Goal: Task Accomplishment & Management: Manage account settings

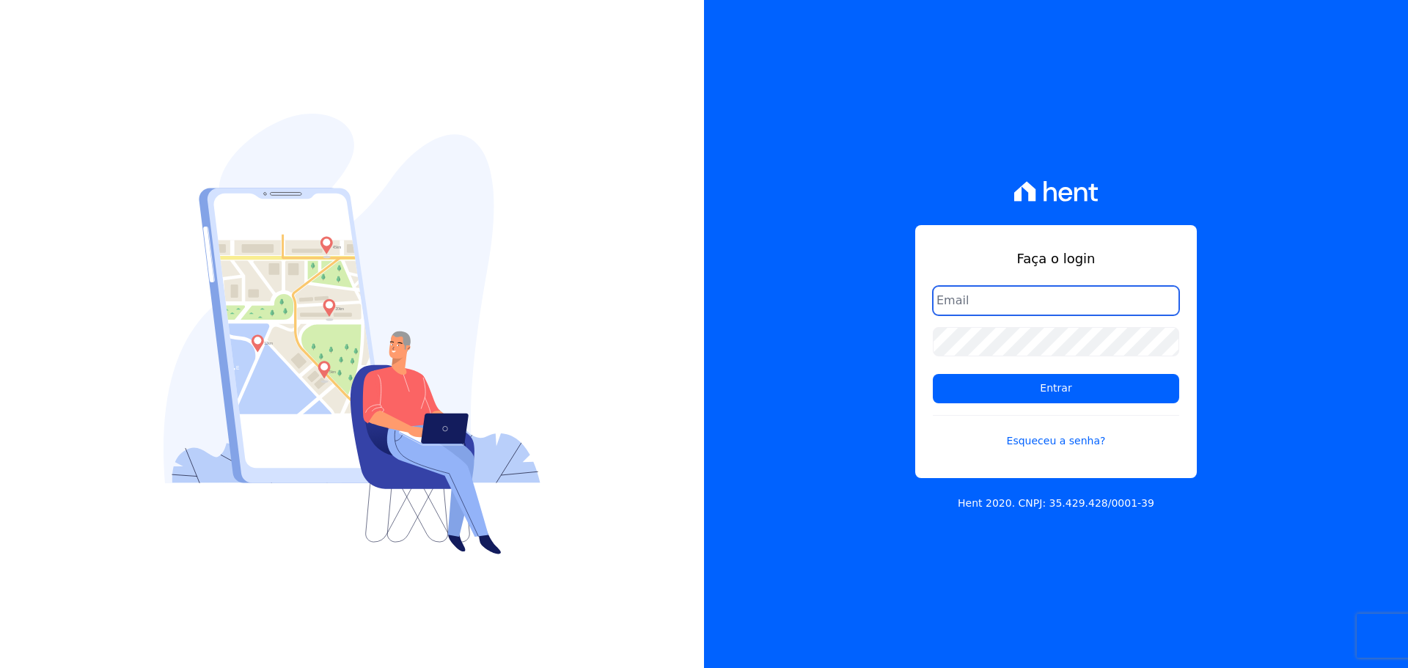
click at [988, 296] on input "email" at bounding box center [1056, 300] width 246 height 29
type input "[PERSON_NAME][EMAIL_ADDRESS][DOMAIN_NAME]"
click at [975, 381] on input "Entrar" at bounding box center [1056, 388] width 246 height 29
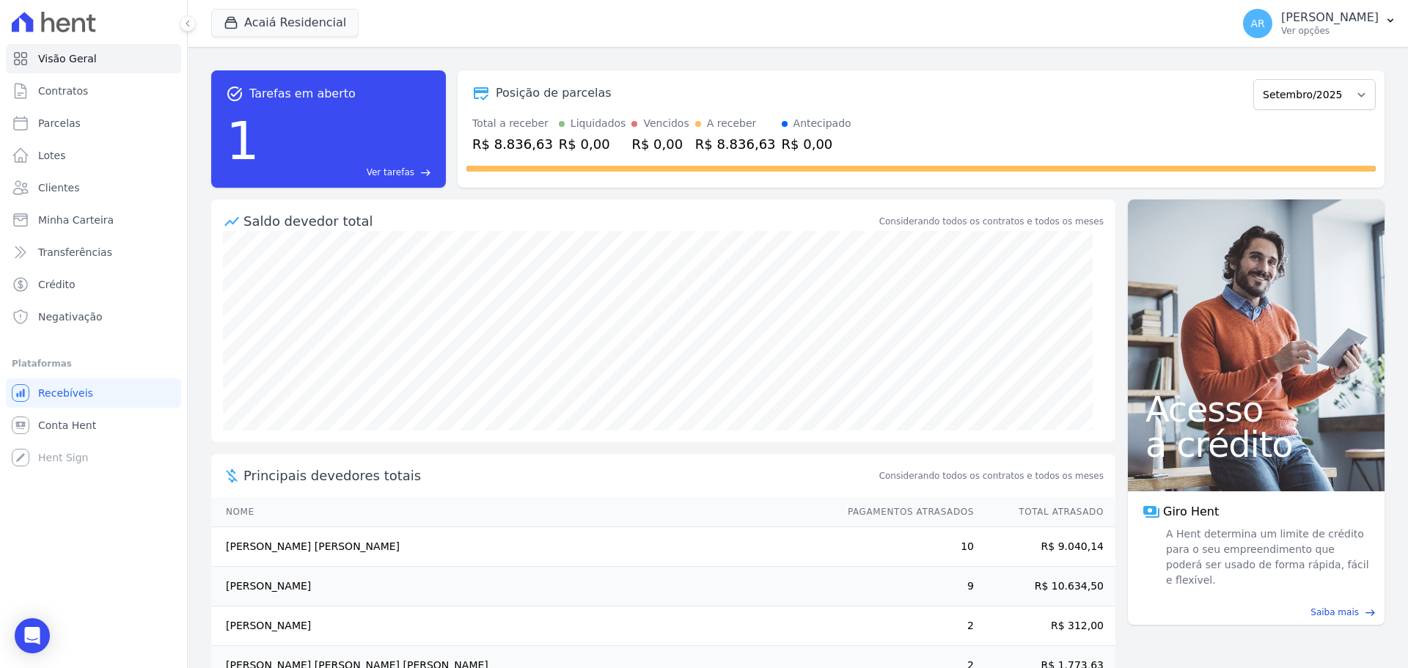
click at [1309, 20] on p "[PERSON_NAME]" at bounding box center [1331, 17] width 98 height 15
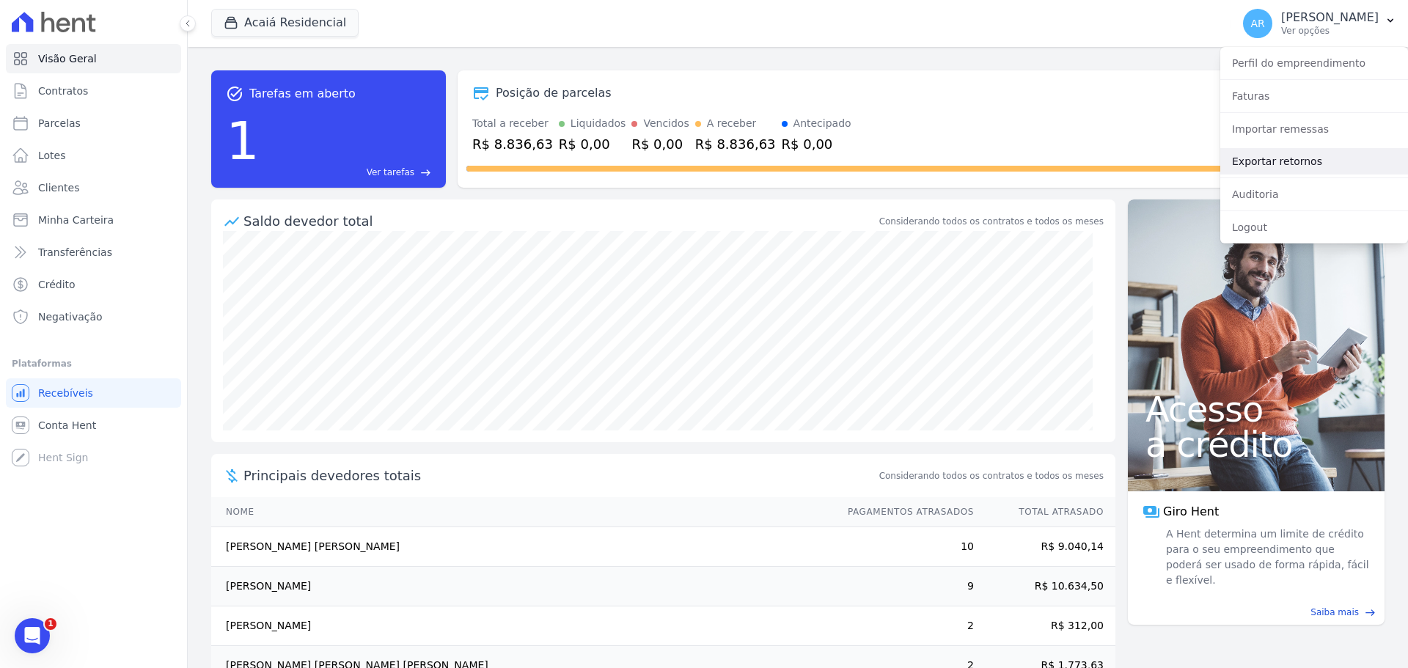
click at [1272, 161] on link "Exportar retornos" at bounding box center [1315, 161] width 188 height 26
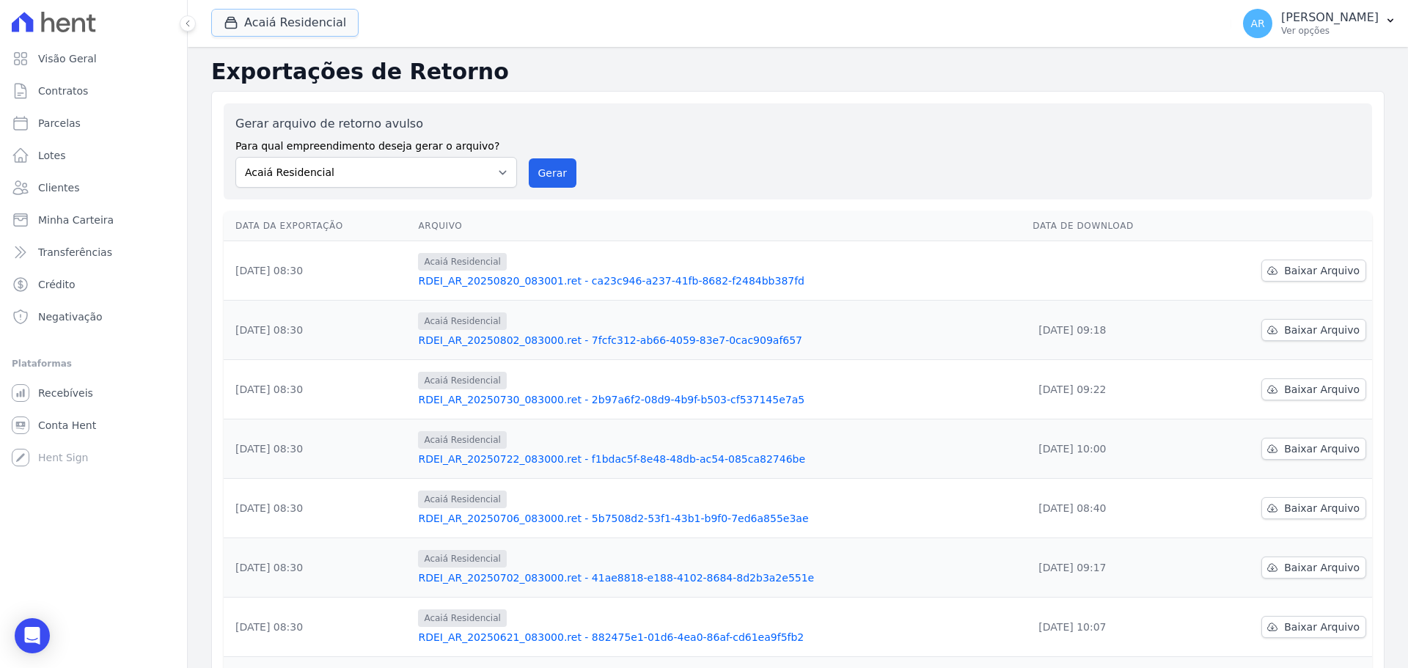
click at [296, 27] on button "Acaiá Residencial" at bounding box center [284, 23] width 147 height 28
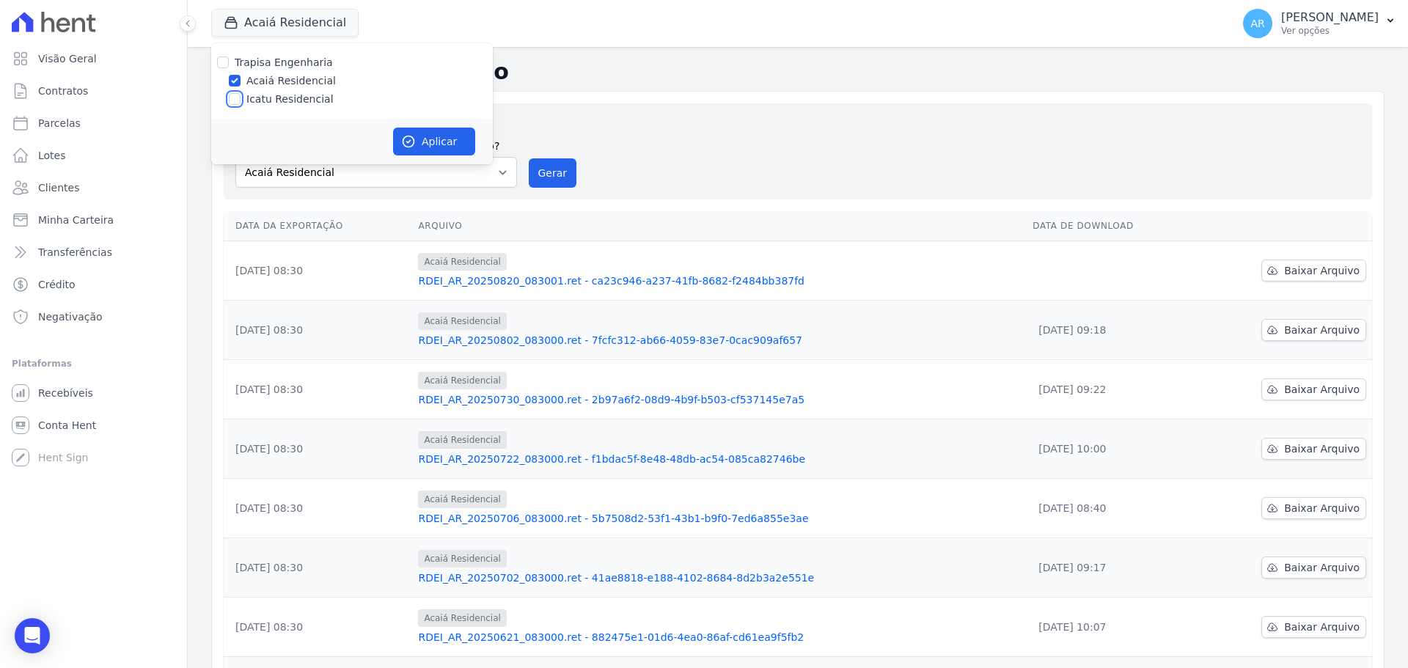
click at [236, 104] on input "Icatu Residencial" at bounding box center [235, 99] width 12 height 12
checkbox input "true"
click at [425, 146] on button "Aplicar" at bounding box center [434, 142] width 82 height 28
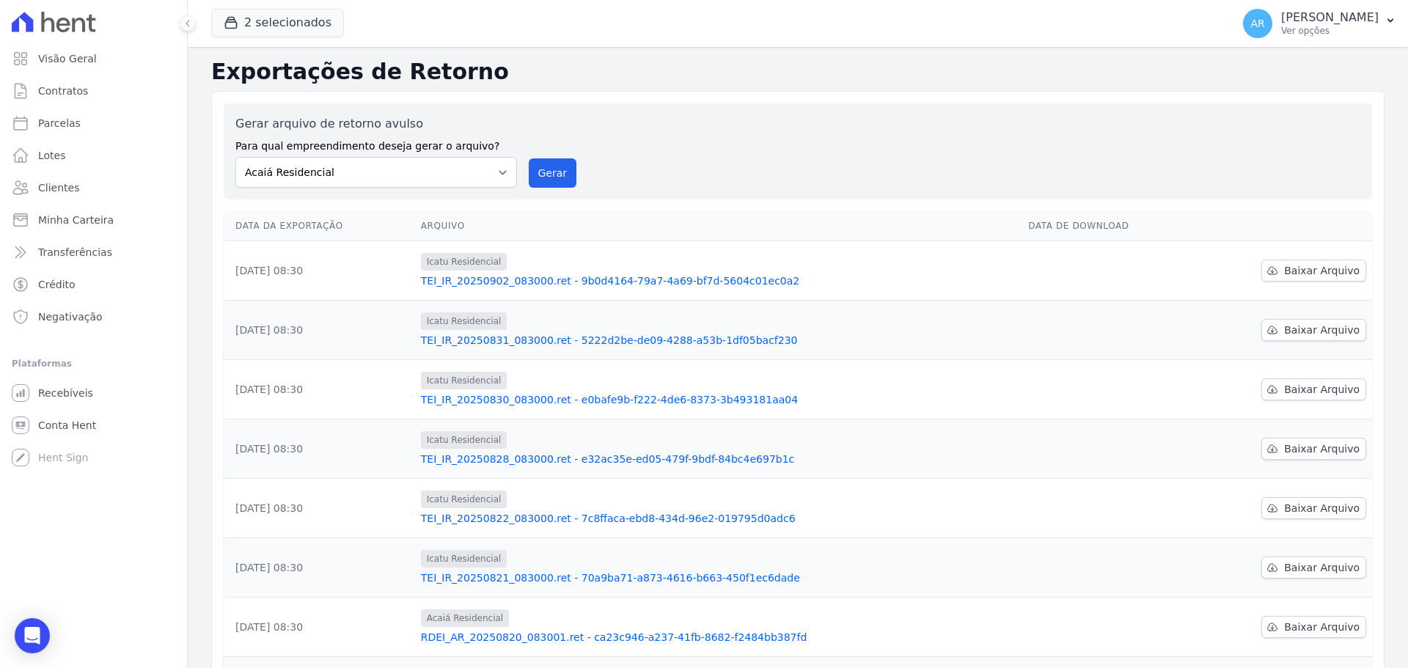
scroll to position [244, 0]
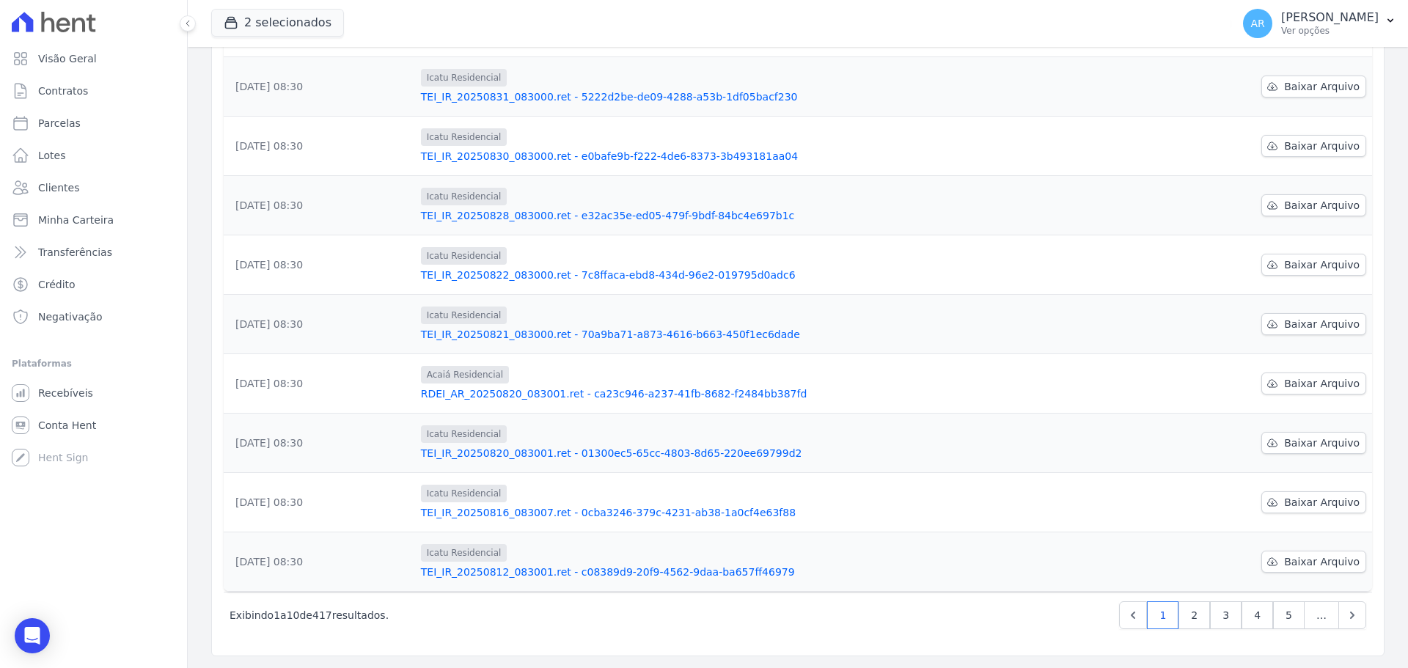
click at [1186, 631] on div "Próximo › Exibindo 1 a 10 de 417 resultados. 1 2 3 4 5 …" at bounding box center [798, 615] width 1149 height 46
click at [1186, 621] on link "2" at bounding box center [1195, 616] width 32 height 28
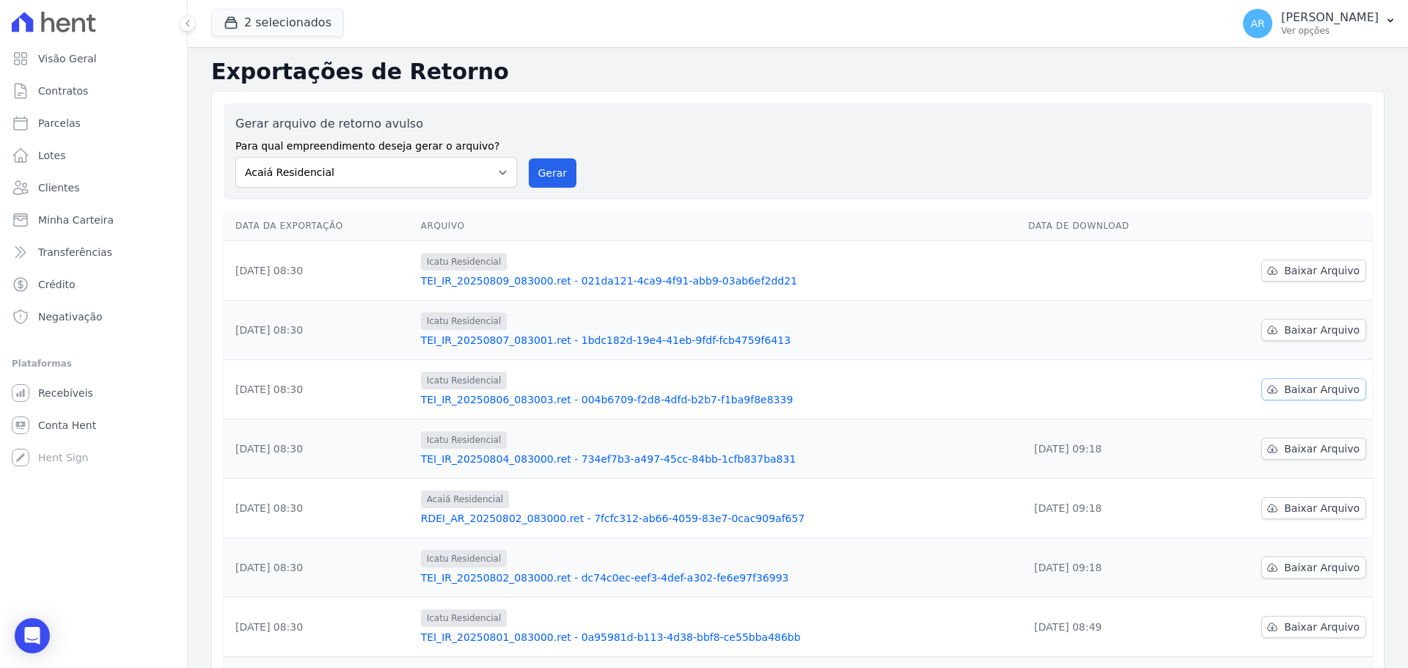
click at [1296, 391] on span "Baixar Arquivo" at bounding box center [1323, 389] width 76 height 15
click at [1297, 329] on span "Baixar Arquivo" at bounding box center [1323, 330] width 76 height 15
click at [1306, 263] on span "Baixar Arquivo" at bounding box center [1323, 270] width 76 height 15
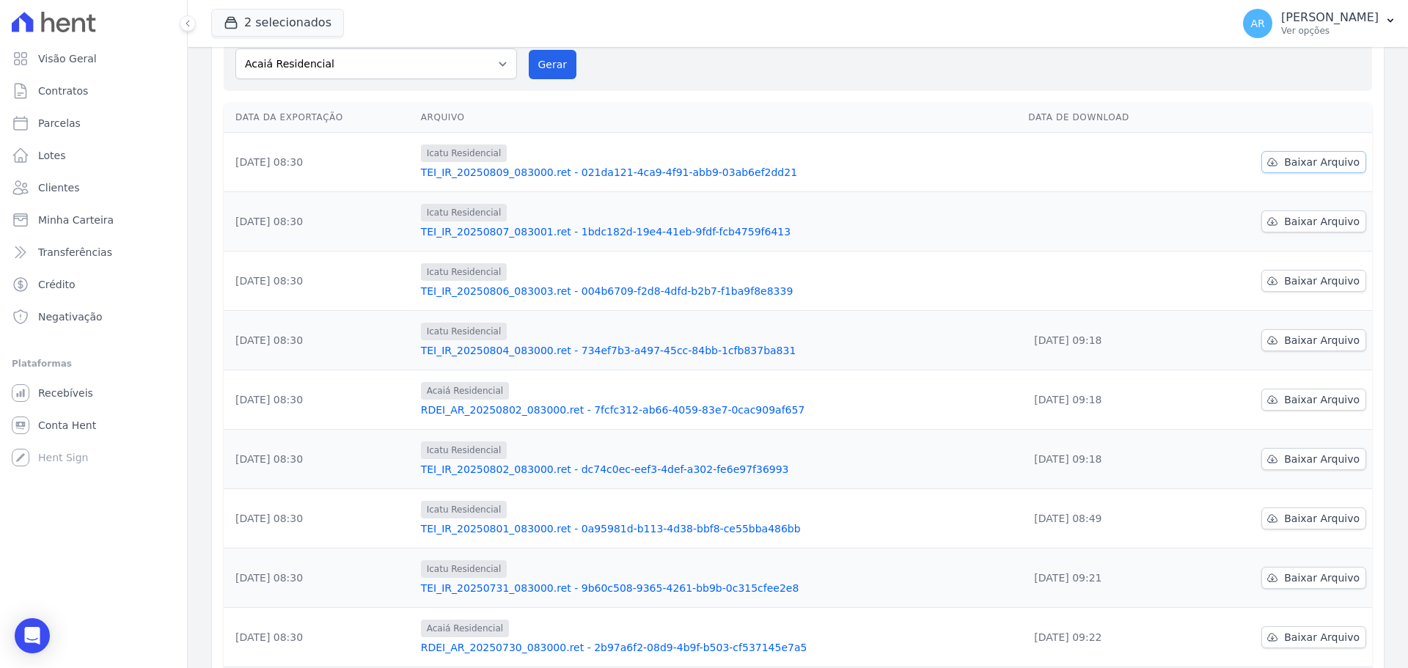
scroll to position [244, 0]
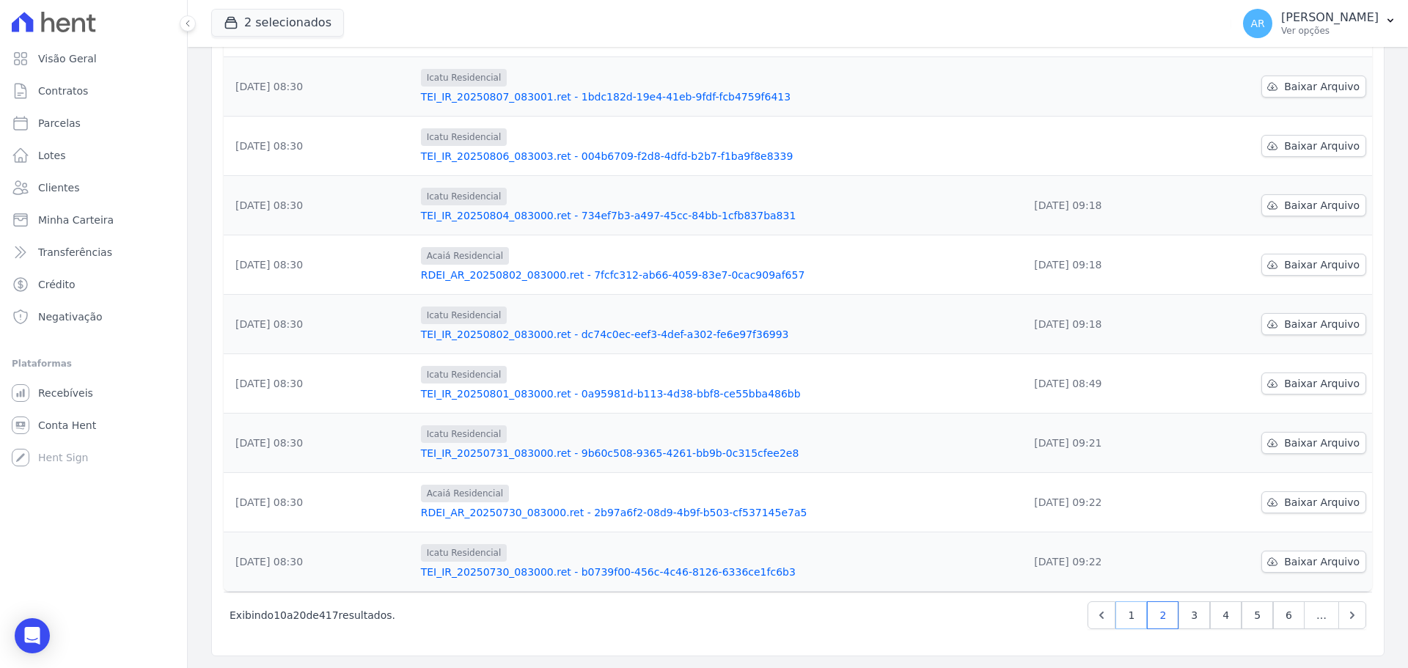
click at [1125, 610] on link "1" at bounding box center [1132, 616] width 32 height 28
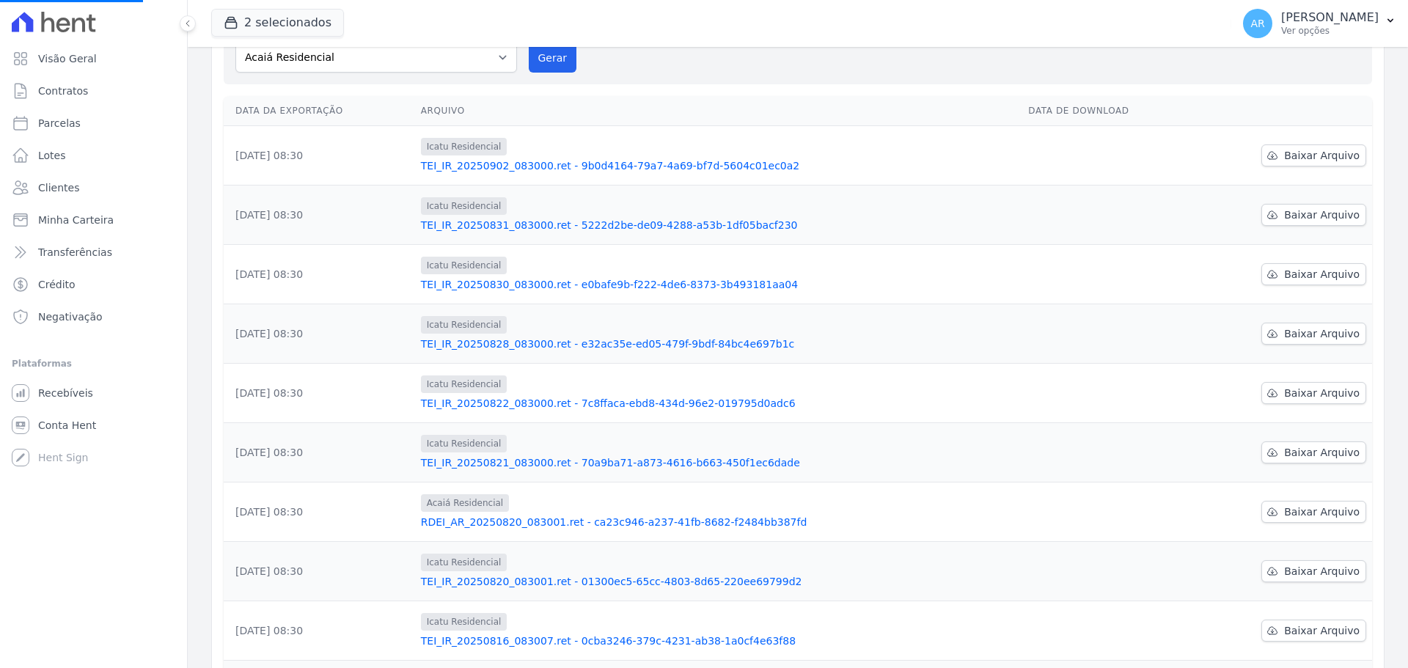
scroll to position [244, 0]
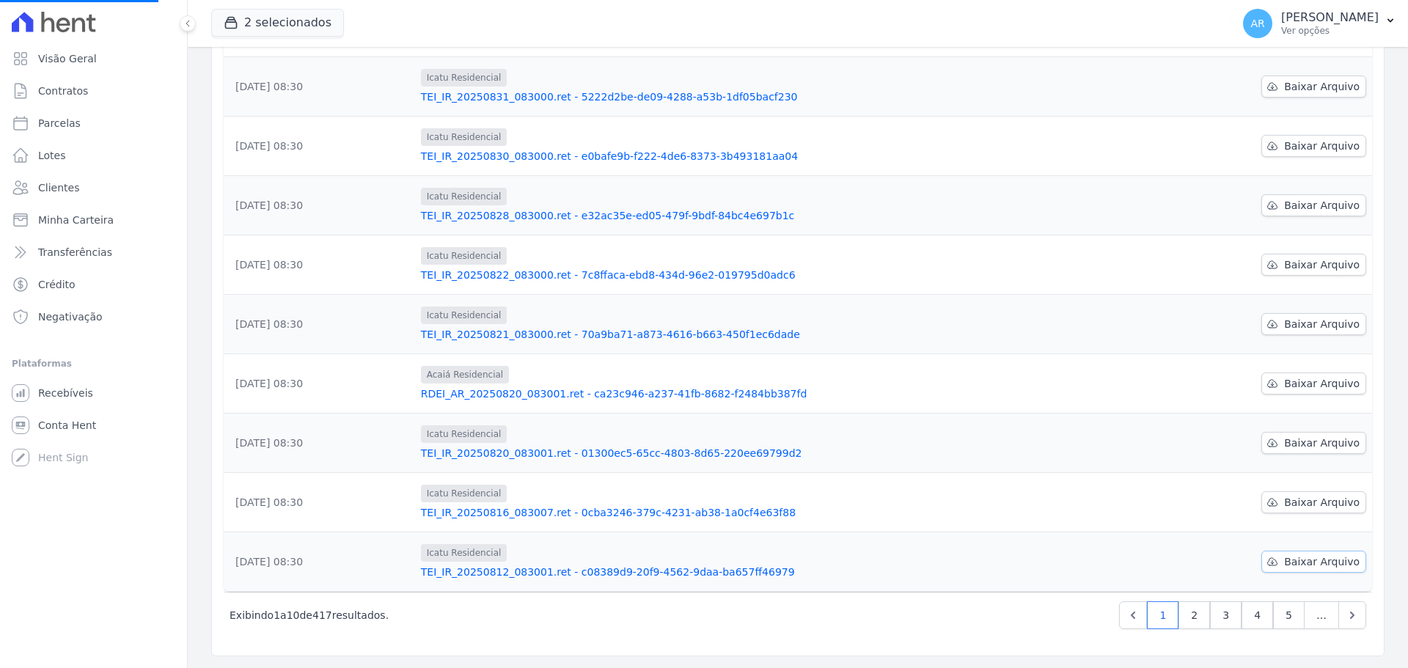
click at [1291, 555] on span "Baixar Arquivo" at bounding box center [1323, 562] width 76 height 15
click at [1287, 495] on span "Baixar Arquivo" at bounding box center [1323, 502] width 76 height 15
click at [1302, 450] on span "Baixar Arquivo" at bounding box center [1323, 443] width 76 height 15
click at [1293, 383] on span "Baixar Arquivo" at bounding box center [1323, 383] width 76 height 15
click at [1294, 318] on span "Baixar Arquivo" at bounding box center [1323, 324] width 76 height 15
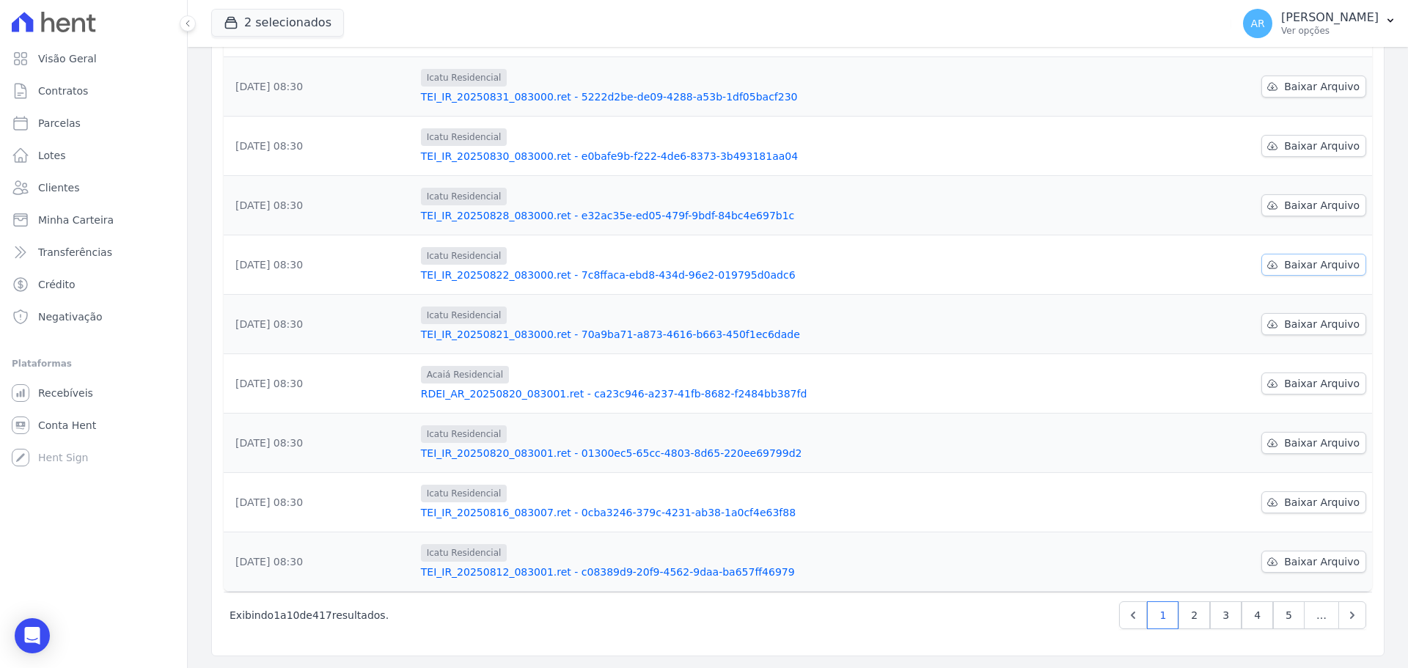
click at [1295, 266] on span "Baixar Arquivo" at bounding box center [1323, 264] width 76 height 15
click at [1290, 203] on span "Baixar Arquivo" at bounding box center [1323, 205] width 76 height 15
click at [1292, 148] on span "Baixar Arquivo" at bounding box center [1323, 146] width 76 height 15
click at [1356, 87] on td "Baixar Arquivo" at bounding box center [1284, 86] width 178 height 59
click at [1337, 88] on span "Baixar Arquivo" at bounding box center [1323, 86] width 76 height 15
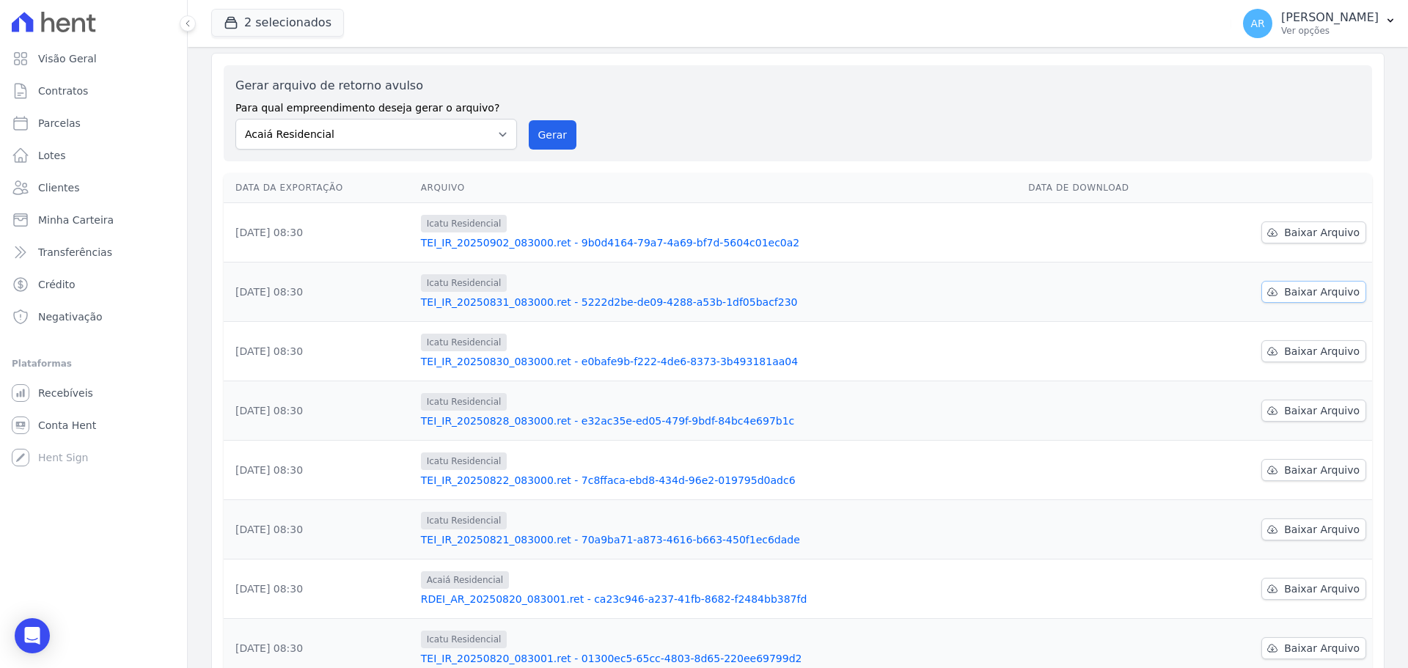
scroll to position [23, 0]
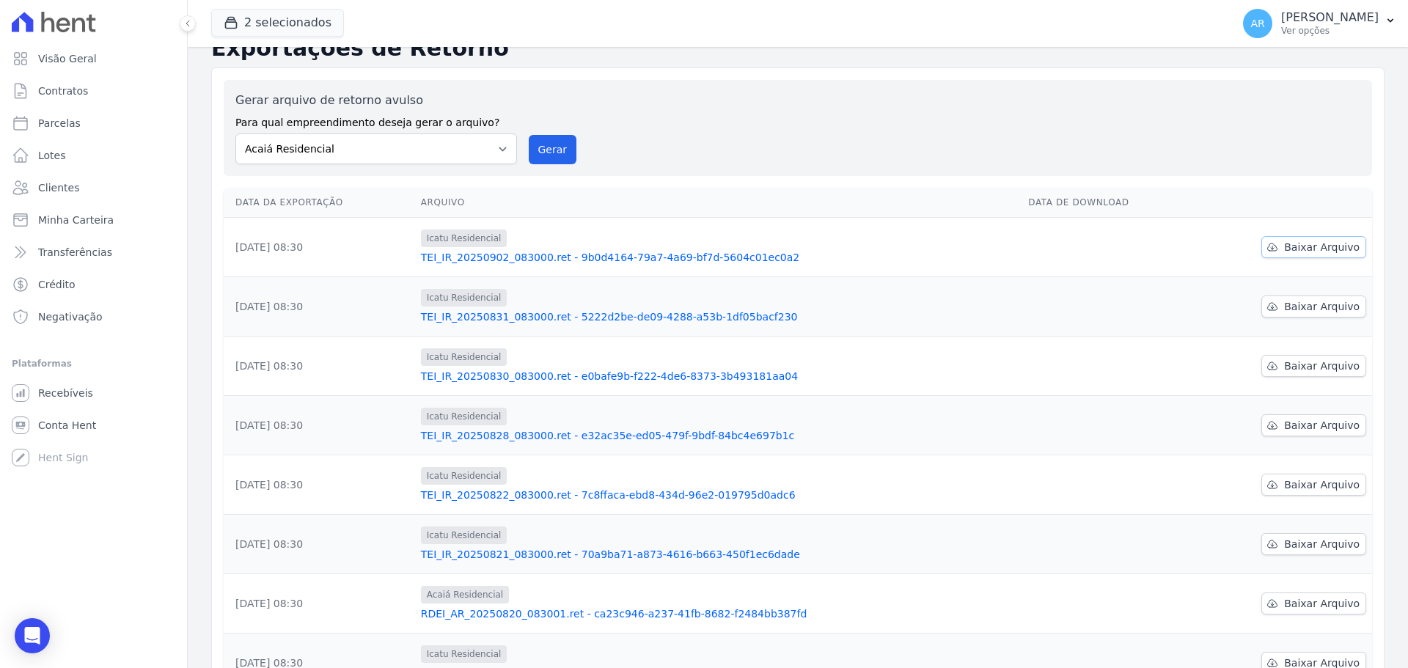
click at [1285, 242] on span "Baixar Arquivo" at bounding box center [1323, 247] width 76 height 15
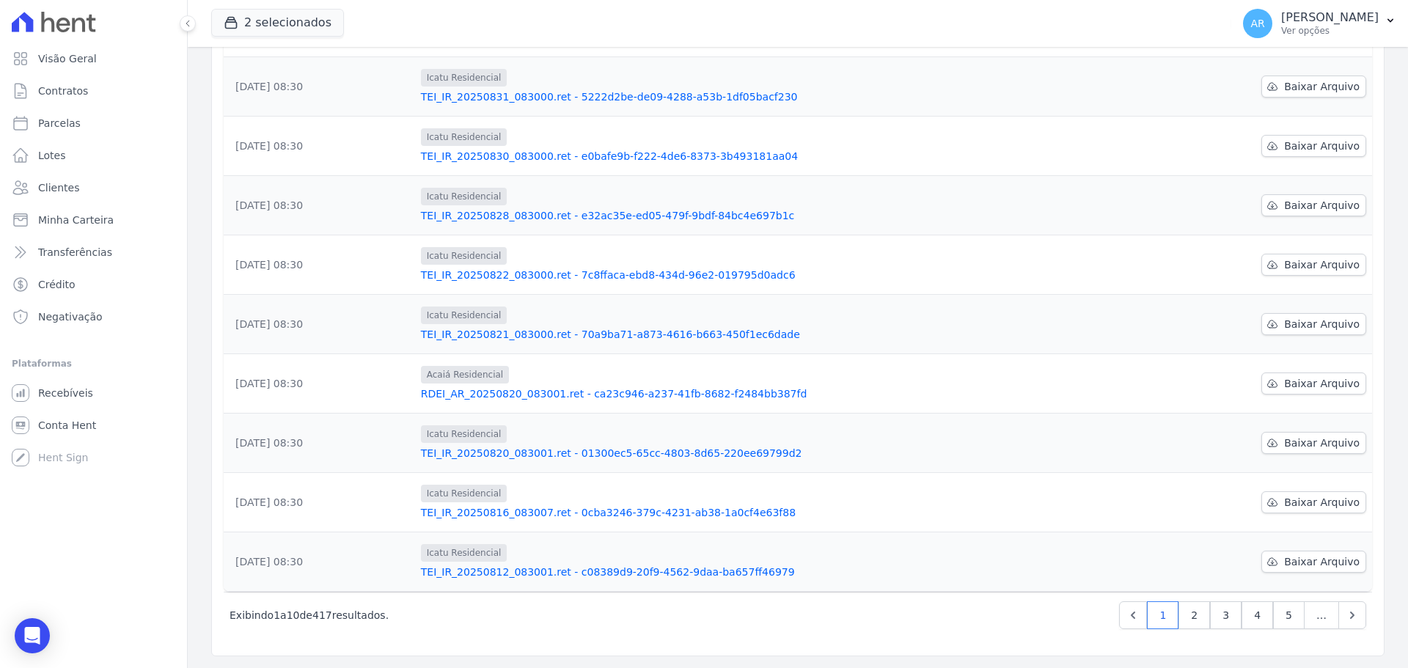
drag, startPoint x: 292, startPoint y: 560, endPoint x: 273, endPoint y: 527, distance: 38.1
click at [275, 533] on td "12/08/2025, 08:30" at bounding box center [319, 562] width 191 height 59
drag, startPoint x: 273, startPoint y: 508, endPoint x: 262, endPoint y: 482, distance: 27.9
click at [265, 497] on td "16/08/2025, 08:30" at bounding box center [319, 502] width 191 height 59
drag, startPoint x: 268, startPoint y: 445, endPoint x: 237, endPoint y: 415, distance: 43.6
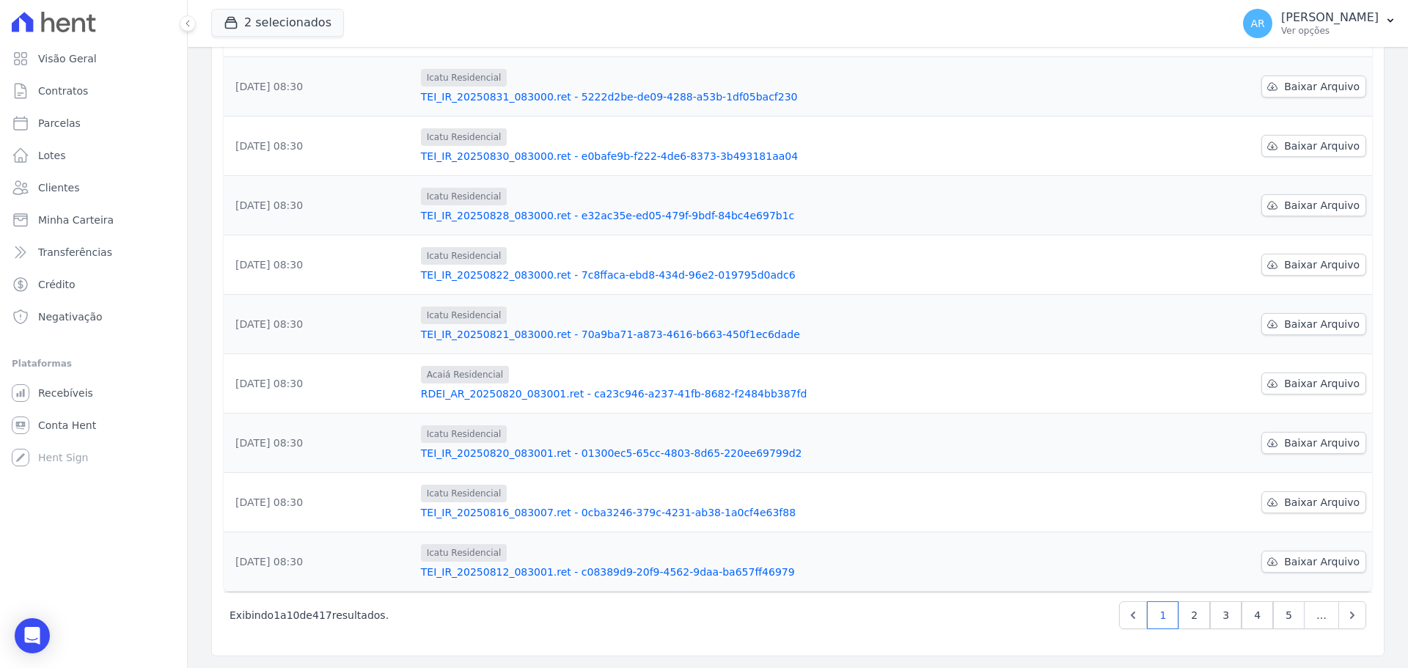
click at [246, 428] on td "20/08/2025, 08:30" at bounding box center [319, 443] width 191 height 59
drag, startPoint x: 276, startPoint y: 381, endPoint x: 244, endPoint y: 349, distance: 45.6
click at [253, 359] on td "20/08/2025, 08:30" at bounding box center [319, 383] width 191 height 59
click at [229, 293] on tbody "02/09/2025, 08:30 Icatu Residencial TEI_IR_20250902_083000.ret - 9b0d4164-79a7-…" at bounding box center [798, 295] width 1149 height 594
click at [259, 555] on td "12/08/2025, 08:30" at bounding box center [319, 562] width 191 height 59
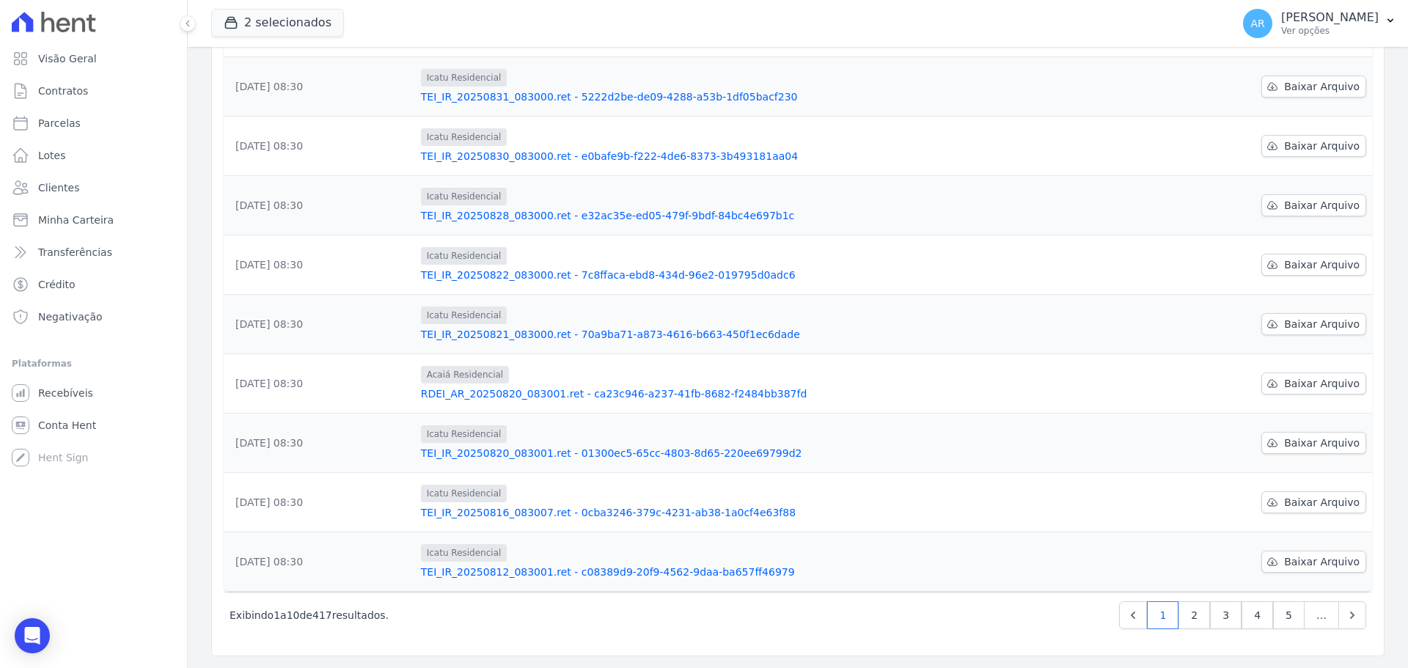
click at [271, 509] on td "16/08/2025, 08:30" at bounding box center [319, 502] width 191 height 59
click at [270, 431] on td "20/08/2025, 08:30" at bounding box center [319, 443] width 191 height 59
click at [273, 392] on td "20/08/2025, 08:30" at bounding box center [319, 383] width 191 height 59
click at [272, 329] on td "21/08/2025, 08:30" at bounding box center [319, 324] width 191 height 59
click at [277, 274] on td "22/08/2025, 08:30" at bounding box center [319, 264] width 191 height 59
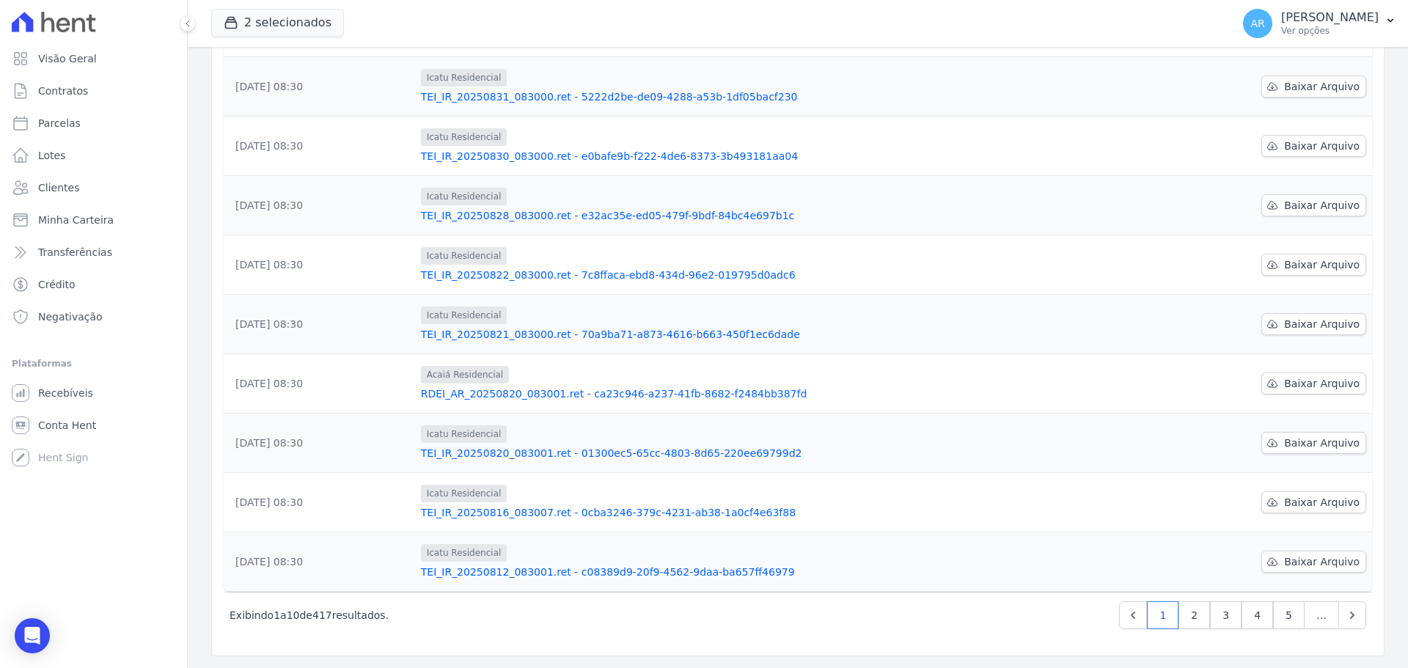
click at [279, 197] on td "28/08/2025, 08:30" at bounding box center [319, 205] width 191 height 59
click at [276, 147] on td "30/08/2025, 08:30" at bounding box center [319, 146] width 191 height 59
drag, startPoint x: 274, startPoint y: 88, endPoint x: 235, endPoint y: 75, distance: 41.8
click at [235, 75] on td "31/08/2025, 08:30" at bounding box center [319, 86] width 191 height 59
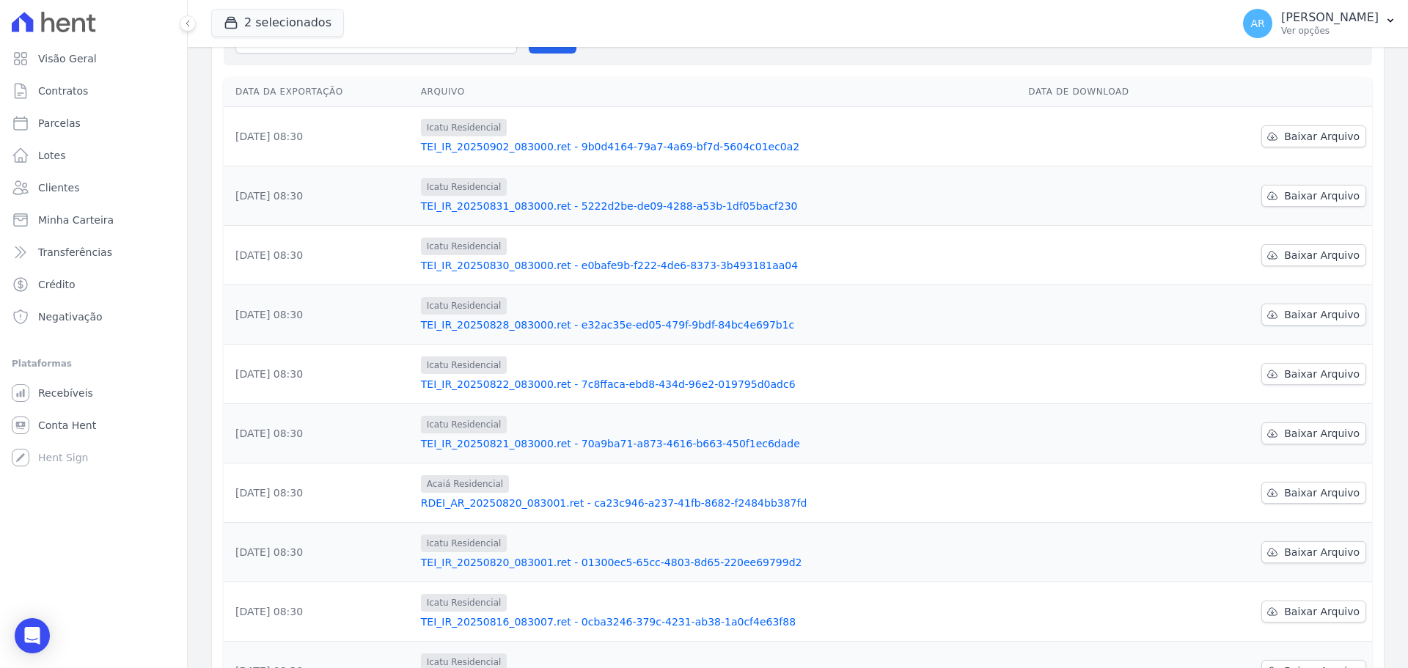
scroll to position [23, 0]
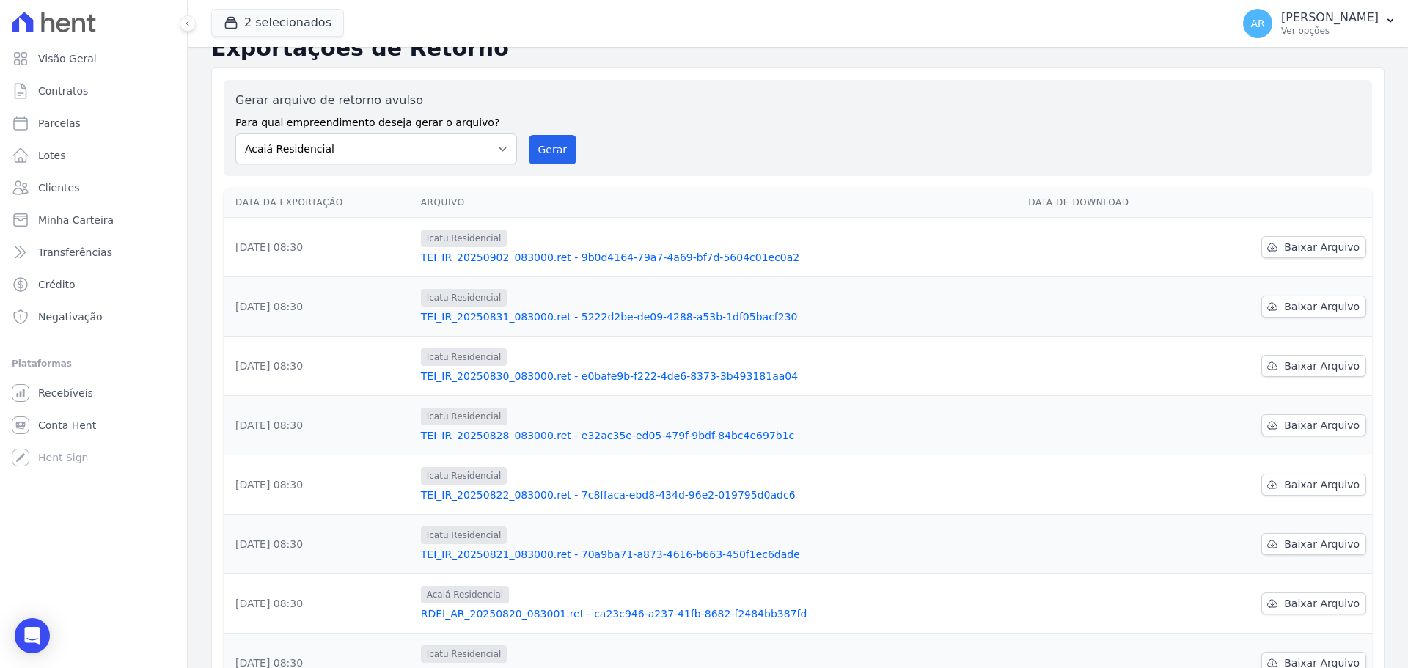
drag, startPoint x: 278, startPoint y: 263, endPoint x: 235, endPoint y: 253, distance: 43.8
click at [248, 257] on td "02/09/2025, 08:30" at bounding box center [319, 247] width 191 height 59
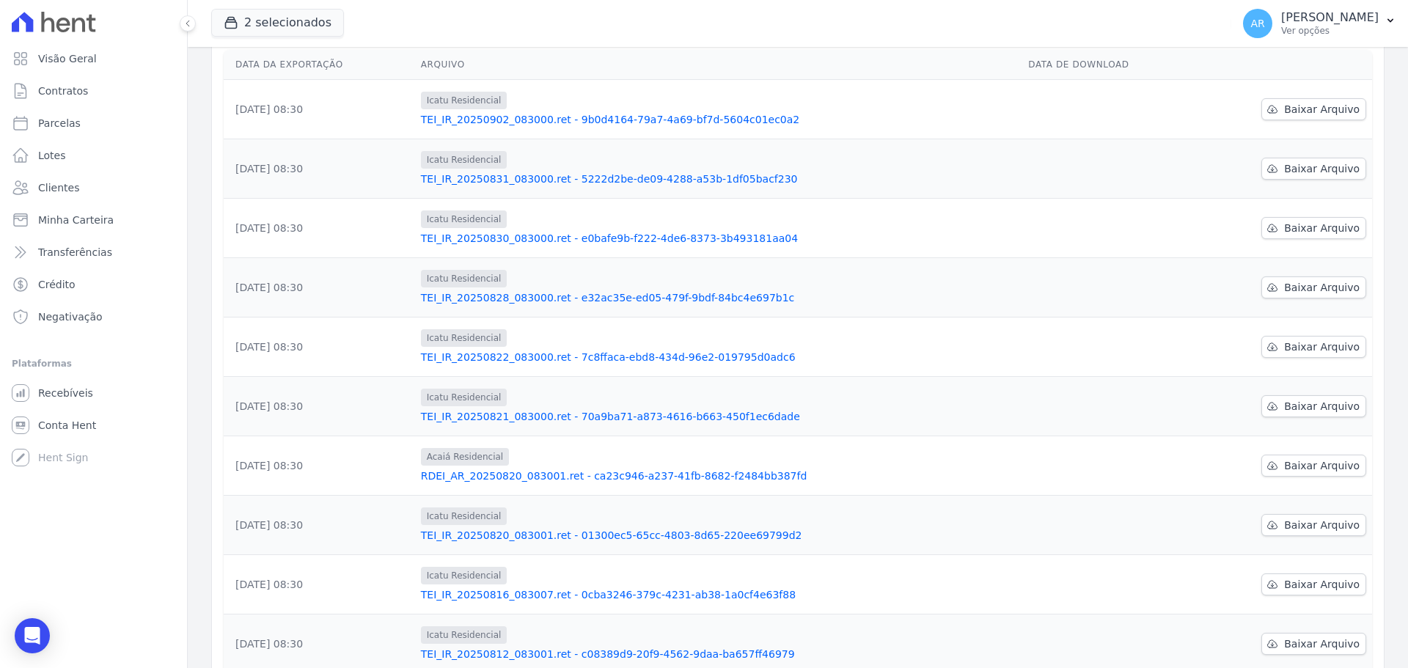
scroll to position [244, 0]
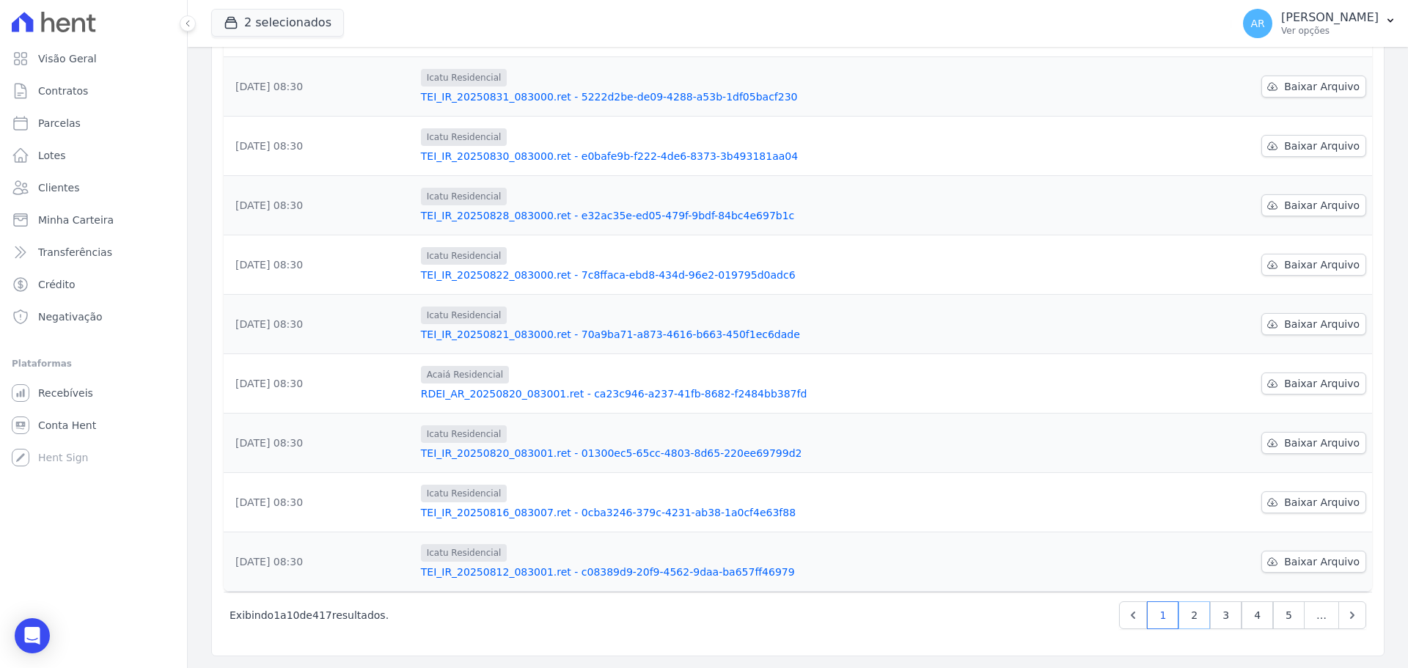
click at [1181, 616] on link "2" at bounding box center [1195, 616] width 32 height 28
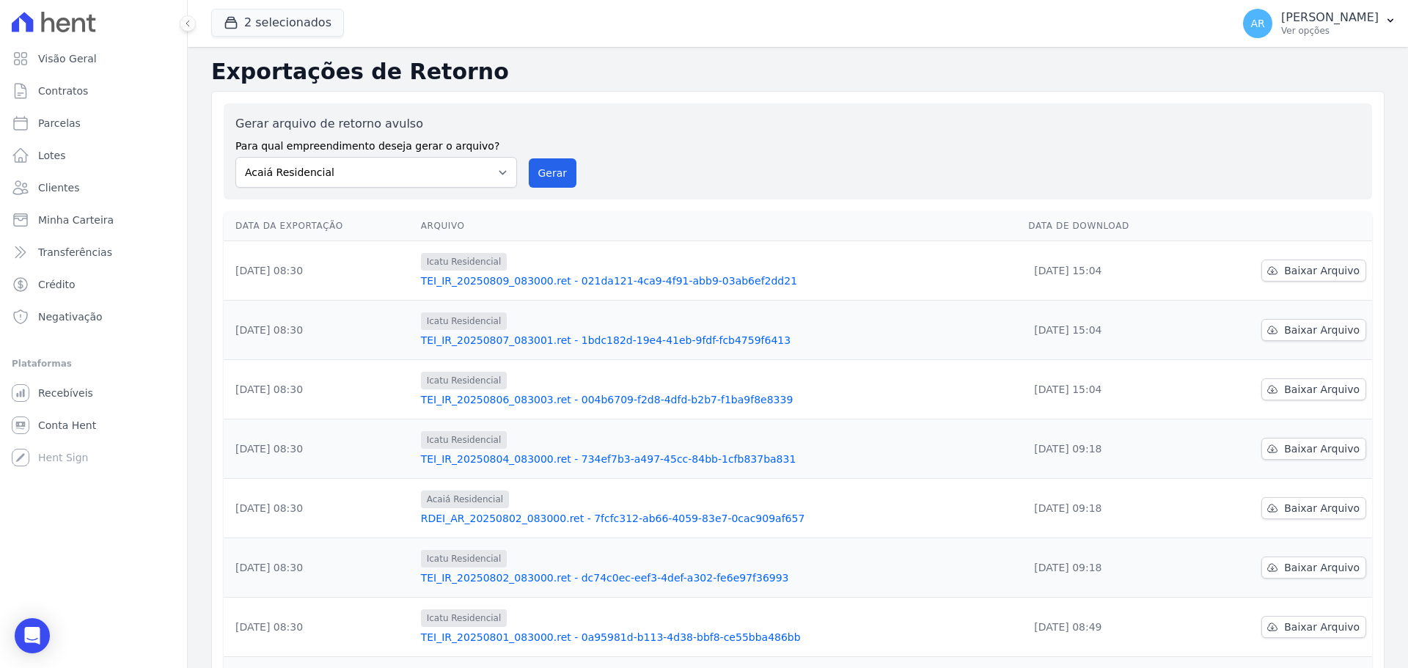
click at [1152, 399] on td "04/09/2025, 15:04" at bounding box center [1109, 389] width 172 height 59
click at [1053, 332] on td "04/09/2025, 15:04" at bounding box center [1109, 330] width 172 height 59
click at [1050, 267] on td "04/09/2025, 15:04" at bounding box center [1109, 270] width 172 height 59
click at [1360, 21] on p "[PERSON_NAME]" at bounding box center [1331, 17] width 98 height 15
click at [1261, 131] on link "Importar remessas" at bounding box center [1315, 129] width 188 height 26
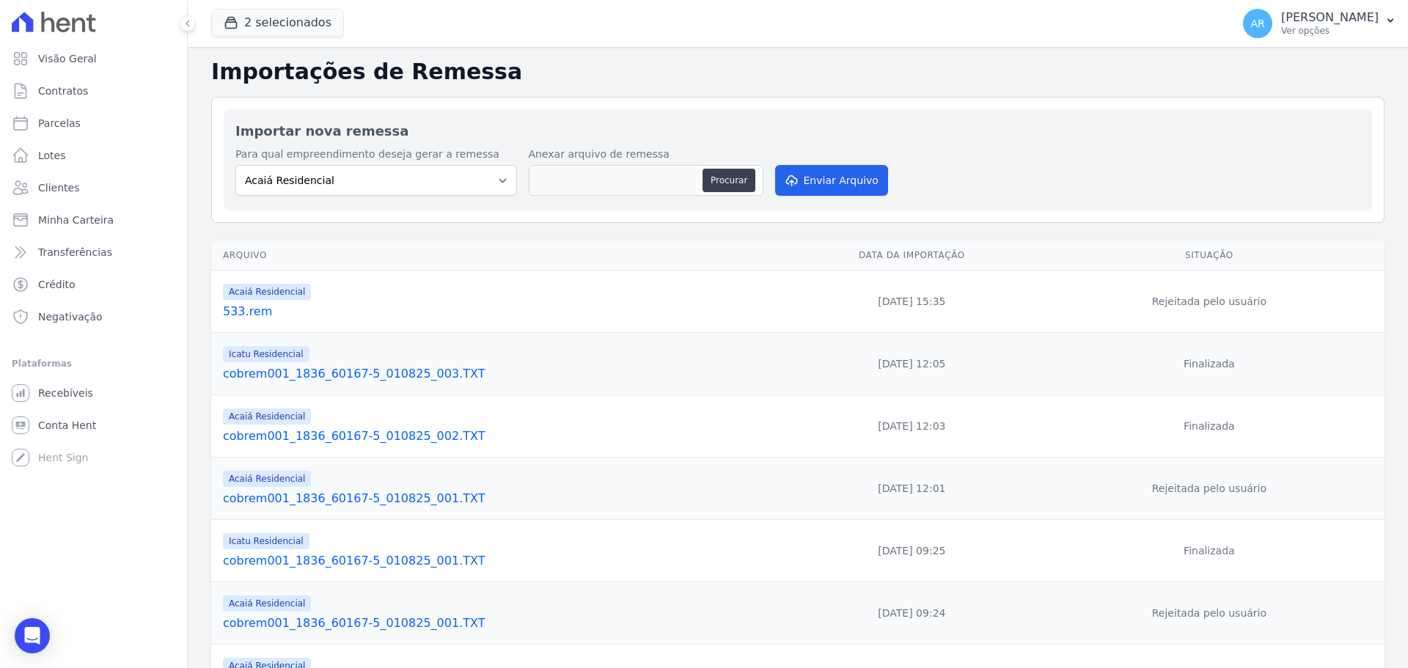
click at [729, 184] on button "Procurar" at bounding box center [729, 180] width 53 height 23
click at [720, 180] on button "Procurar" at bounding box center [729, 180] width 53 height 23
type input "cobrem001_1836_60167-5_040925_001.TXT"
click at [810, 185] on button "Enviar Arquivo" at bounding box center [831, 180] width 113 height 31
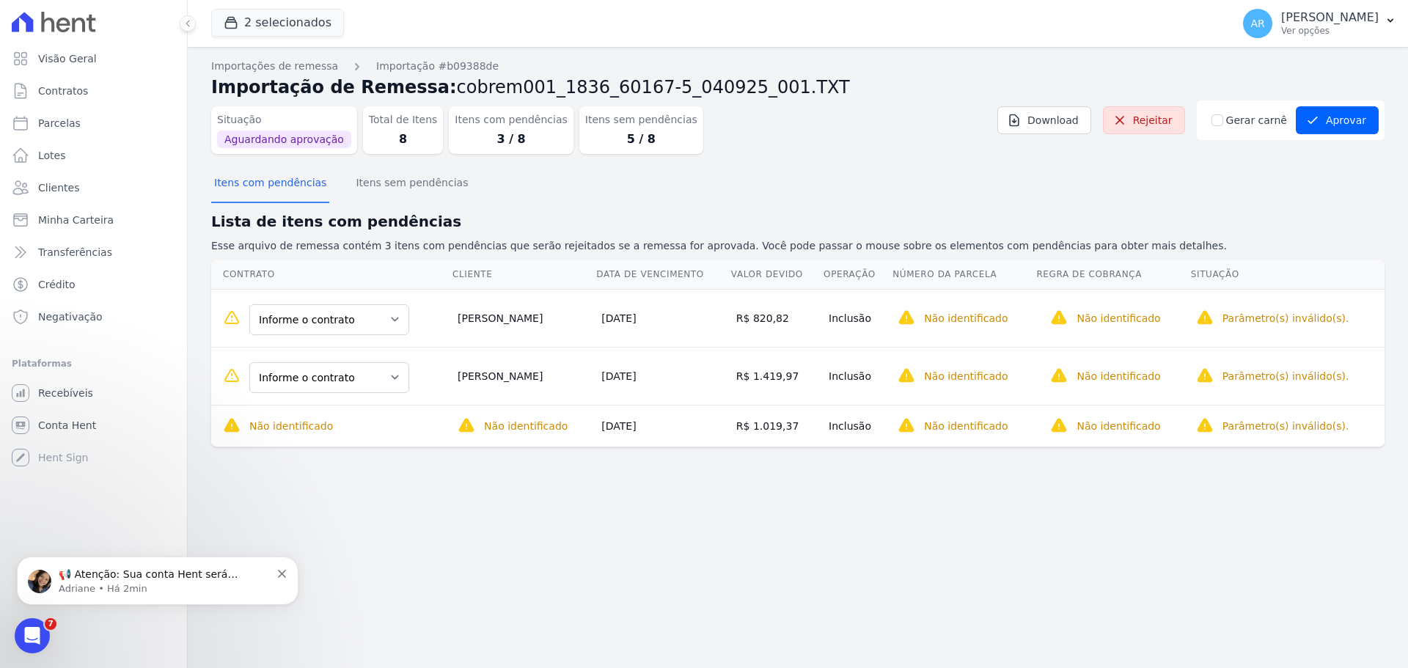
click at [450, 475] on div "Importações de remessa Importação #b09388de Importação de Remessa: cobrem001_18…" at bounding box center [798, 357] width 1221 height 621
click at [327, 317] on select "Informe o contrato 54 BELTRANO DE TESTE BELTRANO DE TESTE" at bounding box center [329, 319] width 160 height 31
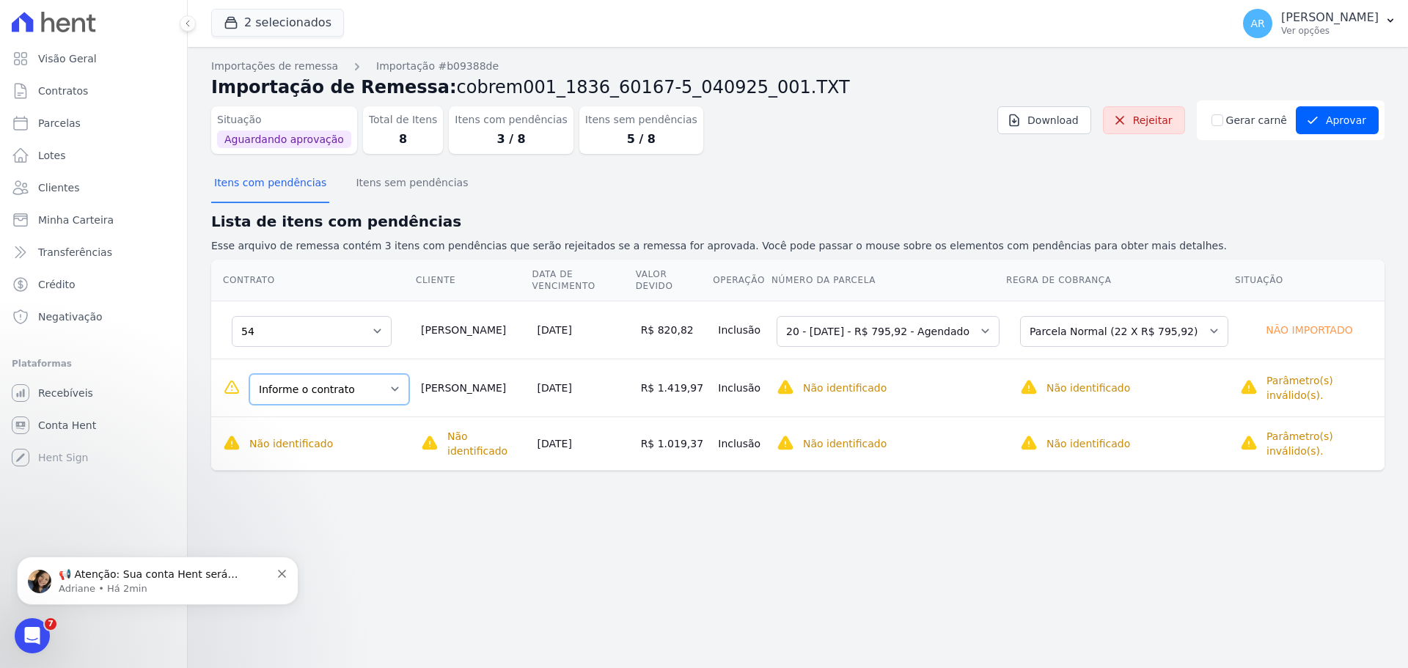
click at [307, 384] on select "Informe o contrato 13 BELTRANO DE TESTE BELTRANO DE TESTE" at bounding box center [329, 389] width 160 height 31
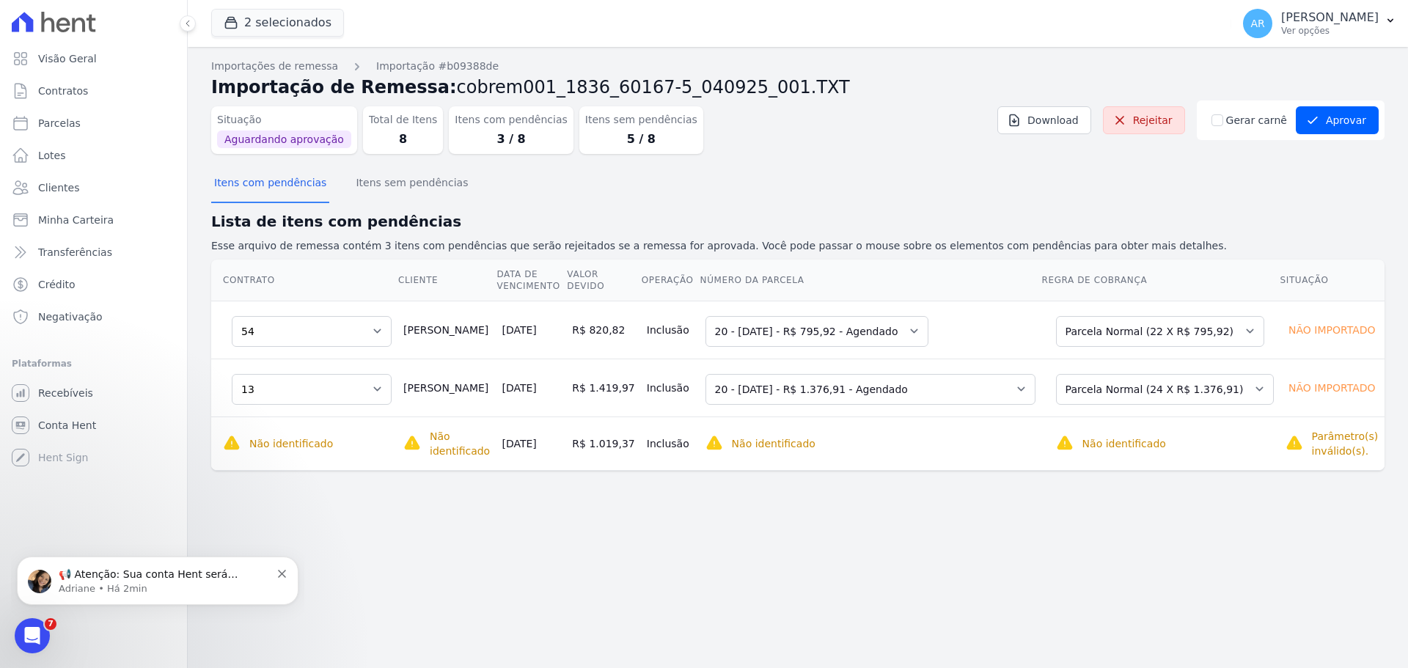
click at [296, 445] on span "O cliente dessa cobrança ainda não foi identificado. Contratos só podem ser enc…" at bounding box center [402, 437] width 358 height 41
click at [63, 88] on span "Contratos" at bounding box center [63, 91] width 50 height 15
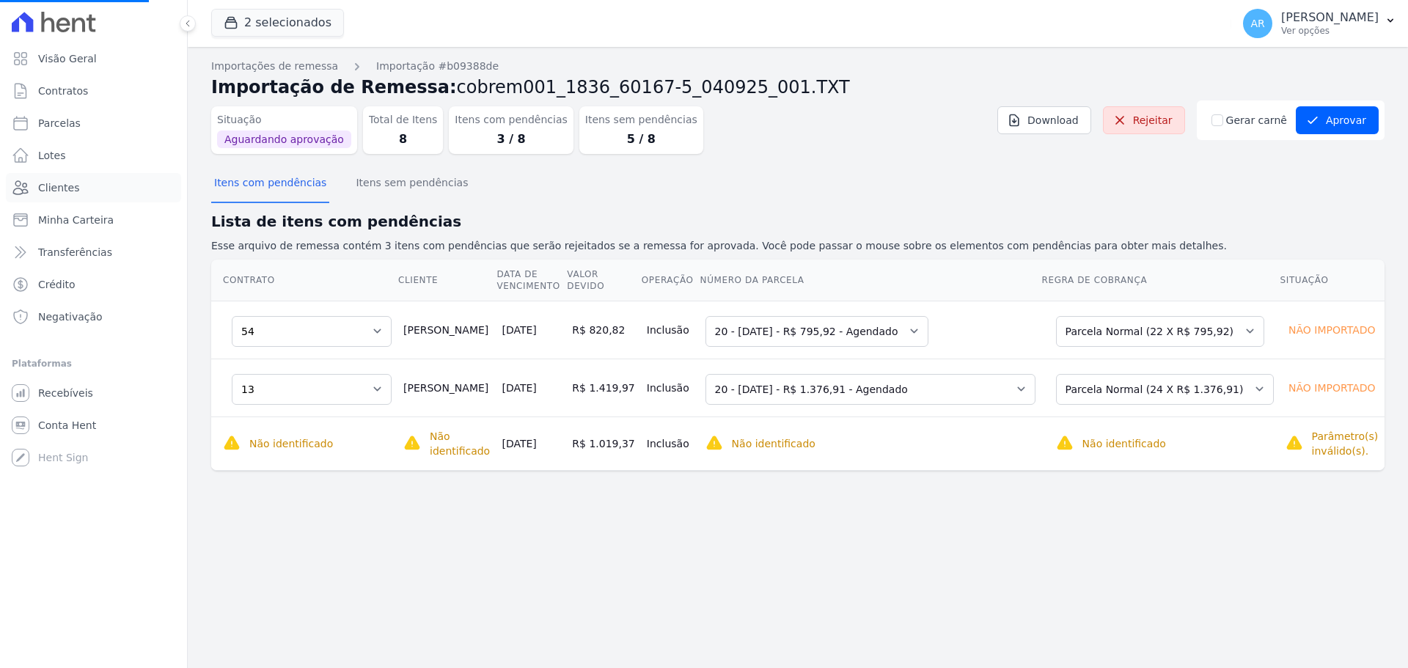
click at [51, 187] on span "Clientes" at bounding box center [58, 187] width 41 height 15
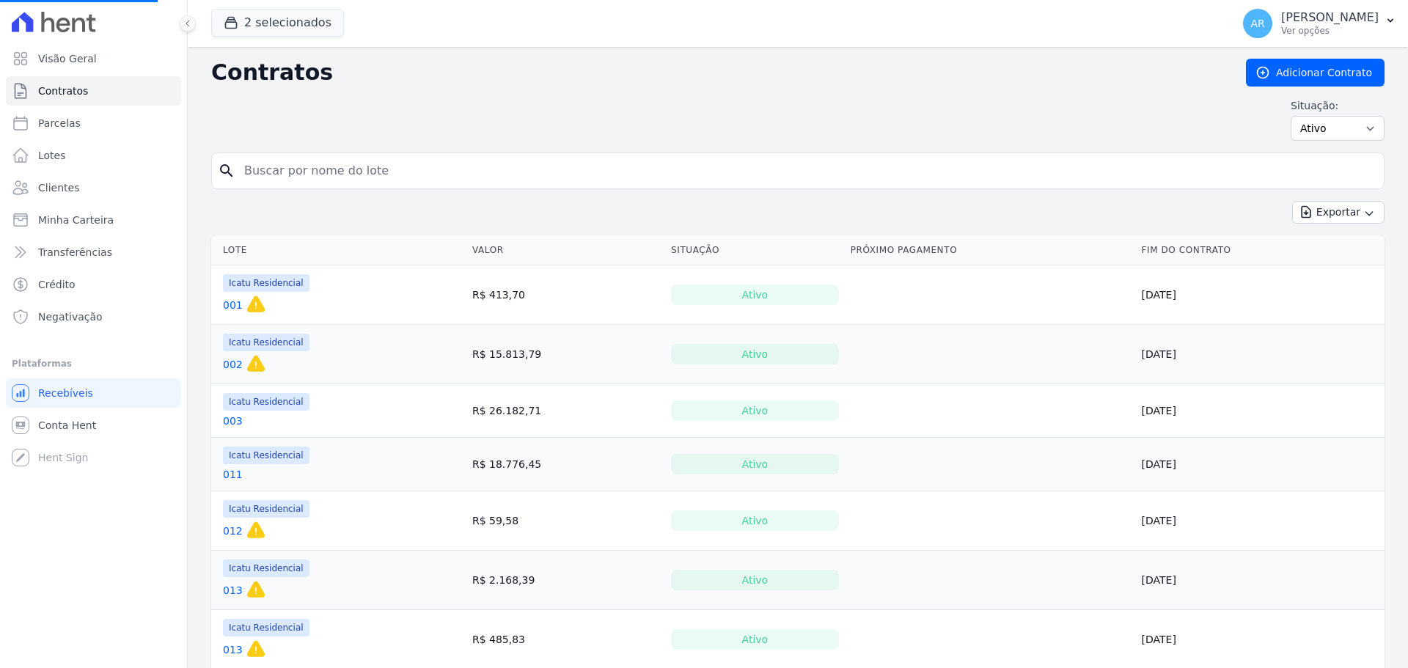
click at [362, 174] on input "search" at bounding box center [806, 170] width 1143 height 29
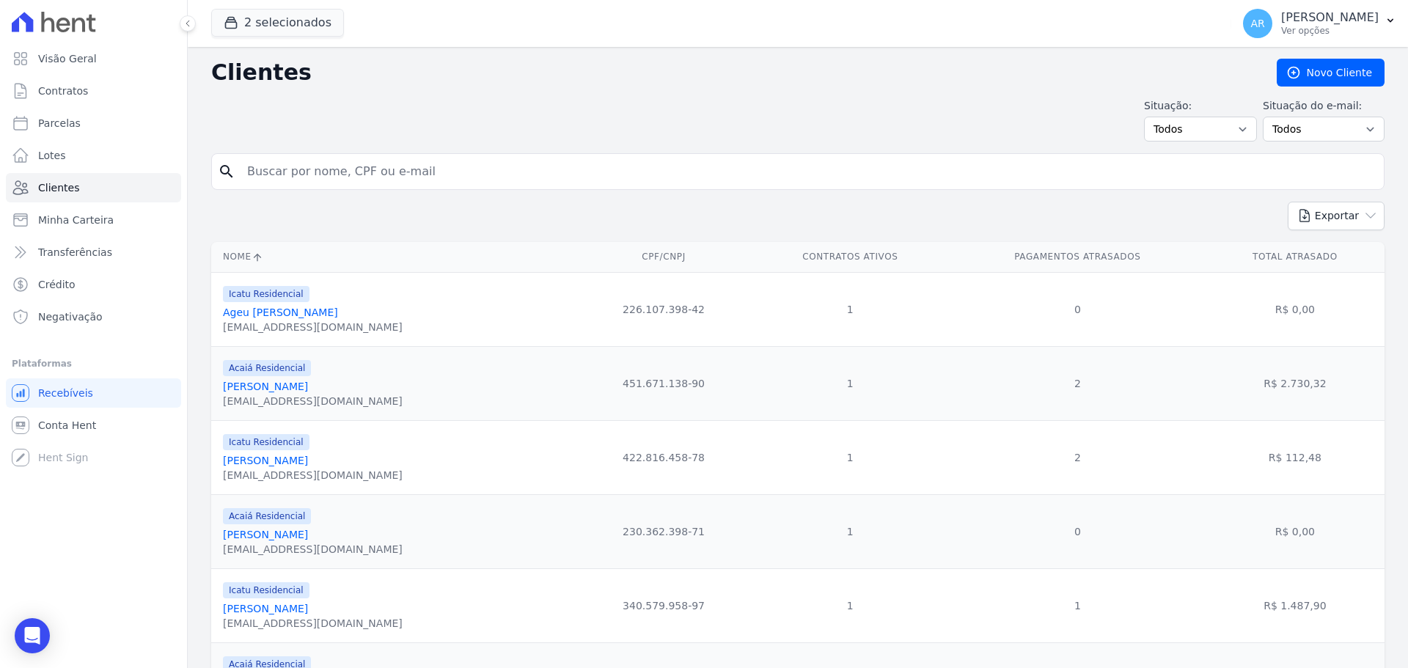
click at [362, 171] on input "search" at bounding box center [808, 171] width 1140 height 29
type input "leonardo"
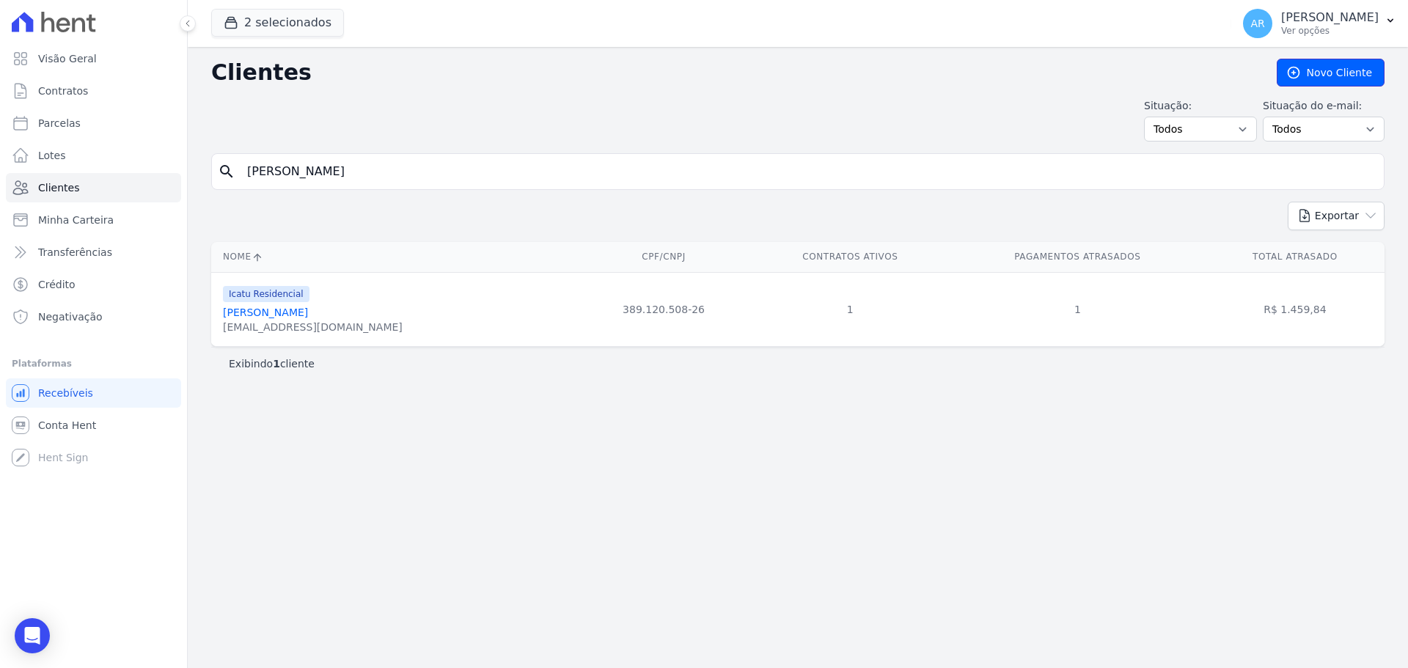
click at [1336, 73] on link "Novo Cliente" at bounding box center [1331, 73] width 108 height 28
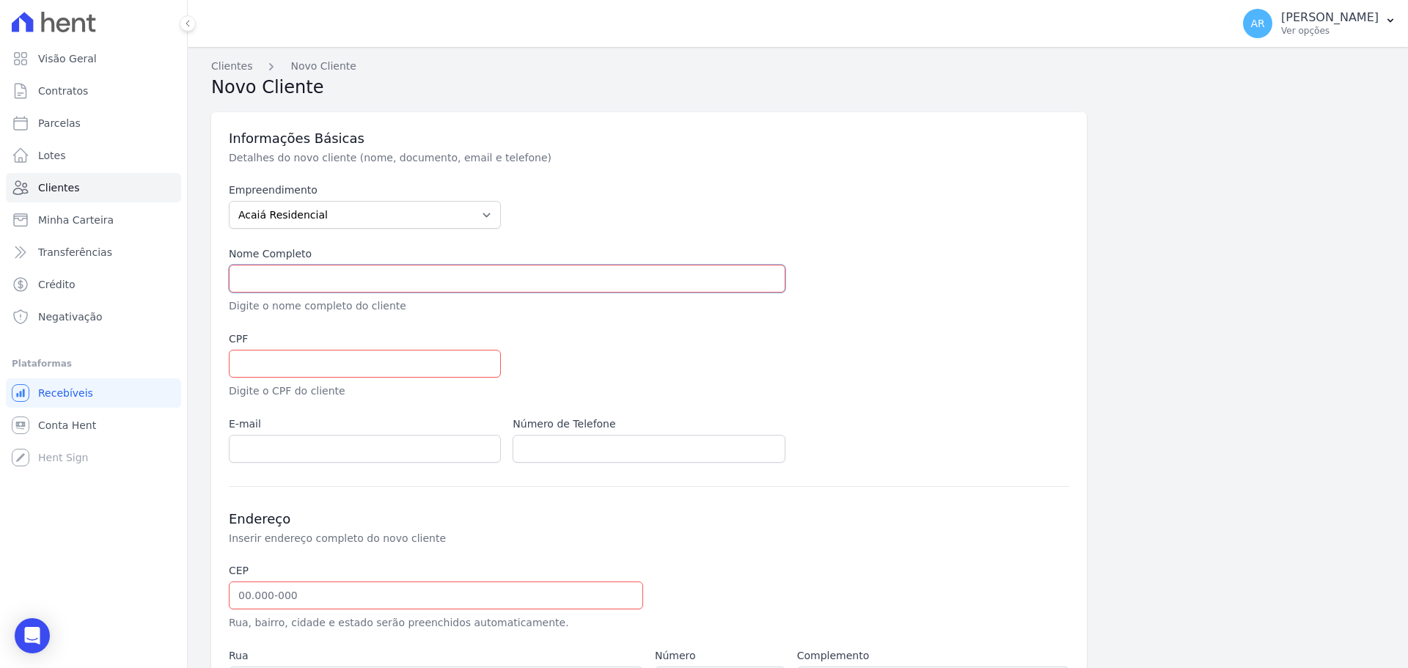
click at [307, 288] on input "text" at bounding box center [507, 279] width 557 height 28
type input "LEONARDO RANGEL DA PAZ"
click at [260, 360] on input "text" at bounding box center [365, 364] width 272 height 28
paste input "455.693.818-05"
type input "455.693.818-05"
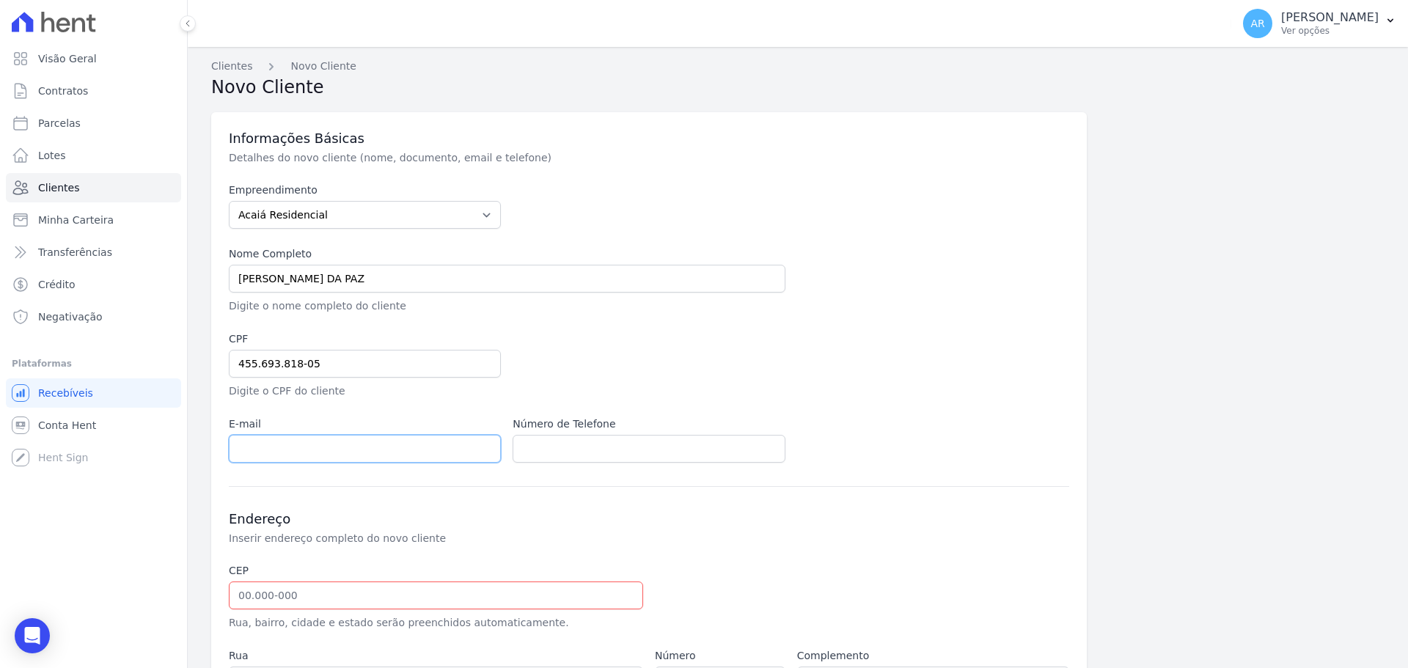
drag, startPoint x: 337, startPoint y: 439, endPoint x: 369, endPoint y: 445, distance: 32.0
click at [337, 439] on input "email" at bounding box center [365, 449] width 272 height 28
paste input "leonardodapaz07@gmail.com"
type input "leonardodapaz07@gmail.com"
click at [591, 459] on input "text" at bounding box center [649, 449] width 272 height 28
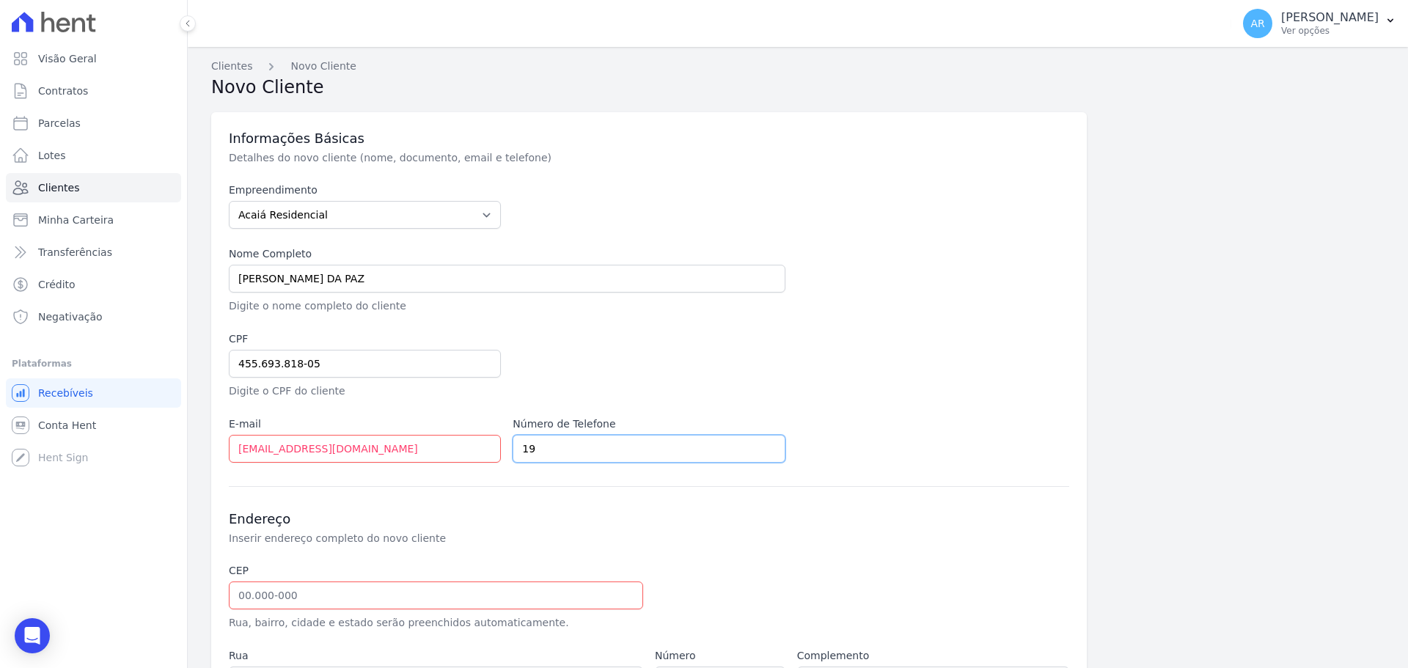
paste input "988612193"
type input "19988612193"
click at [670, 484] on div "Informações Básicas Detalhes do novo cliente (nome, documento, email e telefone…" at bounding box center [649, 465] width 876 height 706
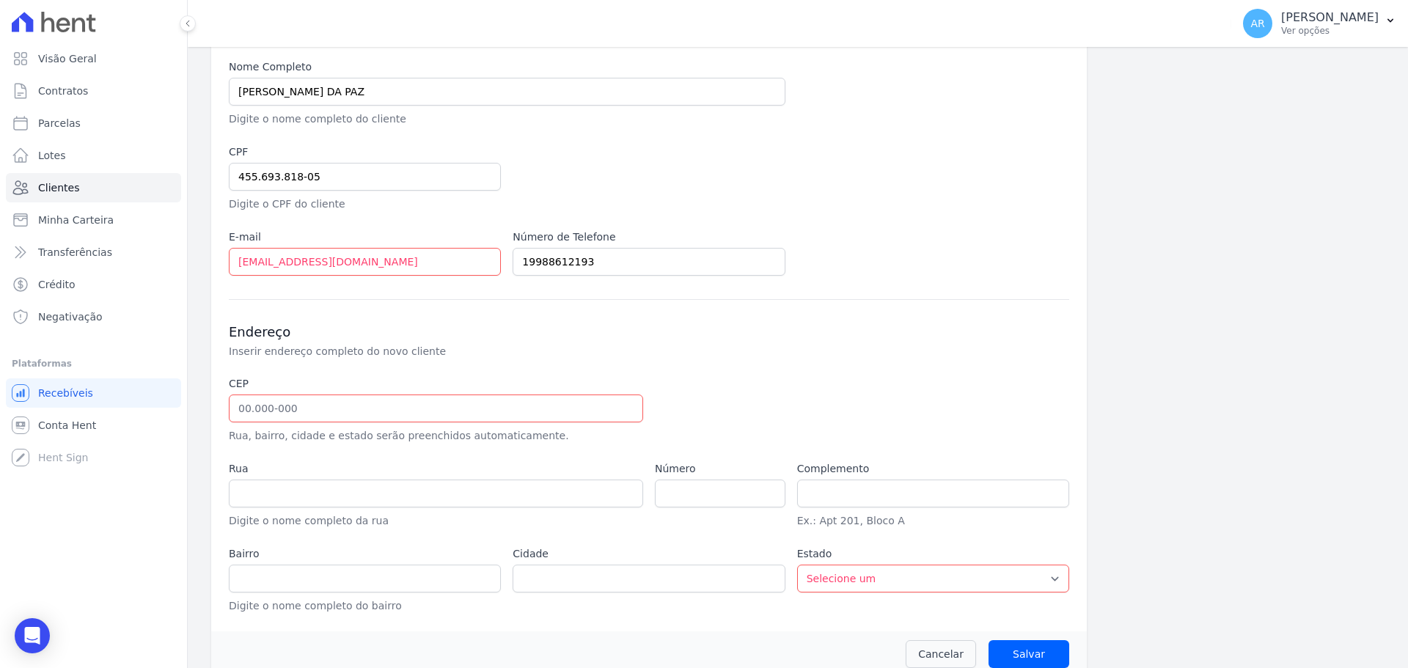
scroll to position [208, 0]
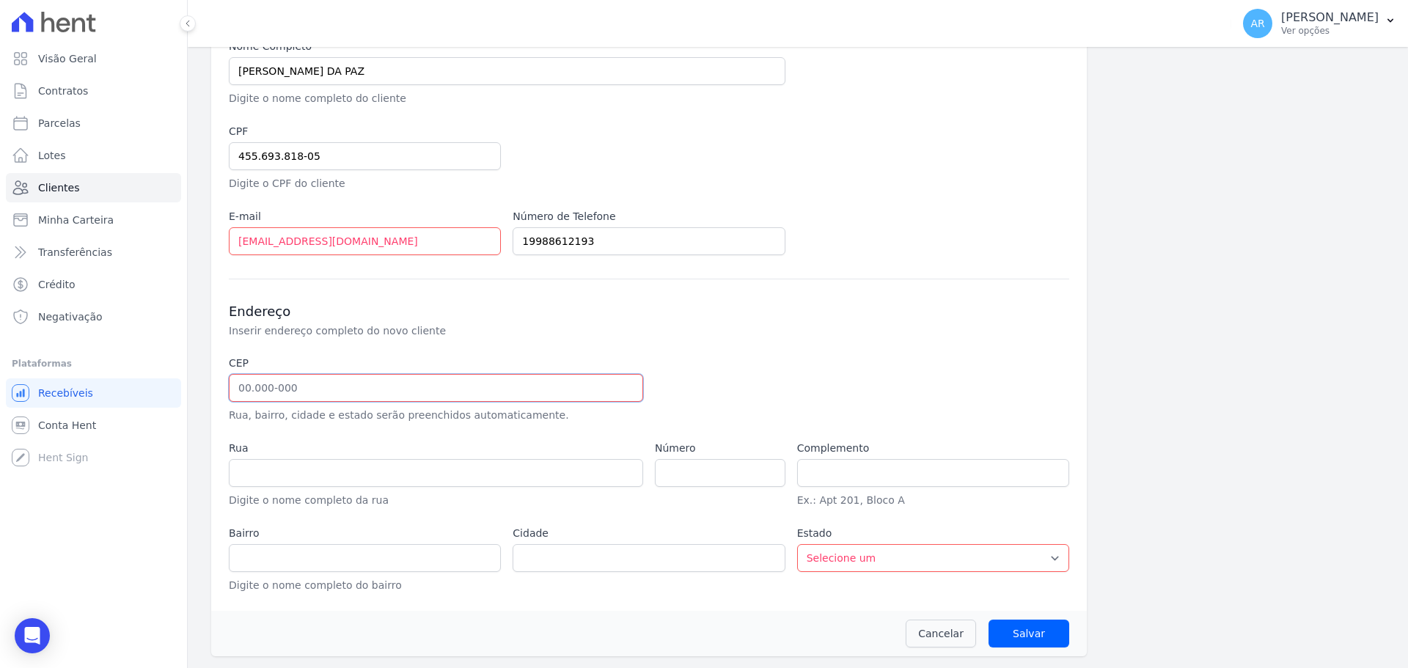
click at [386, 392] on input "text" at bounding box center [436, 388] width 414 height 28
paste input "13.068-625"
type input "13.068-625"
click at [327, 414] on p "Rua, bairro, cidade e estado serão preenchidos automaticamente." at bounding box center [436, 415] width 414 height 15
type input "Praça Professora Maria Aparecida Mazotini"
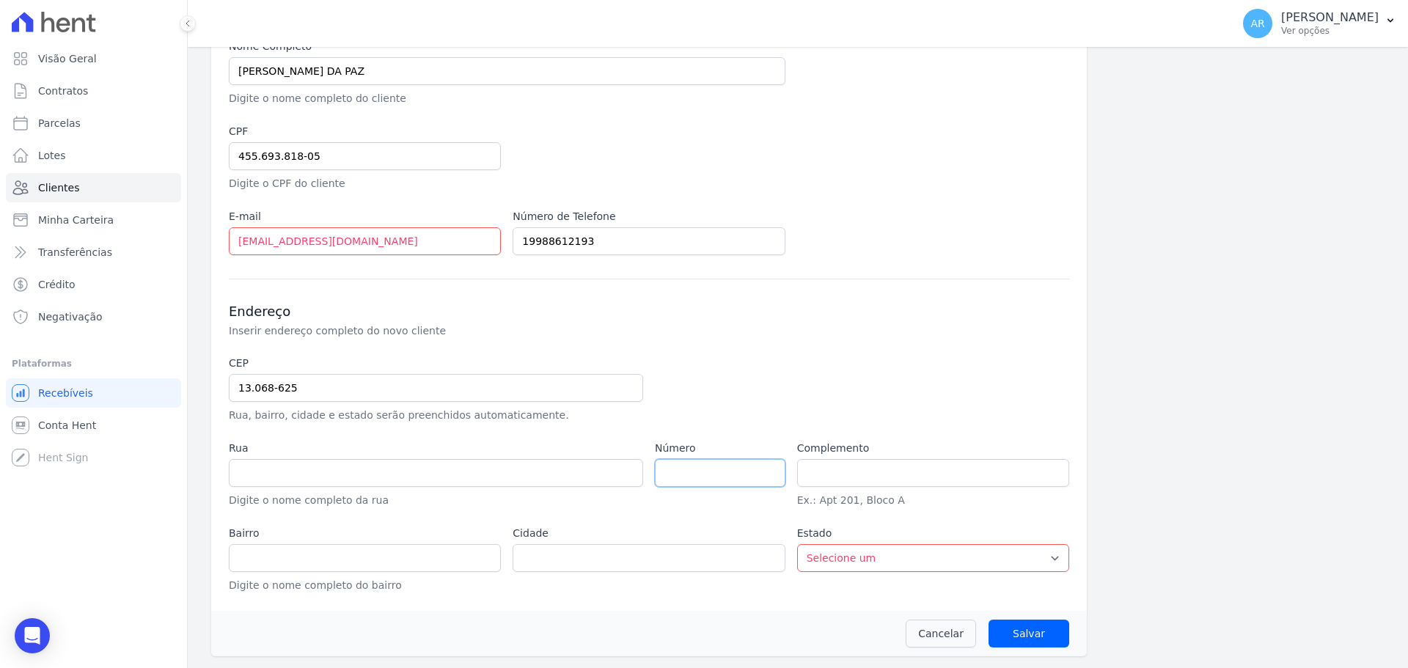
type input "Jardim Aparecida"
type input "Campinas"
select select "SP"
click at [679, 463] on input "number" at bounding box center [720, 473] width 131 height 28
type input "370"
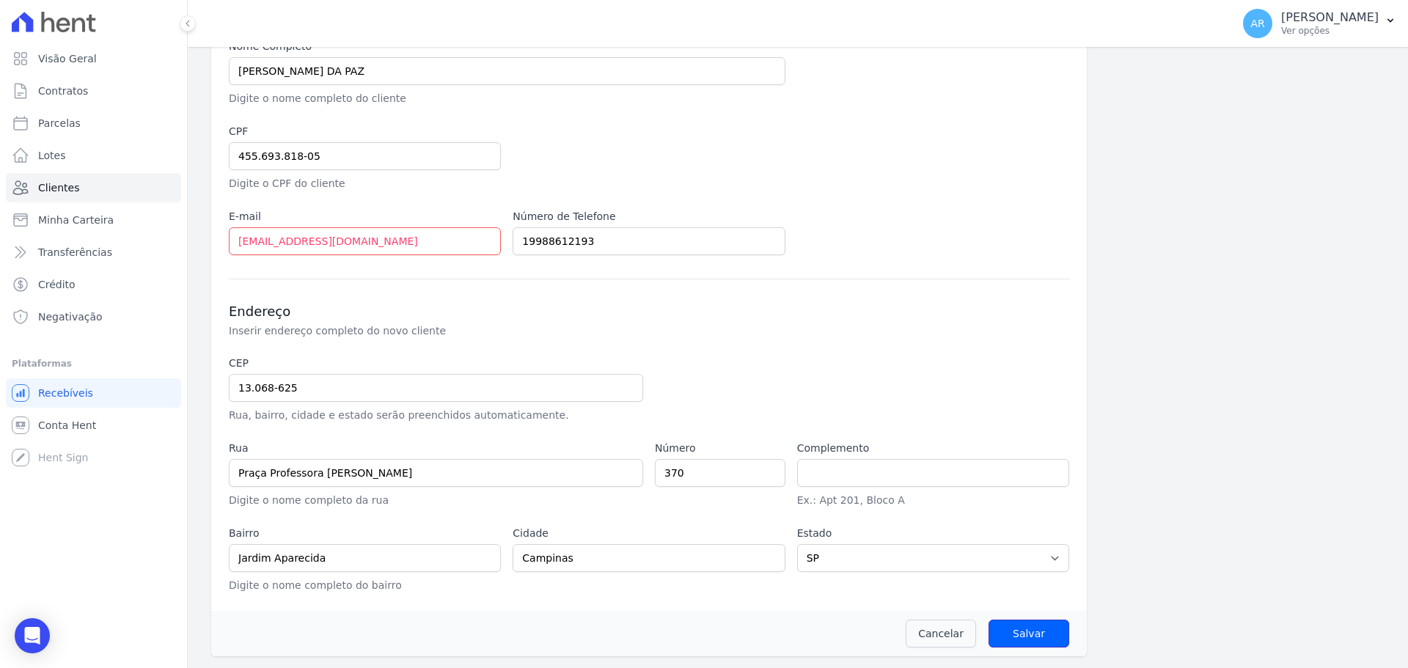
click at [1016, 624] on input "Salvar" at bounding box center [1029, 634] width 81 height 28
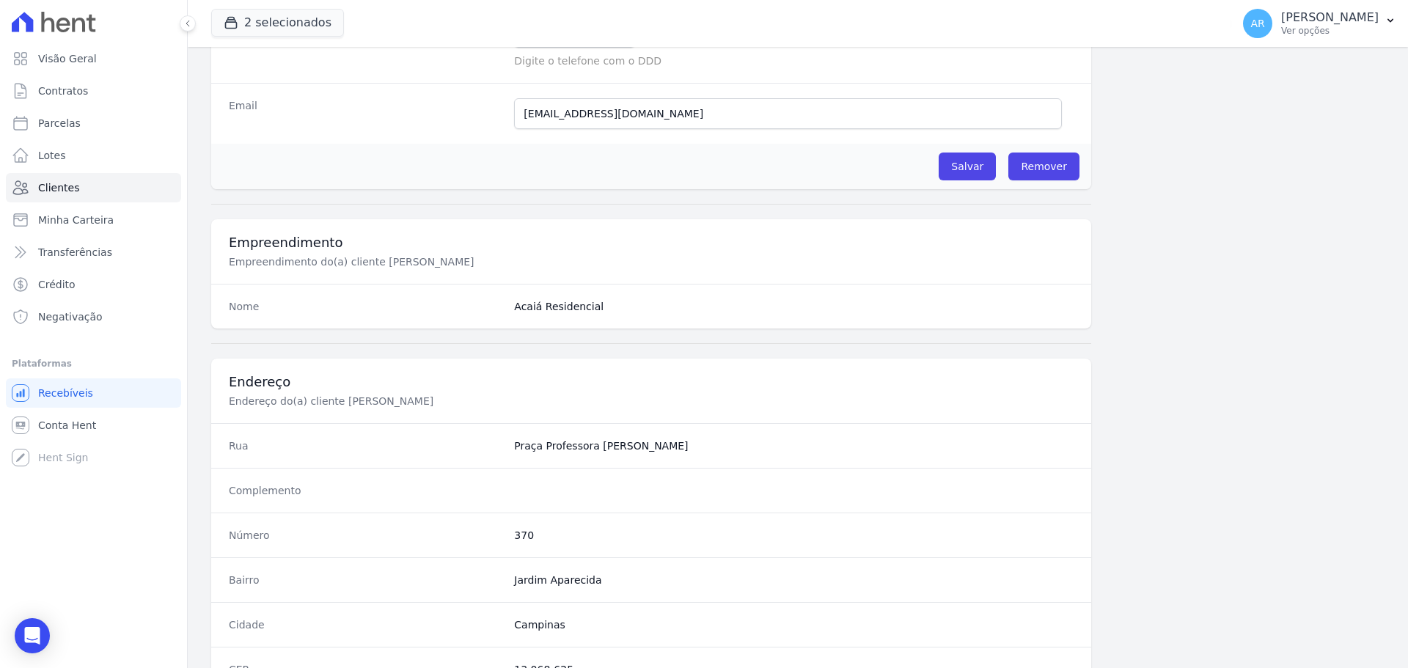
scroll to position [343, 0]
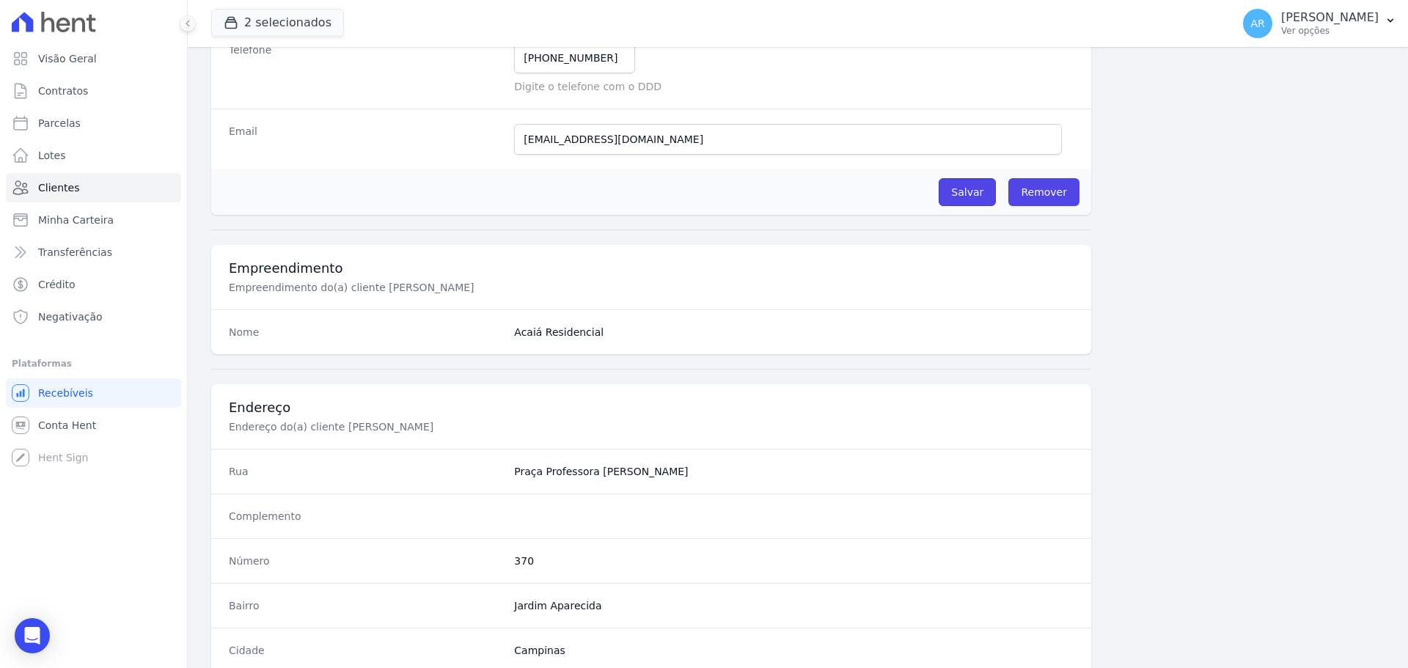
click at [969, 187] on input "Salvar" at bounding box center [967, 192] width 57 height 28
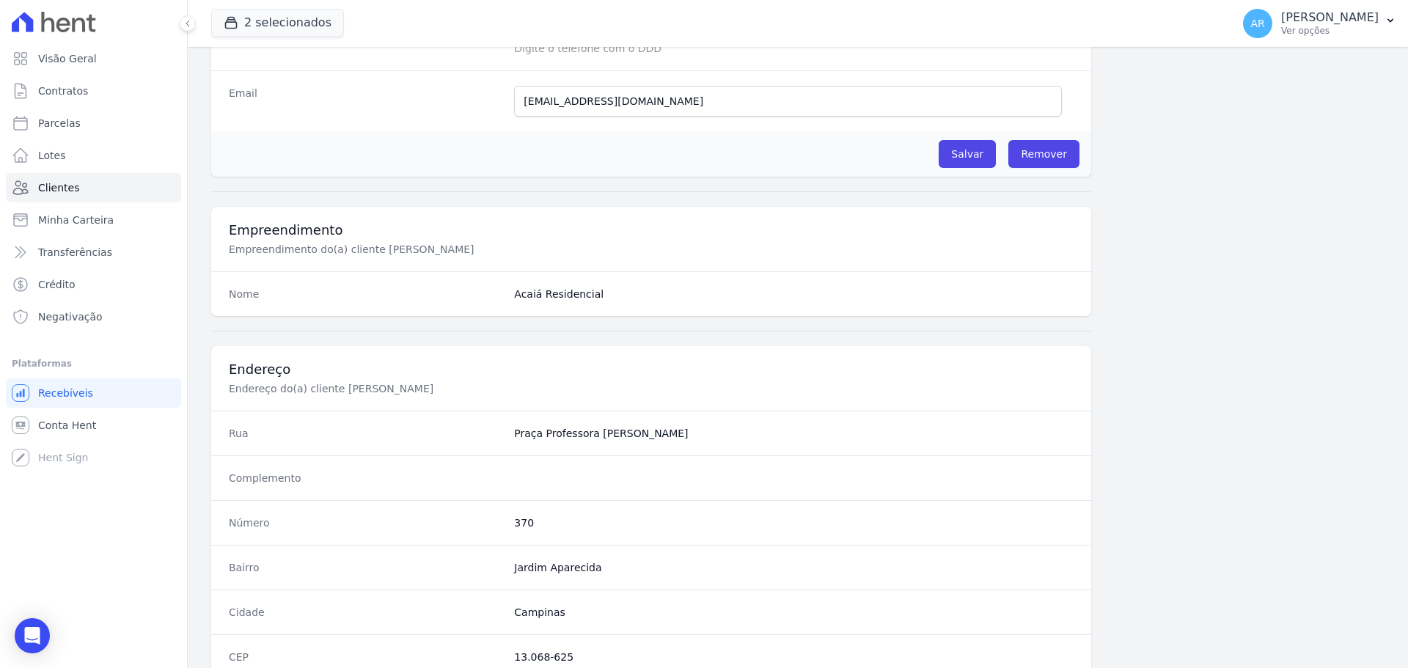
scroll to position [440, 0]
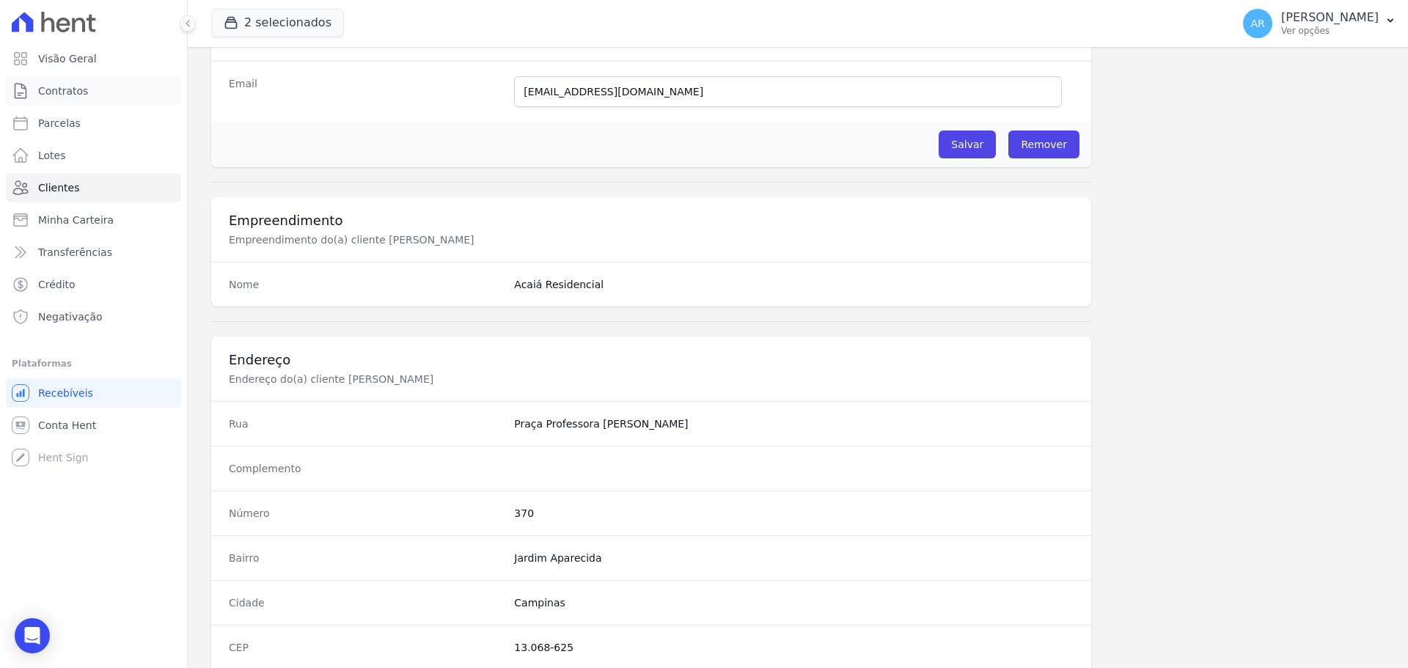
click at [62, 89] on span "Contratos" at bounding box center [63, 91] width 50 height 15
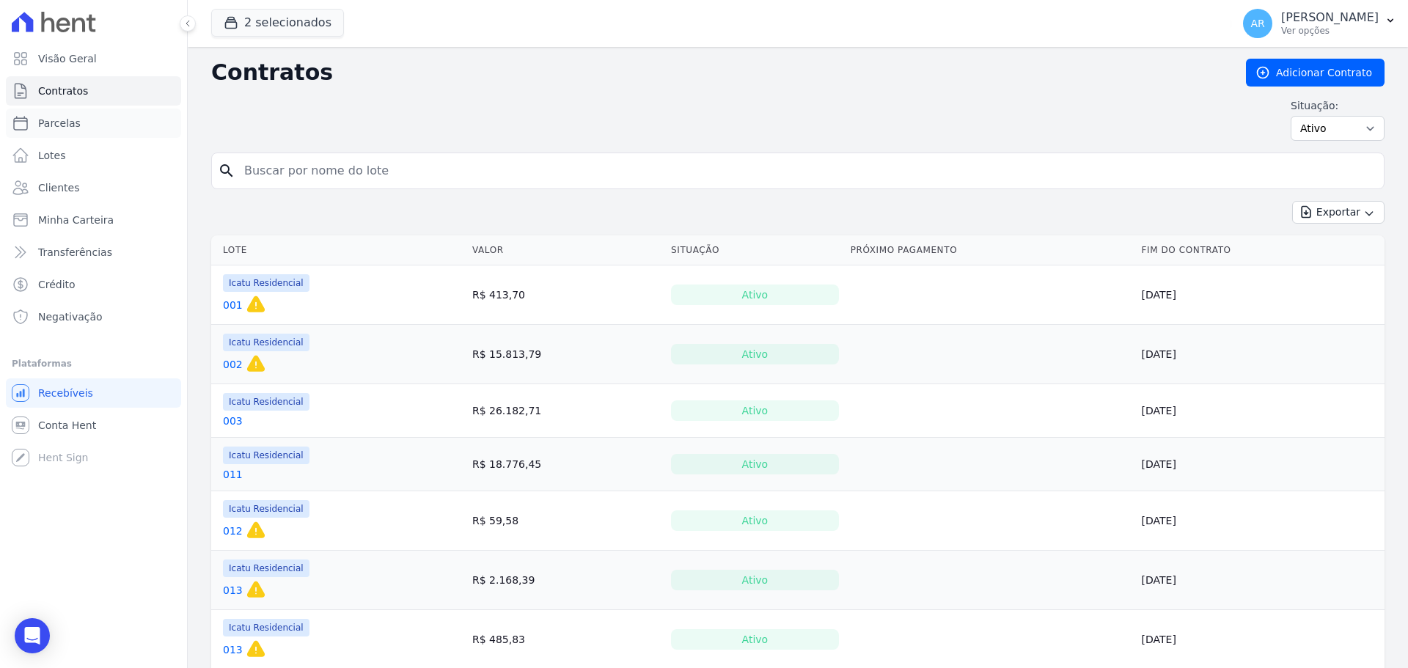
click at [76, 114] on link "Parcelas" at bounding box center [93, 123] width 175 height 29
select select
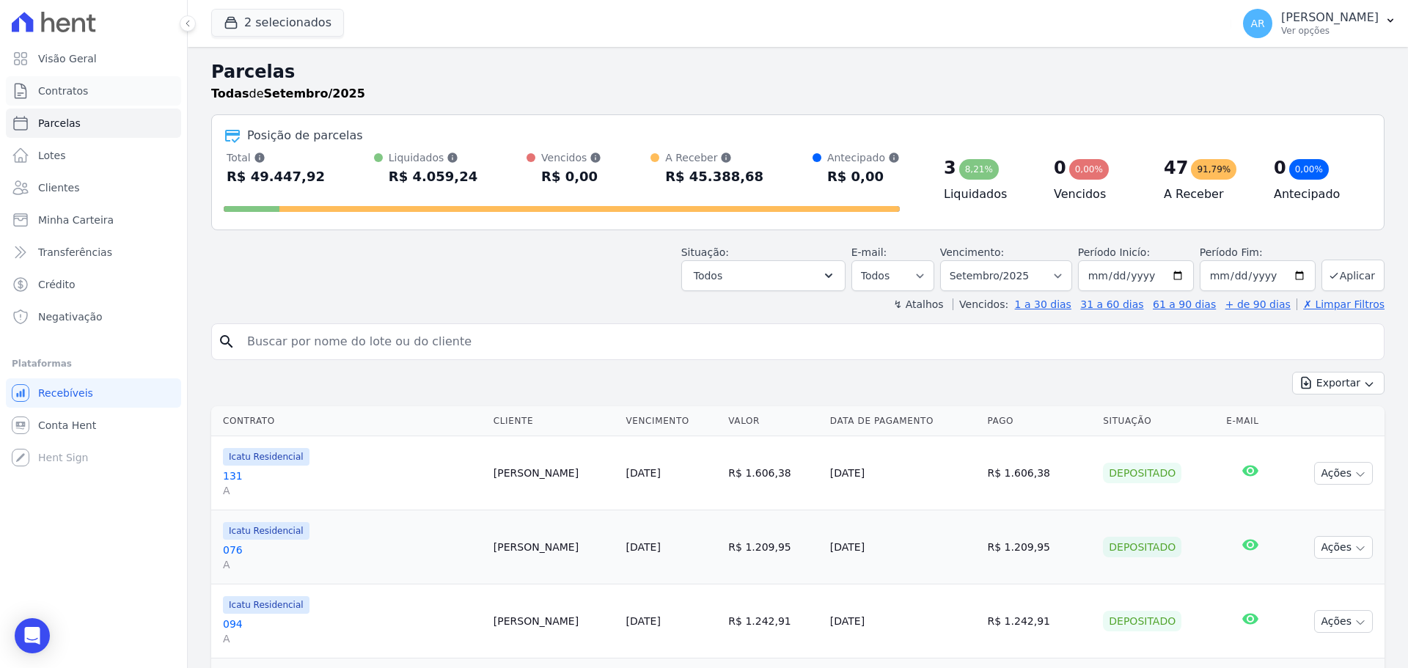
click at [88, 98] on link "Contratos" at bounding box center [93, 90] width 175 height 29
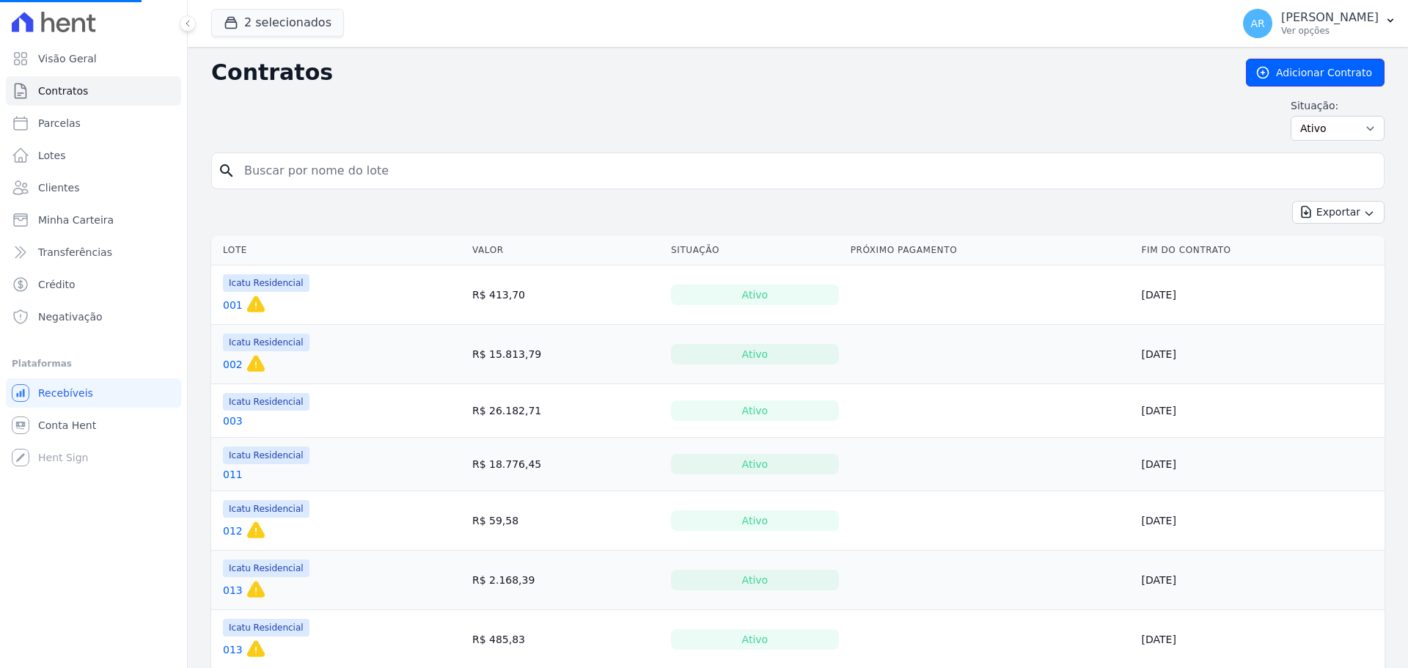
click at [1353, 69] on link "Adicionar Contrato" at bounding box center [1315, 73] width 139 height 28
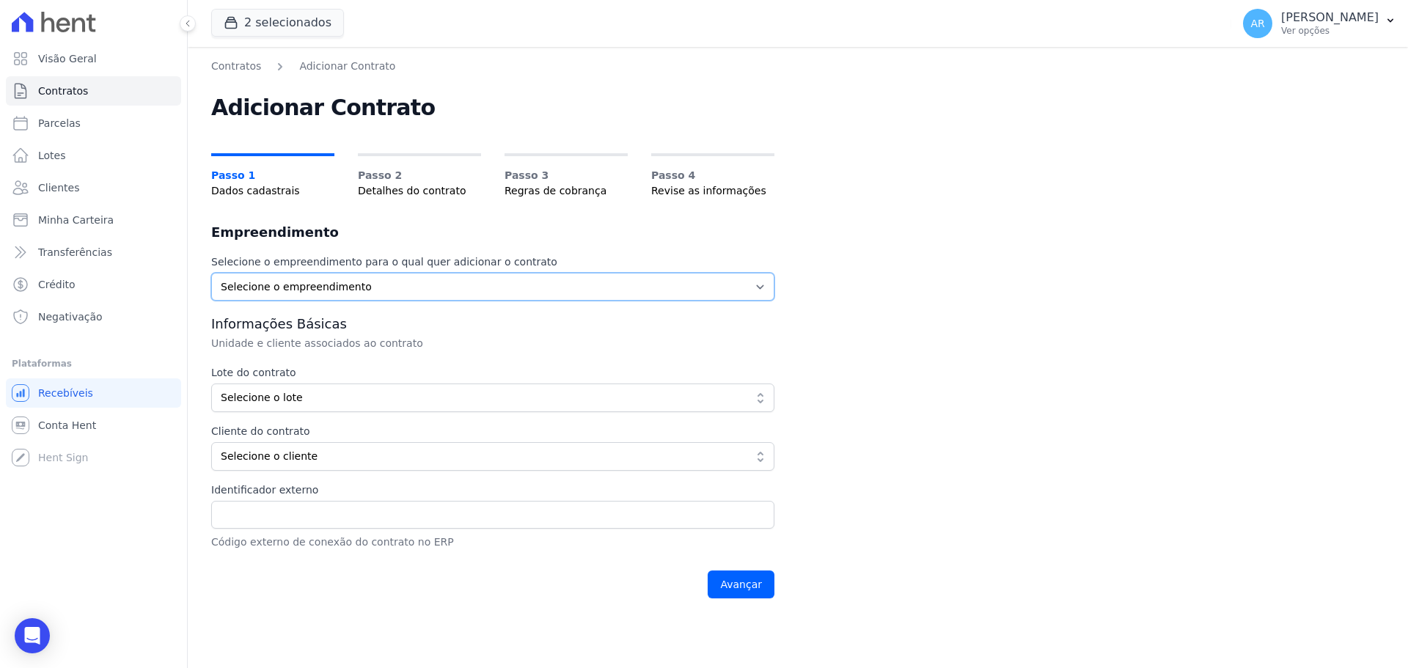
click at [299, 289] on select "Selecione o empreendimento Acaiá Residencial Icatu Residencial" at bounding box center [492, 287] width 563 height 28
select select "628f8b7e-88db-410e-b60f-54e4b33d5c0e"
click at [211, 273] on select "Selecione o empreendimento Acaiá Residencial Icatu Residencial" at bounding box center [492, 287] width 563 height 28
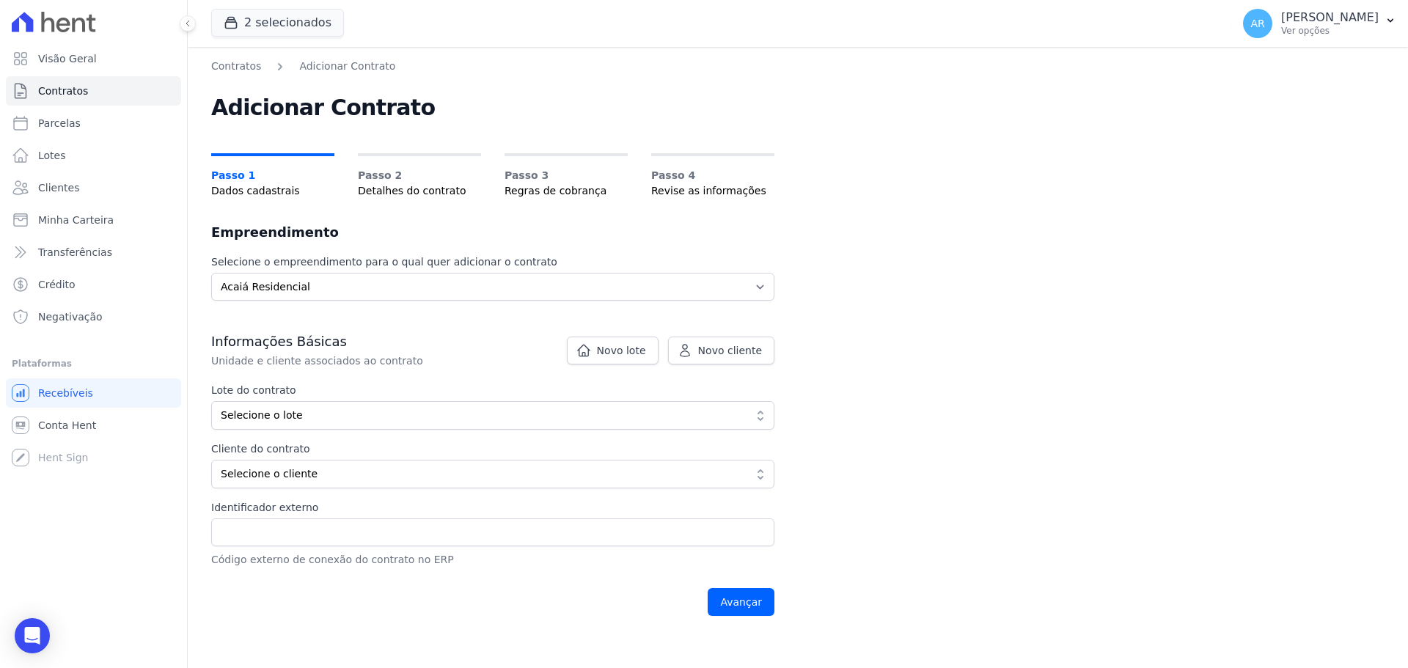
click at [525, 346] on h3 "Informações Básicas" at bounding box center [492, 342] width 563 height 18
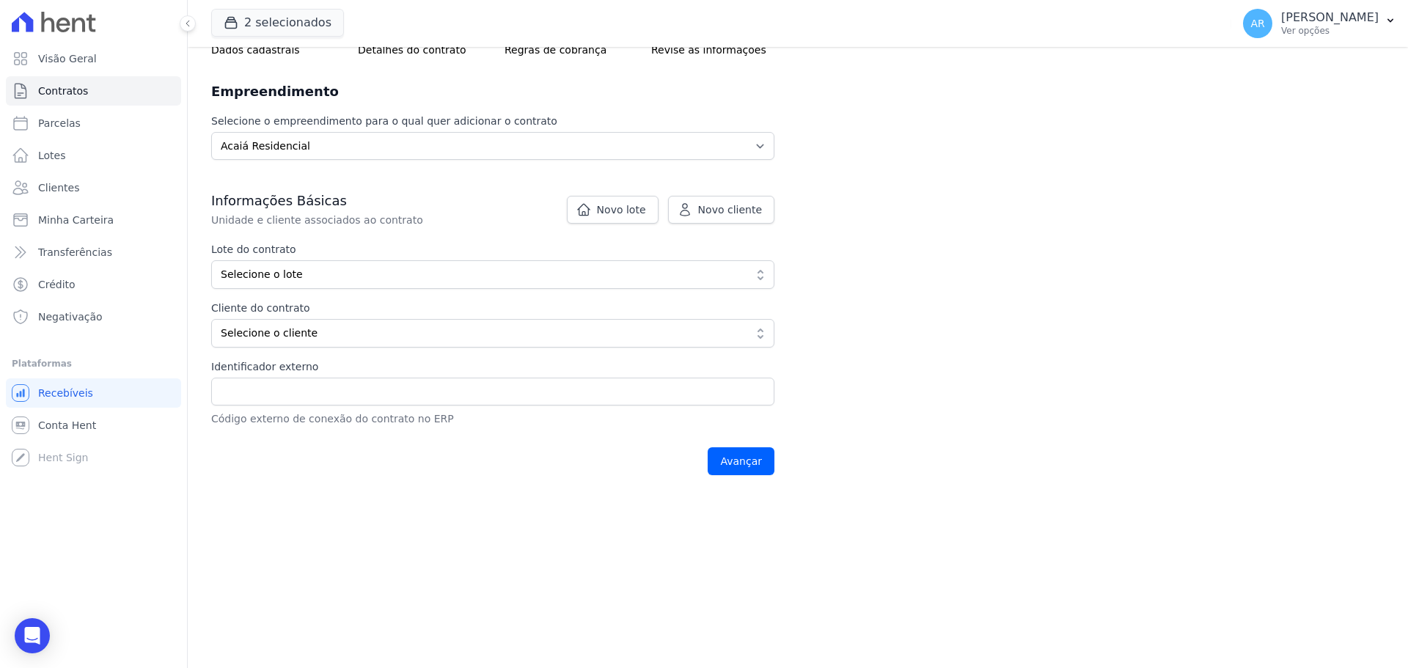
scroll to position [147, 0]
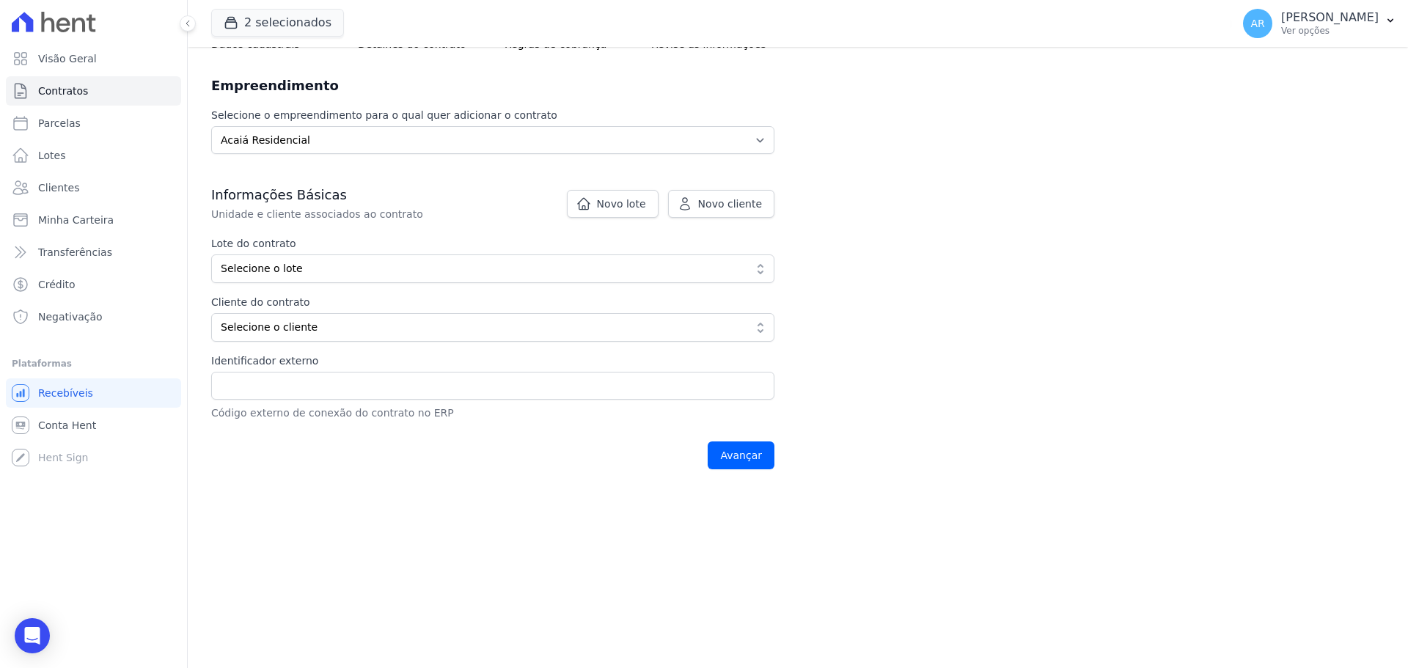
click at [428, 224] on div "Informações Básicas Unidade e cliente associados ao contrato Lote do contrato S…" at bounding box center [492, 303] width 563 height 235
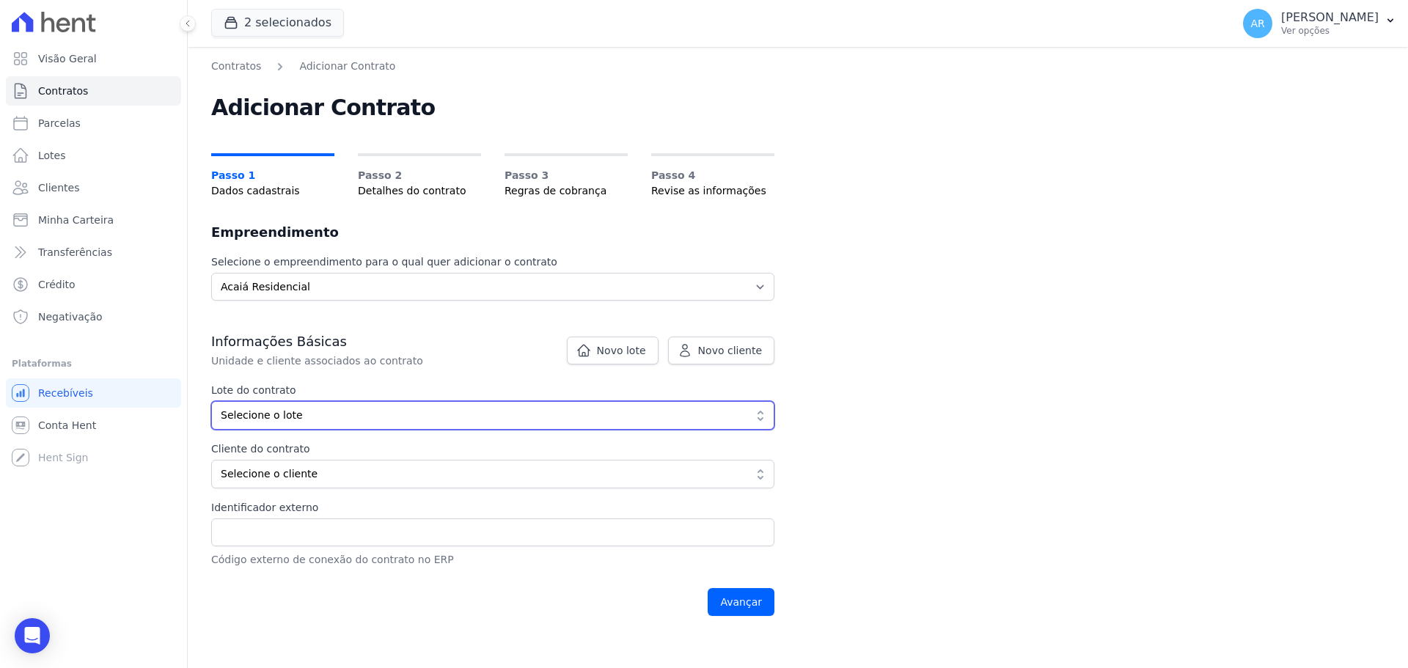
click at [300, 417] on span "Selecione o lote" at bounding box center [483, 415] width 524 height 15
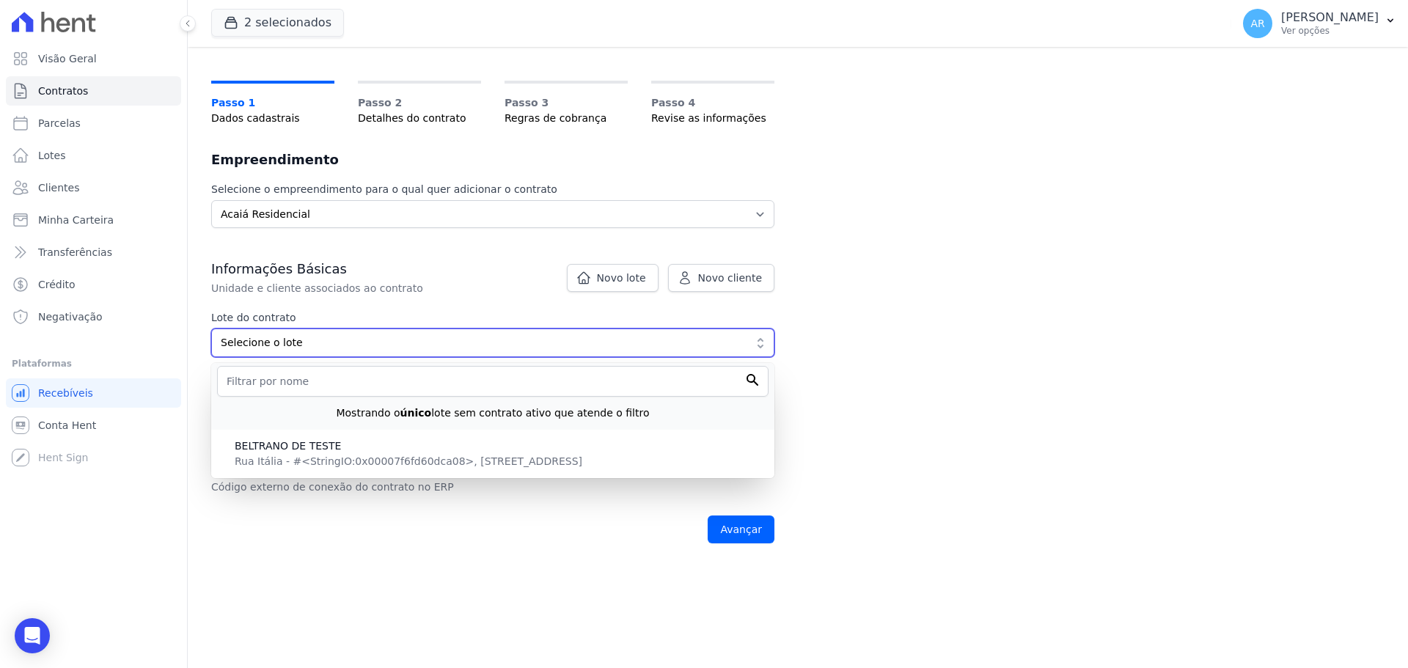
scroll to position [73, 0]
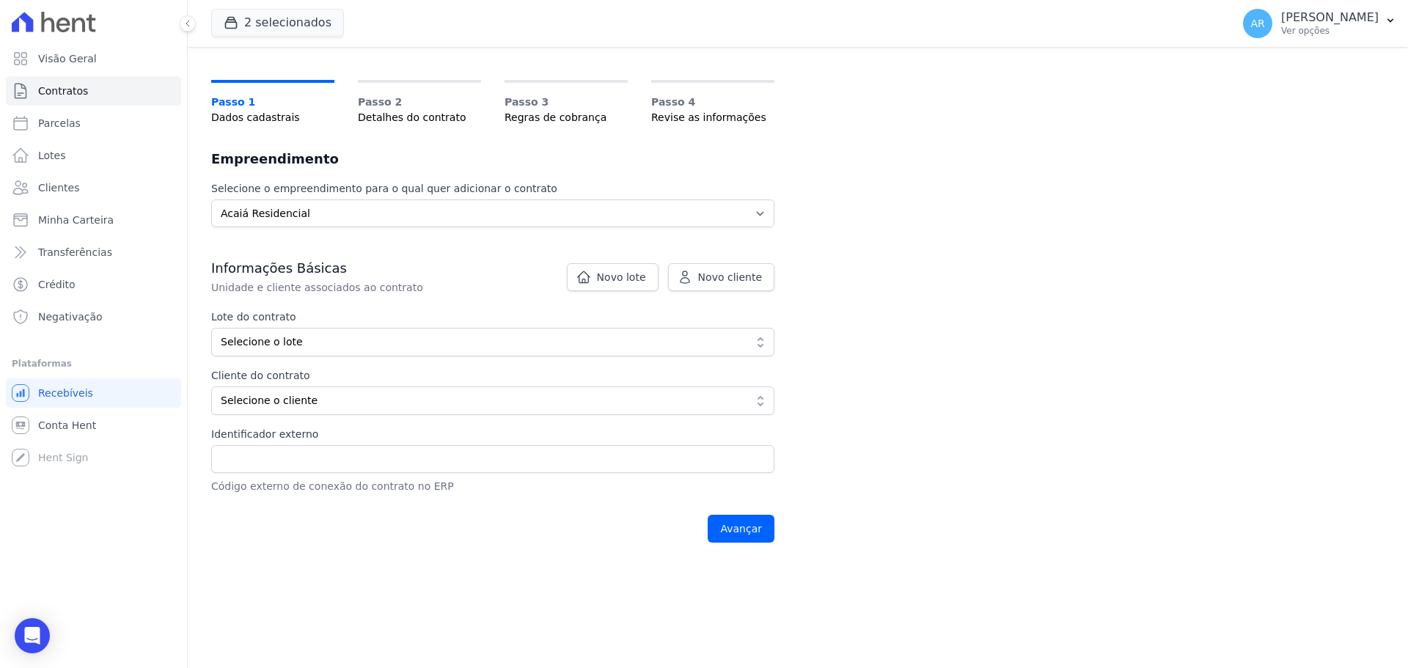
click at [355, 280] on p "Unidade e cliente associados ao contrato" at bounding box center [457, 287] width 493 height 15
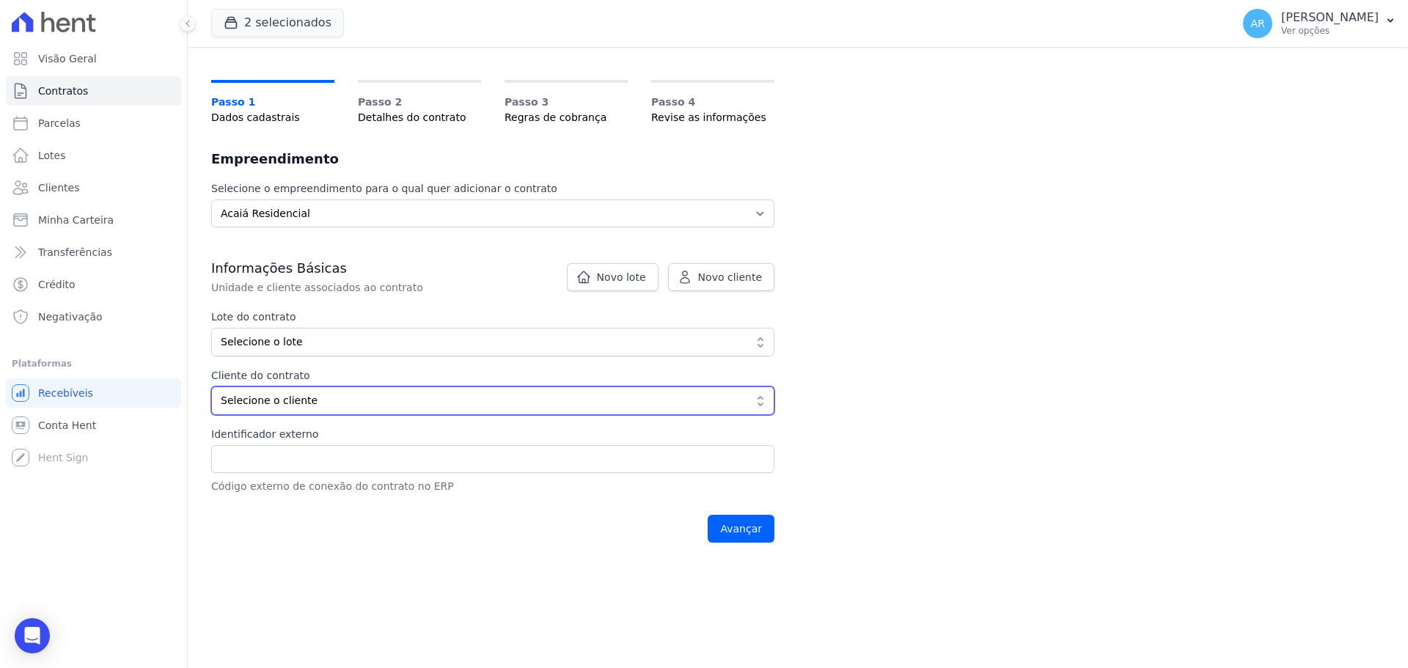
click at [255, 410] on button "Selecione o cliente" at bounding box center [492, 401] width 563 height 29
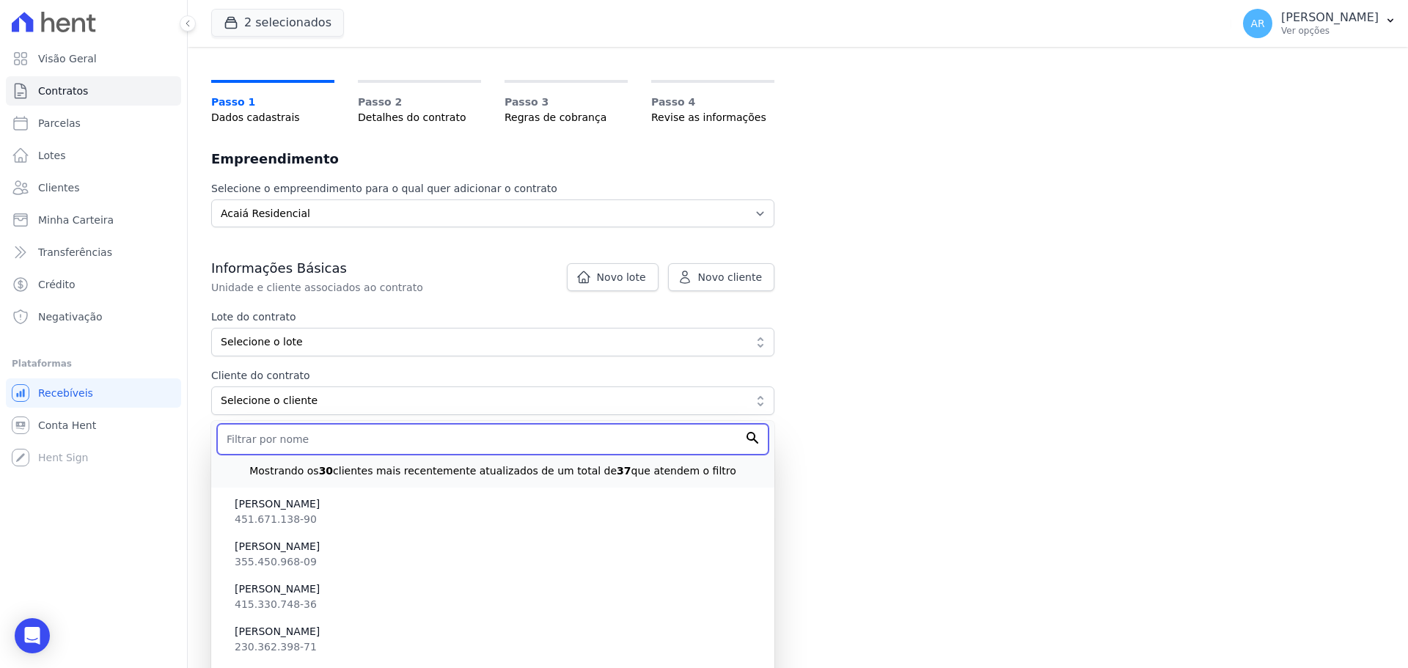
click at [285, 428] on input "text" at bounding box center [493, 439] width 552 height 31
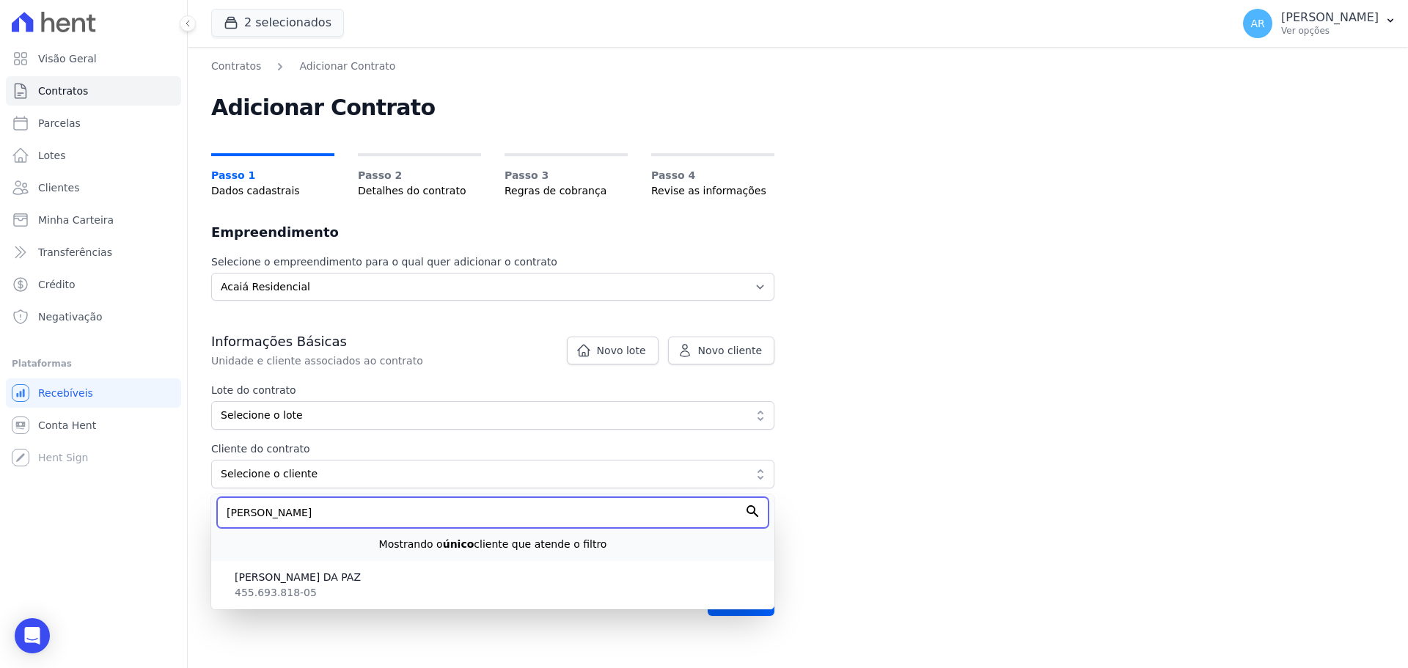
type input "leonardo rangel"
click at [708, 588] on input "Avançar" at bounding box center [741, 602] width 67 height 28
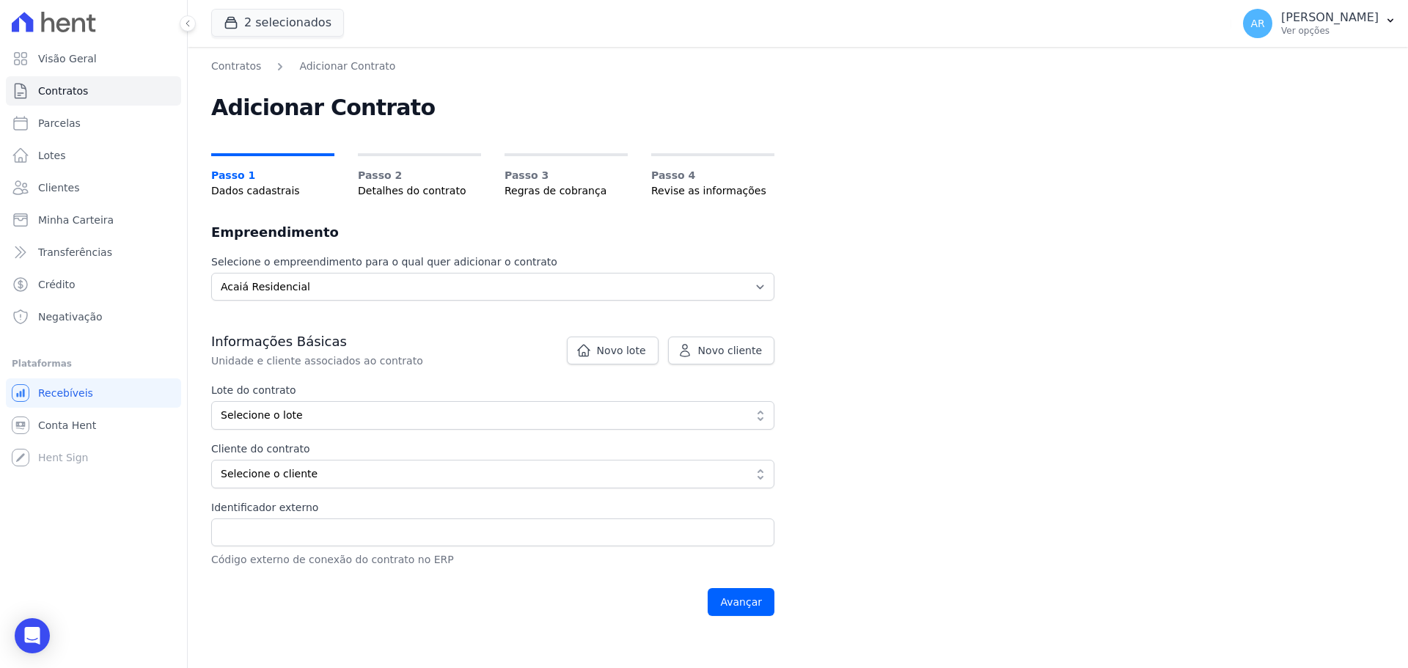
click at [313, 453] on label "Cliente do contrato" at bounding box center [436, 449] width 450 height 15
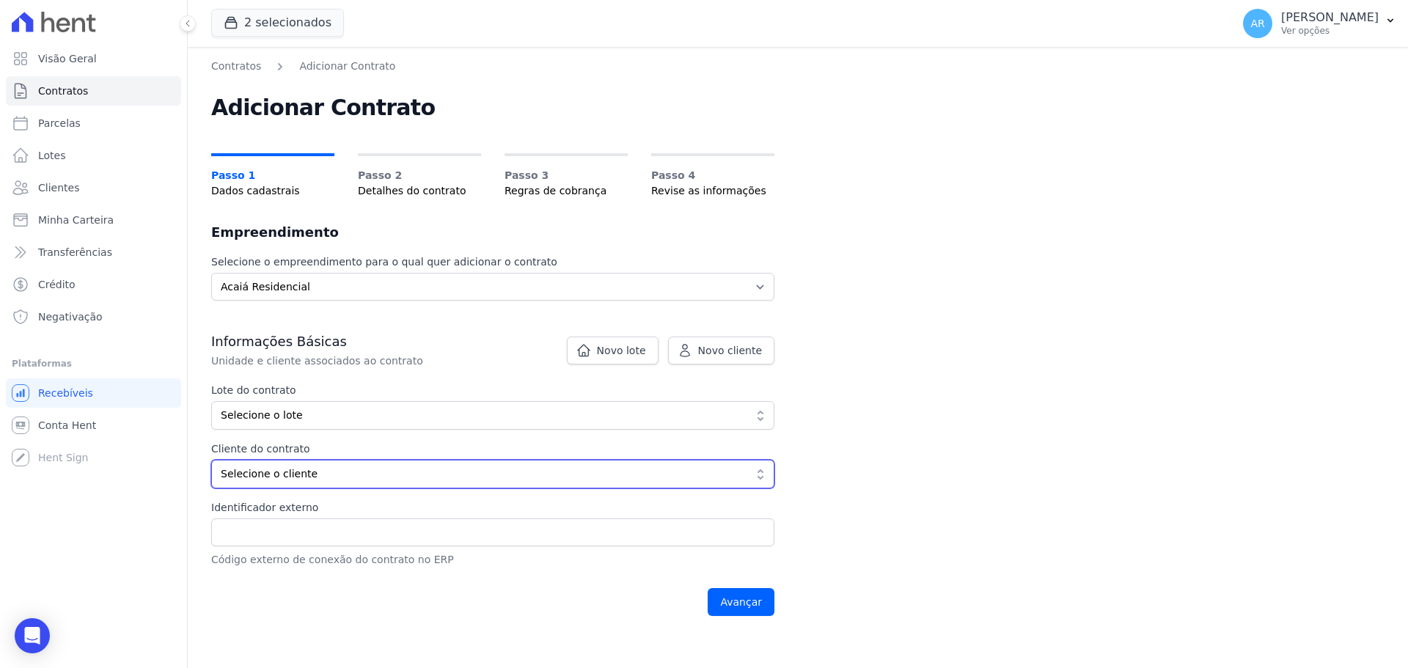
click at [312, 462] on button "Selecione o cliente" at bounding box center [492, 474] width 563 height 29
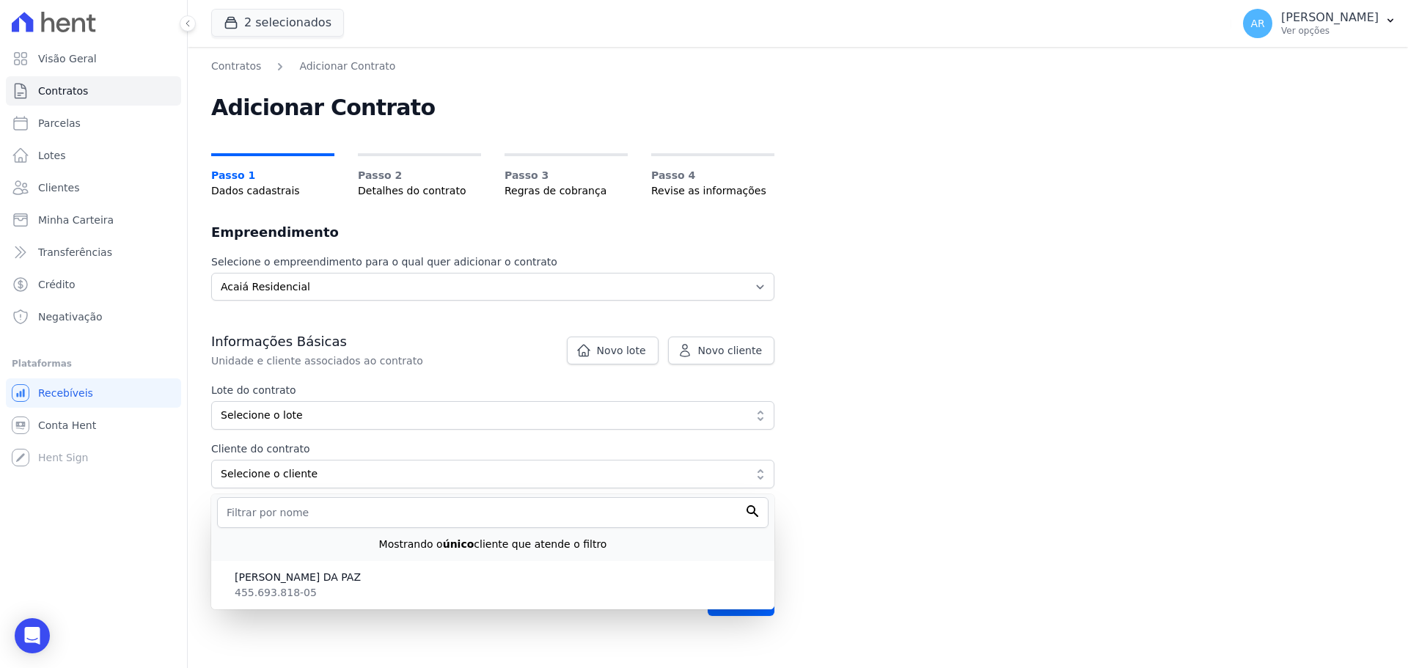
click at [331, 600] on li "LEONARDO RANGEL DA PAZ 455.693.818-05" at bounding box center [492, 585] width 563 height 43
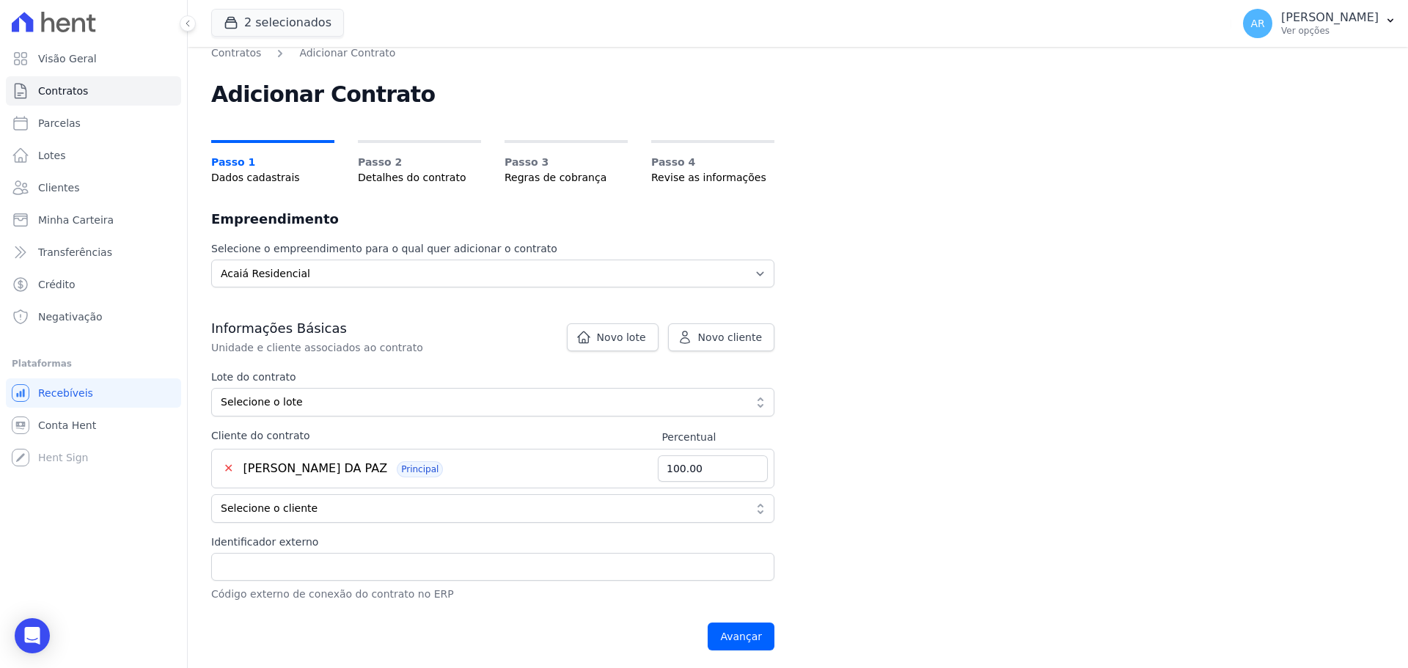
scroll to position [16, 0]
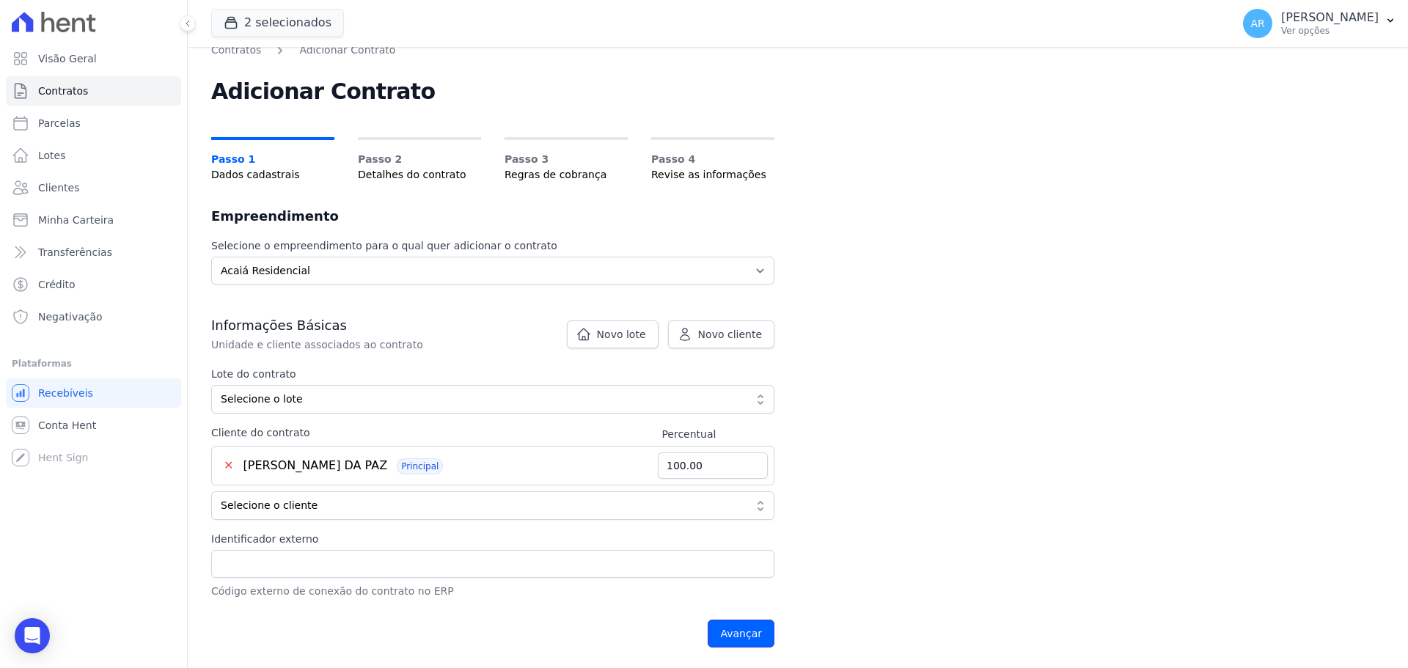
click at [756, 632] on input "Avançar" at bounding box center [741, 634] width 67 height 28
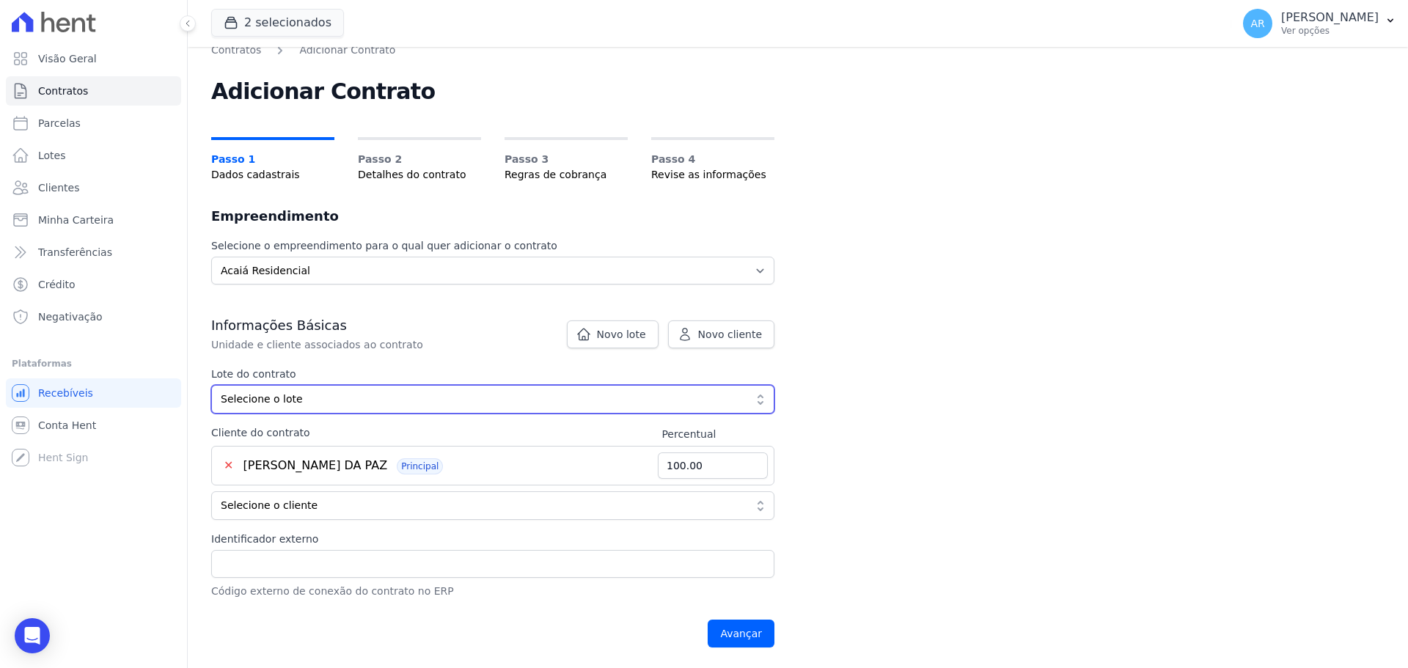
click at [479, 400] on span "Selecione o lote" at bounding box center [483, 399] width 524 height 15
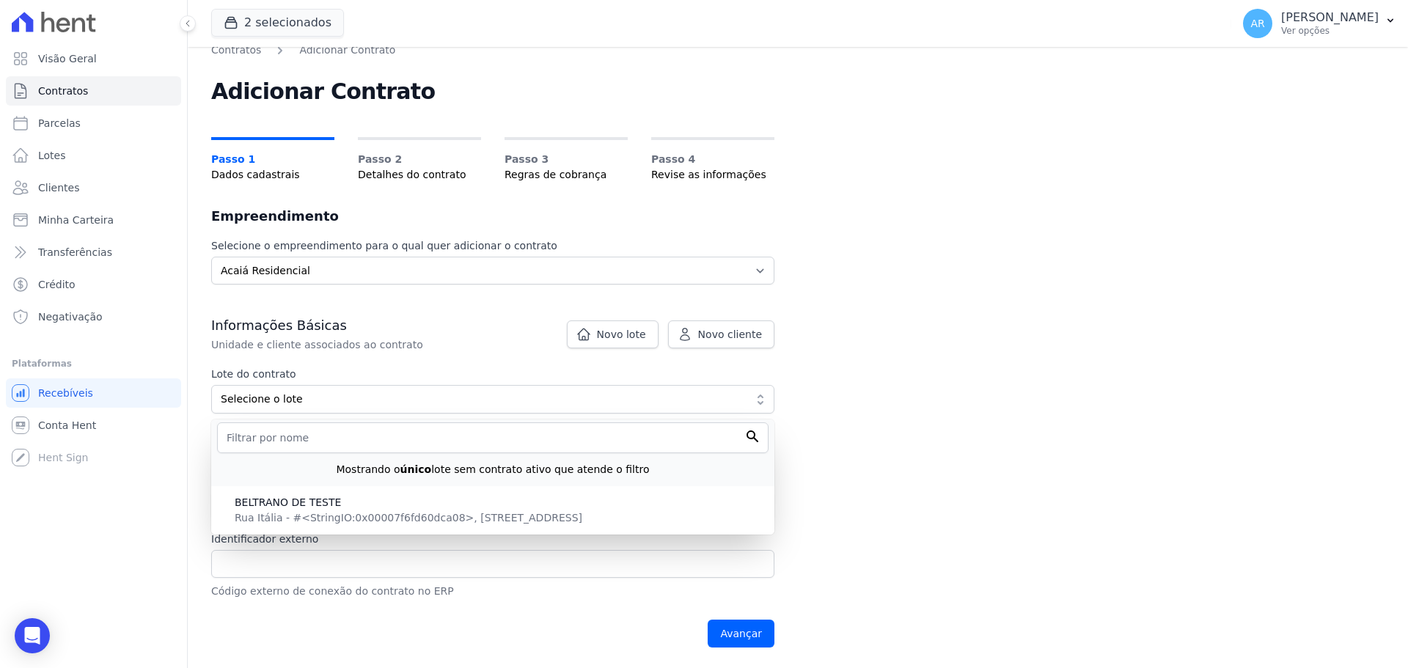
click at [459, 510] on span "BELTRANO DE TESTE" at bounding box center [499, 502] width 528 height 15
type input "4da11311-25f8-4292-9ee4-7cf52c18fdf2"
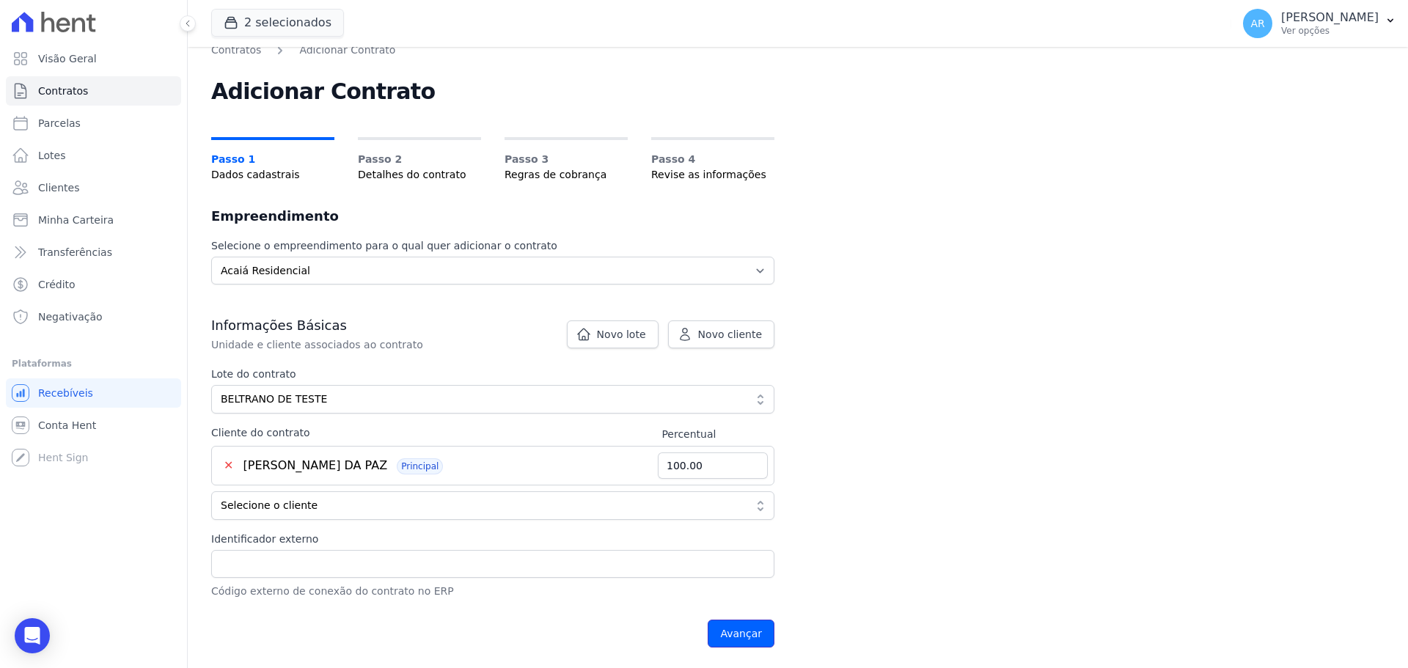
click at [755, 636] on input "Avançar" at bounding box center [741, 634] width 67 height 28
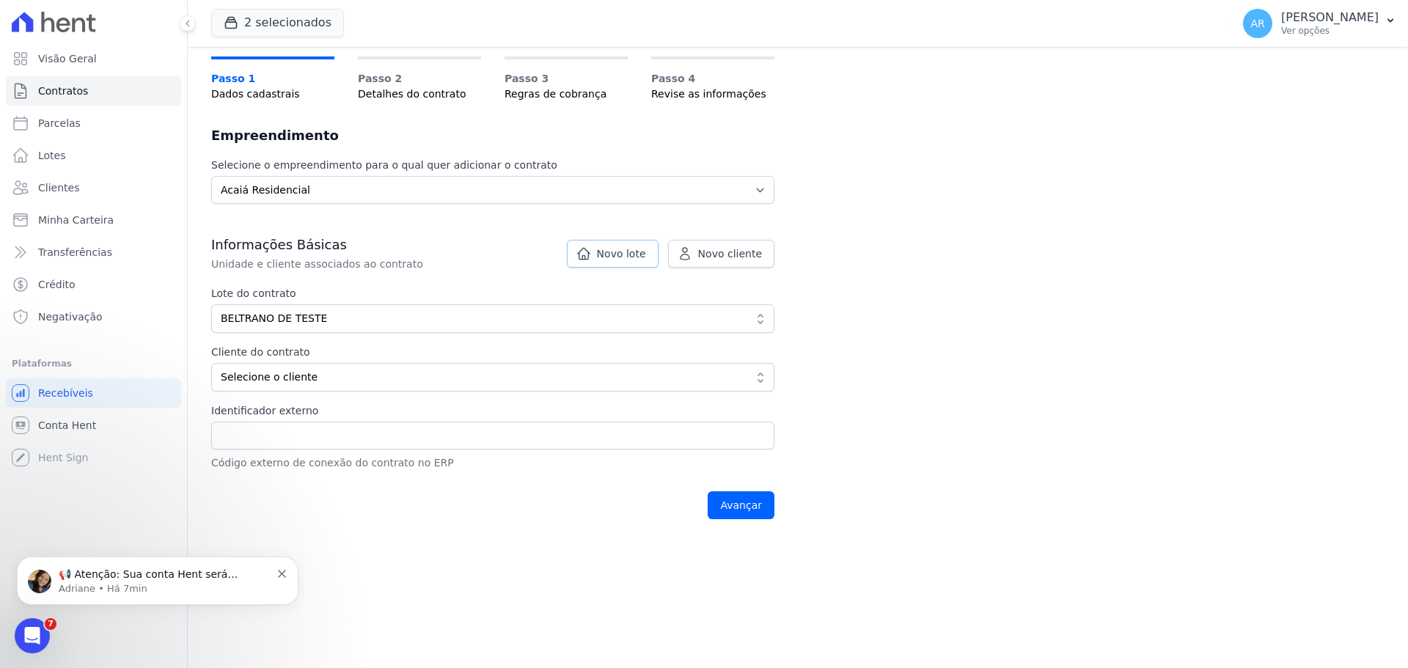
click at [623, 262] on link "Novo lote" at bounding box center [613, 254] width 92 height 28
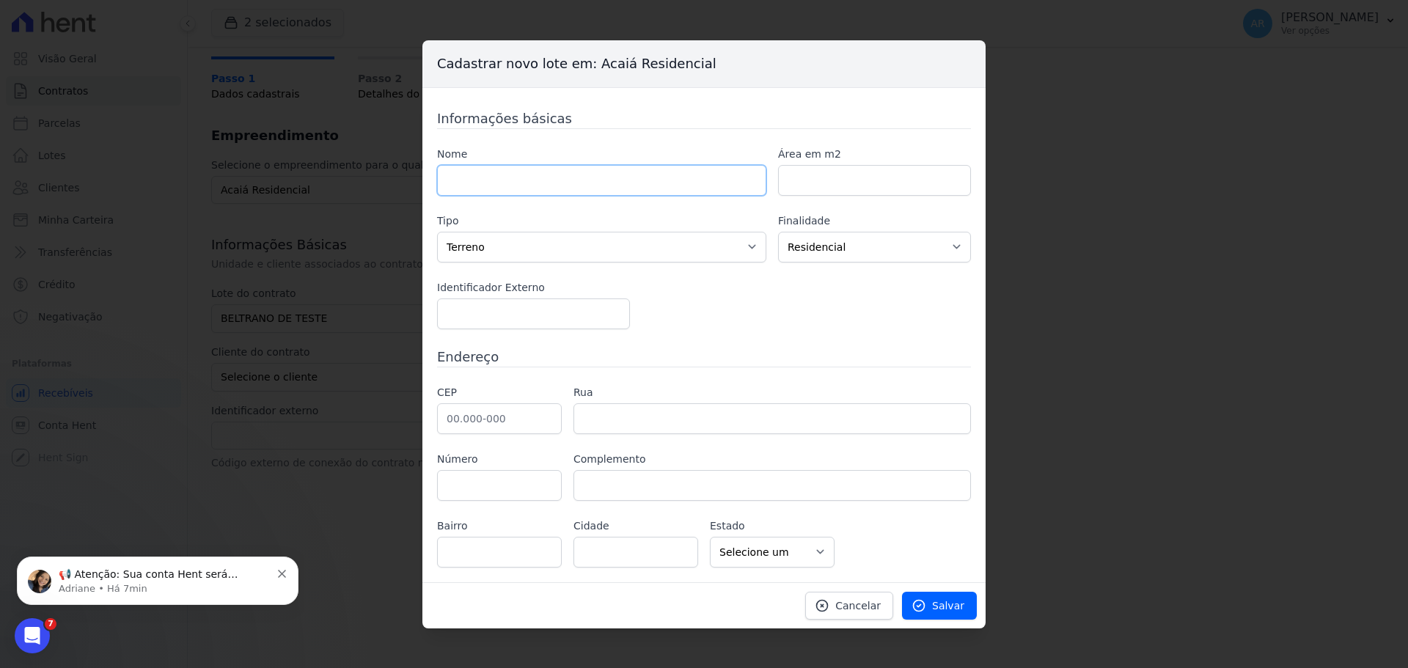
click at [512, 186] on input "text" at bounding box center [601, 180] width 329 height 31
type input "27"
type input "59"
click at [800, 251] on select "Residencial Não-residencial Comercial Industrial Misto" at bounding box center [874, 247] width 193 height 31
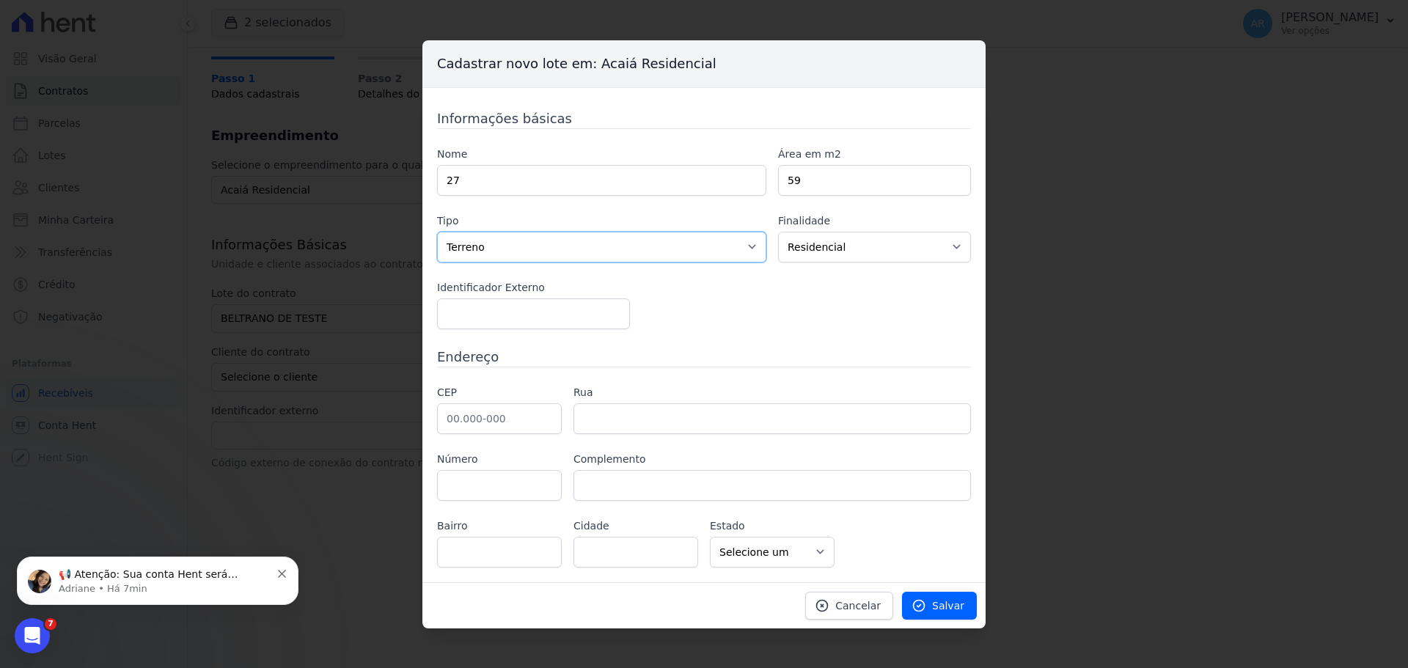
click at [694, 240] on select "Casa Apartamento Escritório Flat Loja Espaço Comercial Terreno Outros" at bounding box center [601, 247] width 329 height 31
select select "apartment"
click at [437, 232] on select "Casa Apartamento Escritório Flat Loja Espaço Comercial Terreno Outros" at bounding box center [601, 247] width 329 height 31
click at [827, 258] on select "Residencial Não-residencial Comercial Industrial Misto" at bounding box center [874, 247] width 193 height 31
click at [659, 246] on select "Casa Apartamento Escritório Flat Loja Espaço Comercial Terreno Outros" at bounding box center [601, 247] width 329 height 31
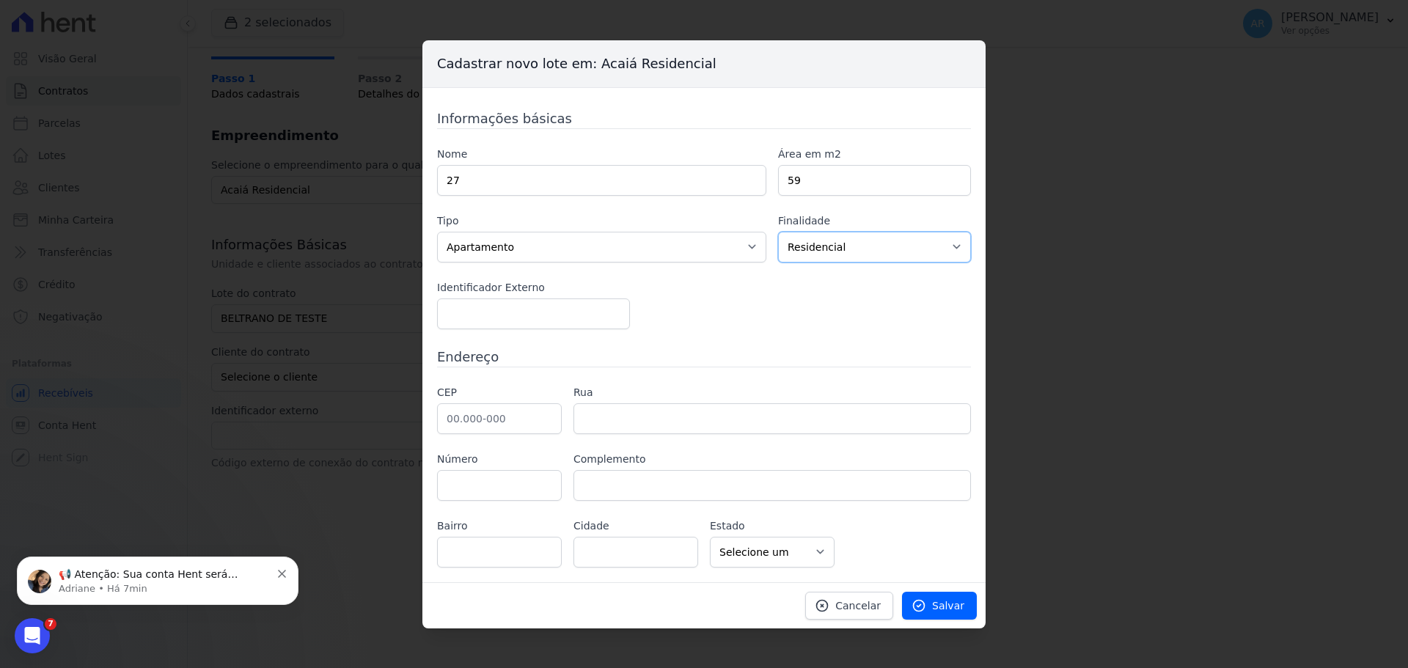
click at [857, 249] on select "Residencial Não-residencial Comercial Industrial Misto" at bounding box center [874, 247] width 193 height 31
click at [778, 232] on select "Residencial Não-residencial Comercial Industrial Misto" at bounding box center [874, 247] width 193 height 31
click at [711, 317] on div "Nome 27 Área em m2 59 Tipo Casa Apartamento Escritório Flat Loja Espaço Comerci…" at bounding box center [704, 238] width 534 height 183
click at [925, 609] on icon at bounding box center [919, 605] width 11 height 11
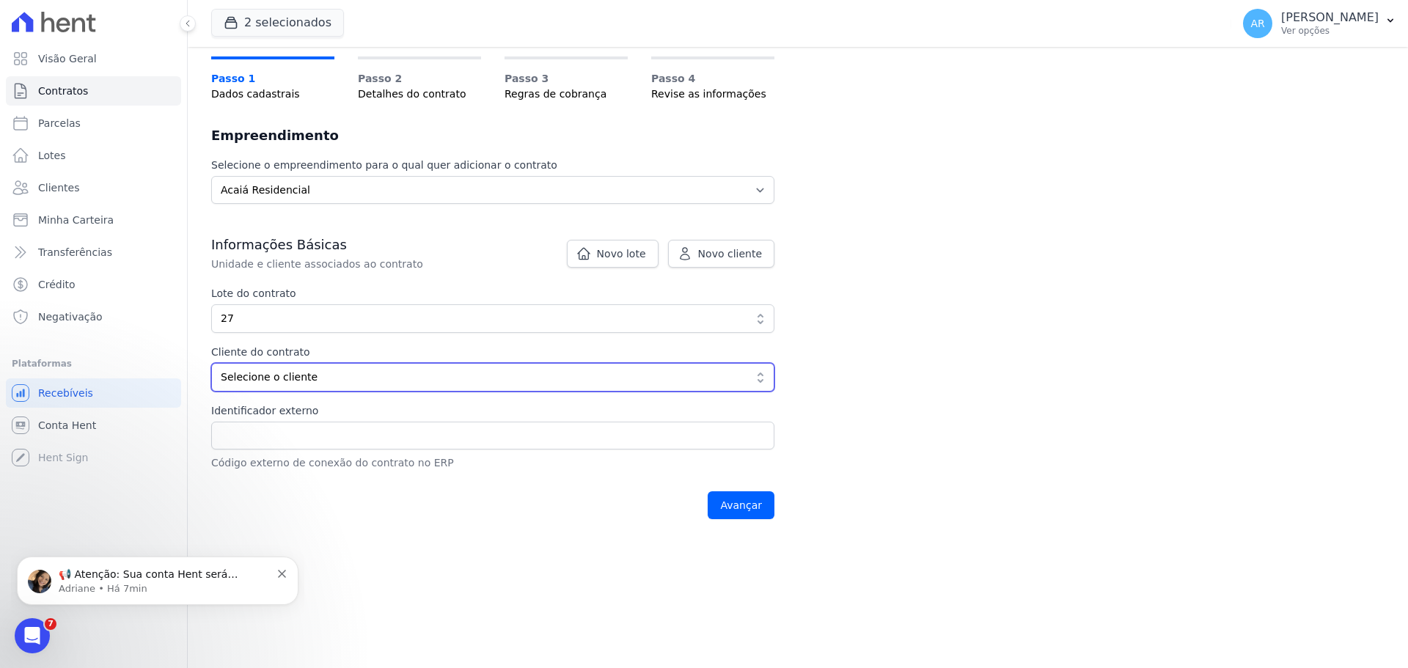
click at [274, 388] on button "Selecione o cliente" at bounding box center [492, 377] width 563 height 29
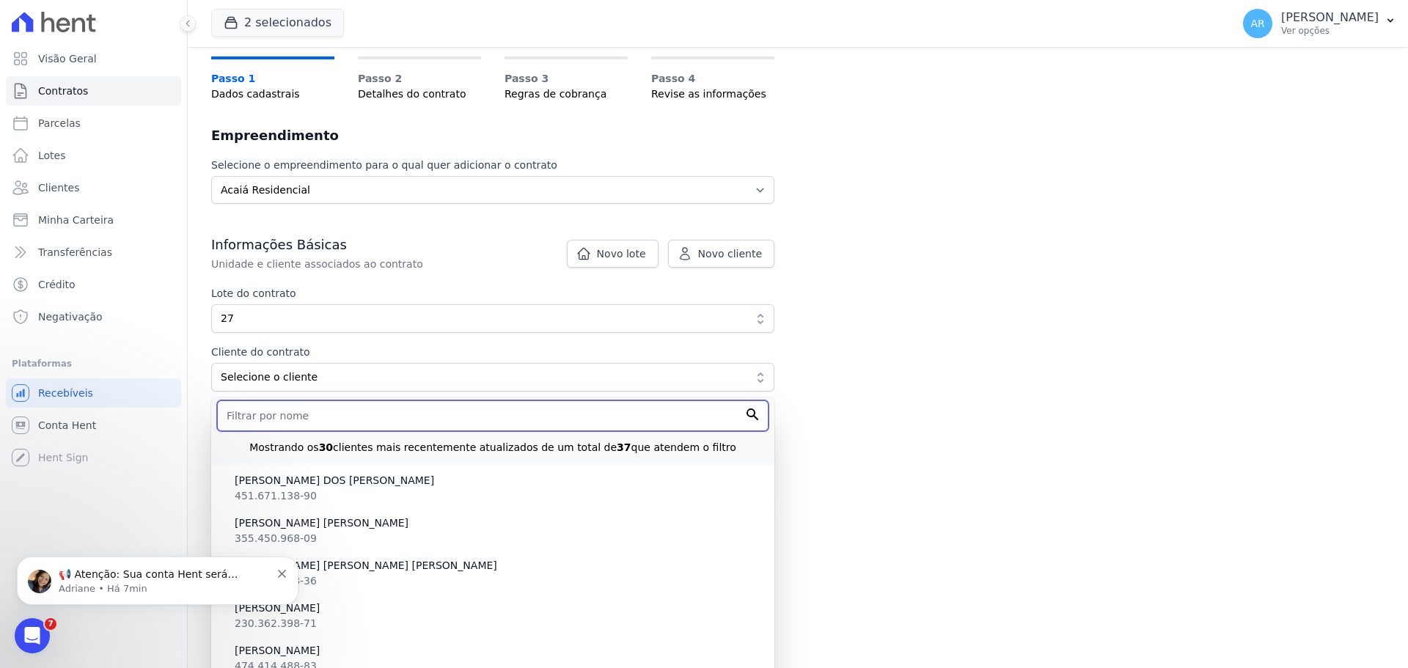
click at [269, 423] on input "text" at bounding box center [493, 416] width 552 height 31
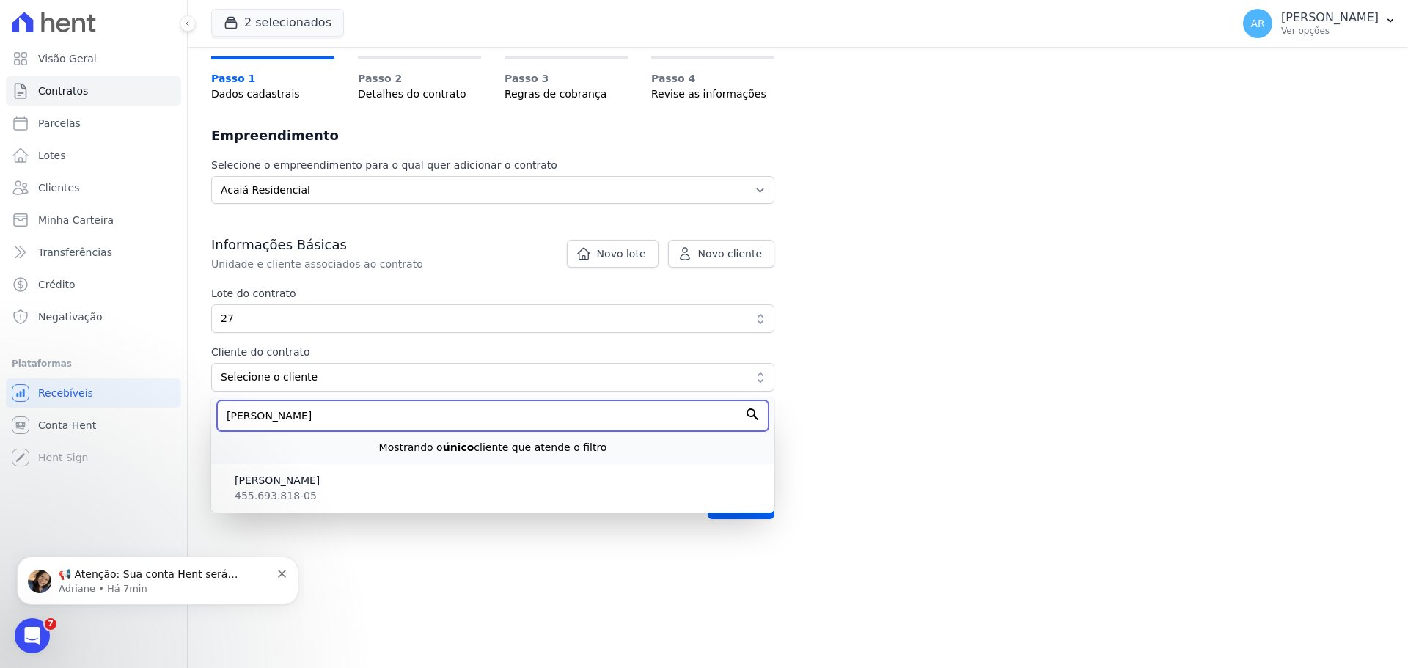
type input "leonardo"
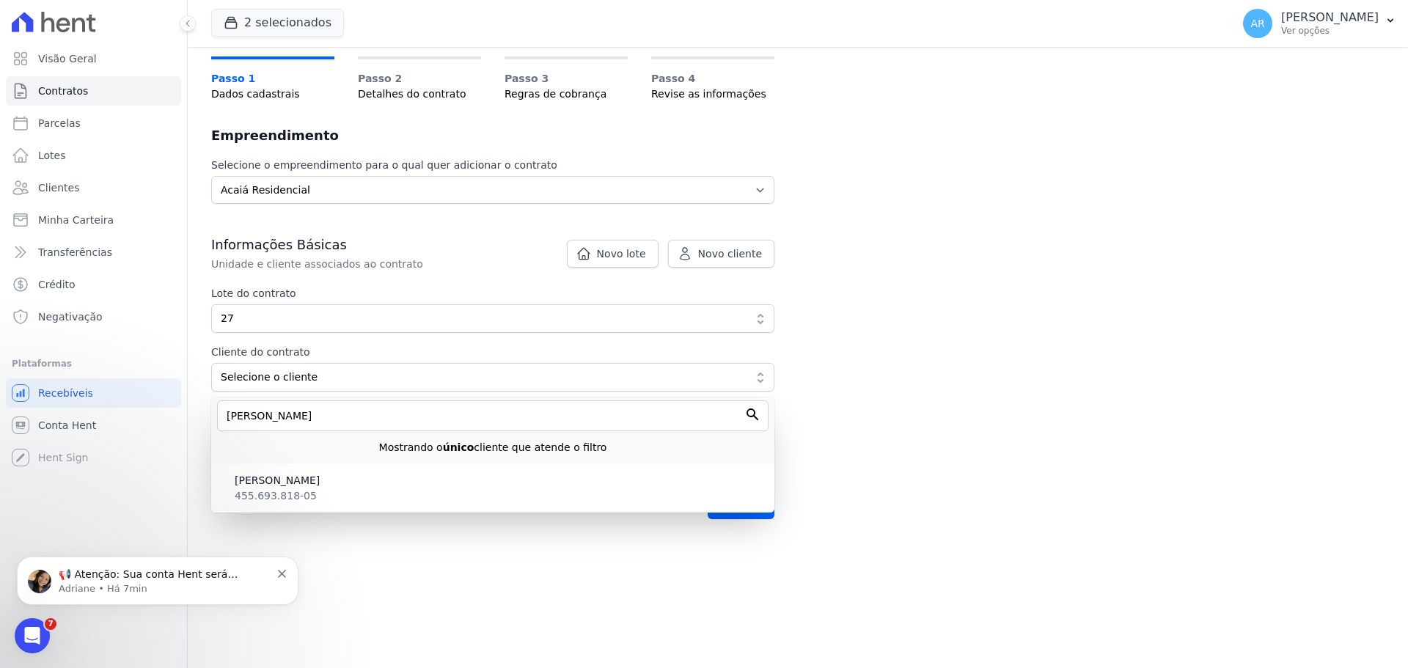
click at [310, 492] on li "LEONARDO RANGEL DA PAZ 455.693.818-05" at bounding box center [492, 488] width 563 height 43
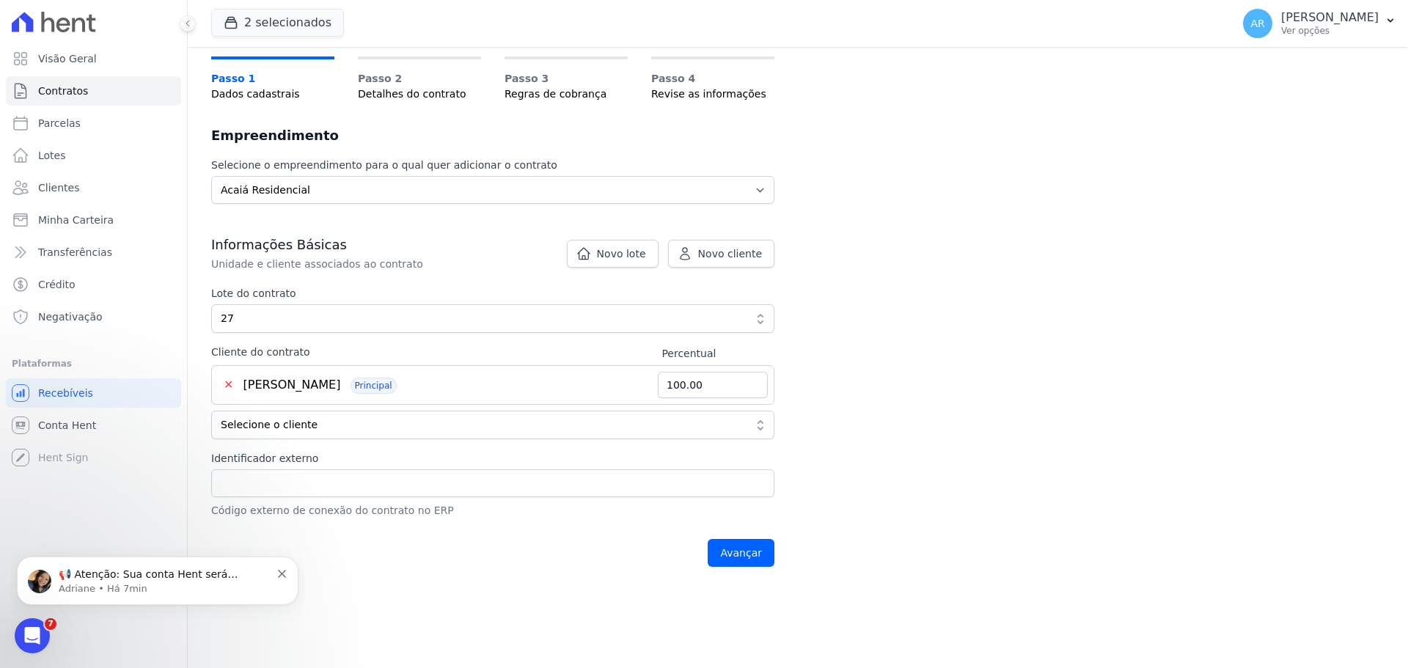
click at [63, 589] on p "Adriane • Há 7min" at bounding box center [165, 588] width 212 height 13
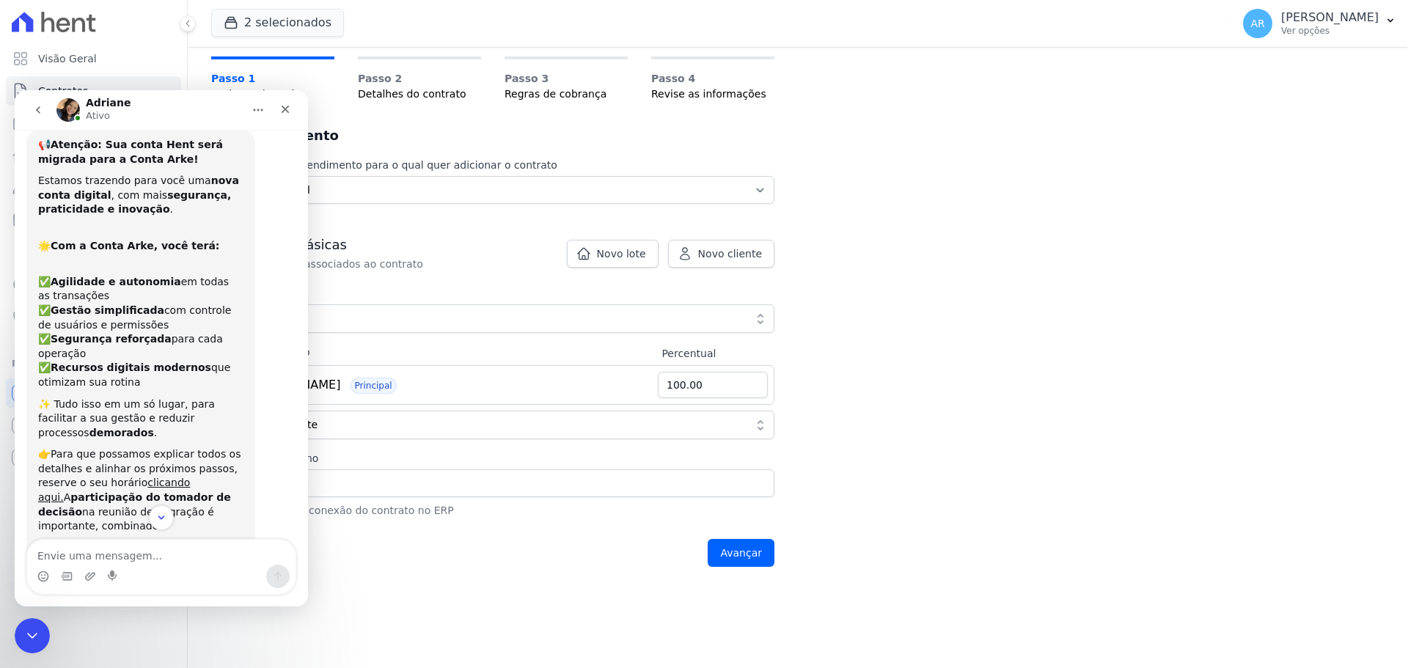
scroll to position [0, 0]
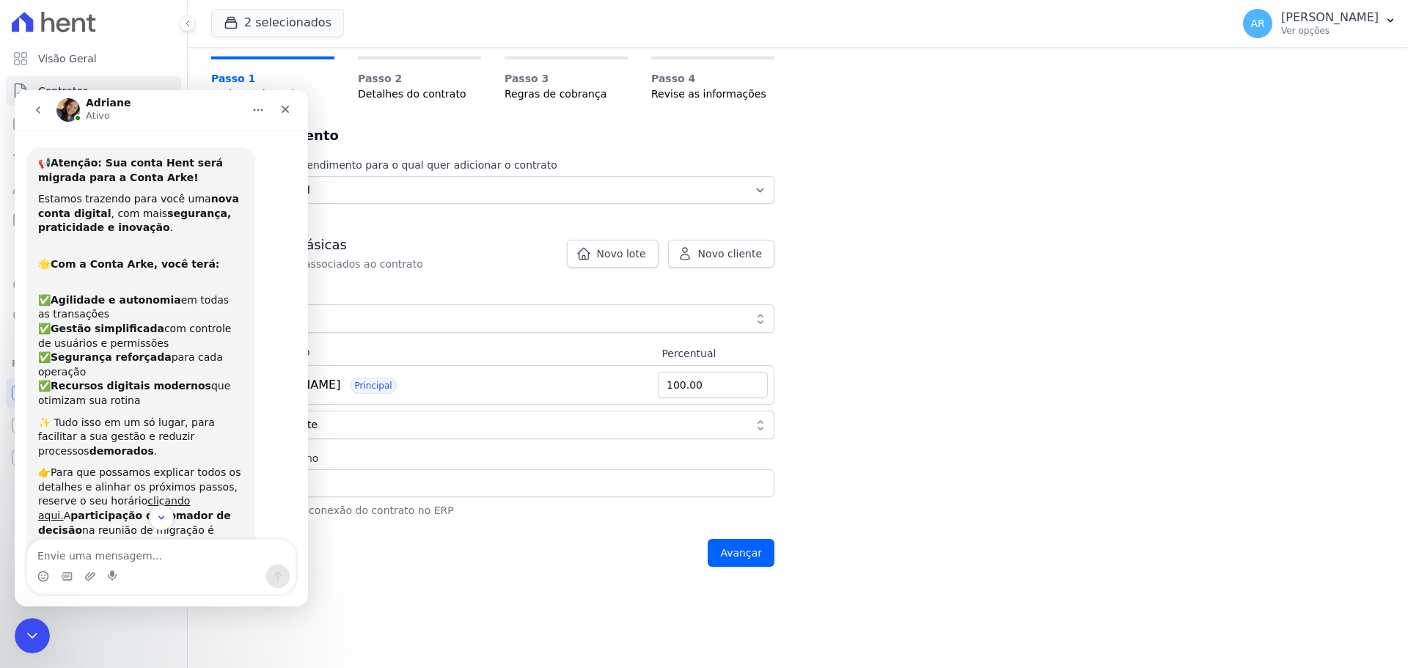
click at [286, 109] on icon "Fechar" at bounding box center [286, 110] width 8 height 8
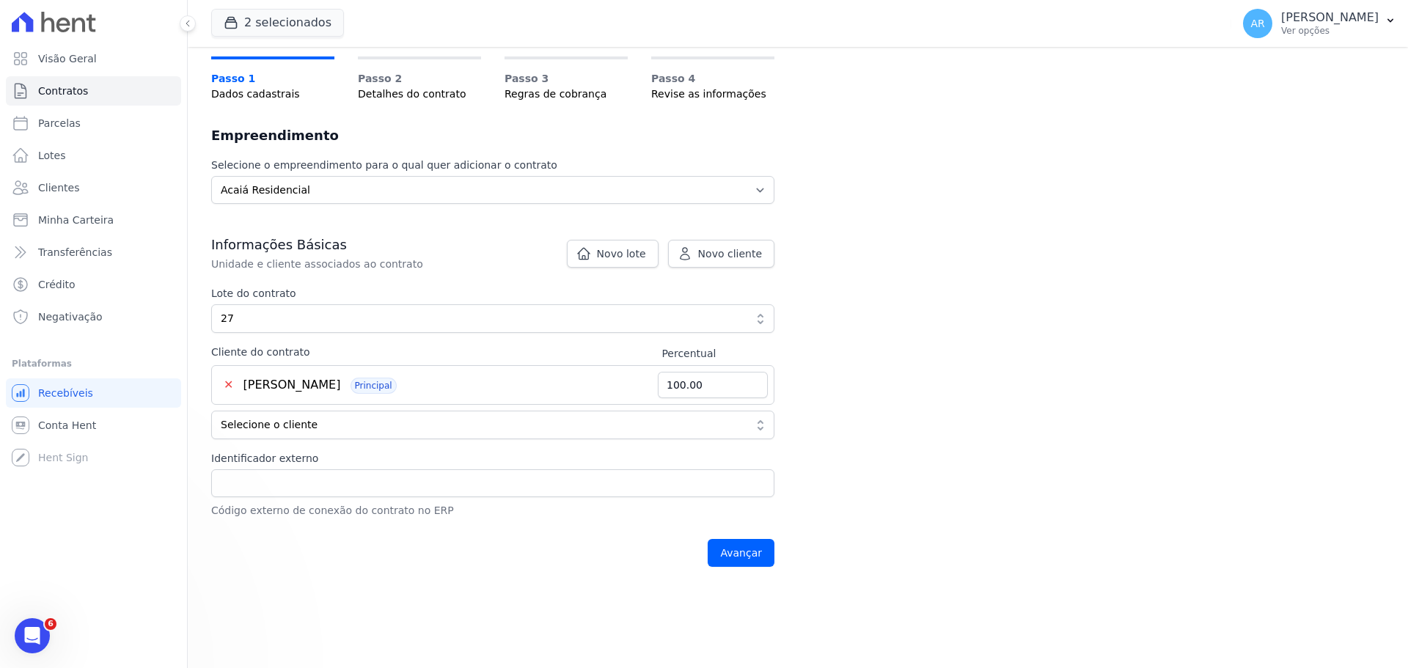
scroll to position [124, 0]
click at [751, 549] on input "Avançar" at bounding box center [741, 553] width 67 height 28
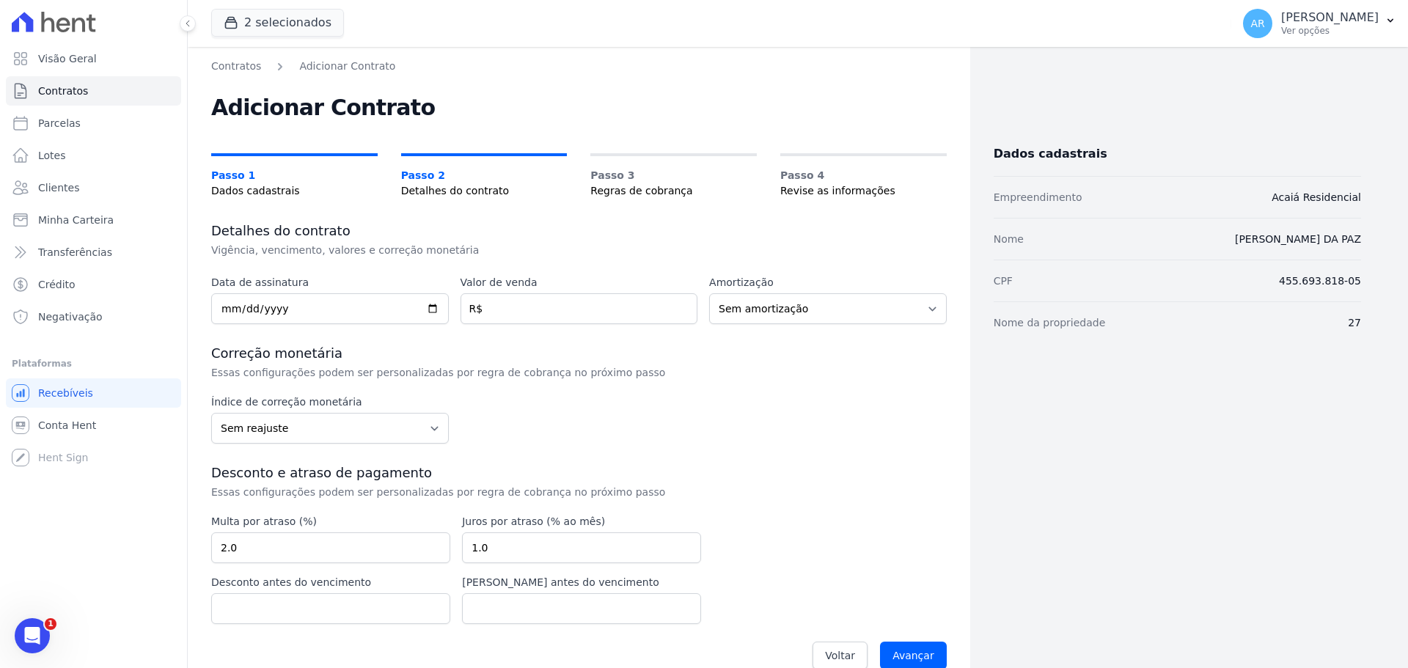
click at [206, 307] on div "Contratos Adicionar Contrato Adicionar Contrato Passo 1 Dados cadastrais Passo …" at bounding box center [579, 370] width 783 height 646
click at [226, 306] on input "date" at bounding box center [330, 308] width 238 height 31
type input "[DATE]"
click at [476, 323] on input "number" at bounding box center [580, 308] width 238 height 31
type input "1019.37"
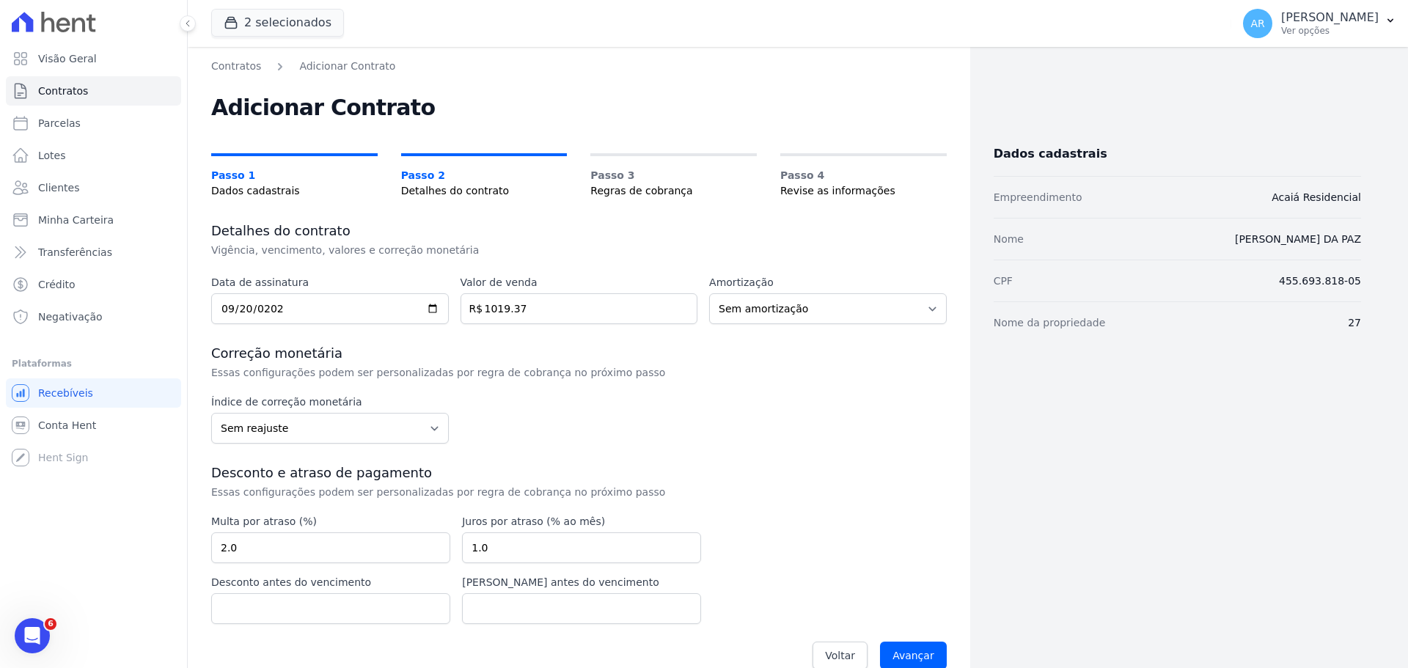
click at [669, 378] on p "Essas configurações podem ser personalizadas por regra de cobrança no próximo p…" at bounding box center [457, 372] width 493 height 15
click at [285, 424] on select "Sem reajuste Média dos últimos 12 meses acumulado de INCCM Média dos últimos 12…" at bounding box center [330, 428] width 238 height 31
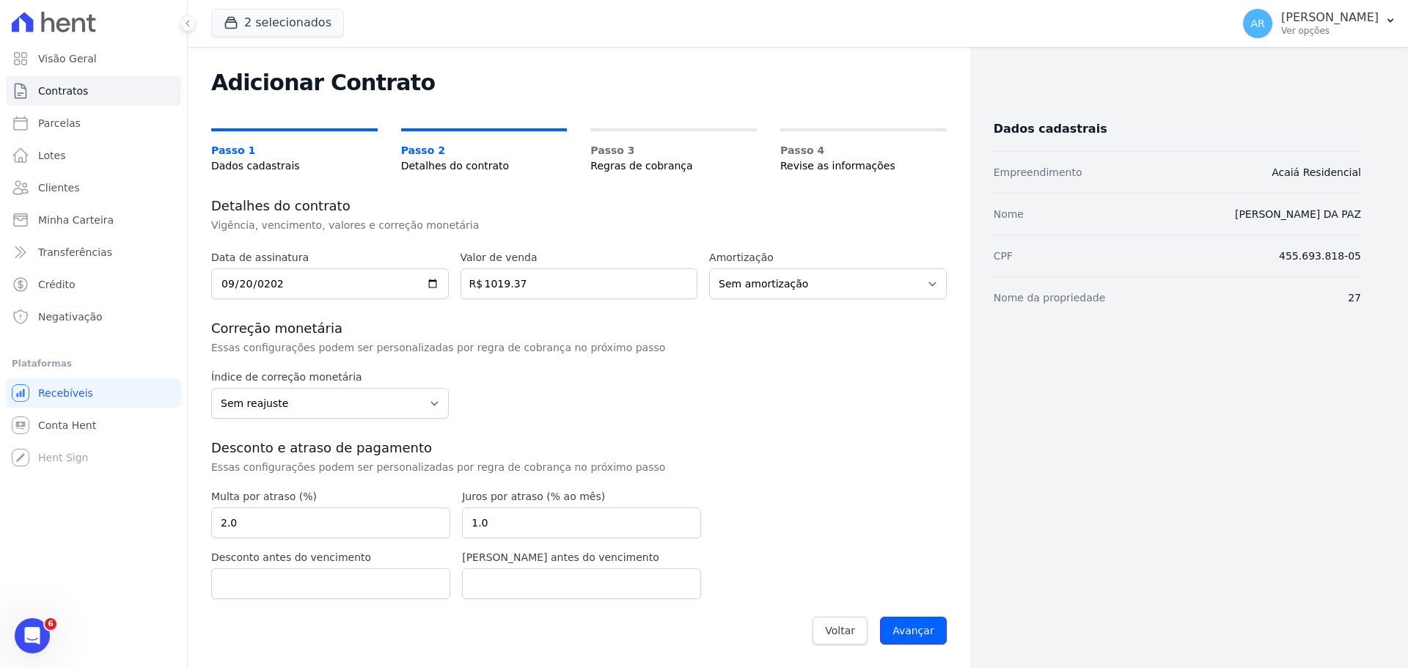
click at [905, 635] on input "Avançar" at bounding box center [913, 631] width 67 height 28
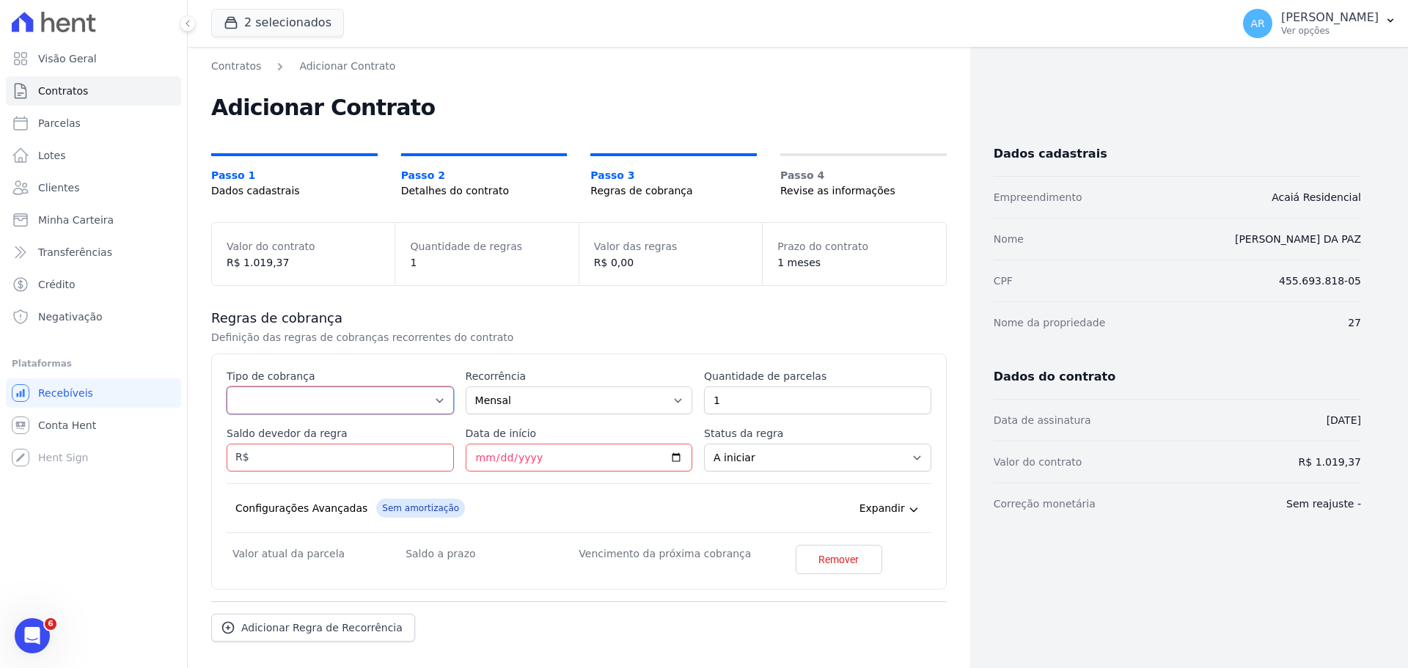
click at [237, 398] on select "Parcela Normal Entrada Sinal Intercalada Chaves Pré-chaves Pós-chaves Impostos …" at bounding box center [340, 401] width 227 height 28
select select "standard"
click at [227, 387] on select "Parcela Normal Entrada Sinal Intercalada Chaves Pré-chaves Pós-chaves Impostos …" at bounding box center [340, 401] width 227 height 28
click at [304, 457] on input "Saldo devedor da regra" at bounding box center [340, 458] width 227 height 28
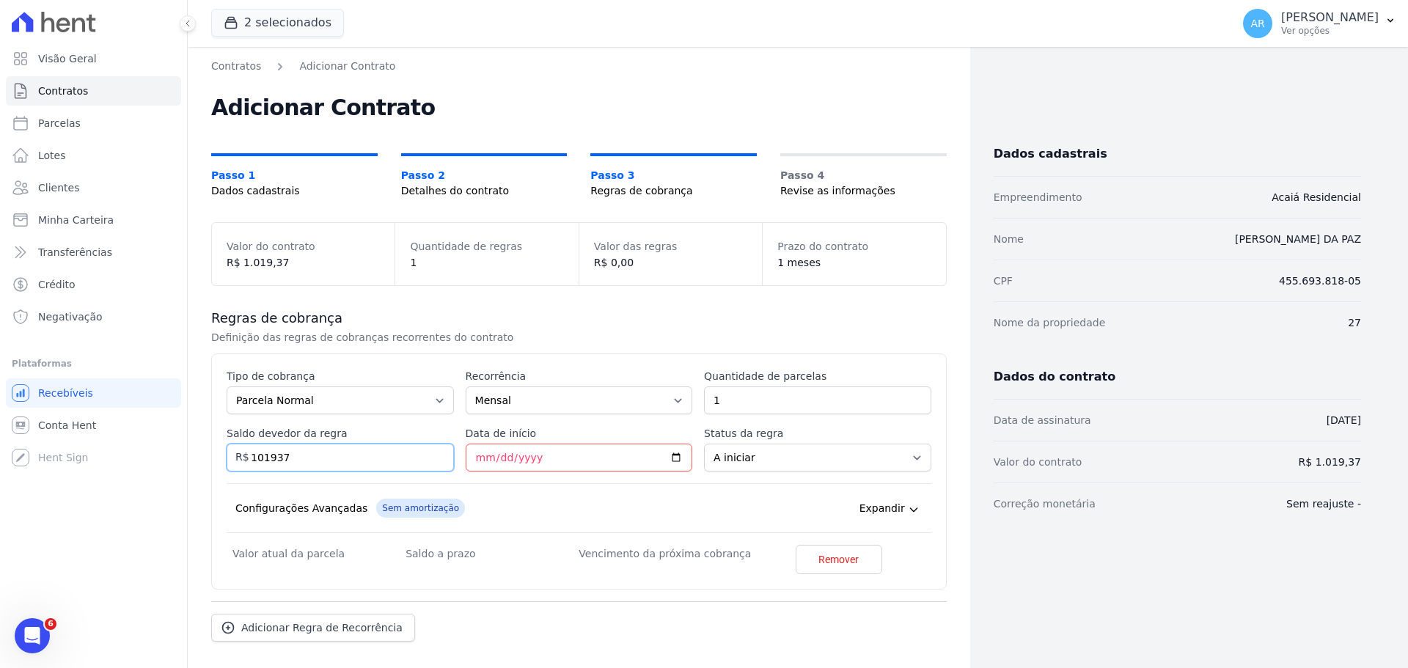
click at [275, 456] on input "101937" at bounding box center [340, 458] width 227 height 28
type input "1019.37"
click at [486, 492] on div "Configurações Avançadas Sem amortização Price adjustment index/ Price adjustmen…" at bounding box center [579, 508] width 705 height 50
click at [475, 457] on input "Data de início" at bounding box center [579, 458] width 227 height 28
click at [484, 458] on input "Data de início" at bounding box center [579, 458] width 227 height 28
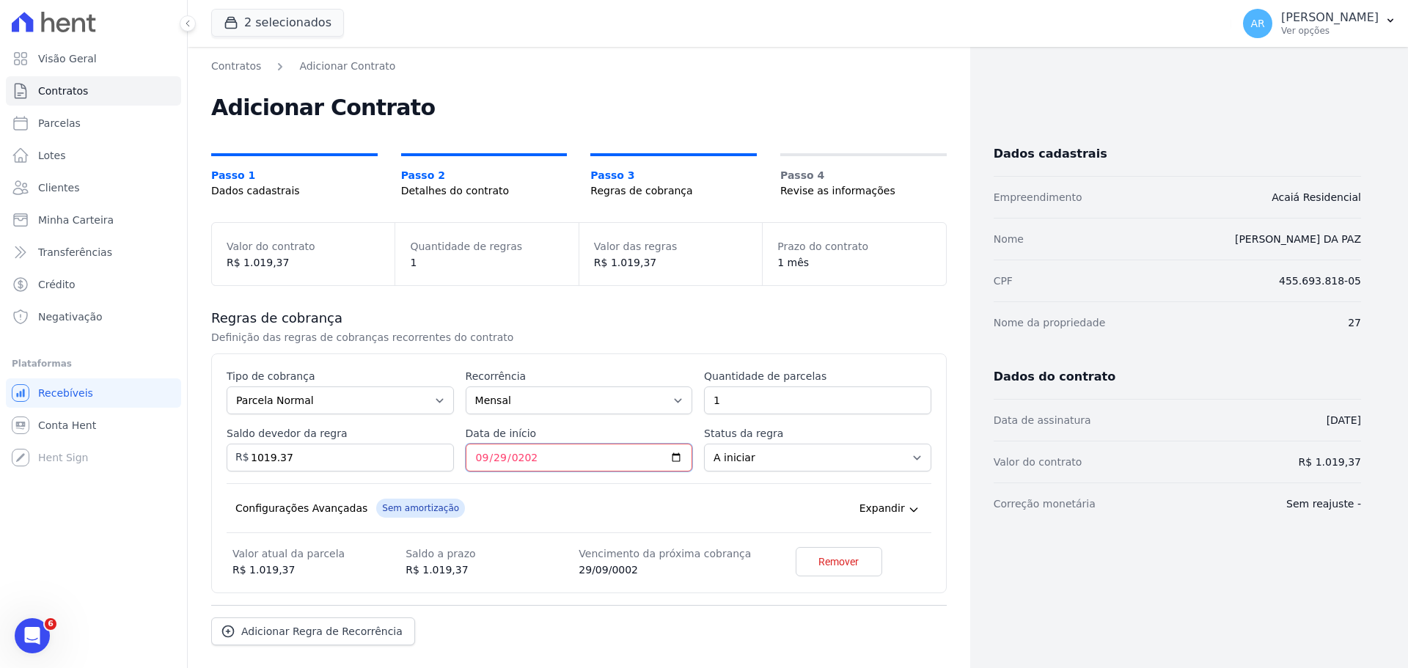
type input "2025-09-29"
click at [613, 484] on div "Configurações Avançadas Sem amortização Price adjustment index/ Price adjustmen…" at bounding box center [579, 508] width 705 height 50
click at [621, 505] on div "Configurações Avançadas Sem amortização Price adjustment index/ Price adjustmen…" at bounding box center [579, 508] width 705 height 50
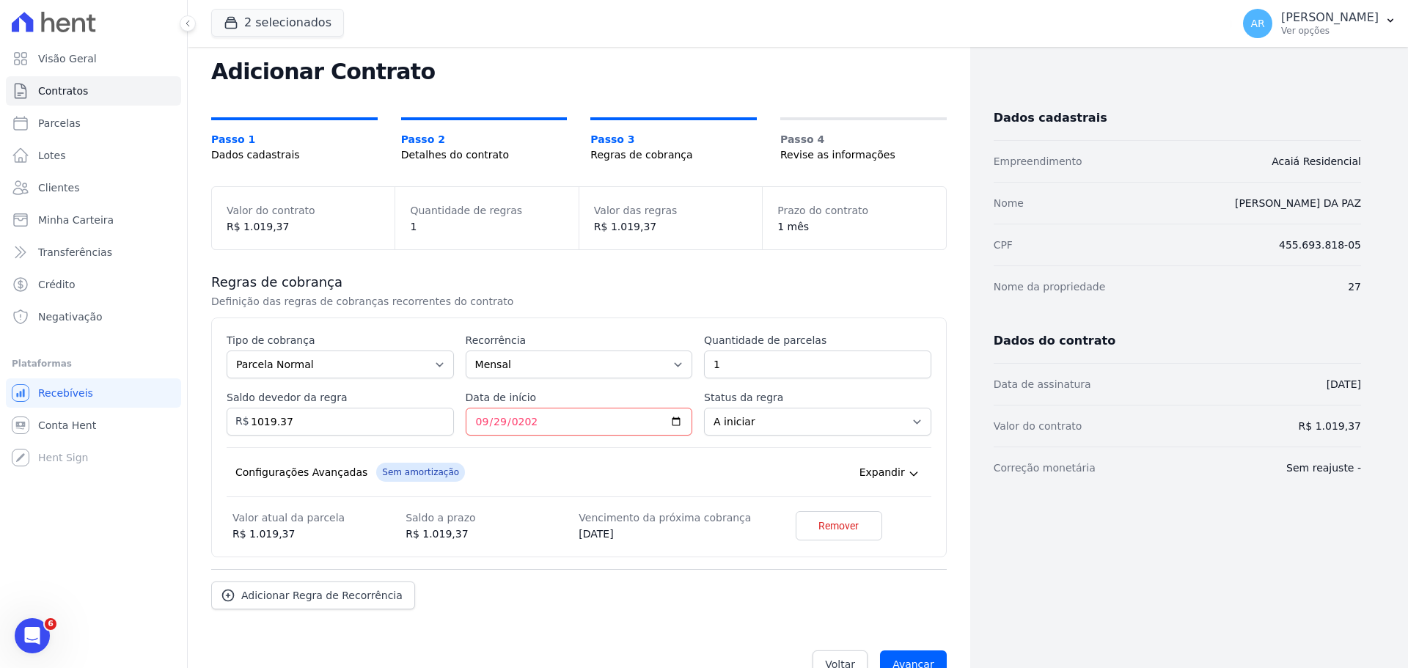
scroll to position [70, 0]
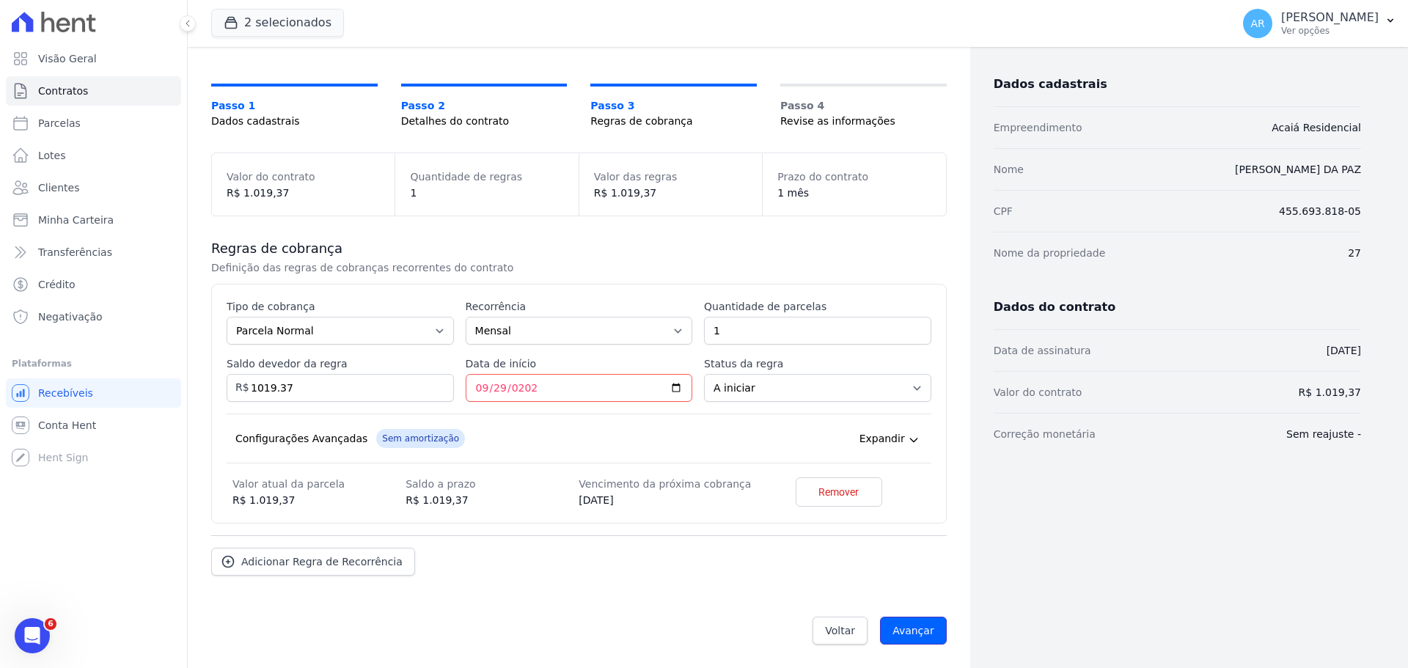
click at [914, 629] on input "Avançar" at bounding box center [913, 631] width 67 height 28
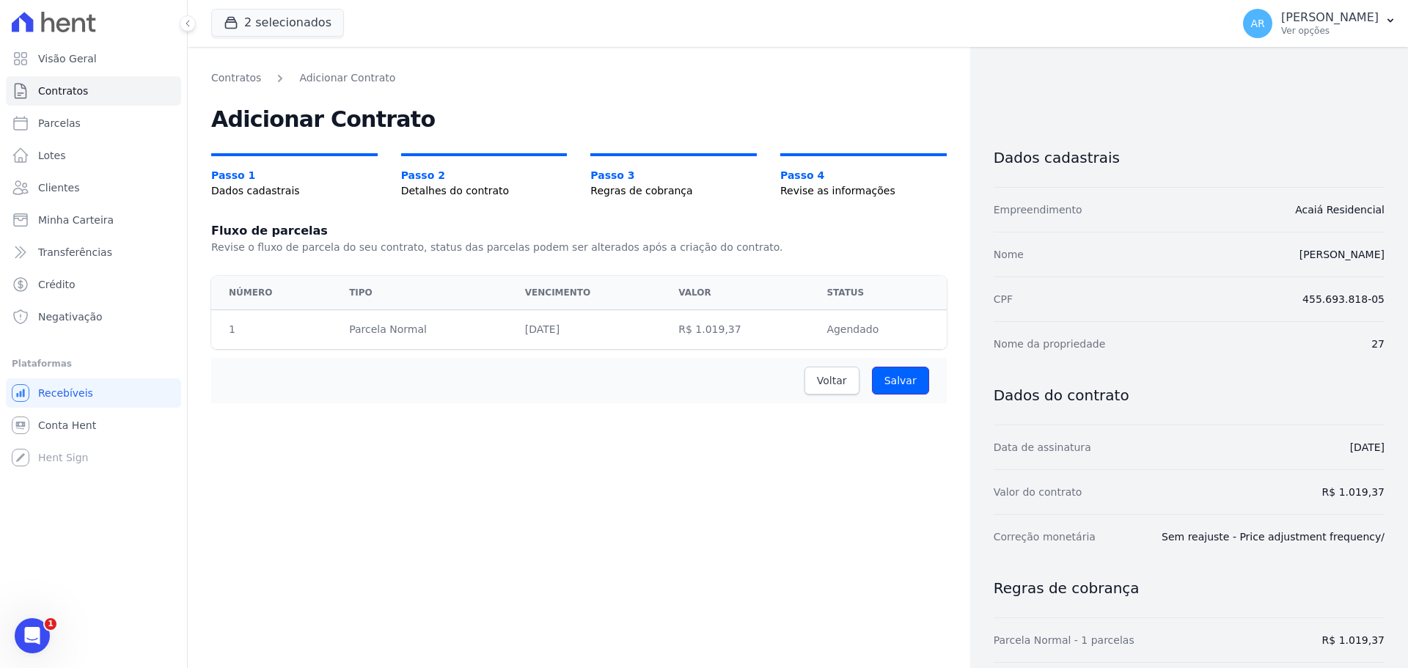
click at [902, 382] on input "Salvar" at bounding box center [900, 381] width 57 height 28
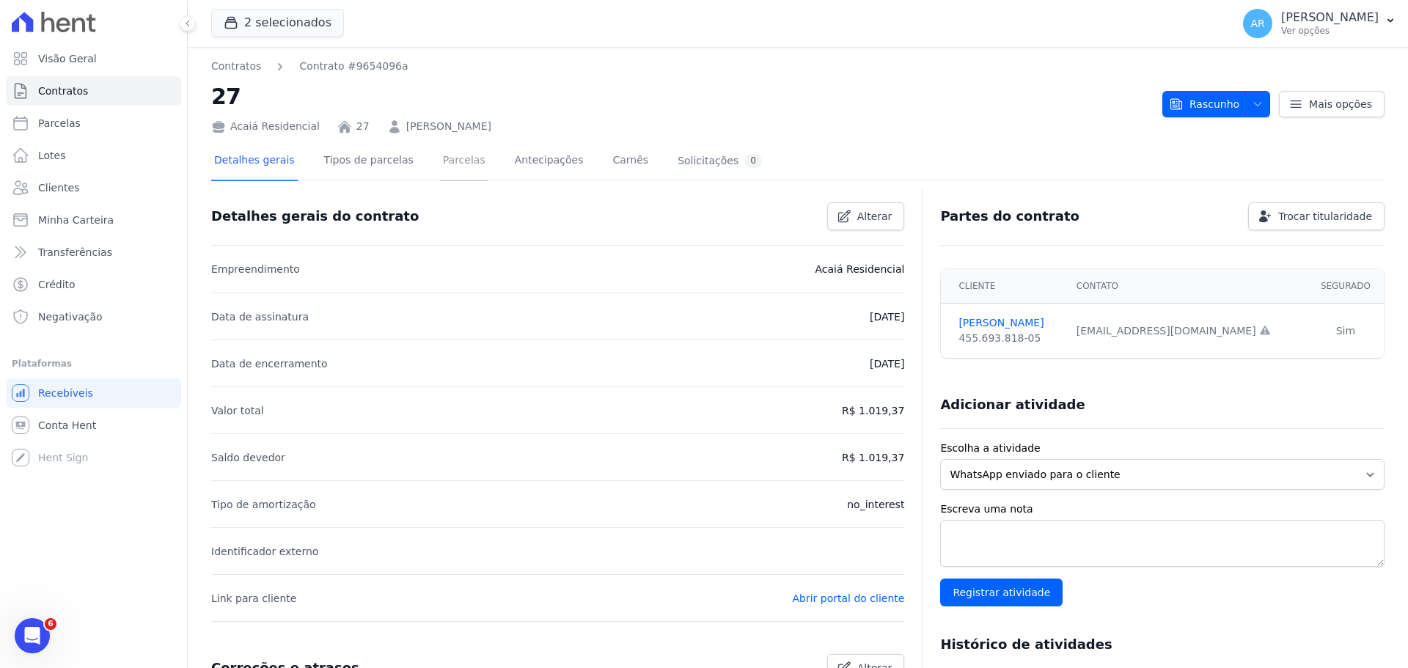
click at [440, 161] on link "Parcelas" at bounding box center [464, 161] width 48 height 39
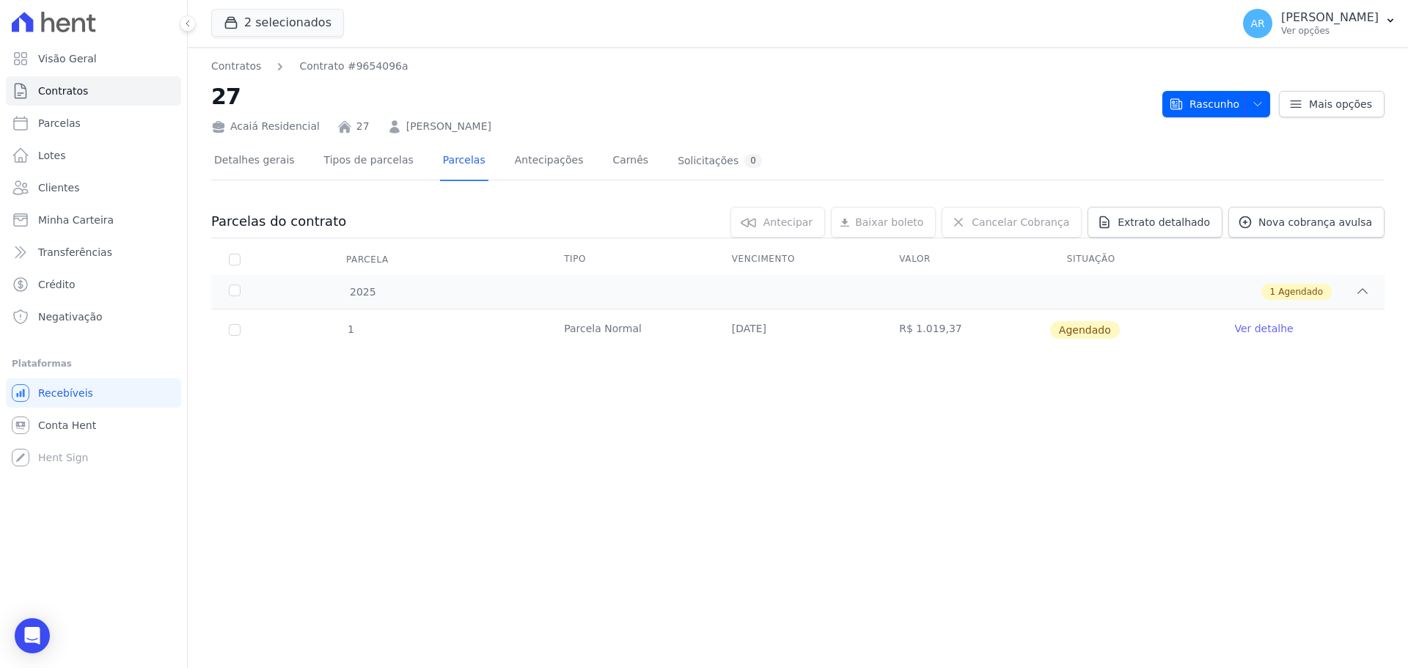
click at [1282, 23] on p "[PERSON_NAME]" at bounding box center [1331, 17] width 98 height 15
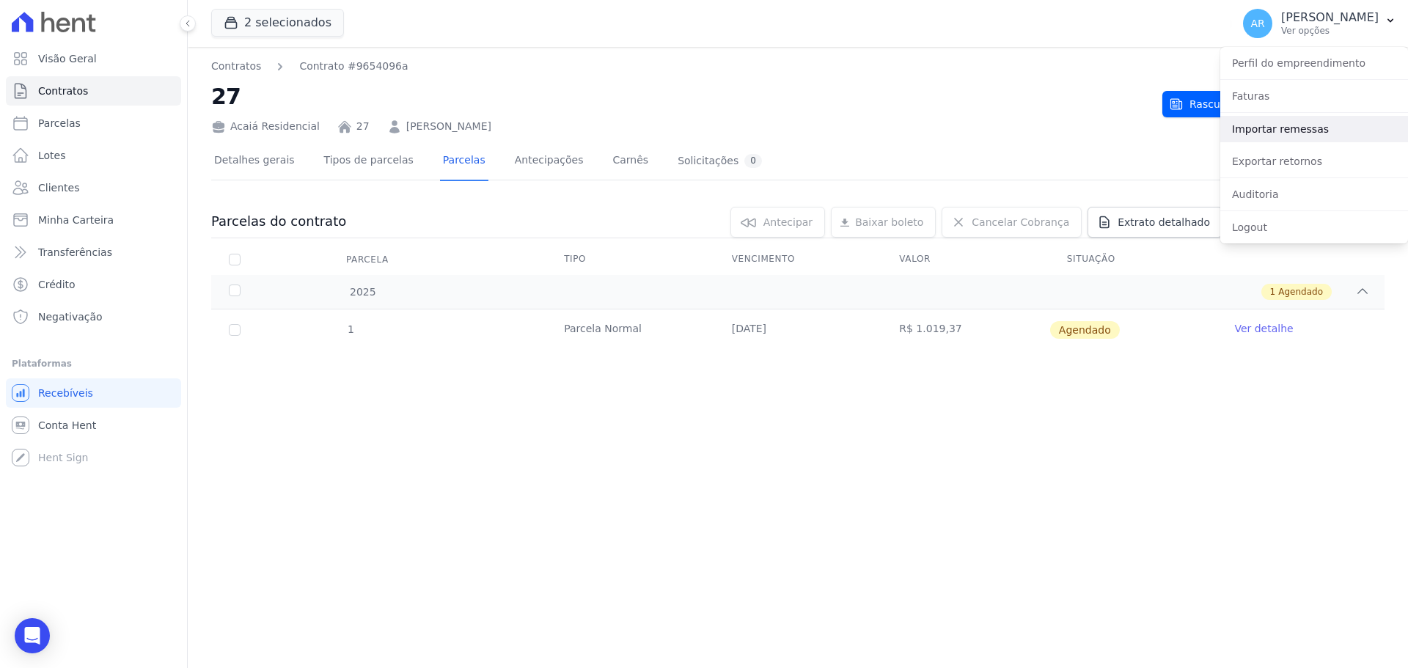
click at [1255, 128] on link "Importar remessas" at bounding box center [1315, 129] width 188 height 26
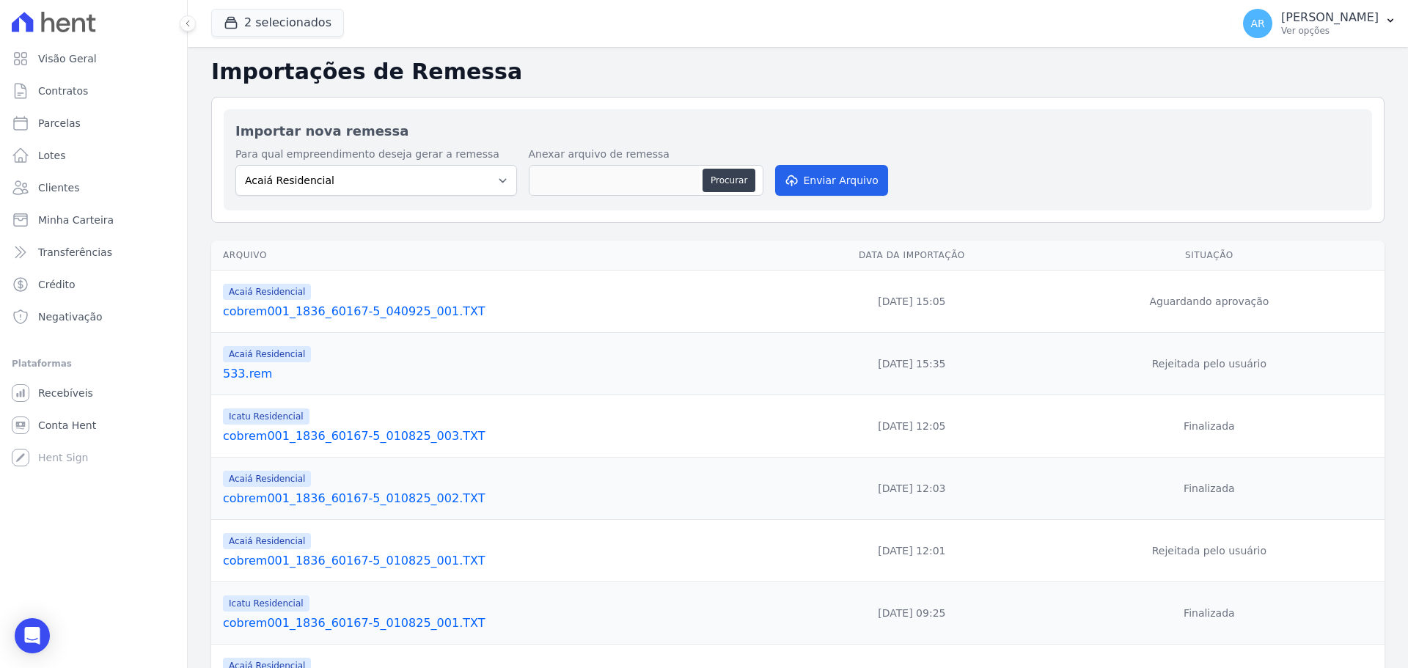
click at [724, 186] on button "Procurar" at bounding box center [729, 180] width 53 height 23
type input "cobrem001_1836_60167-5_040925_001.TXT"
click at [820, 184] on button "Enviar Arquivo" at bounding box center [831, 180] width 113 height 31
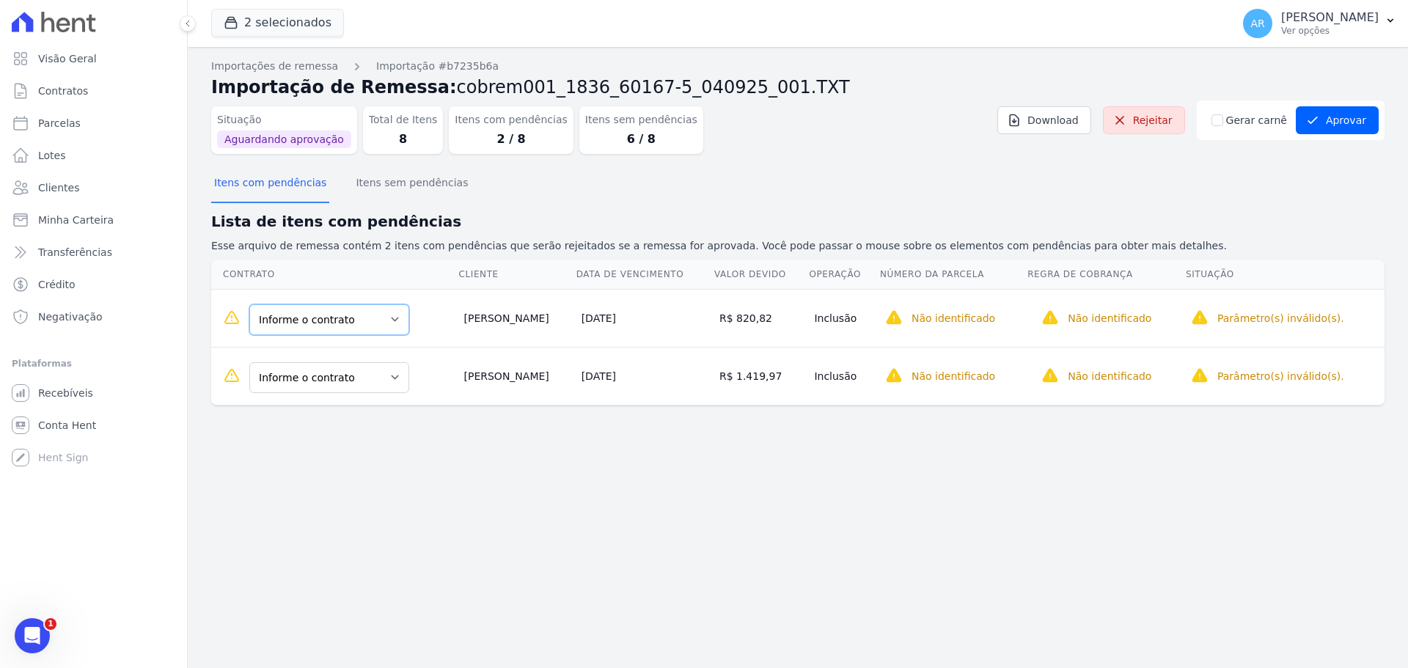
click at [348, 323] on select "Informe o contrato 54 BELTRANO DE TESTE BELTRANO DE TESTE" at bounding box center [329, 319] width 160 height 31
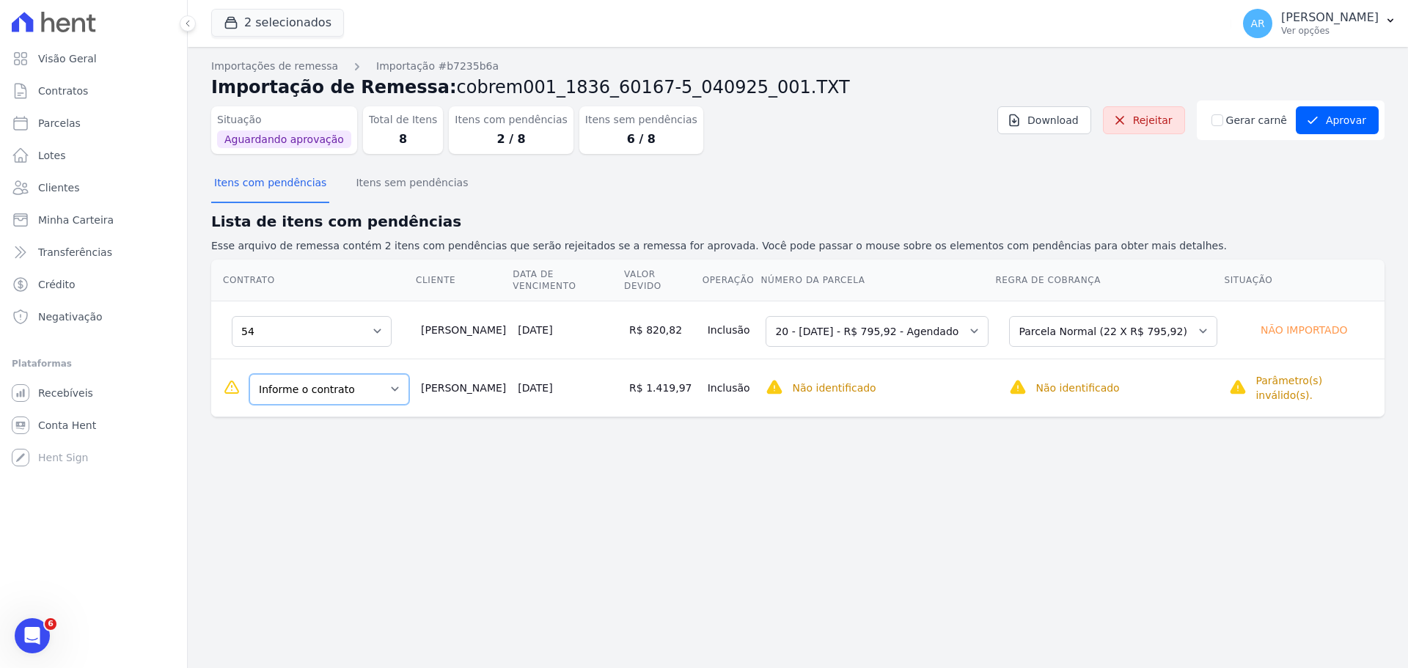
click at [327, 384] on select "Informe o contrato 13 BELTRANO DE TESTE BELTRANO DE TESTE" at bounding box center [329, 389] width 160 height 31
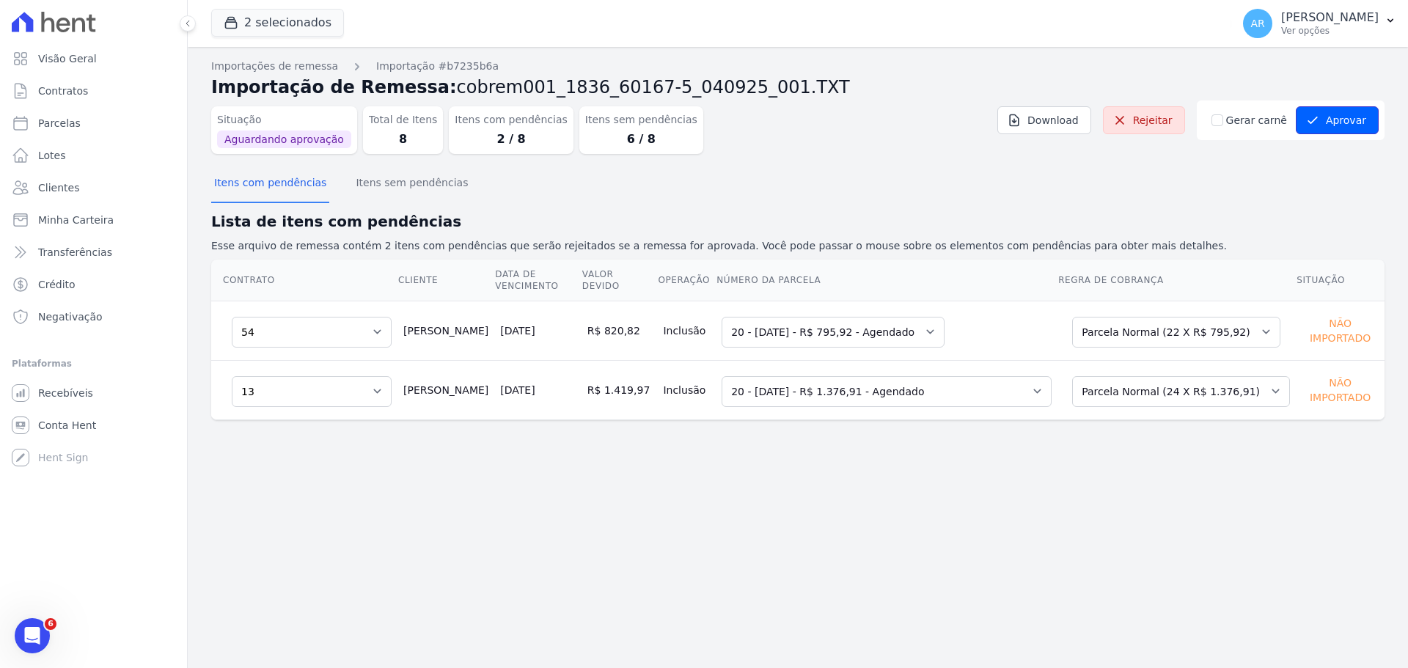
click at [1318, 117] on icon "submit" at bounding box center [1313, 120] width 15 height 15
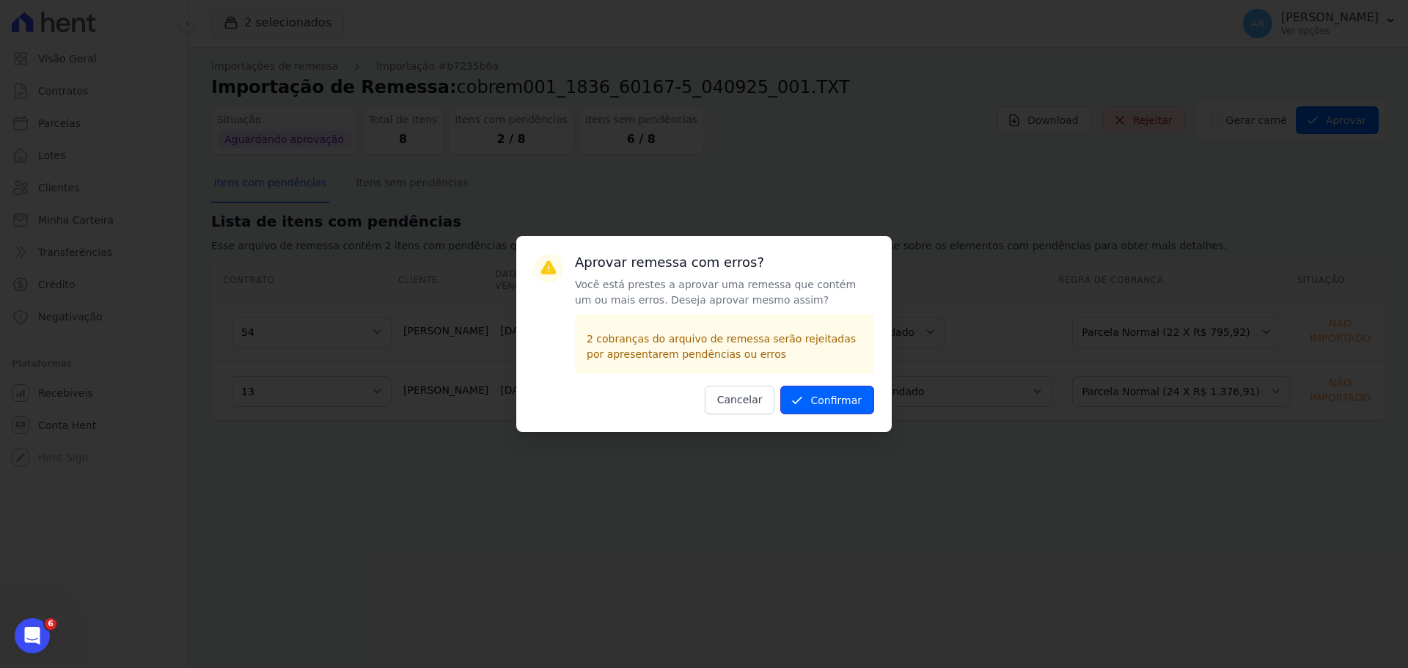
click at [847, 402] on button "Confirmar" at bounding box center [828, 400] width 94 height 29
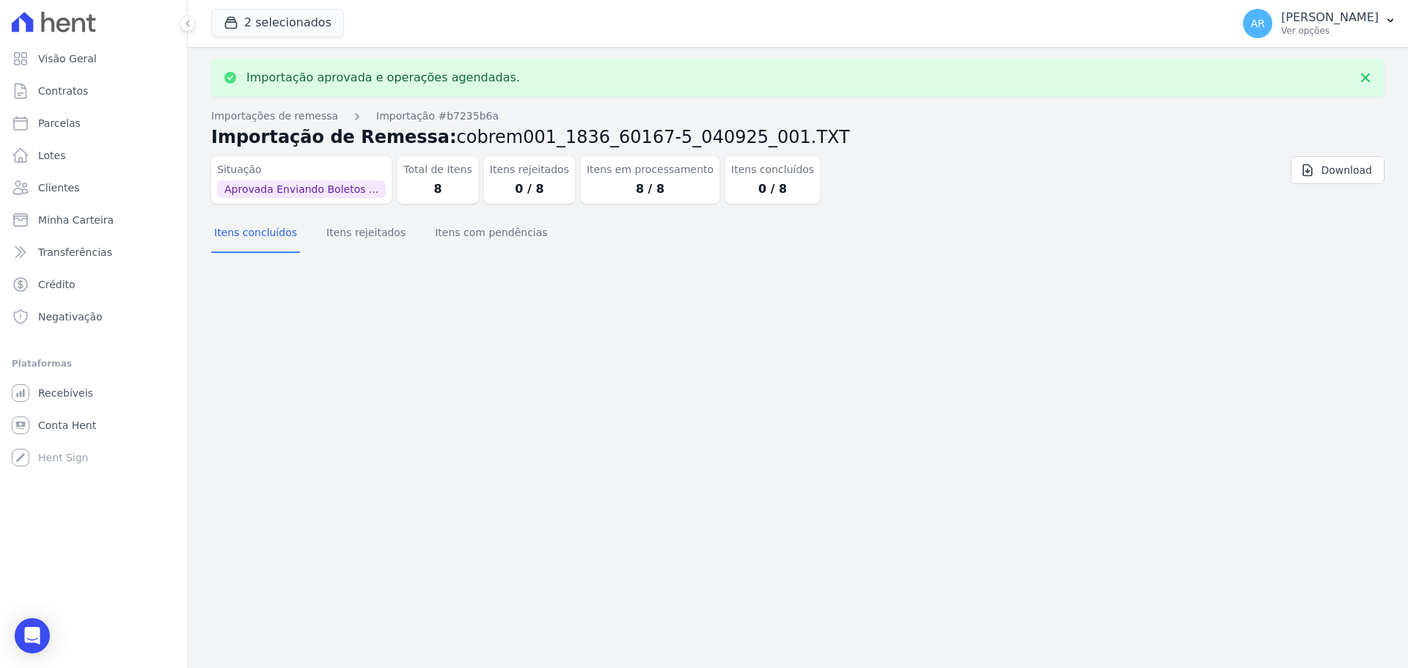
click at [1264, 21] on div "AR [PERSON_NAME] Ver opções" at bounding box center [1311, 23] width 136 height 29
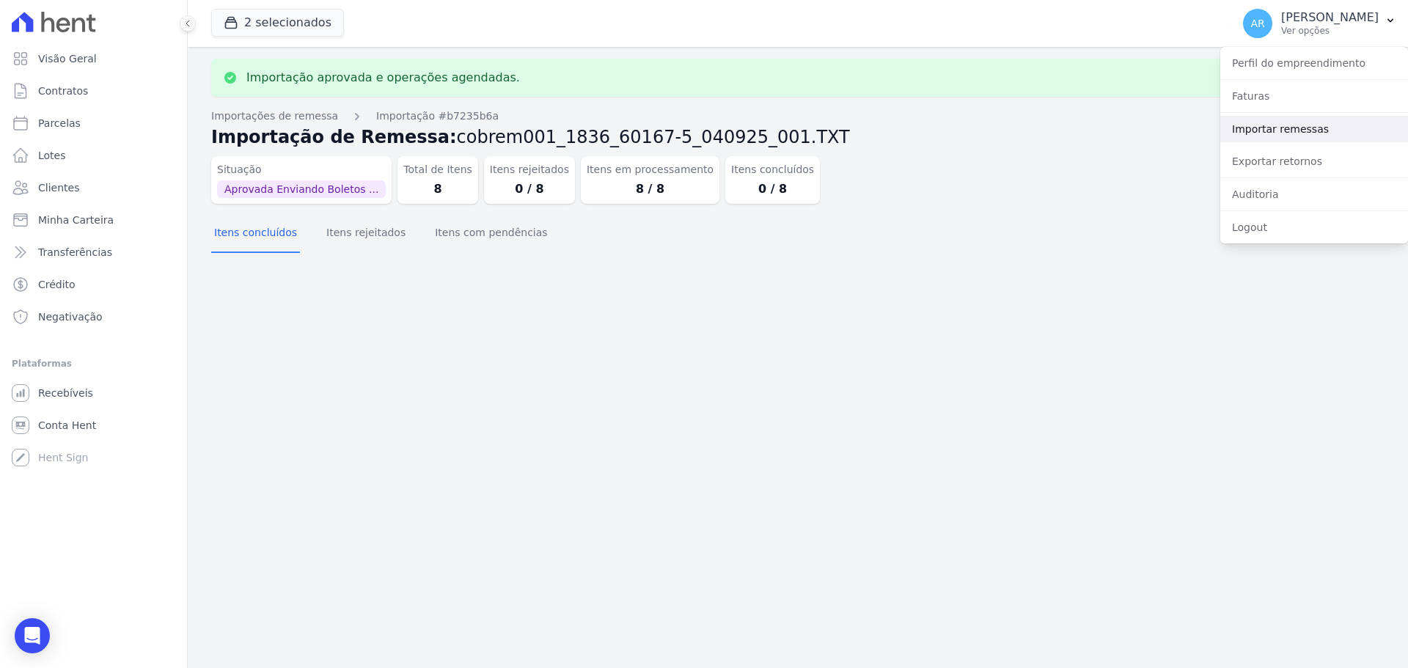
click at [1251, 128] on link "Importar remessas" at bounding box center [1315, 129] width 188 height 26
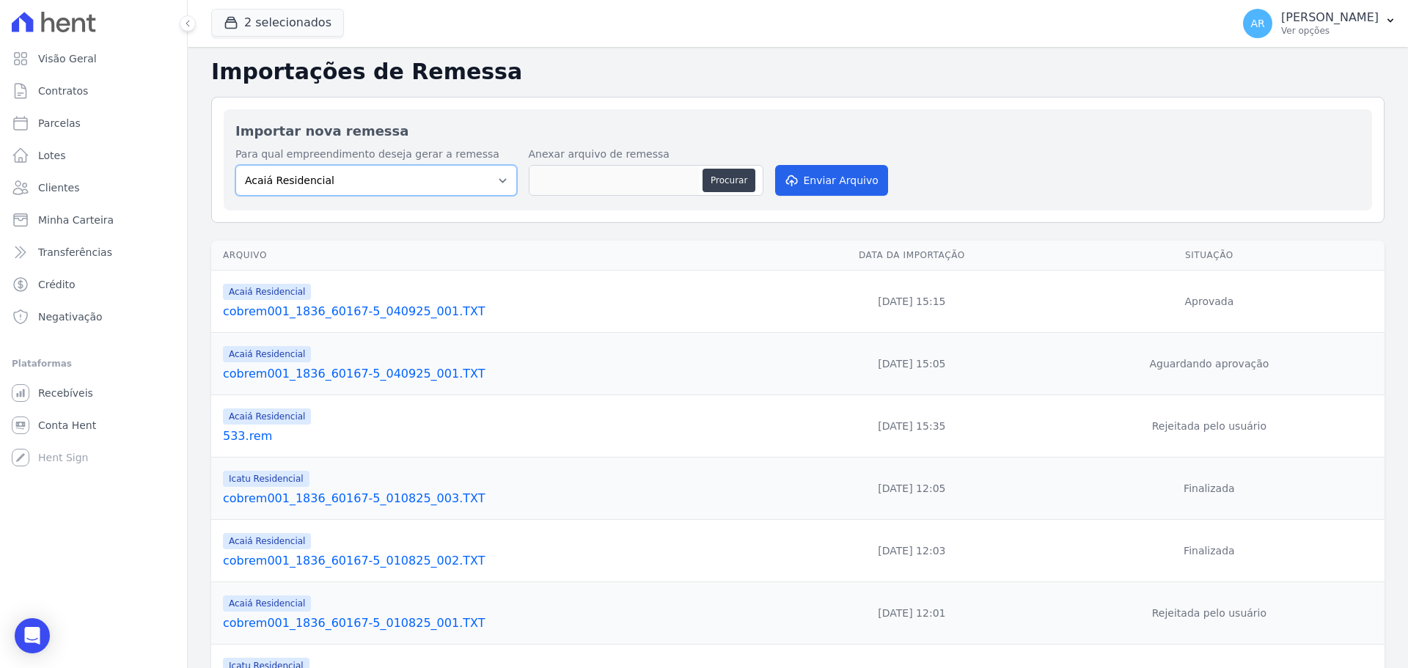
click at [315, 194] on select "Acaiá Residencial Icatu Residencial" at bounding box center [376, 180] width 282 height 31
select select "8ec0072b-84f6-4b0b-83f7-c4a4d9c8ff07"
click at [235, 165] on select "Acaiá Residencial Icatu Residencial" at bounding box center [376, 180] width 282 height 31
click at [745, 173] on button "Procurar" at bounding box center [729, 180] width 53 height 23
type input "cobrem001_1836_60167-5_040925_002.TXT"
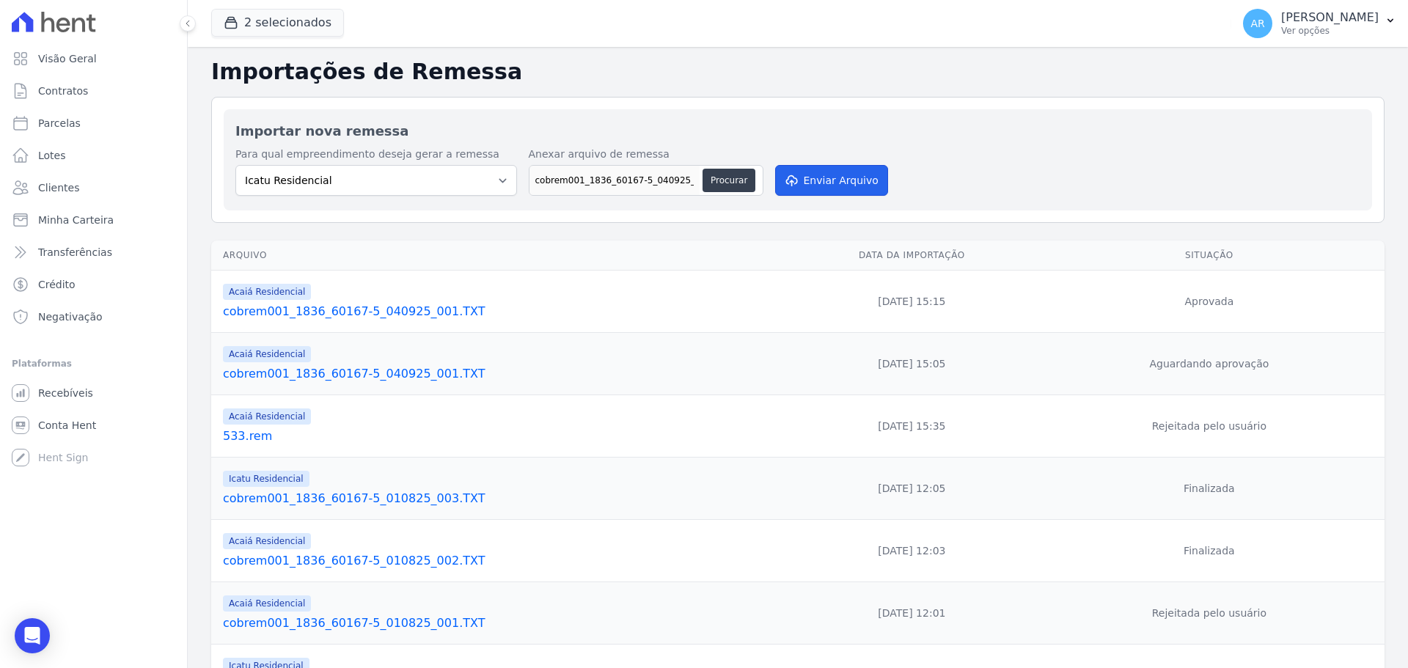
click at [830, 182] on button "Enviar Arquivo" at bounding box center [831, 180] width 113 height 31
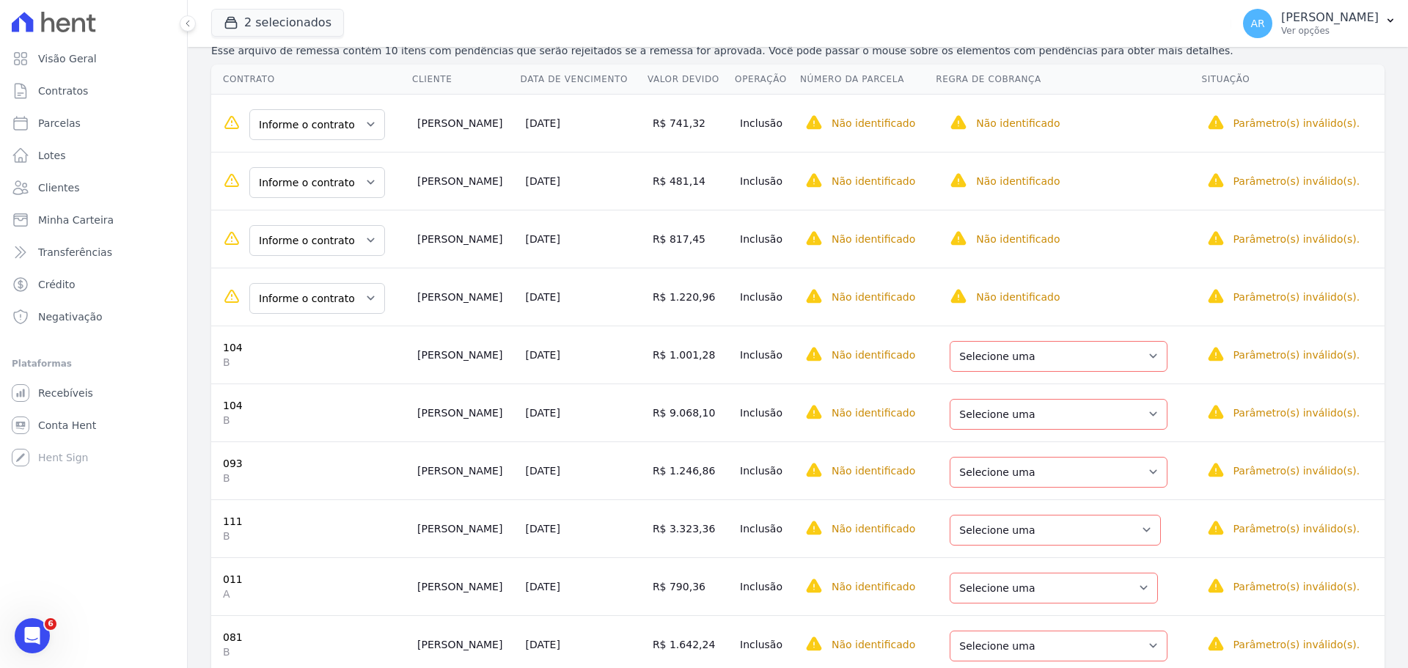
scroll to position [220, 0]
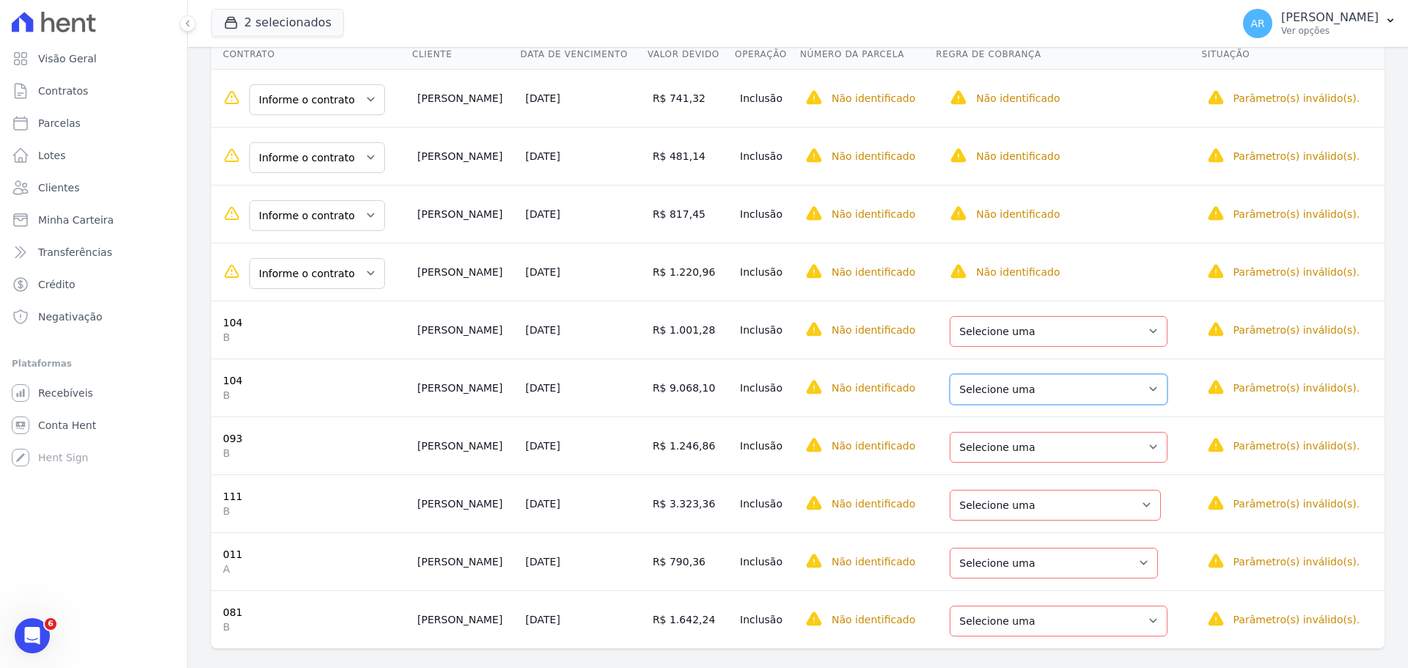
click at [1091, 394] on select "Selecione uma Nova Parcela Avulsa Parcela Avulsa Existente Parcela Normal (37 X…" at bounding box center [1059, 389] width 218 height 31
click at [1082, 392] on select "Selecione uma Nova Parcela Avulsa Parcela Avulsa Existente Parcela Normal (37 X…" at bounding box center [1059, 389] width 218 height 31
drag, startPoint x: 483, startPoint y: 386, endPoint x: 366, endPoint y: 381, distance: 116.8
click at [480, 385] on td "[PERSON_NAME]" at bounding box center [466, 388] width 108 height 58
click at [364, 381] on td "104 B" at bounding box center [311, 388] width 200 height 58
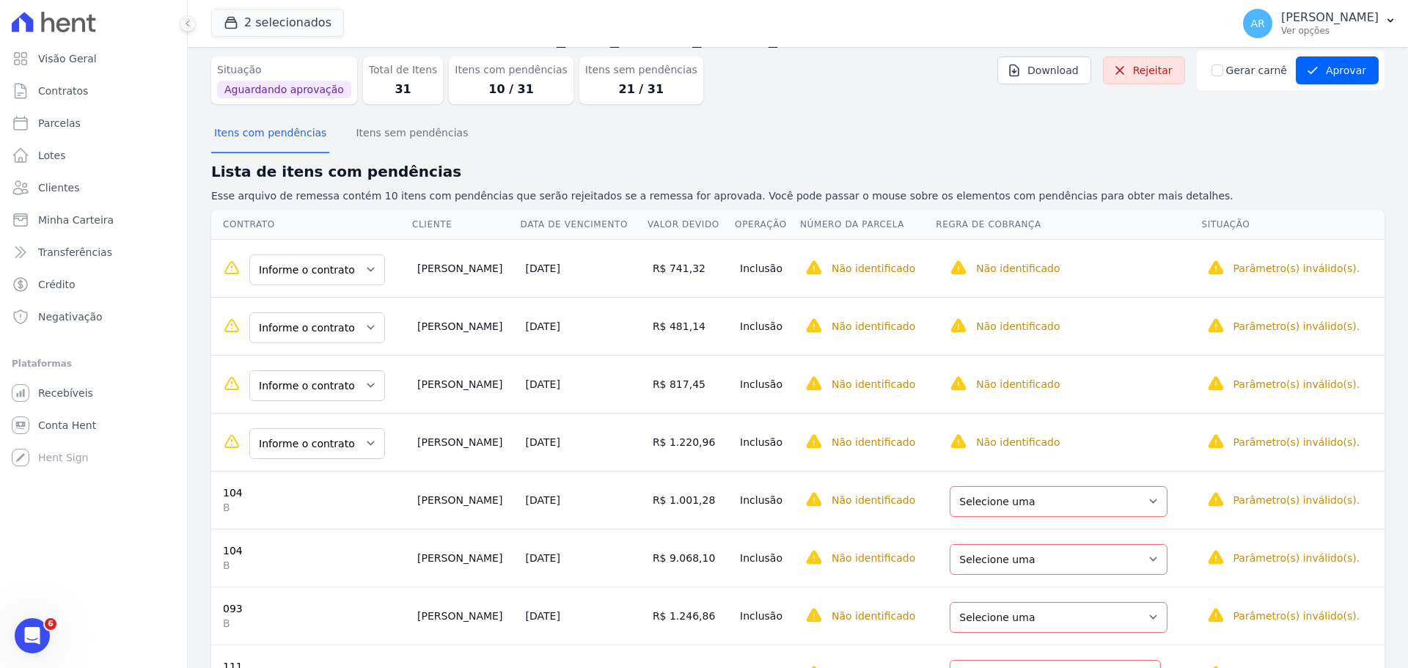
scroll to position [0, 0]
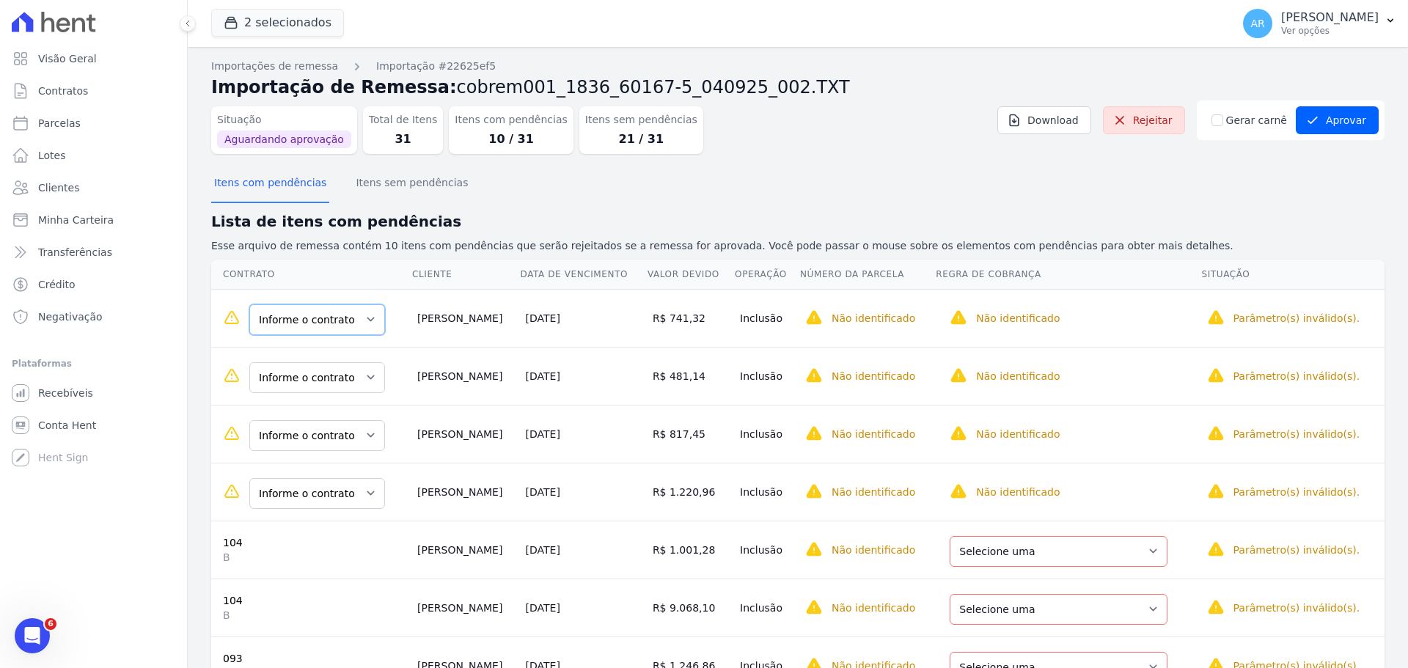
click at [329, 322] on select "Informe o contrato 061 teste teste" at bounding box center [317, 319] width 136 height 31
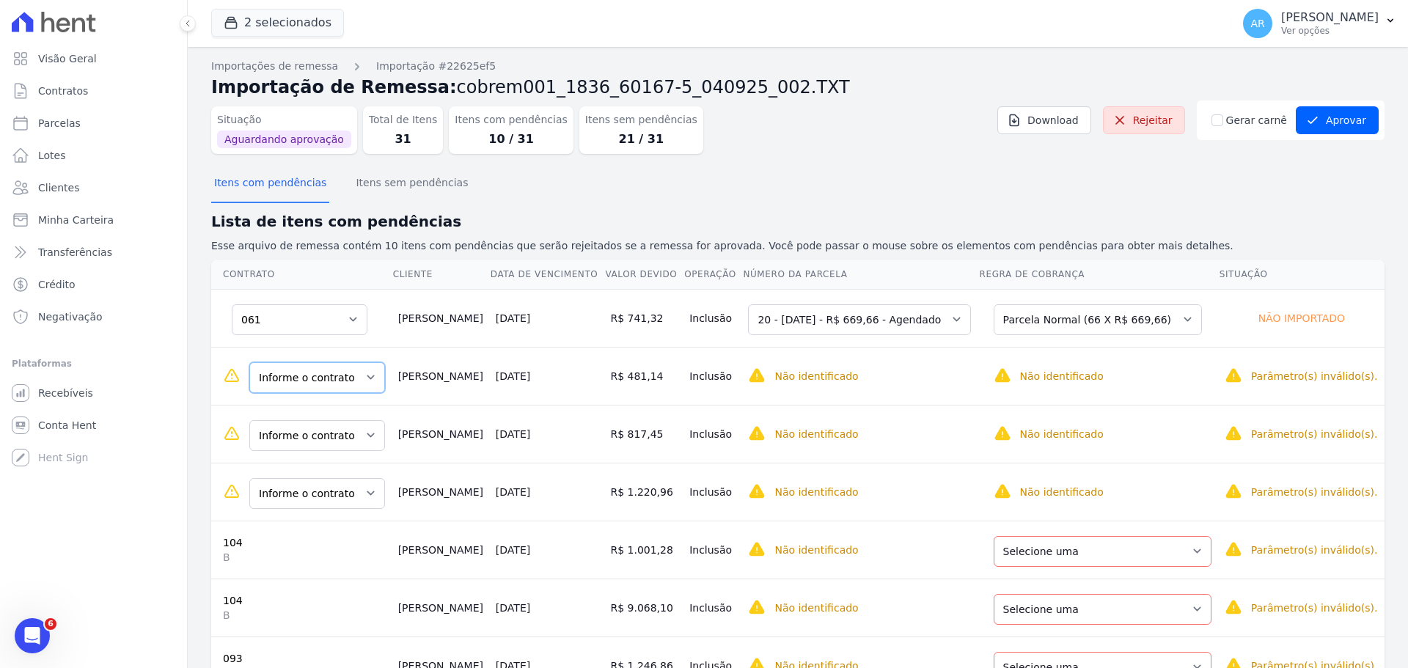
click at [313, 373] on select "Informe o contrato 042 teste teste" at bounding box center [317, 377] width 136 height 31
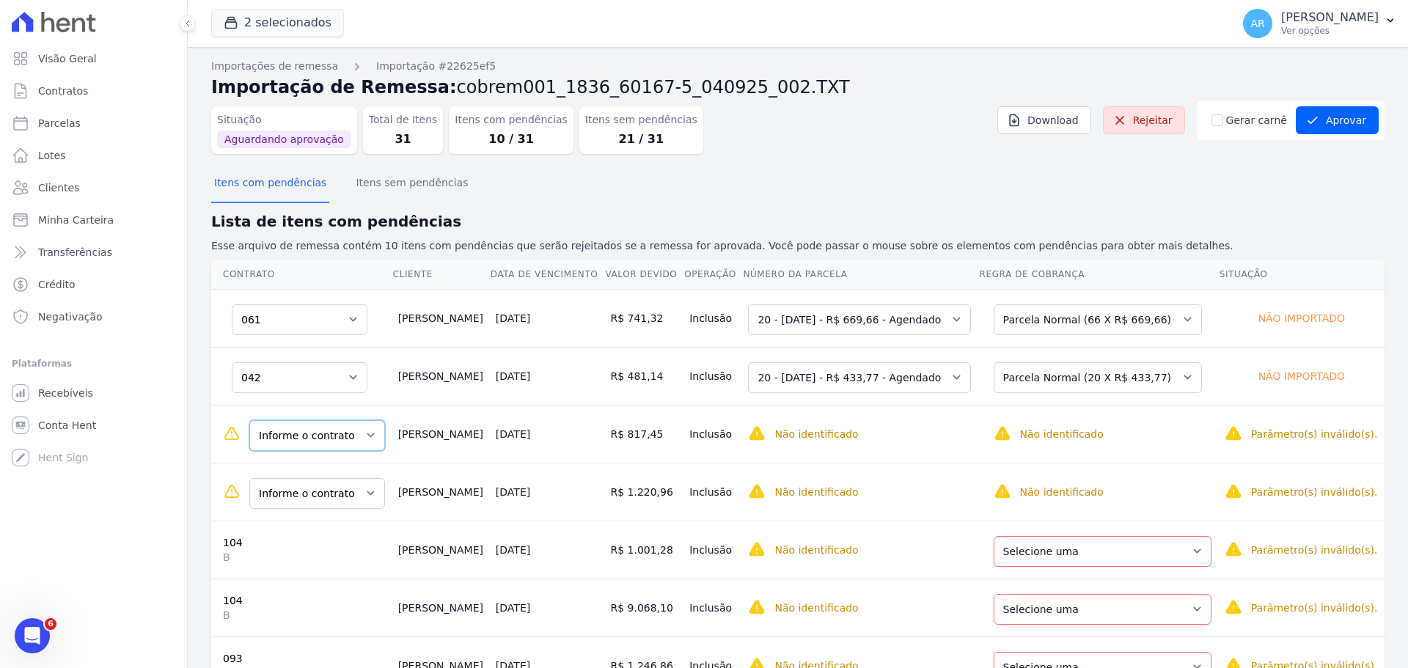
click at [296, 433] on select "Informe o contrato 116 teste teste" at bounding box center [317, 435] width 136 height 31
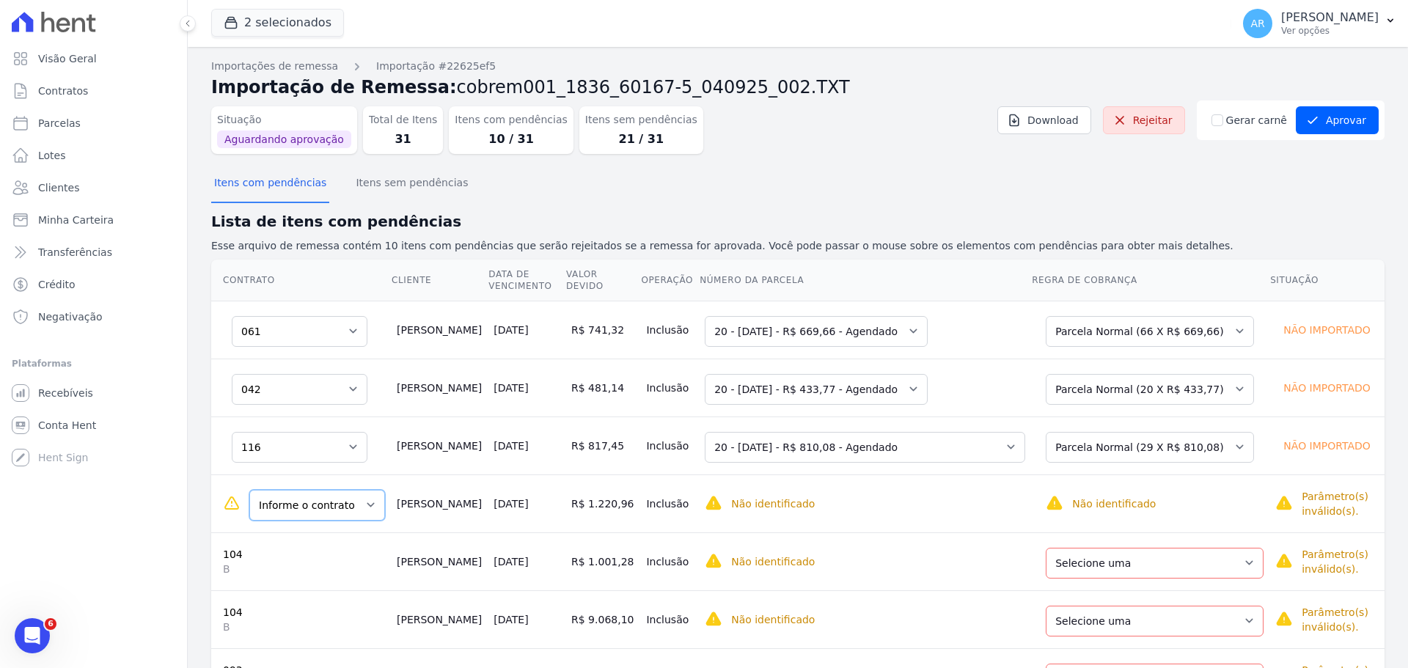
click at [294, 504] on select "Informe o contrato 076 teste teste" at bounding box center [317, 505] width 136 height 31
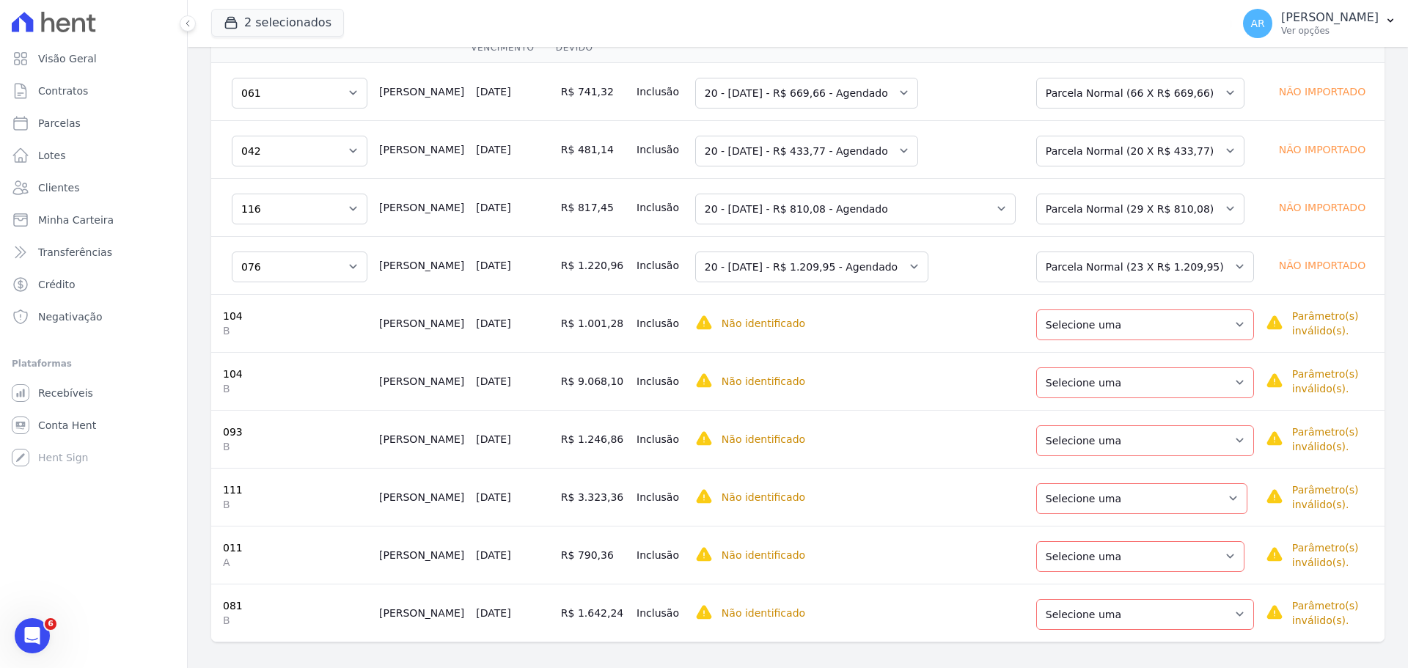
scroll to position [249, 0]
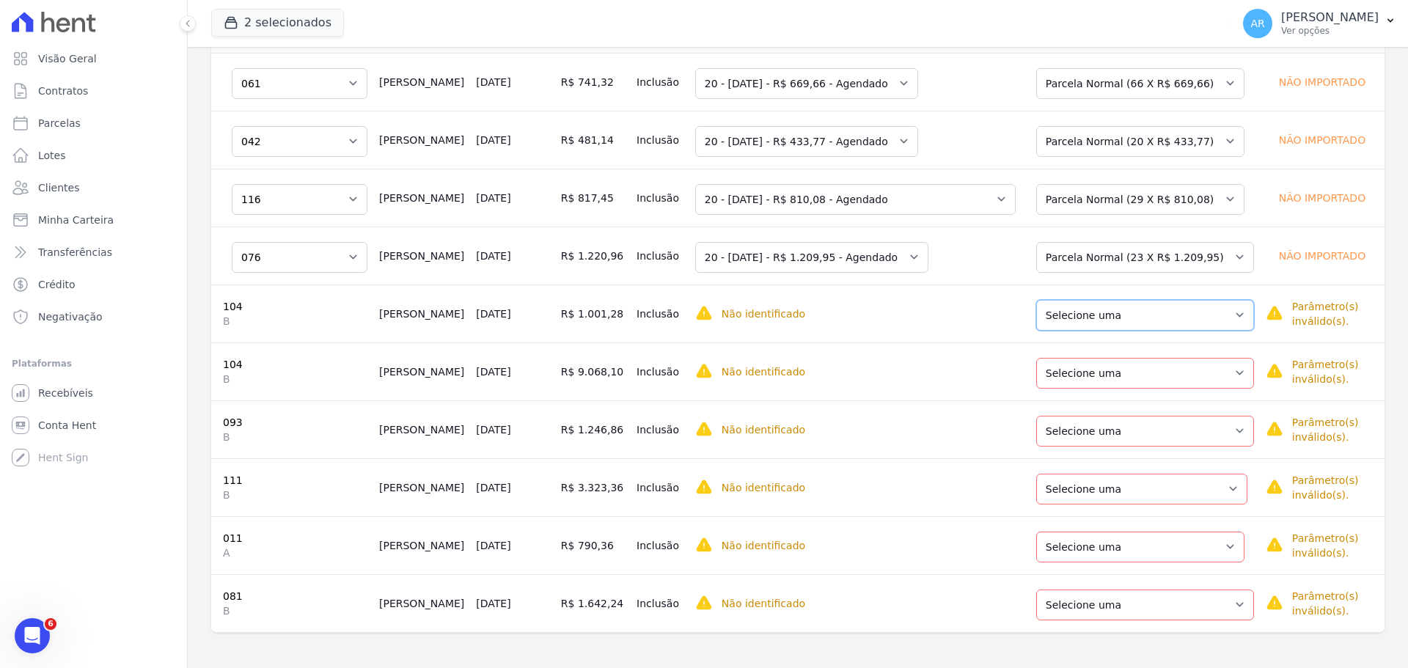
click at [1095, 319] on select "Selecione uma Nova Parcela Avulsa Parcela Avulsa Existente Parcela Normal (37 X…" at bounding box center [1146, 315] width 218 height 31
drag, startPoint x: 1072, startPoint y: 425, endPoint x: 1065, endPoint y: 441, distance: 17.4
click at [1072, 425] on select "Selecione uma Nova Parcela Avulsa Parcela Avulsa Existente Parcela Normal (36 X…" at bounding box center [1146, 431] width 218 height 31
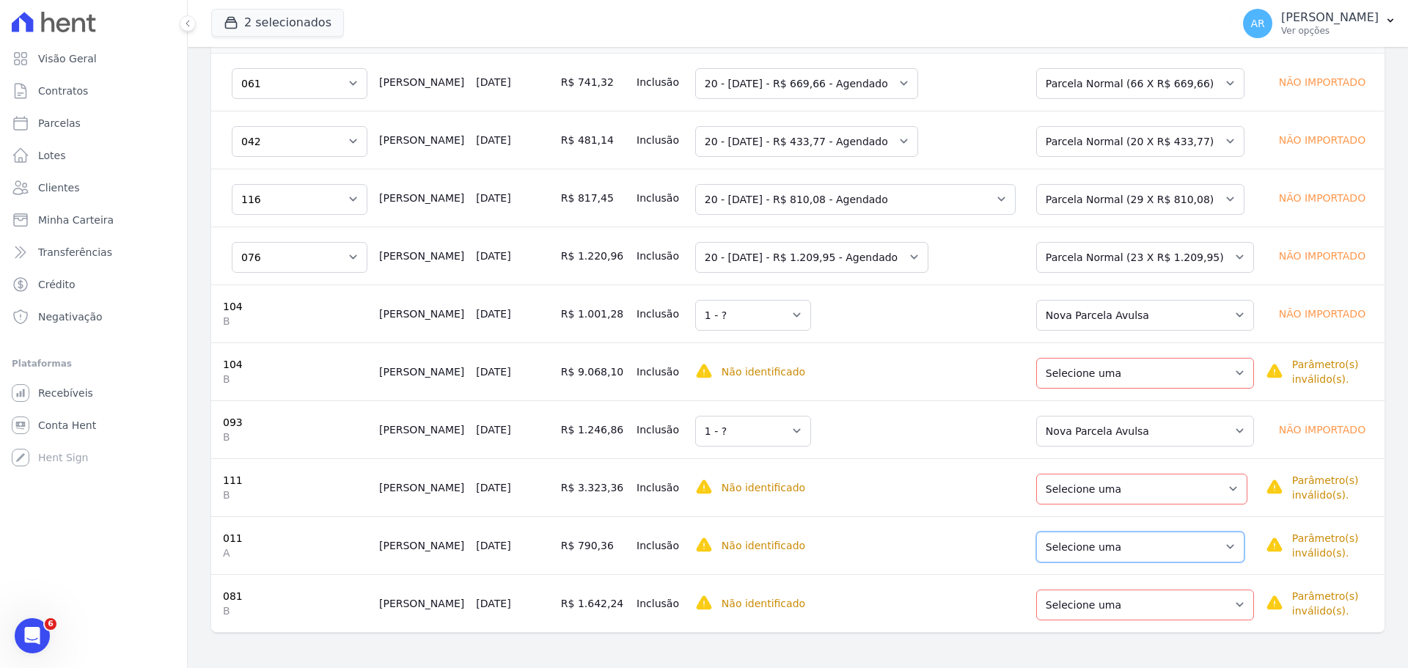
drag, startPoint x: 1114, startPoint y: 556, endPoint x: 1092, endPoint y: 558, distance: 21.3
click at [1114, 556] on select "Selecione uma Nova Parcela Avulsa Parcela Avulsa Existente Parcela Normal (55 X…" at bounding box center [1141, 547] width 208 height 31
click at [1053, 610] on select "Selecione uma Nova Parcela Avulsa Parcela Avulsa Existente Parcela Normal (14 X…" at bounding box center [1146, 605] width 218 height 31
click at [1056, 603] on select "Selecione uma Nova Parcela Avulsa Parcela Avulsa Existente Parcela Normal (14 X…" at bounding box center [1146, 605] width 218 height 31
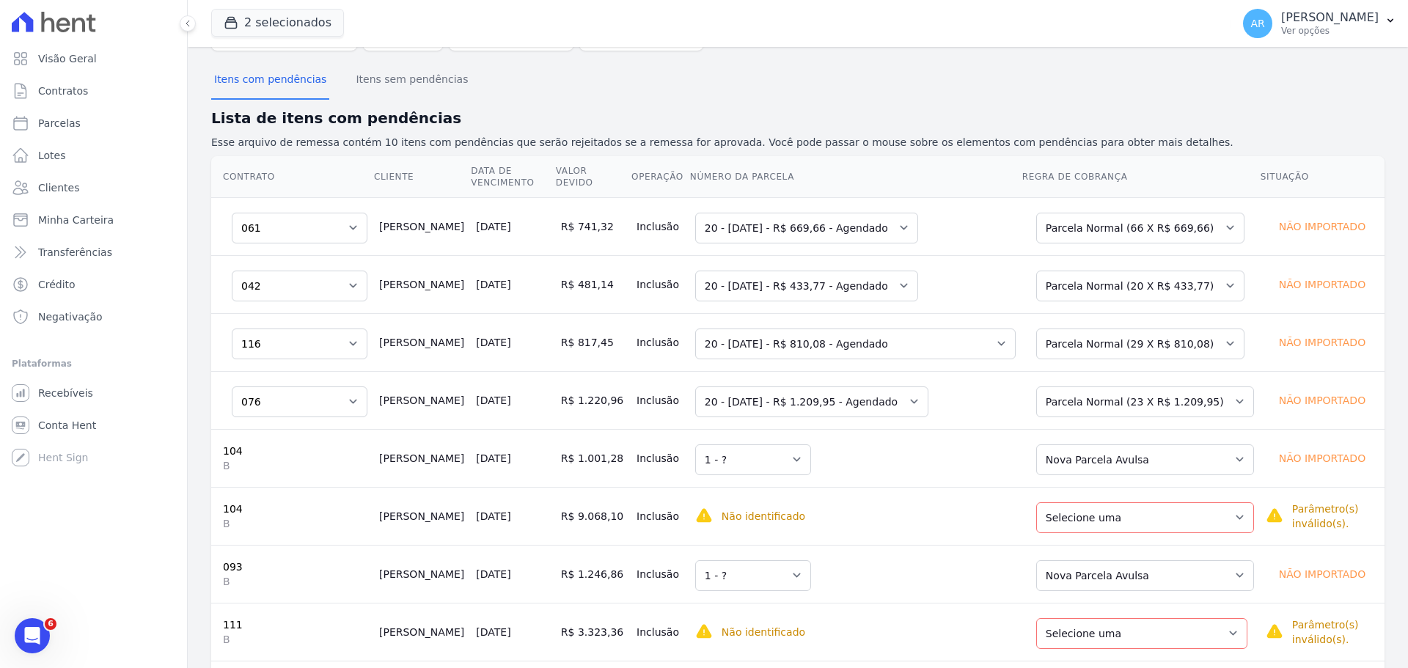
scroll to position [0, 0]
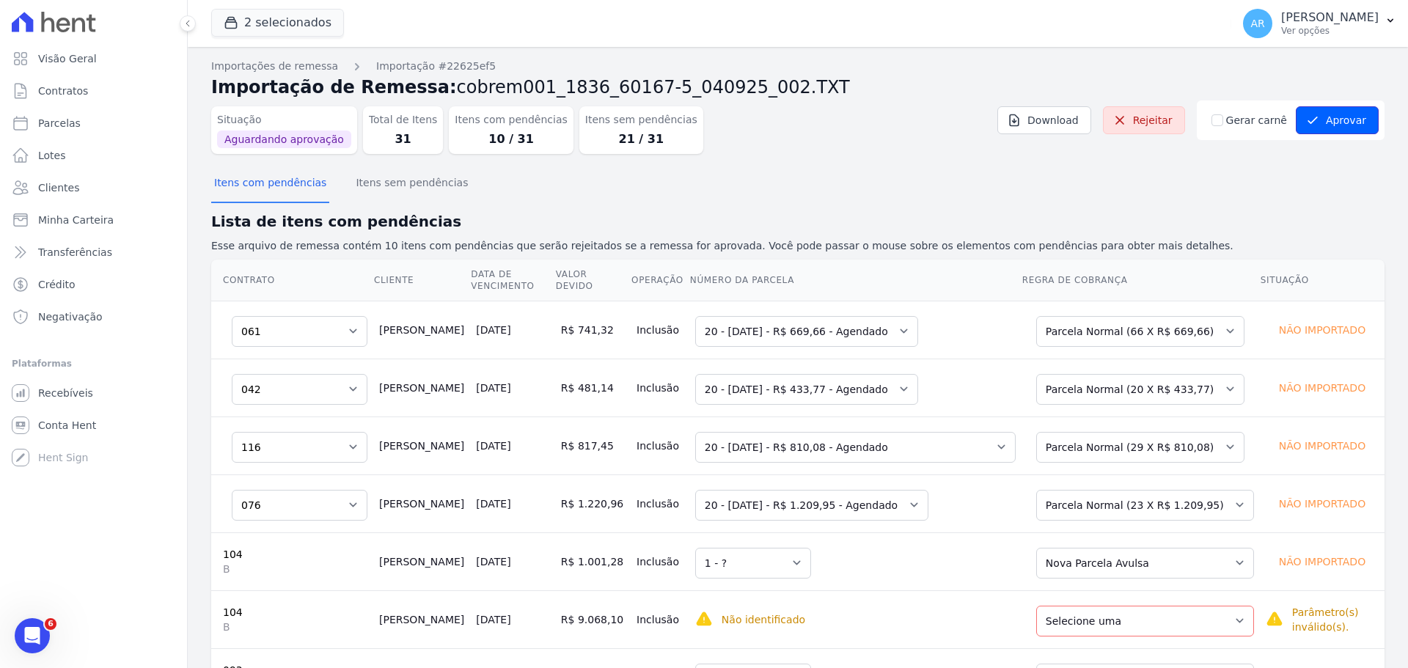
click at [1332, 122] on button "Aprovar" at bounding box center [1337, 120] width 83 height 28
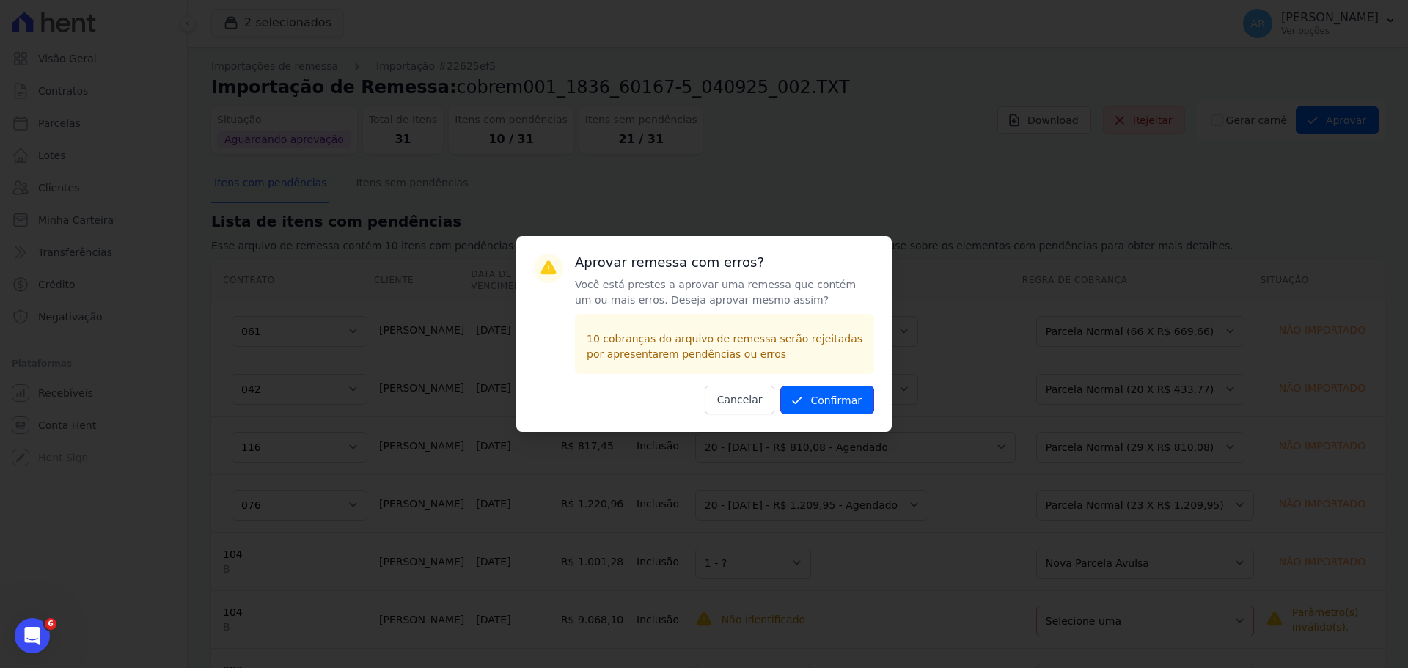
click at [852, 399] on button "Confirmar" at bounding box center [828, 400] width 94 height 29
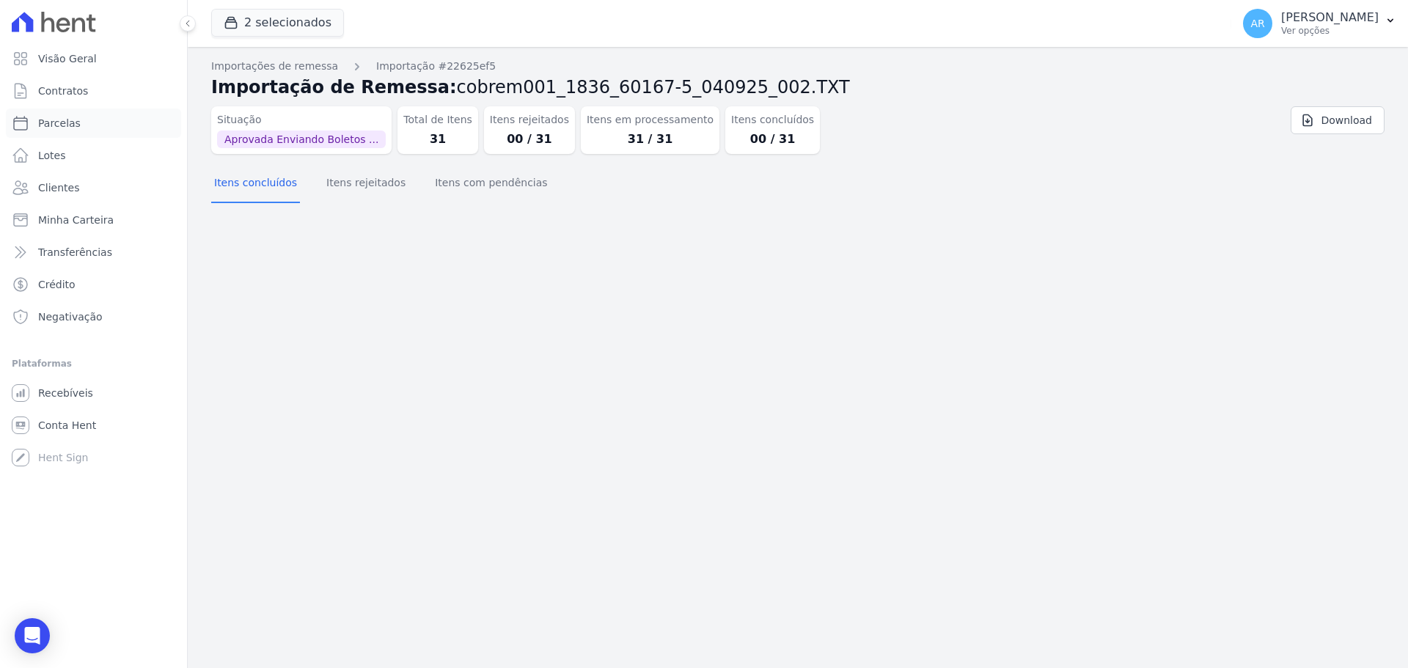
click at [66, 120] on span "Parcelas" at bounding box center [59, 123] width 43 height 15
select select
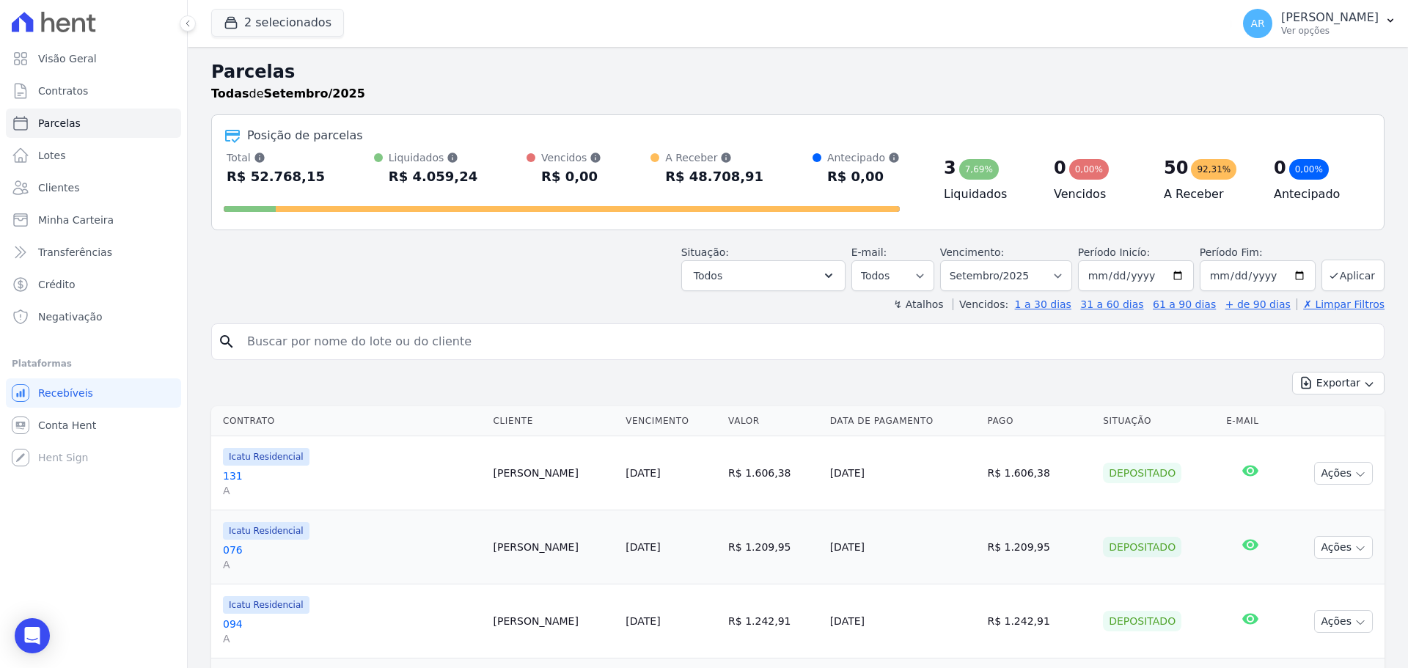
click at [625, 341] on input "search" at bounding box center [808, 341] width 1140 height 29
type input "moisés"
select select
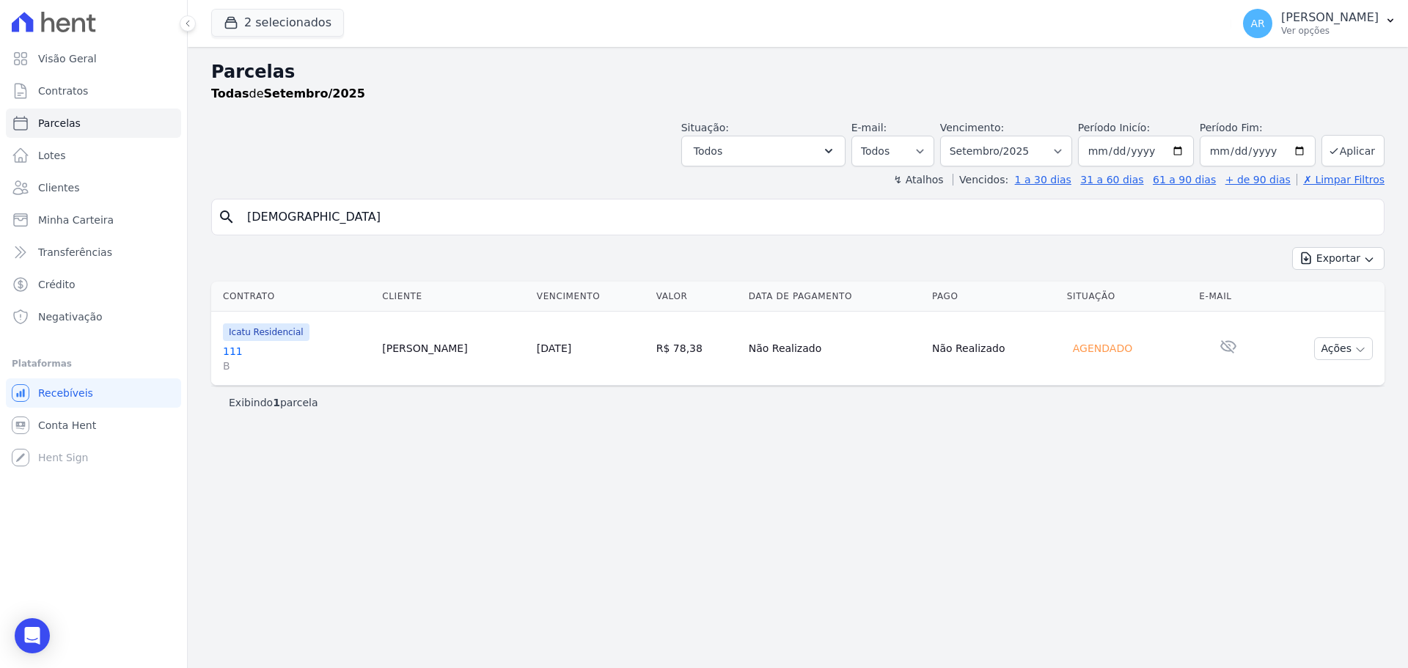
click at [270, 220] on input "moisés" at bounding box center [808, 216] width 1140 height 29
click at [516, 279] on div "Contrato Cliente Vencimento Valor Data de Pagamento Pago Situação E-mail Icatu …" at bounding box center [798, 334] width 1221 height 116
click at [443, 233] on div "search" at bounding box center [798, 217] width 1174 height 37
click at [446, 221] on input "search" at bounding box center [808, 216] width 1140 height 29
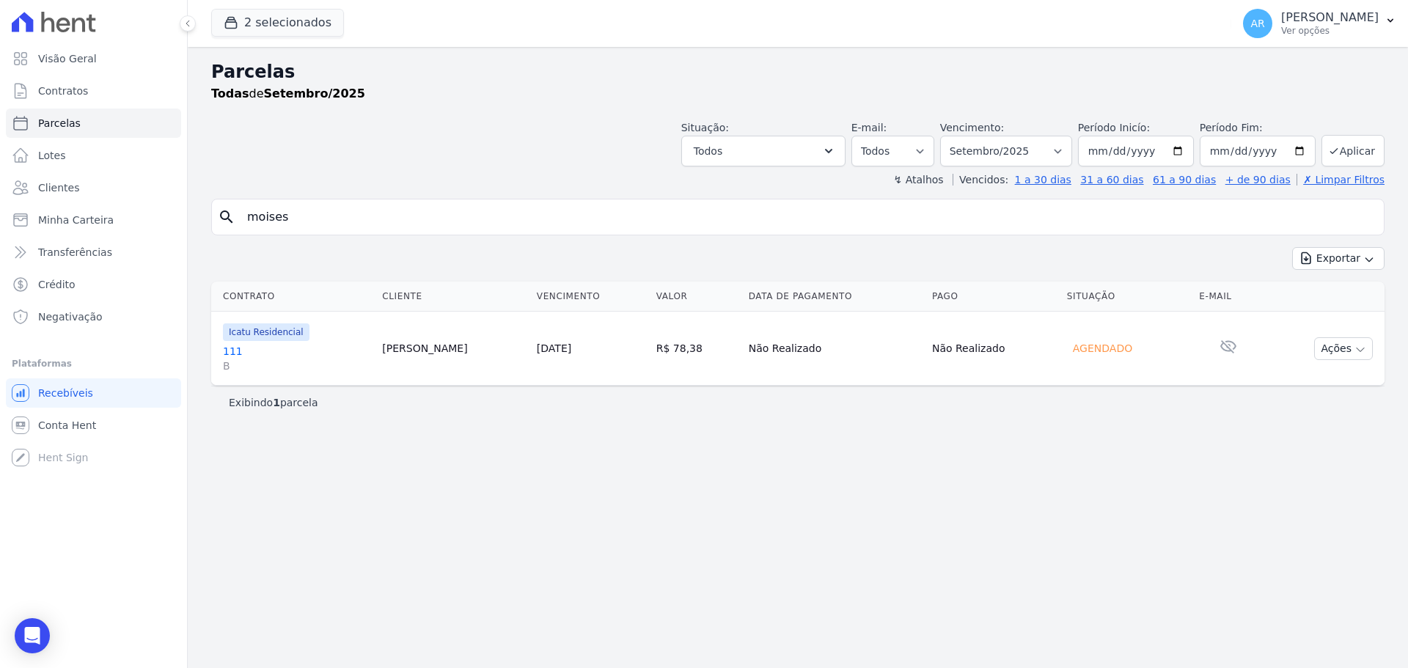
type input "moises"
select select
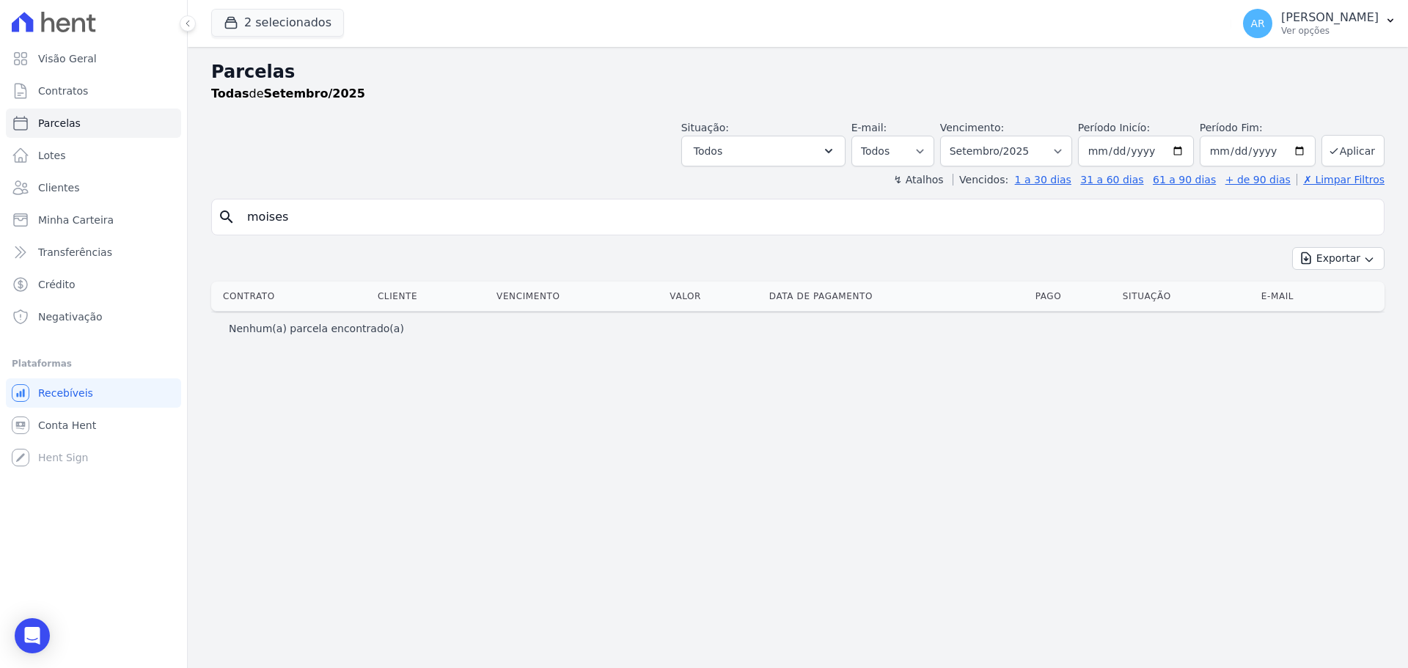
click at [446, 221] on input "moises" at bounding box center [808, 216] width 1140 height 29
type input "moisés"
select select
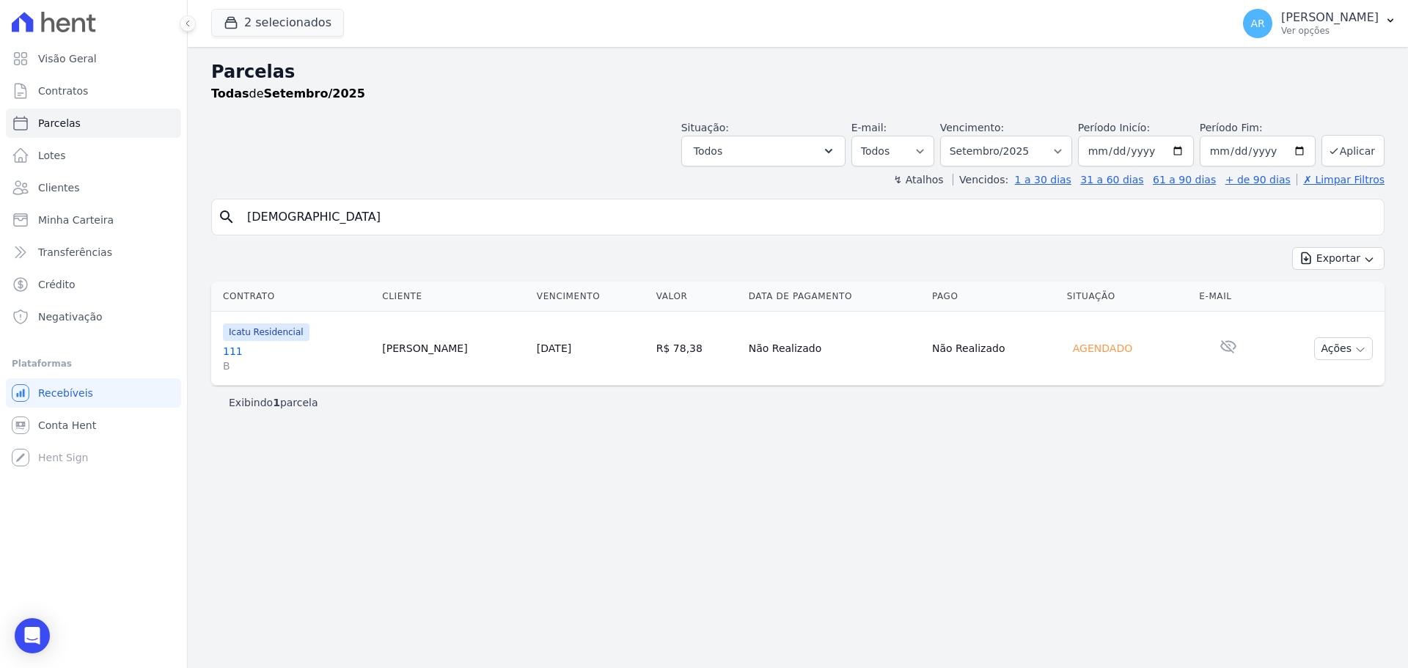
click at [460, 215] on input "moisés" at bounding box center [808, 216] width 1140 height 29
click at [351, 197] on div "Parcelas Todas de Setembro/2025 Situação: Agendado Em Aberto Pago Processando C…" at bounding box center [798, 357] width 1221 height 621
click at [349, 212] on input "moisés" at bounding box center [808, 216] width 1140 height 29
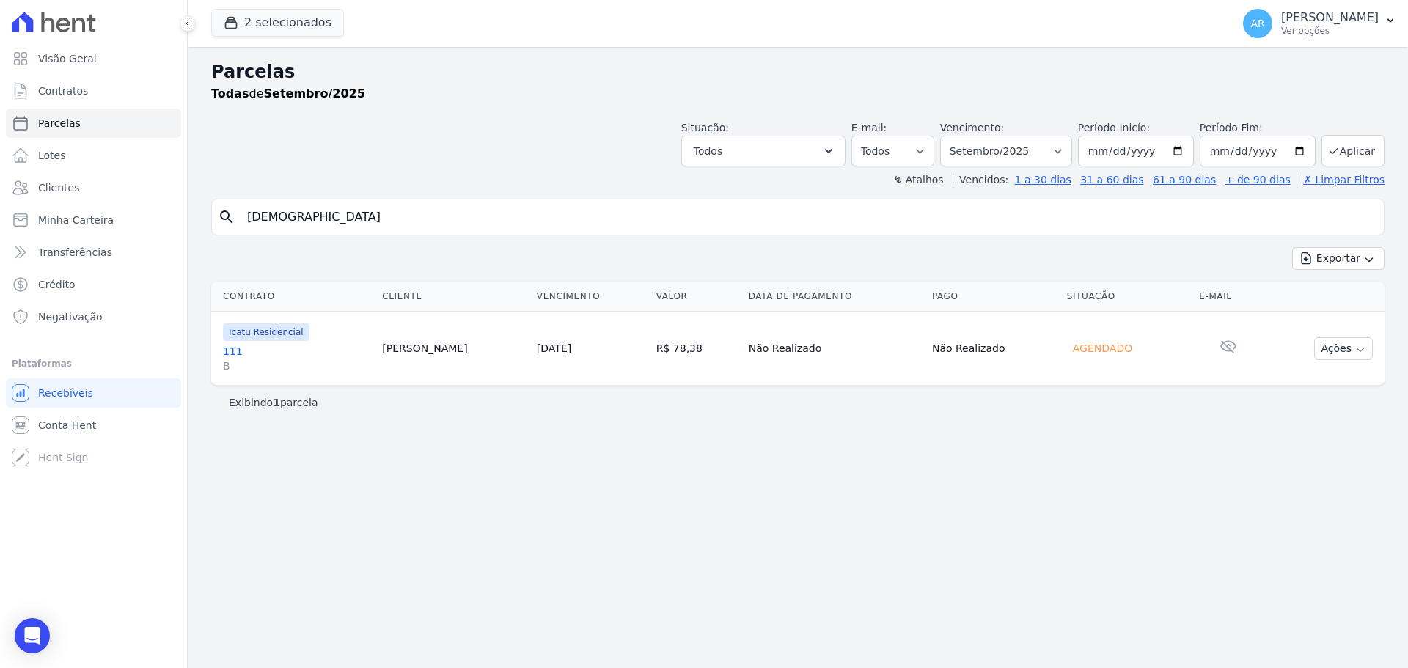
click at [348, 212] on input "moisés" at bounding box center [808, 216] width 1140 height 29
type input "bruno"
select select
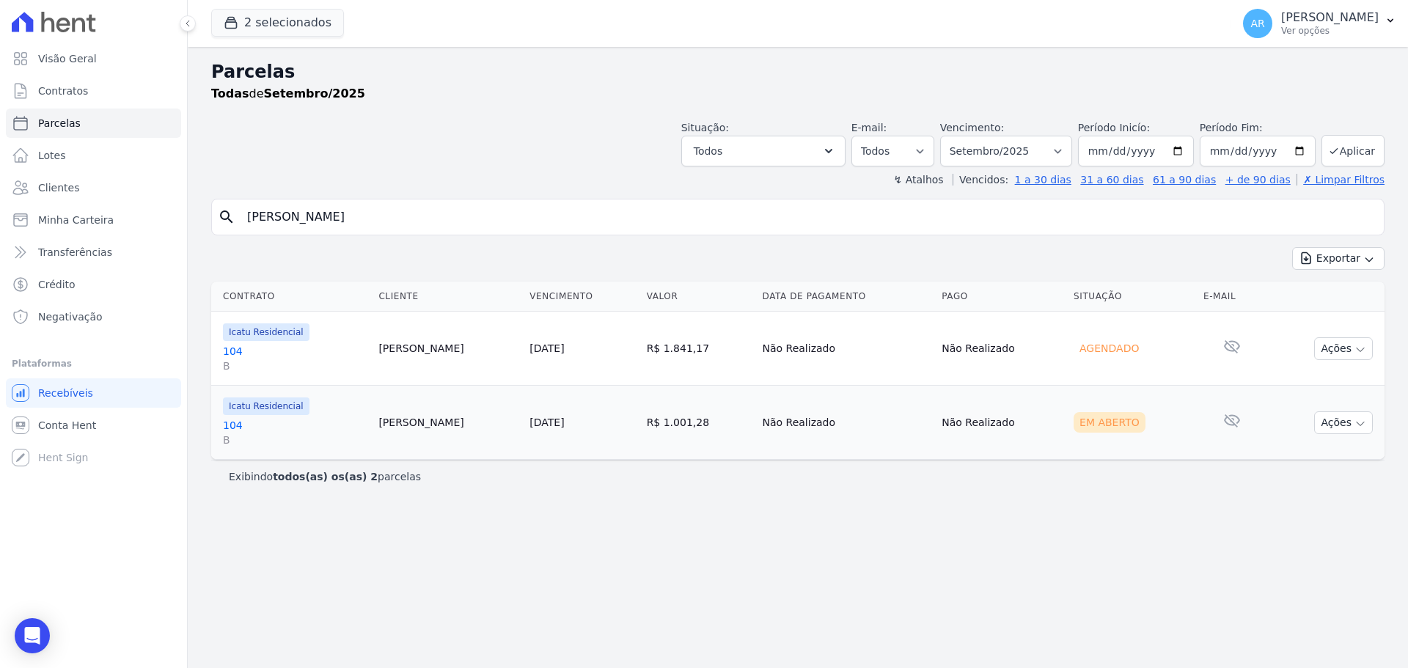
drag, startPoint x: 522, startPoint y: 217, endPoint x: 50, endPoint y: 197, distance: 472.9
click at [50, 197] on div "Visão Geral Contratos Parcelas Lotes Clientes Minha Carteira Transferências Cré…" at bounding box center [704, 334] width 1408 height 668
select select
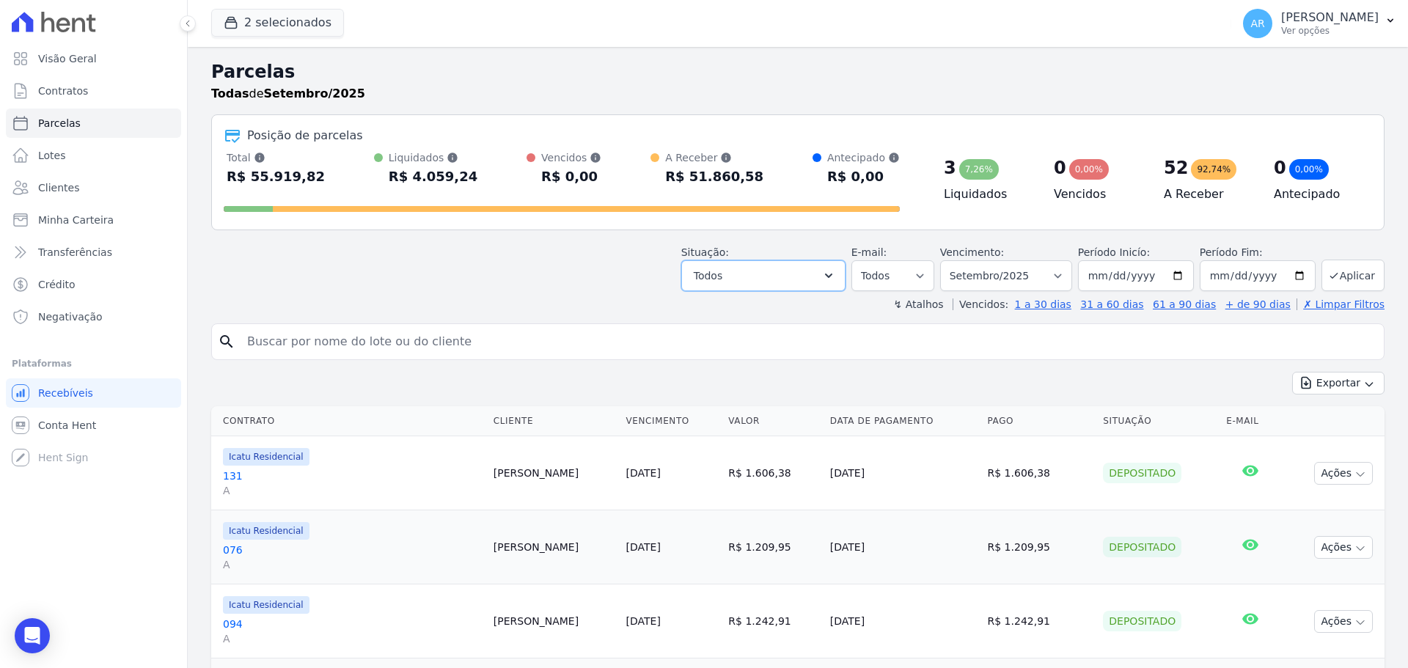
click at [745, 277] on button "Todos" at bounding box center [764, 275] width 164 height 31
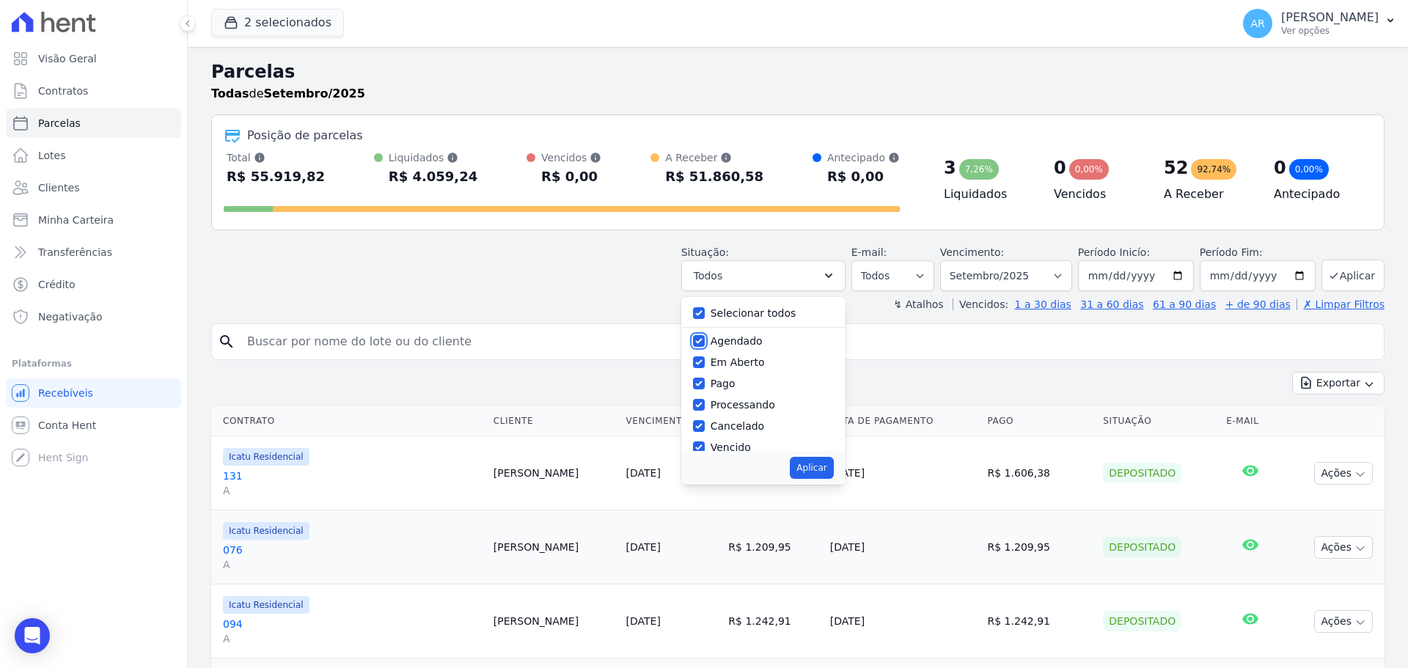
click at [705, 338] on input "Agendado" at bounding box center [699, 341] width 12 height 12
checkbox input "false"
click at [705, 384] on input "Pago" at bounding box center [699, 384] width 12 height 12
checkbox input "false"
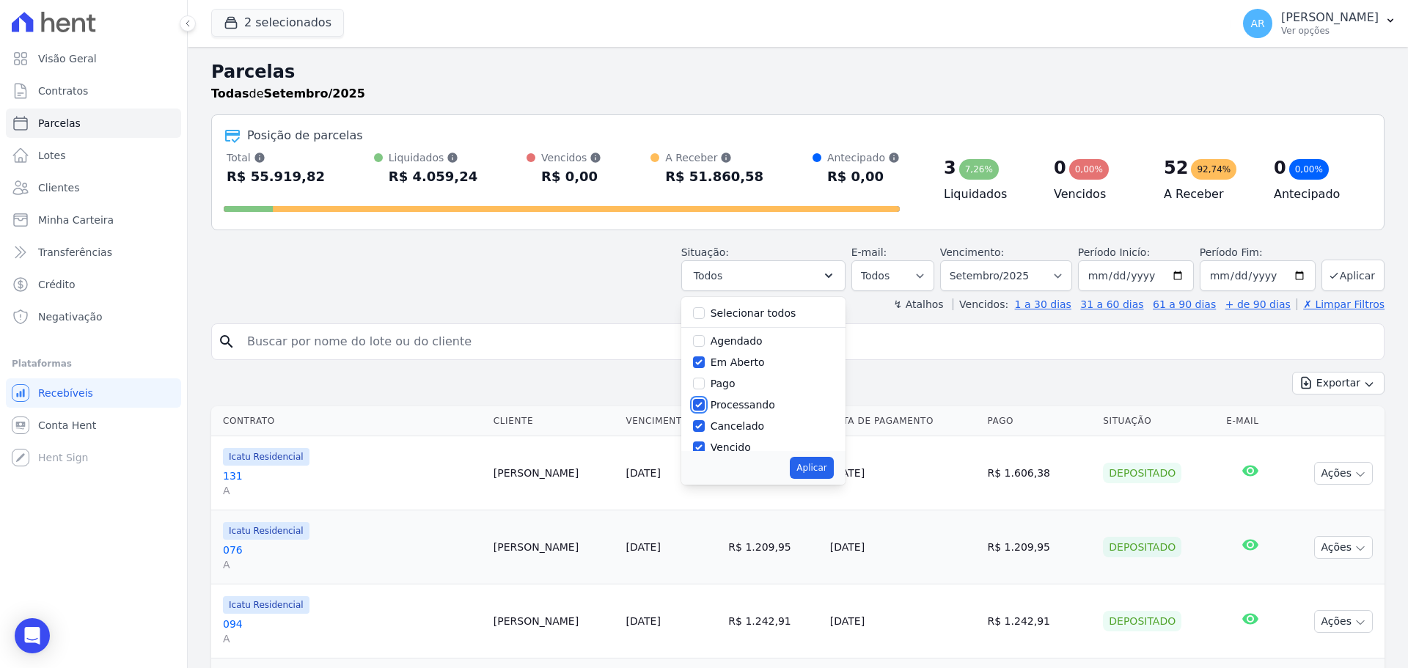
click at [705, 405] on input "Processando" at bounding box center [699, 405] width 12 height 12
checkbox input "false"
click at [705, 422] on input "Cancelado" at bounding box center [699, 426] width 12 height 12
checkbox input "false"
click at [705, 403] on input "Processando" at bounding box center [699, 405] width 12 height 12
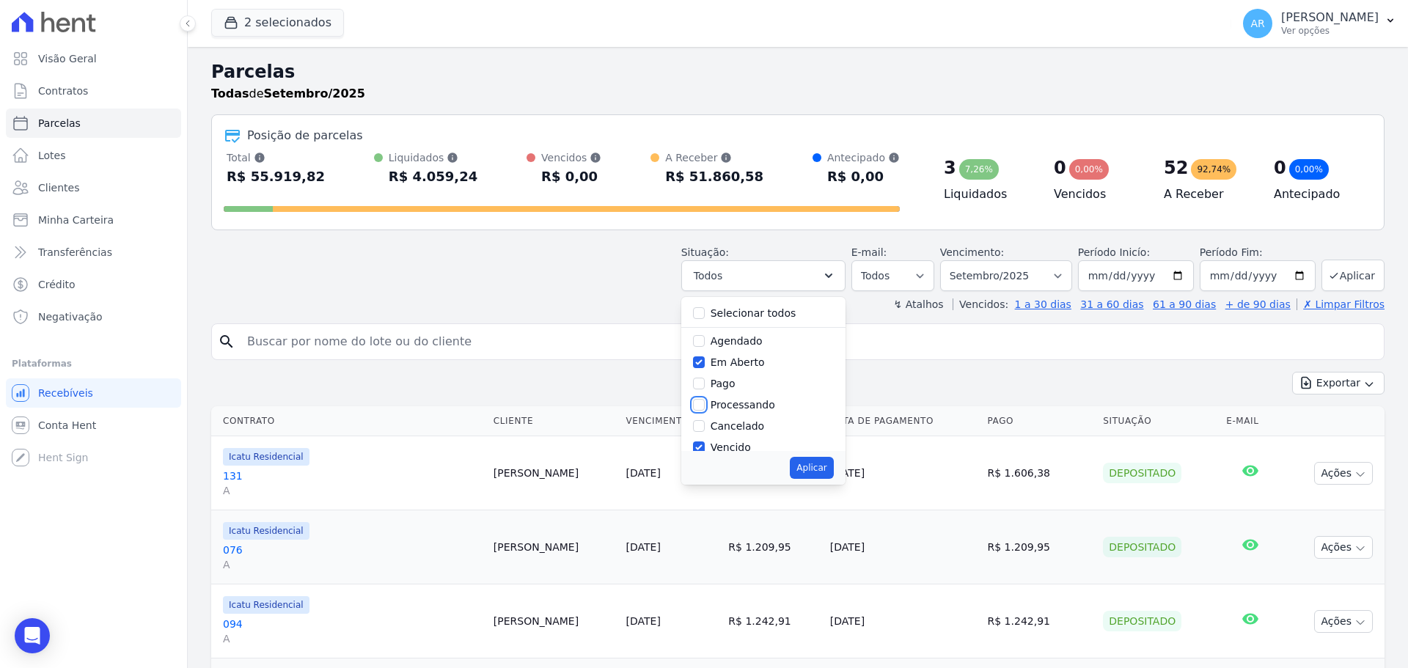
checkbox input "true"
click at [705, 355] on div at bounding box center [699, 349] width 12 height 15
click at [711, 356] on div "Vencido" at bounding box center [763, 349] width 141 height 21
click at [705, 350] on input "Vencido" at bounding box center [699, 349] width 12 height 12
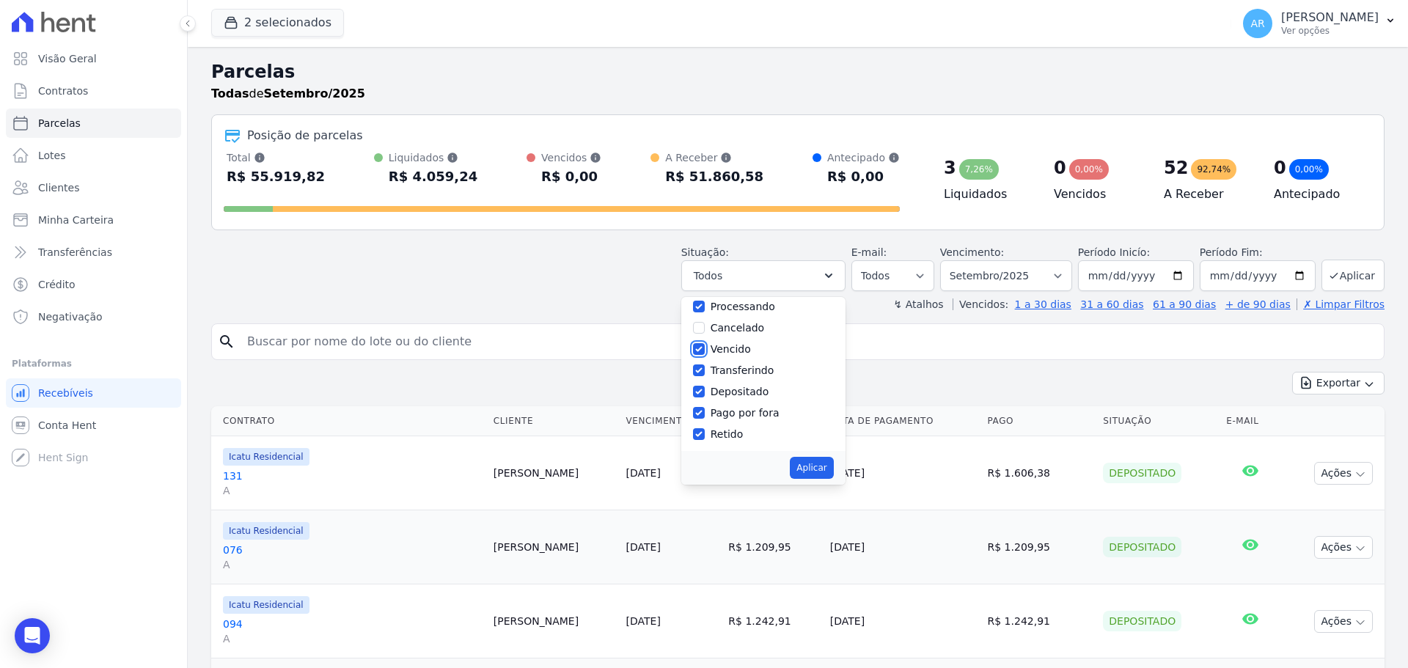
checkbox input "false"
click at [705, 376] on div at bounding box center [699, 370] width 12 height 15
click at [705, 392] on input "Depositado" at bounding box center [699, 392] width 12 height 12
checkbox input "false"
click at [705, 376] on input "Transferindo" at bounding box center [699, 371] width 12 height 12
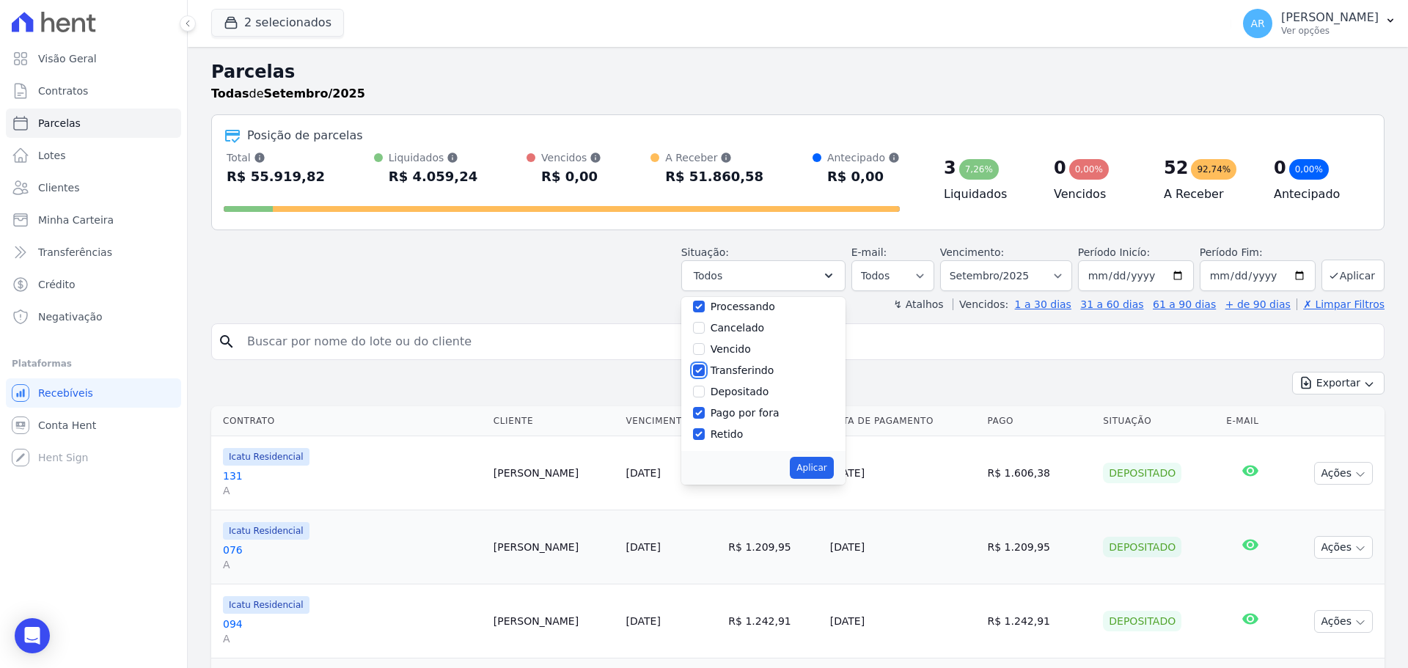
checkbox input "false"
click at [705, 409] on input "Pago por fora" at bounding box center [699, 413] width 12 height 12
checkbox input "false"
click at [705, 433] on input "Retido" at bounding box center [699, 434] width 12 height 12
checkbox input "false"
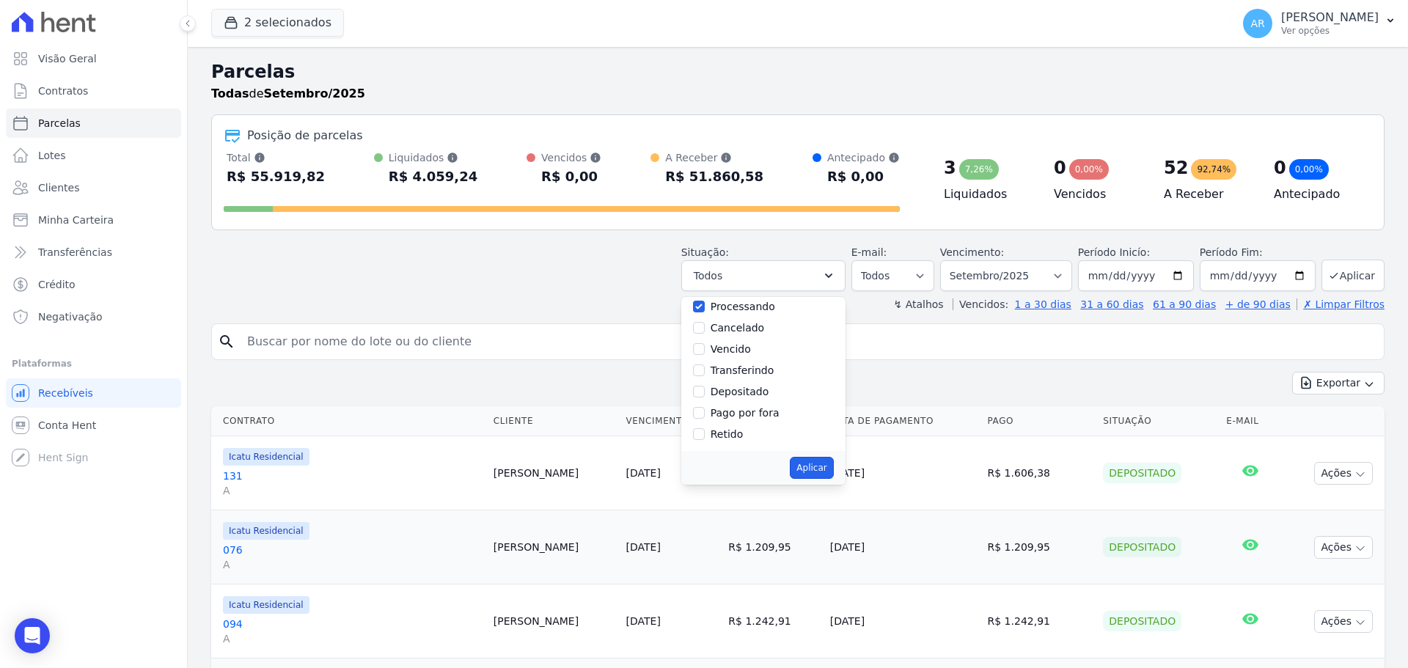
click at [806, 469] on button "Aplicar" at bounding box center [811, 468] width 43 height 22
select select "pending"
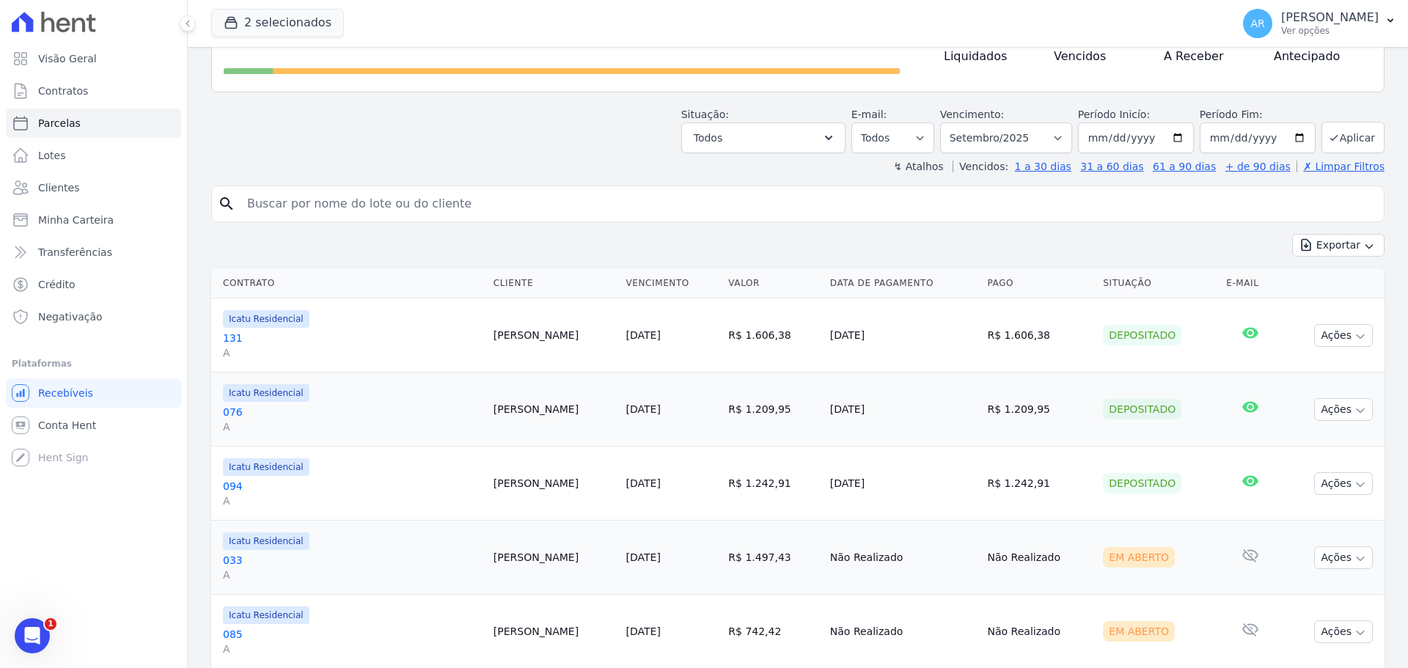
scroll to position [147, 0]
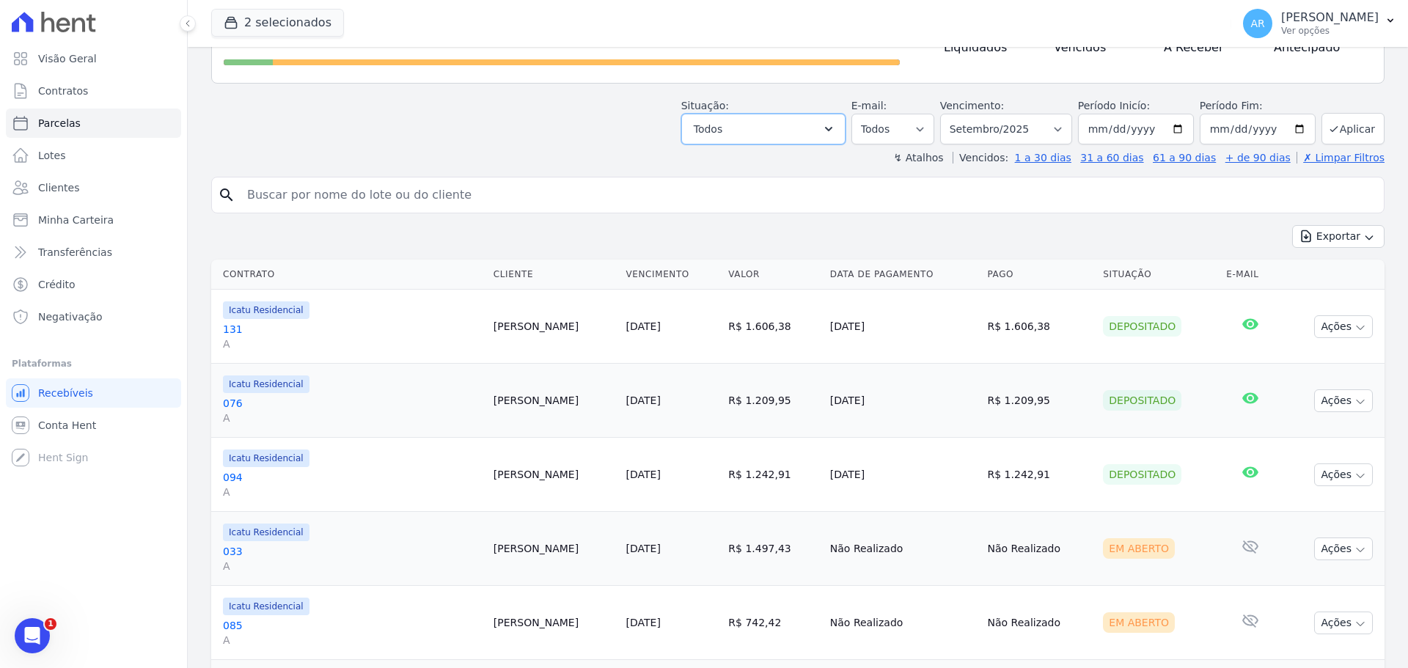
click at [760, 127] on button "Todos" at bounding box center [764, 129] width 164 height 31
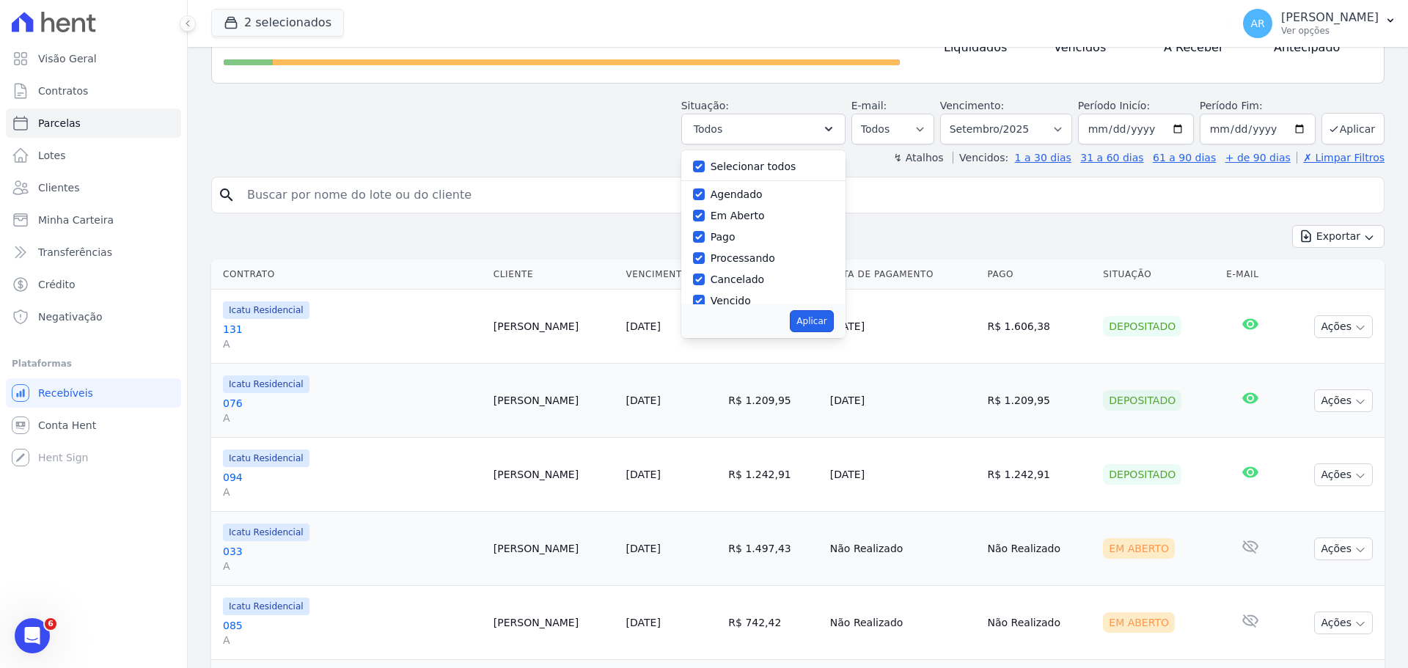
click at [832, 320] on button "Aplicar" at bounding box center [811, 321] width 43 height 22
select select "pending"
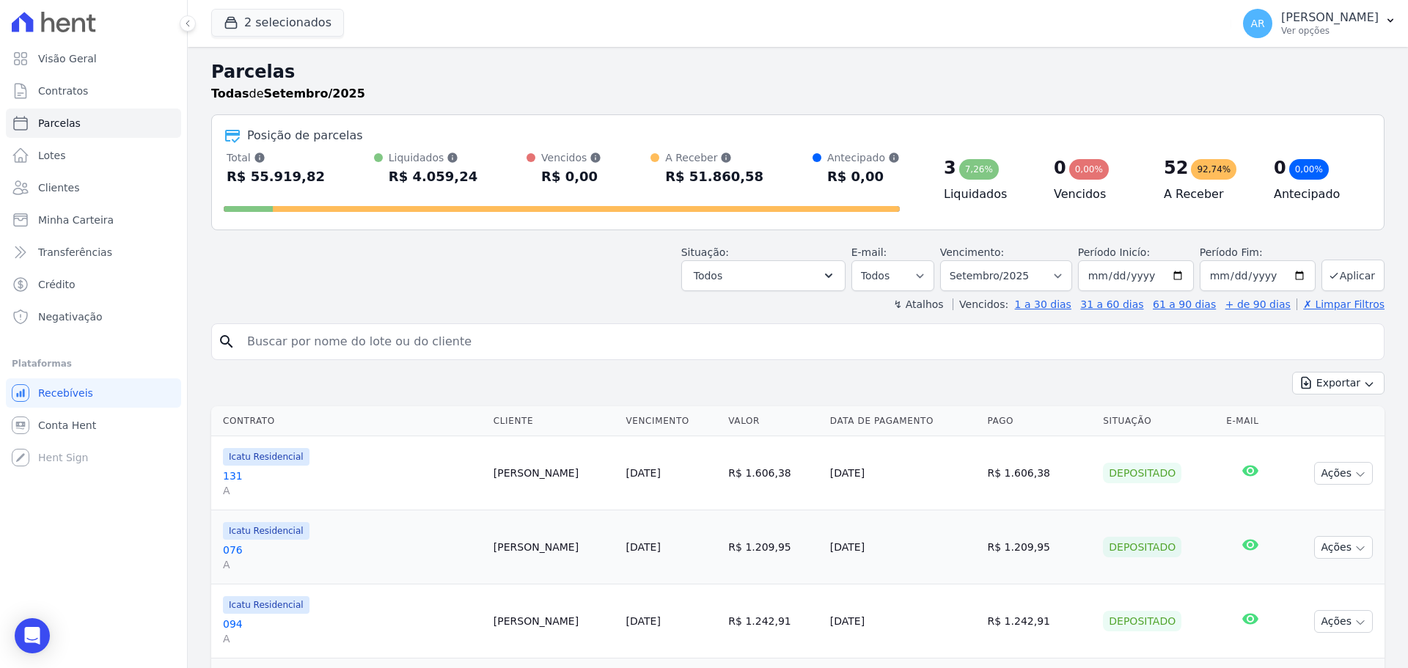
select select "pending"
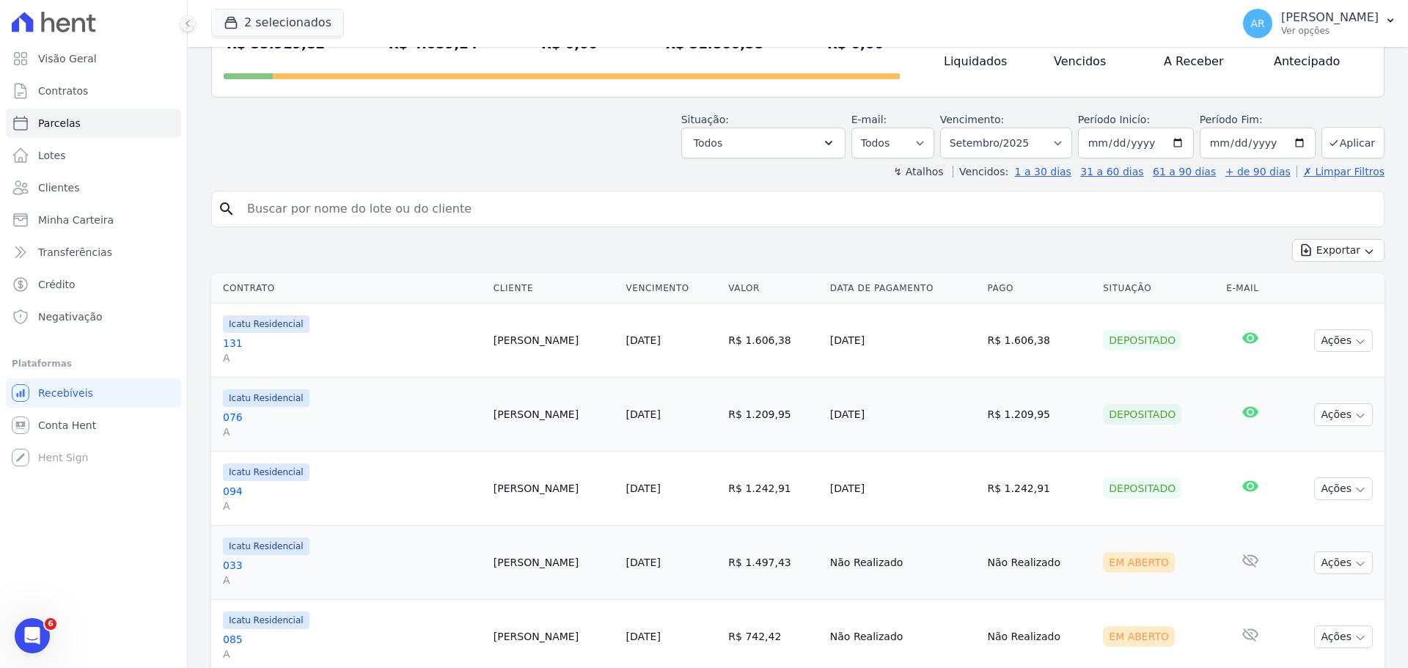
scroll to position [70, 0]
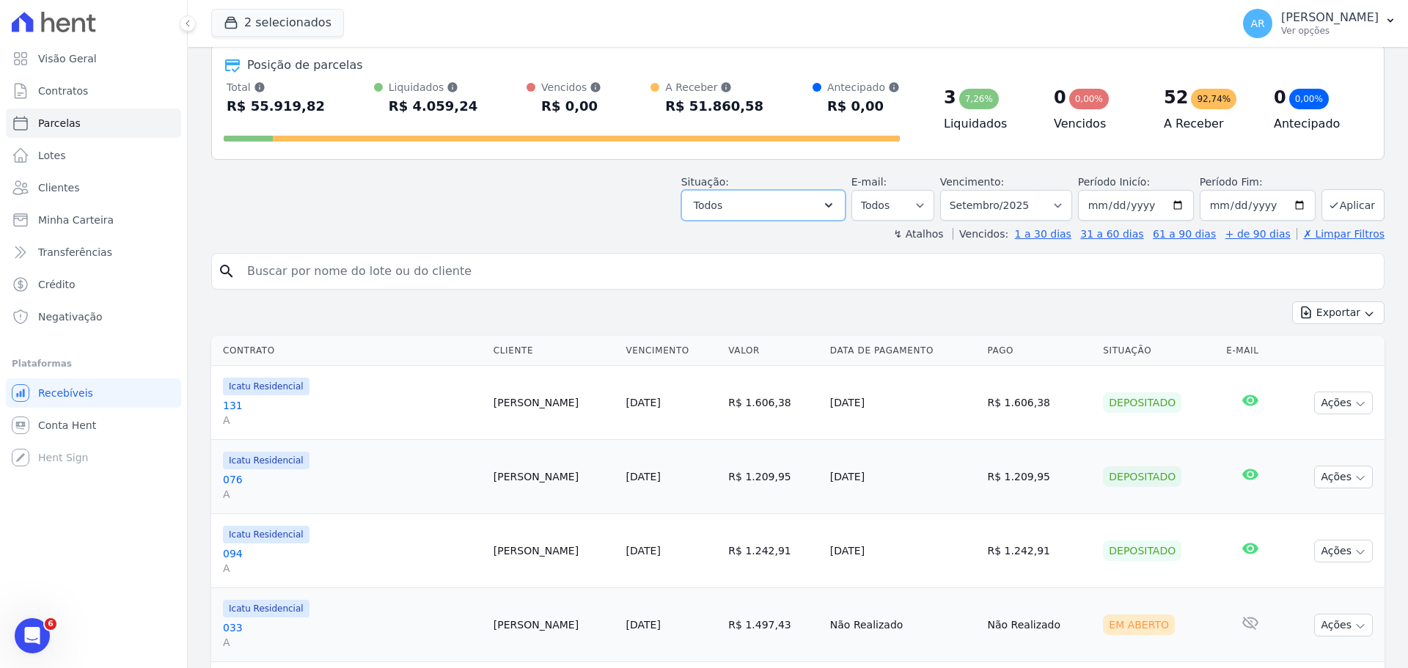
click at [812, 200] on button "Todos" at bounding box center [764, 205] width 164 height 31
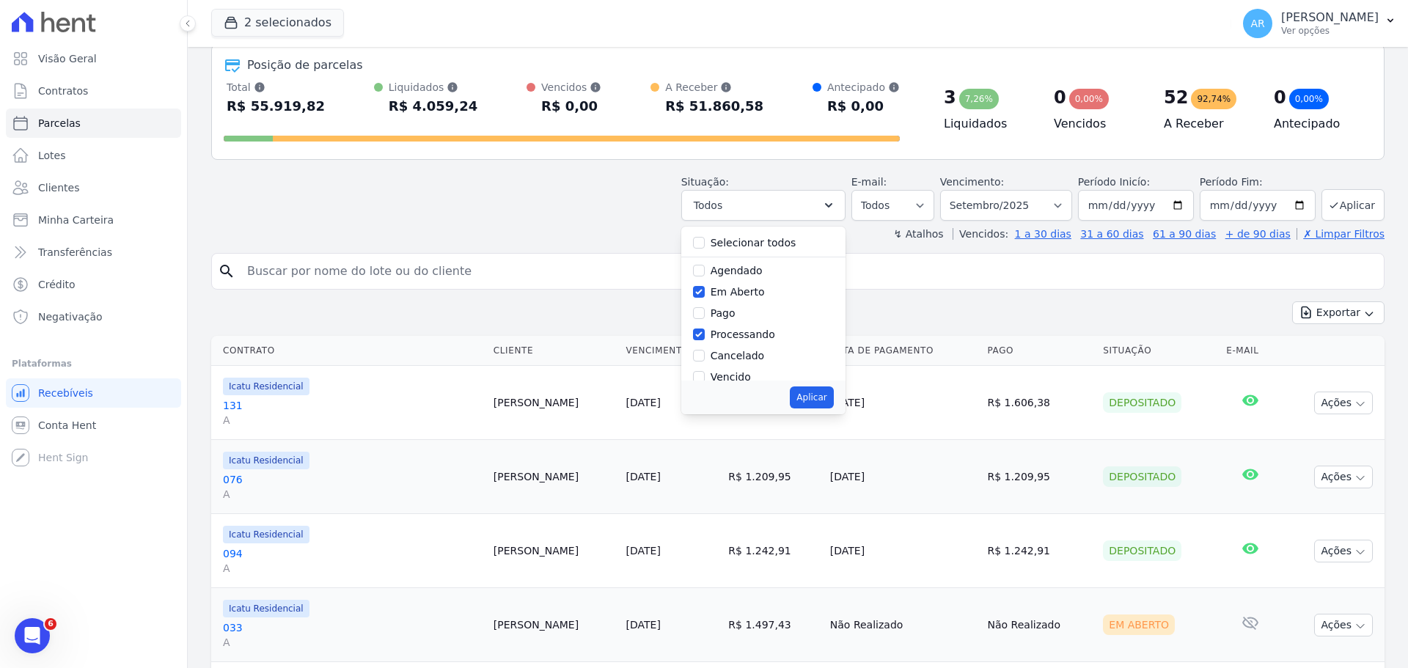
click at [894, 304] on div "Exportar Exportar PDF Exportar CSV" at bounding box center [798, 319] width 1174 height 34
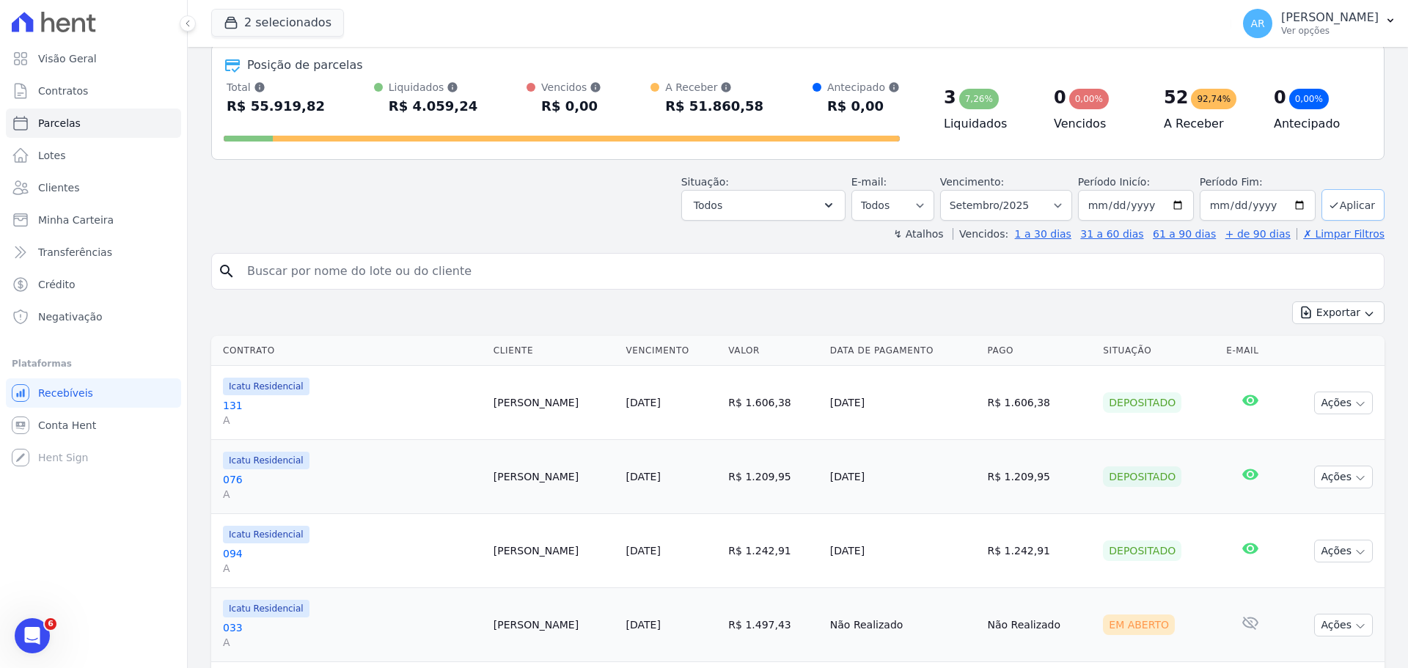
click at [1339, 199] on button "Aplicar" at bounding box center [1353, 205] width 63 height 32
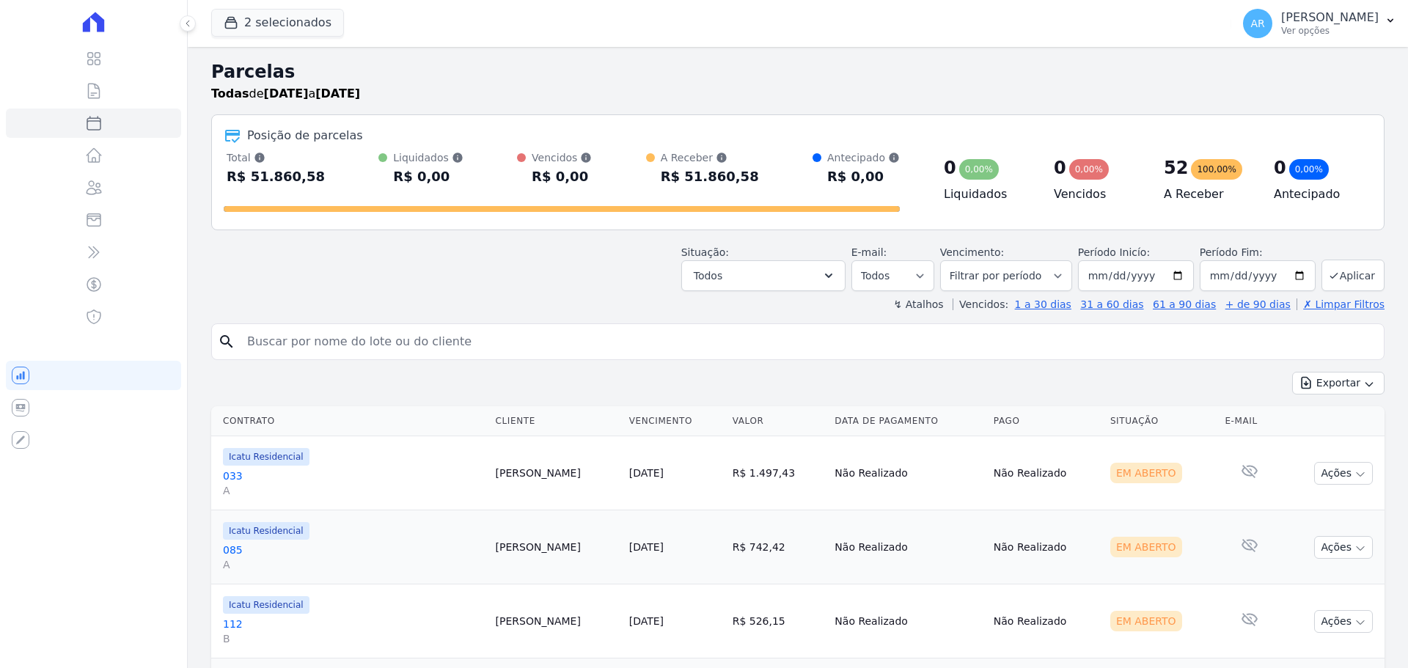
select select
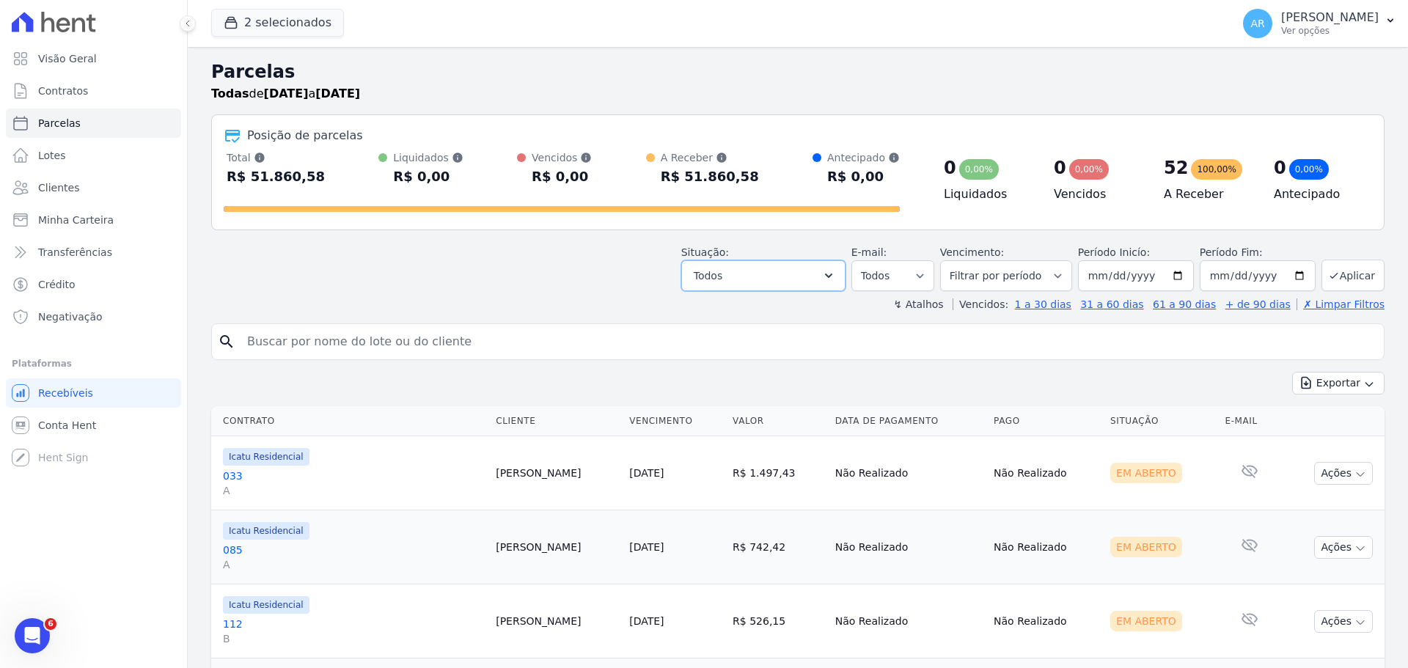
click at [741, 283] on button "Todos" at bounding box center [764, 275] width 164 height 31
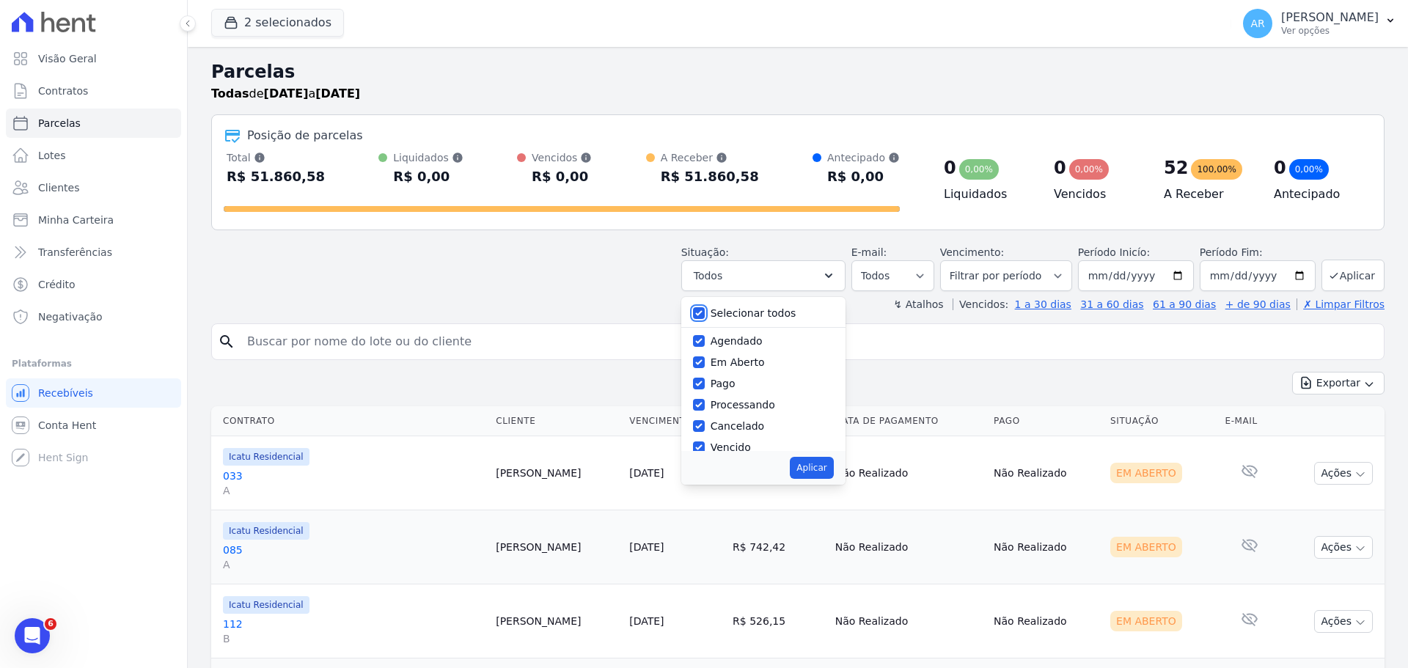
drag, startPoint x: 716, startPoint y: 311, endPoint x: 712, endPoint y: 325, distance: 14.6
click at [705, 311] on input "Selecionar todos" at bounding box center [699, 313] width 12 height 12
checkbox input "false"
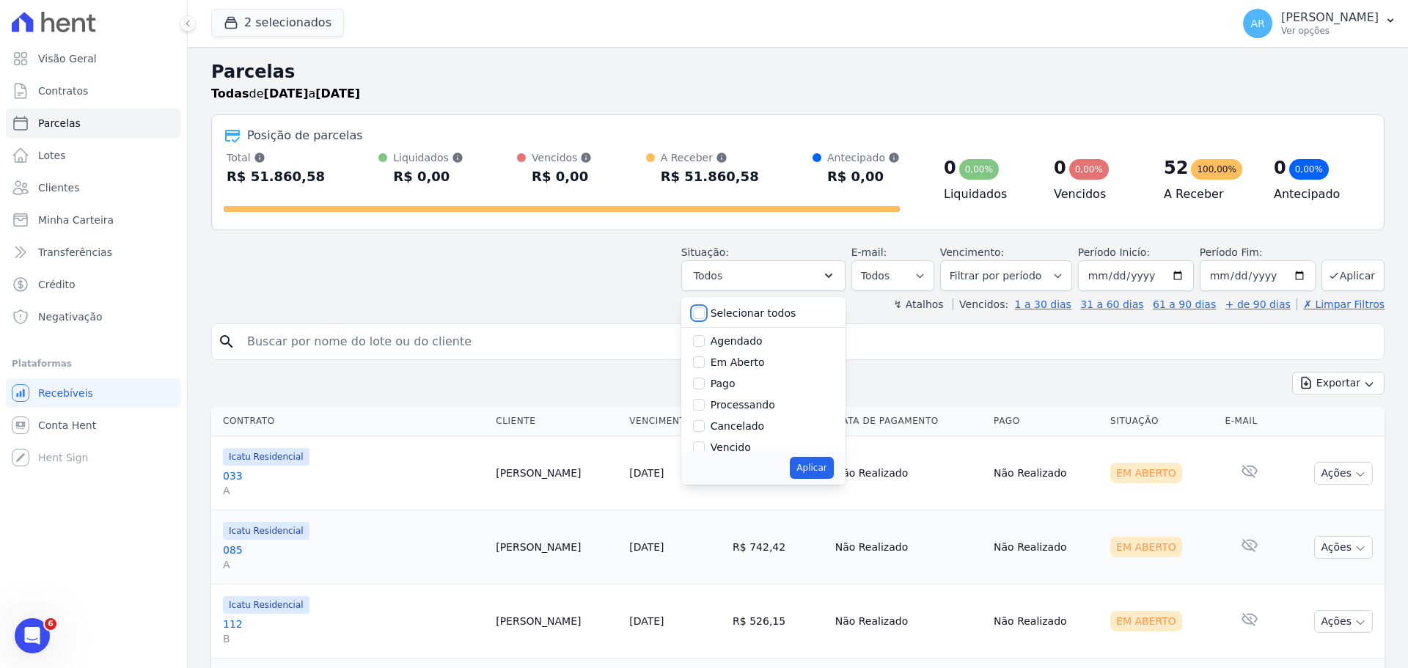
checkbox input "false"
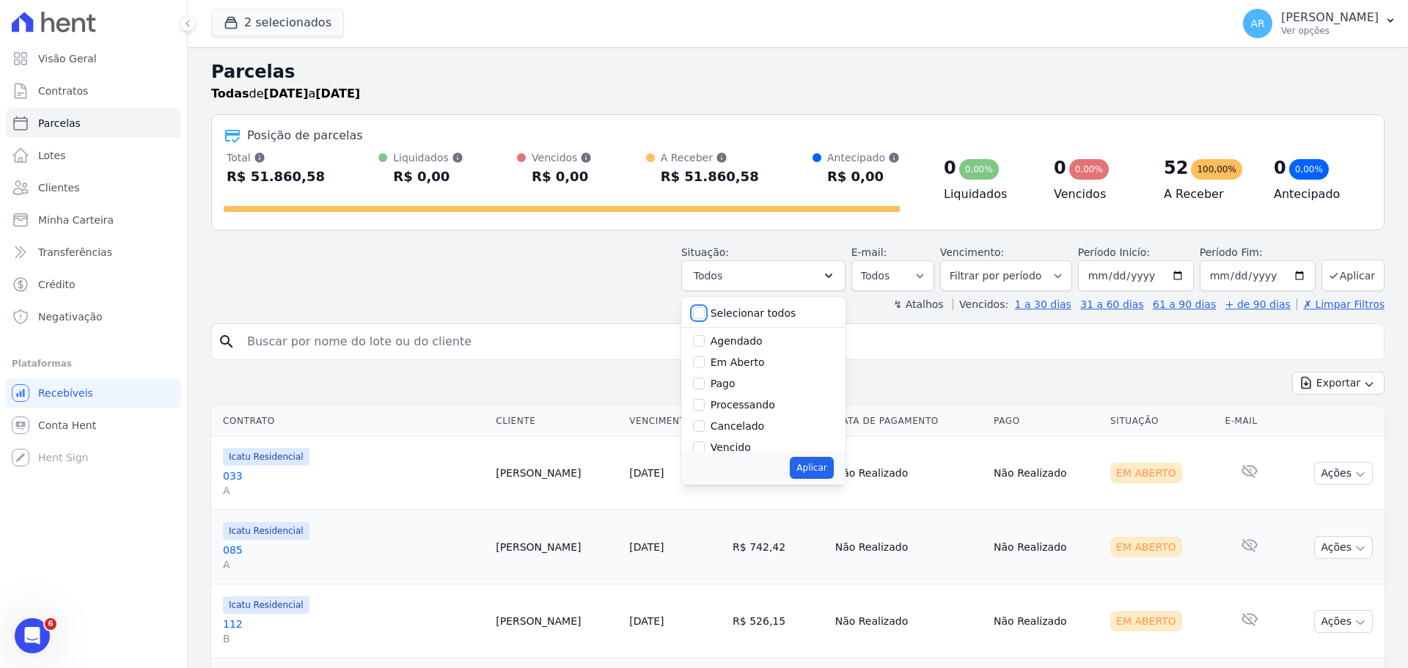
checkbox input "false"
click at [705, 361] on input "Em Aberto" at bounding box center [699, 363] width 12 height 12
checkbox input "true"
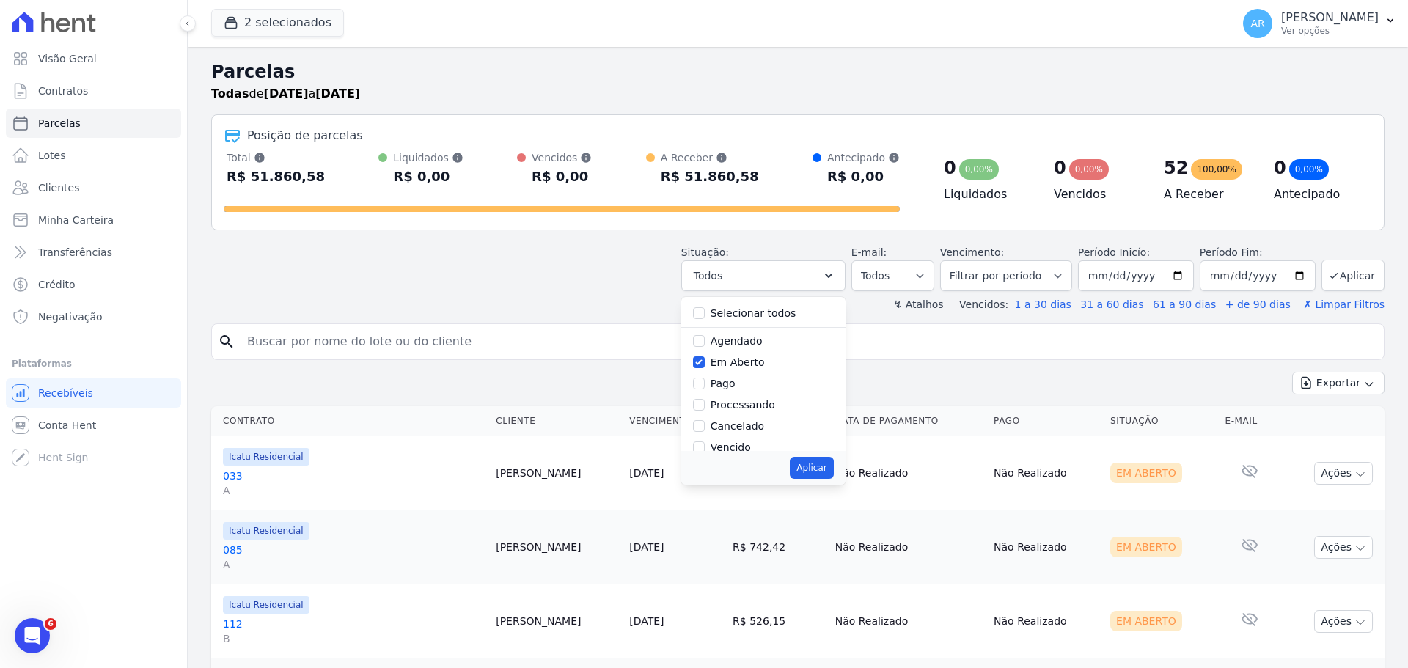
drag, startPoint x: 712, startPoint y: 396, endPoint x: 713, endPoint y: 405, distance: 8.9
click at [712, 398] on div "Processando" at bounding box center [763, 405] width 141 height 21
click at [705, 404] on input "Processando" at bounding box center [699, 405] width 12 height 12
checkbox input "true"
click at [830, 472] on button "Aplicar" at bounding box center [811, 468] width 43 height 22
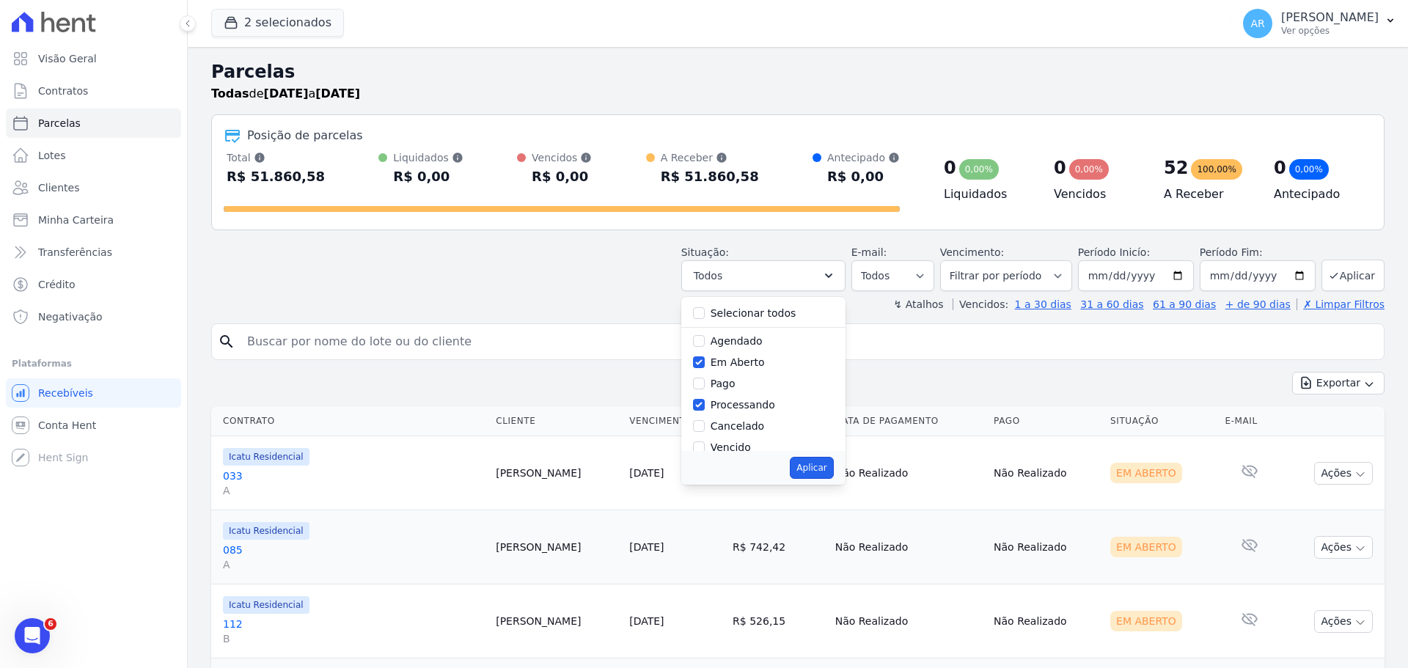
select select "pending"
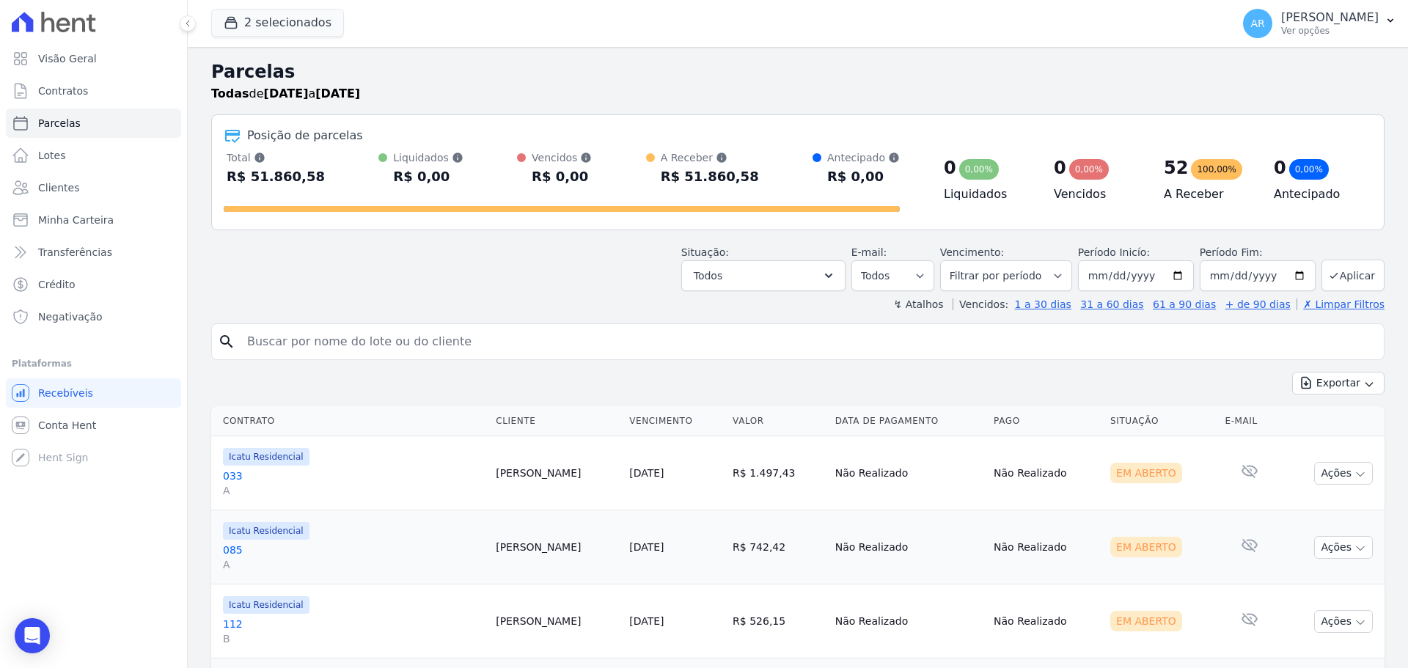
select select "pending"
click at [343, 247] on div "Situação: Agendado Em Aberto Pago Processando Cancelado Vencido Transferindo De…" at bounding box center [798, 265] width 1174 height 52
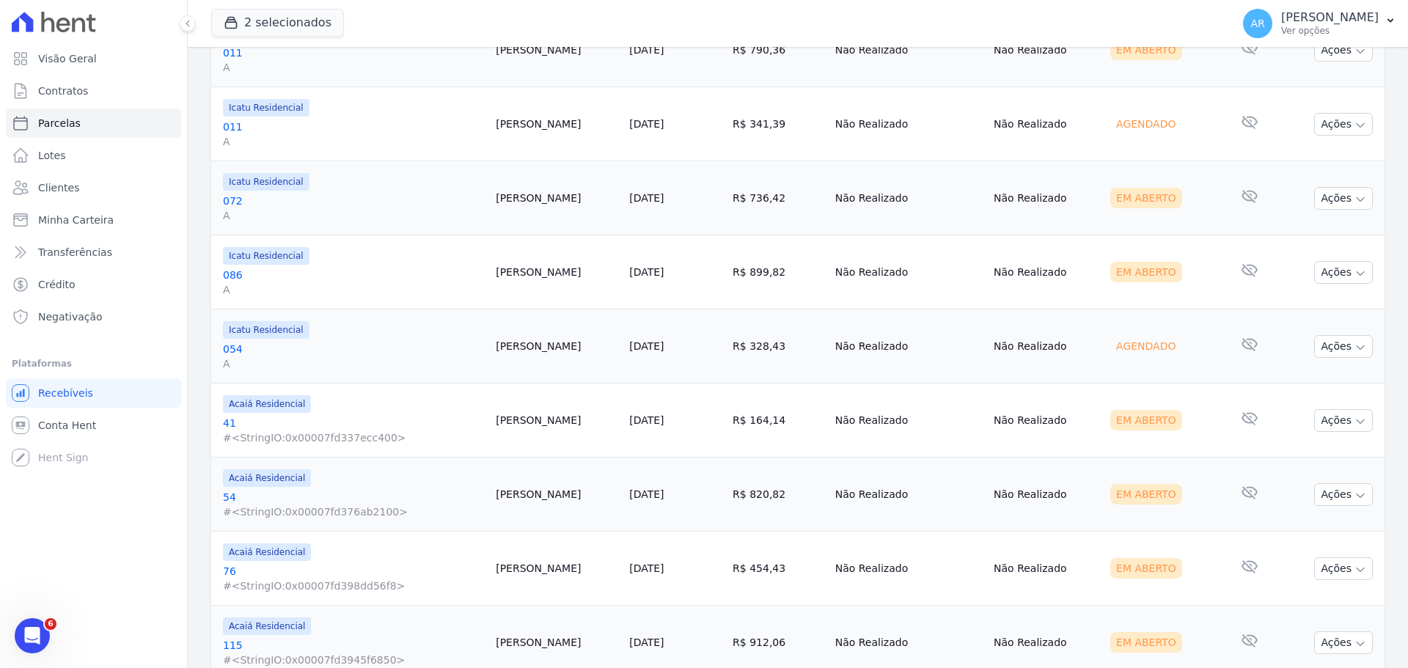
scroll to position [1684, 0]
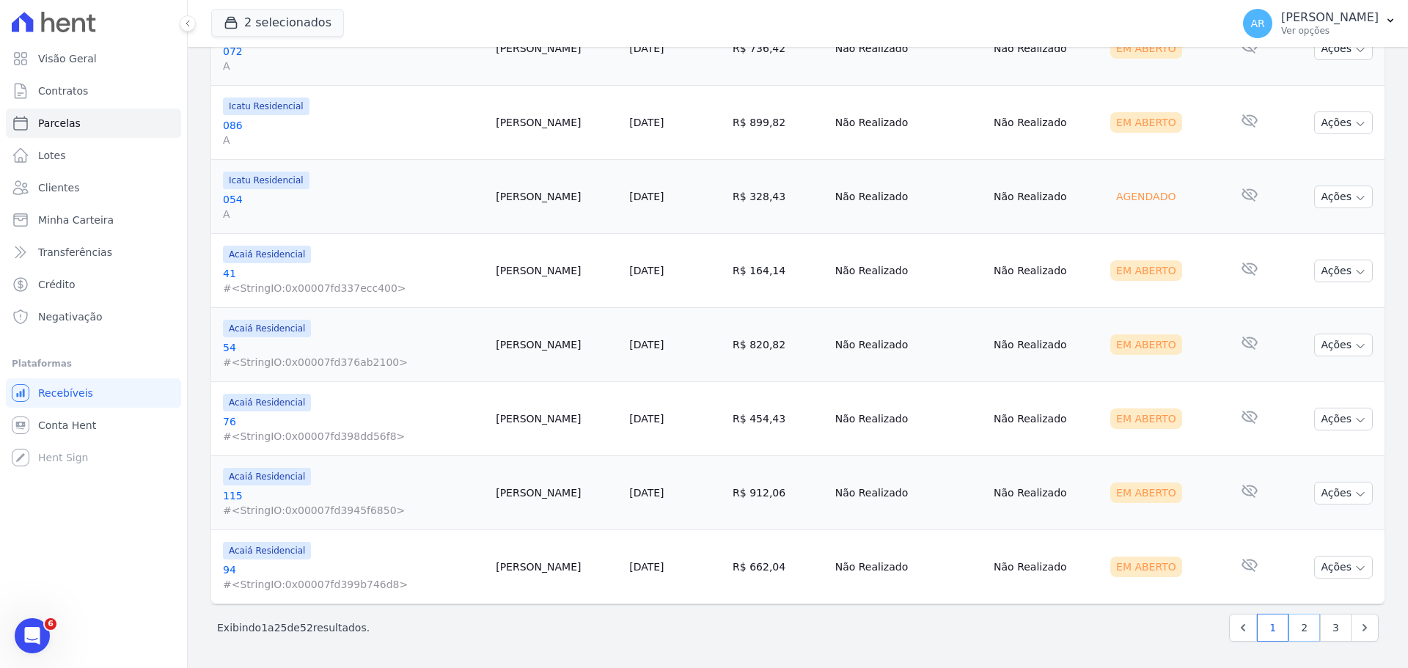
click at [1290, 632] on link "2" at bounding box center [1305, 628] width 32 height 28
select select
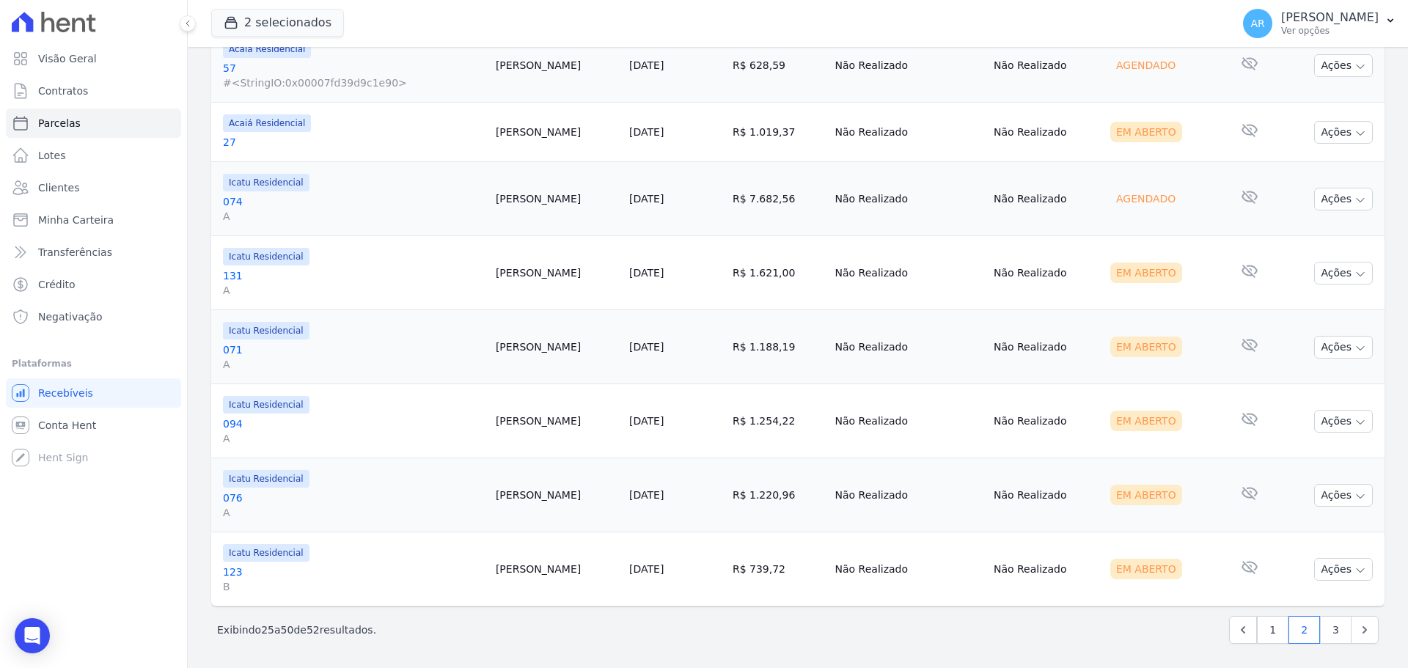
scroll to position [1670, 0]
click at [1324, 629] on link "3" at bounding box center [1336, 628] width 32 height 28
select select
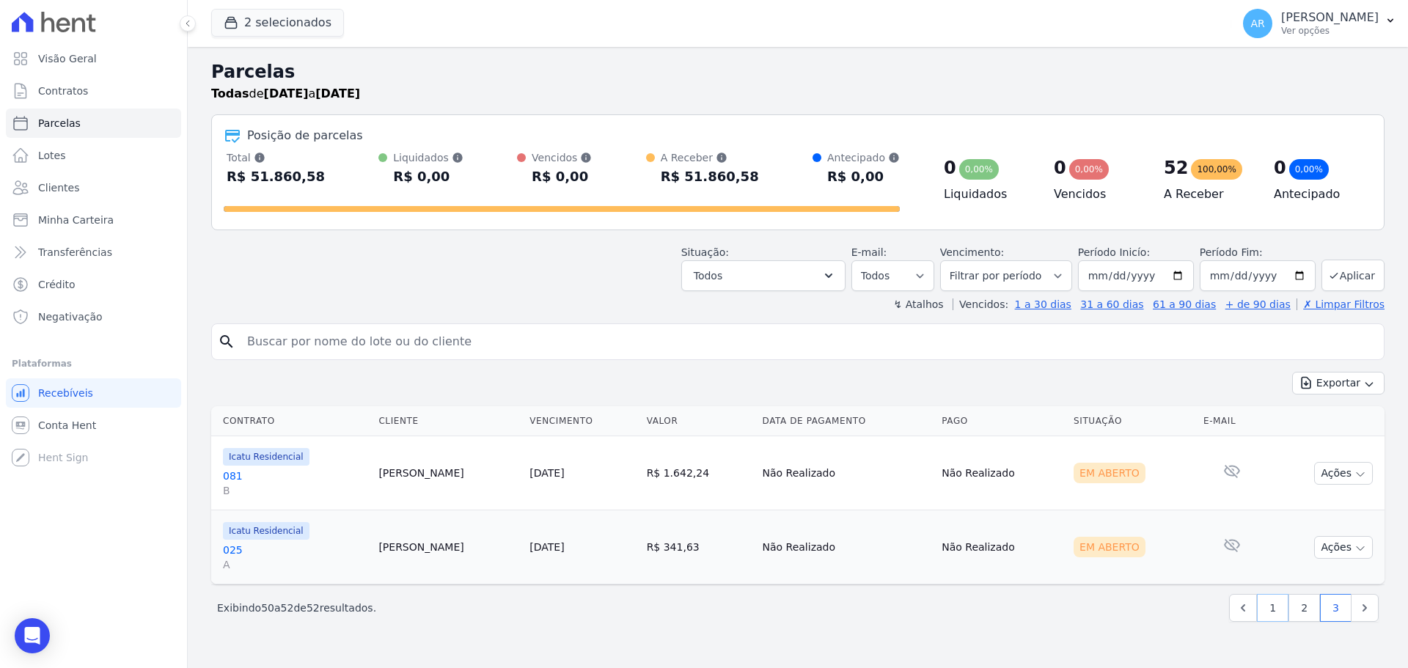
click at [1274, 604] on link "1" at bounding box center [1273, 608] width 32 height 28
select select
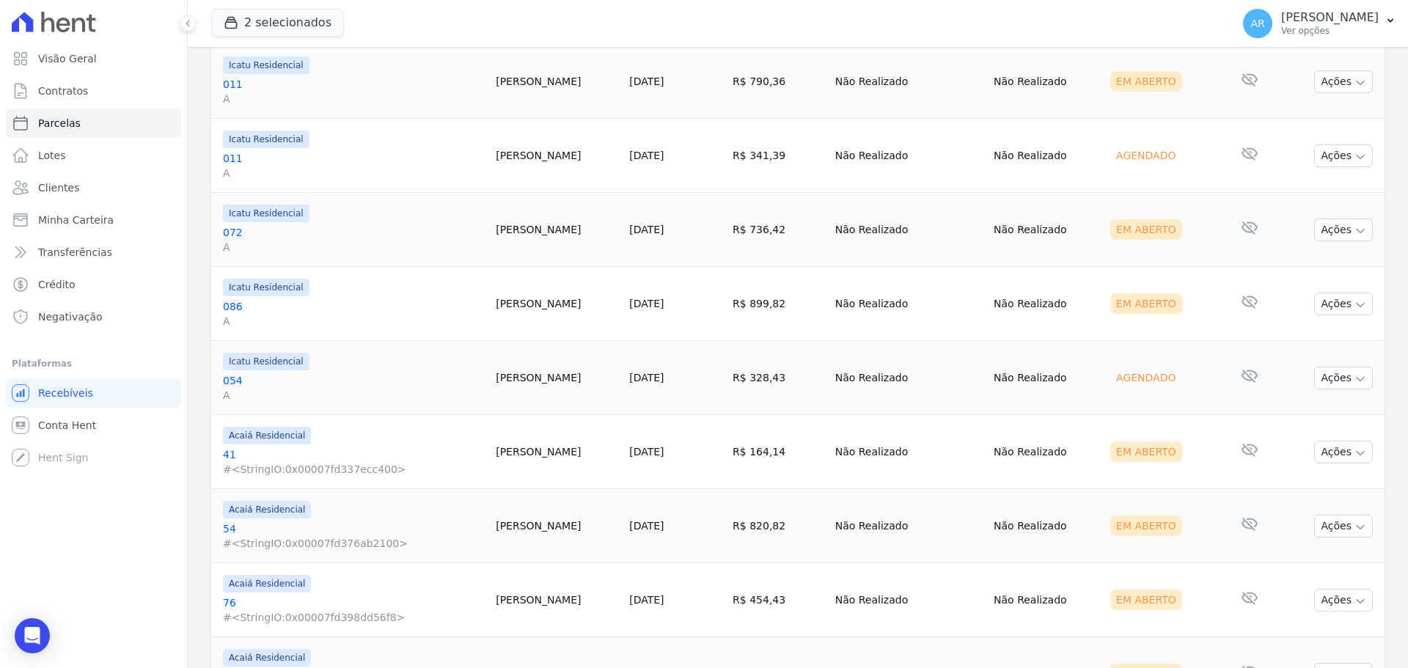
scroll to position [1659, 0]
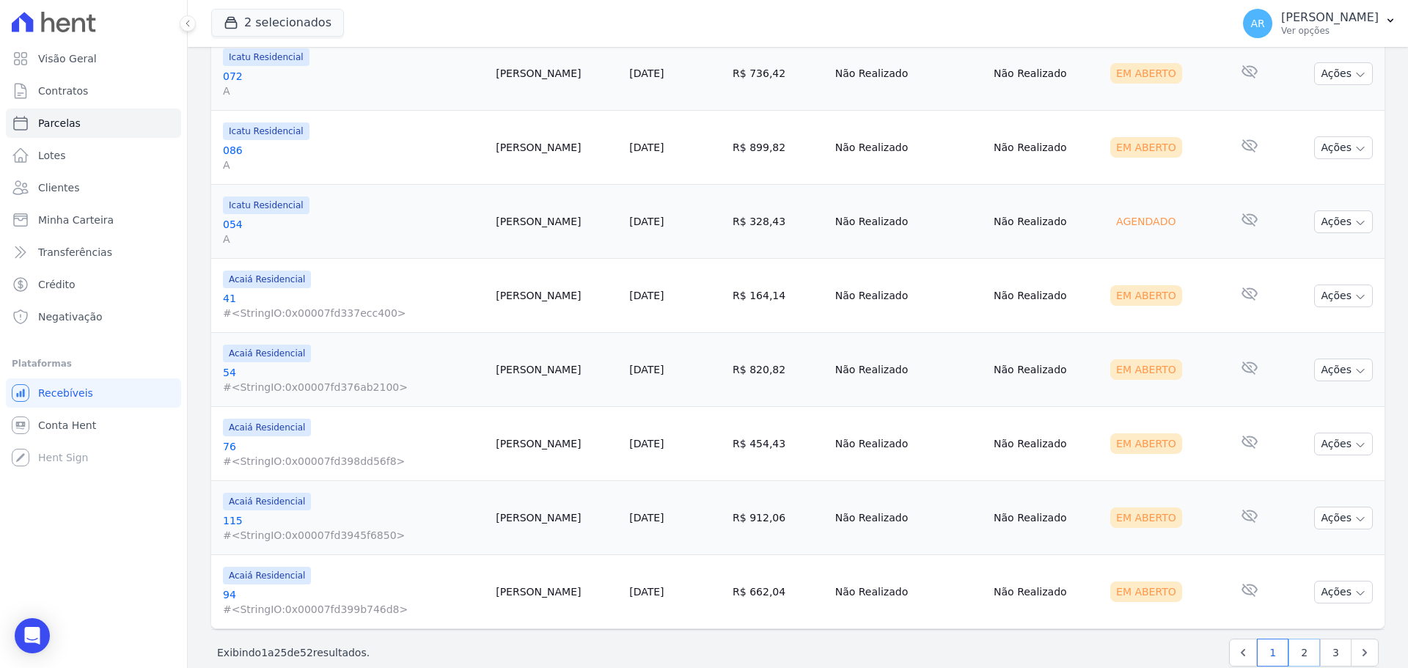
click at [1295, 655] on link "2" at bounding box center [1305, 653] width 32 height 28
select select
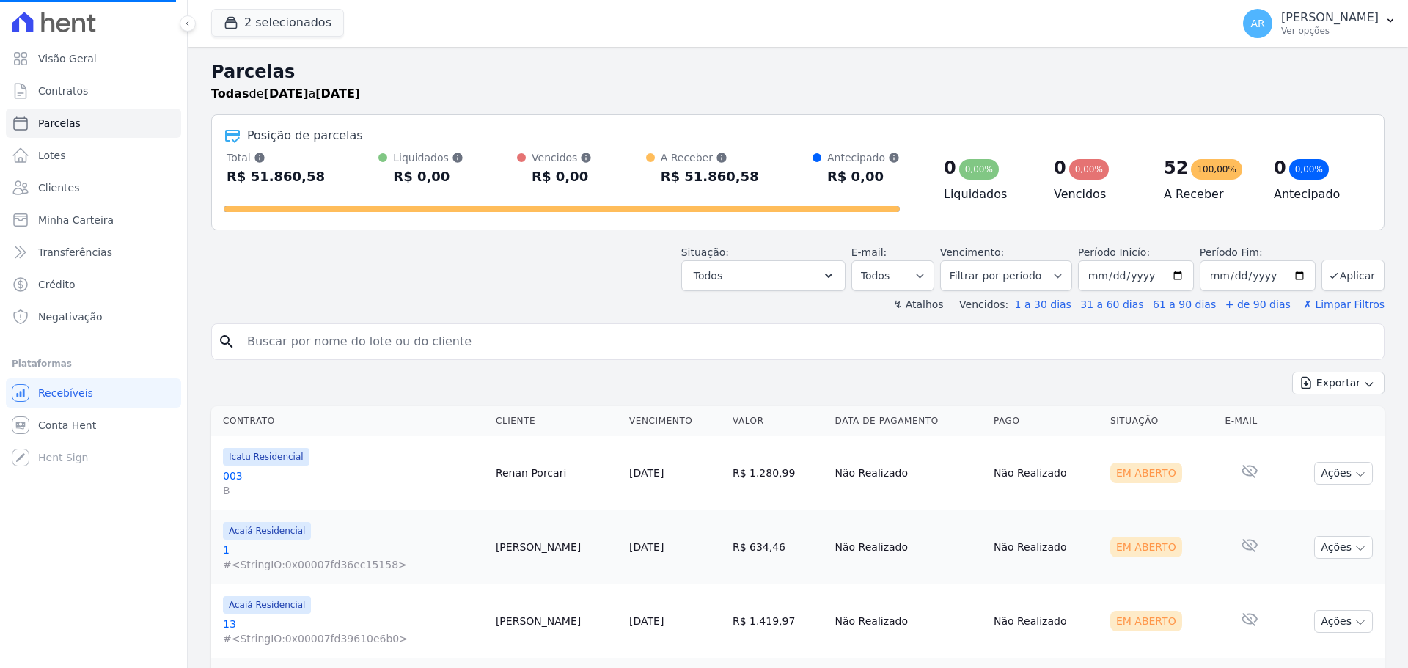
select select
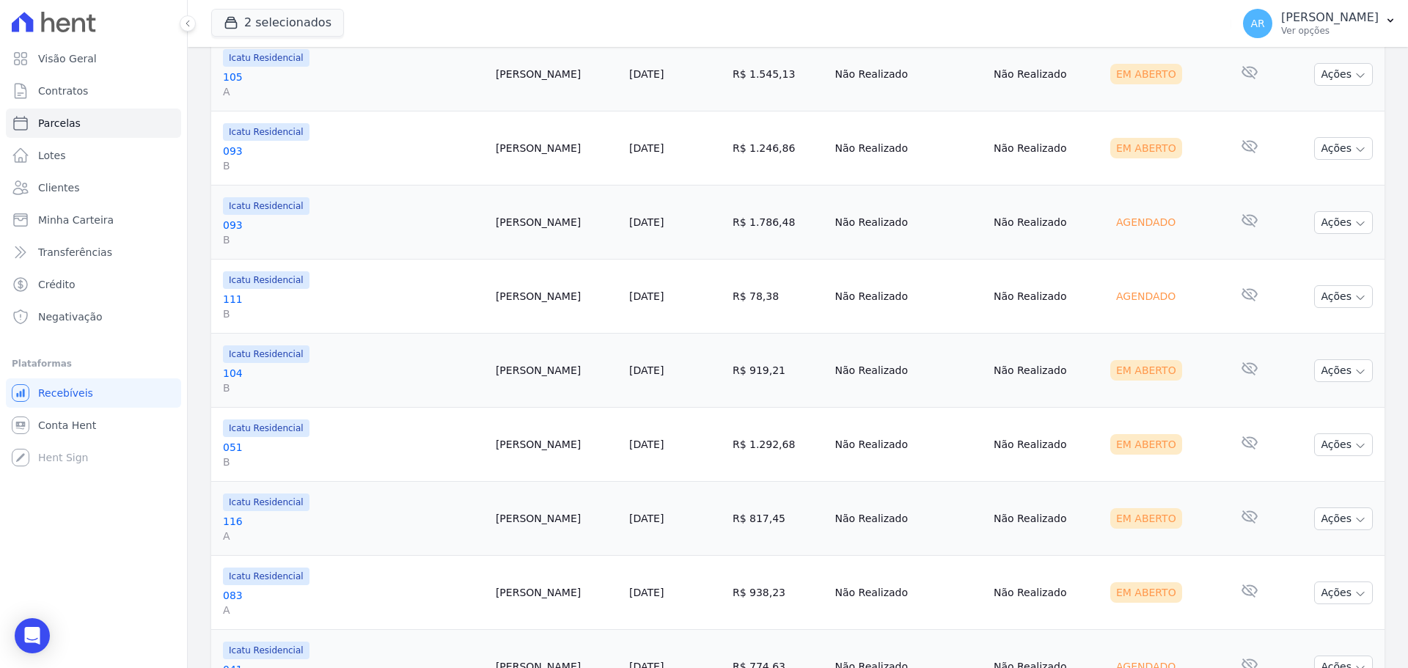
scroll to position [349, 0]
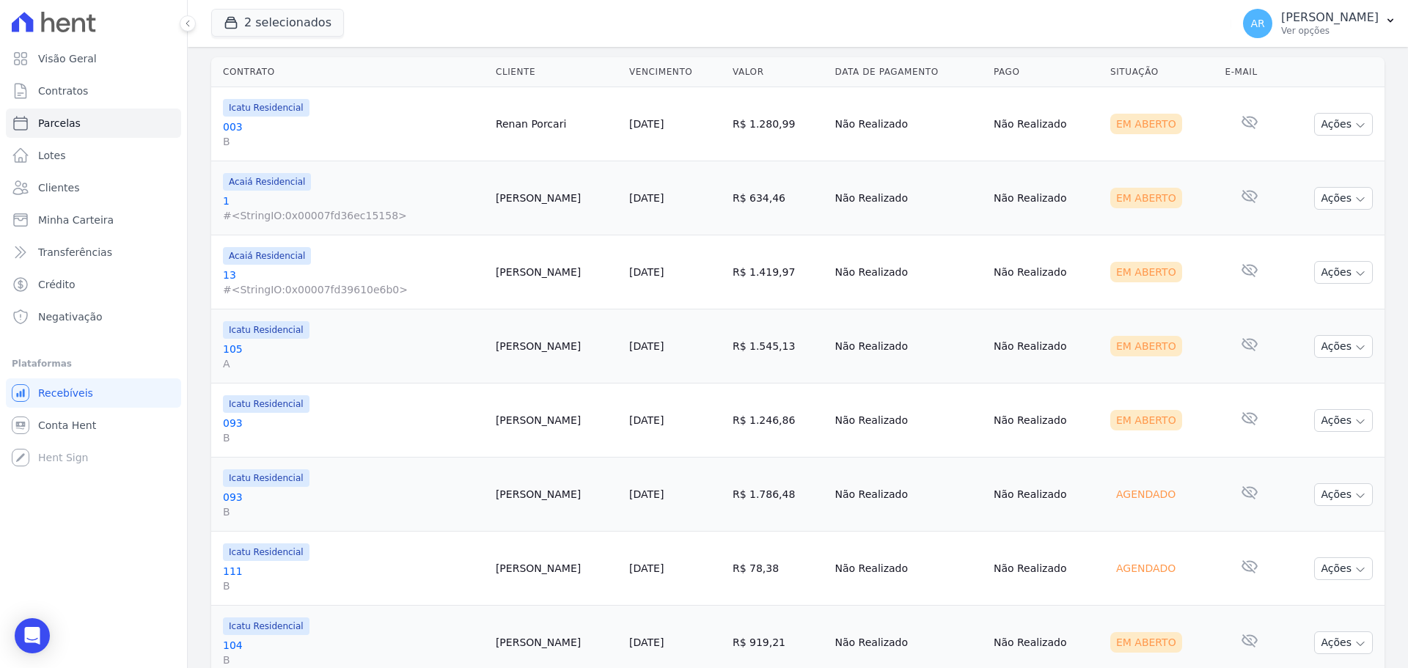
click at [949, 18] on div "2 selecionados Trapisa Engenharia Acaiá Residencial Icatu Residencial Aplicar" at bounding box center [718, 23] width 1015 height 48
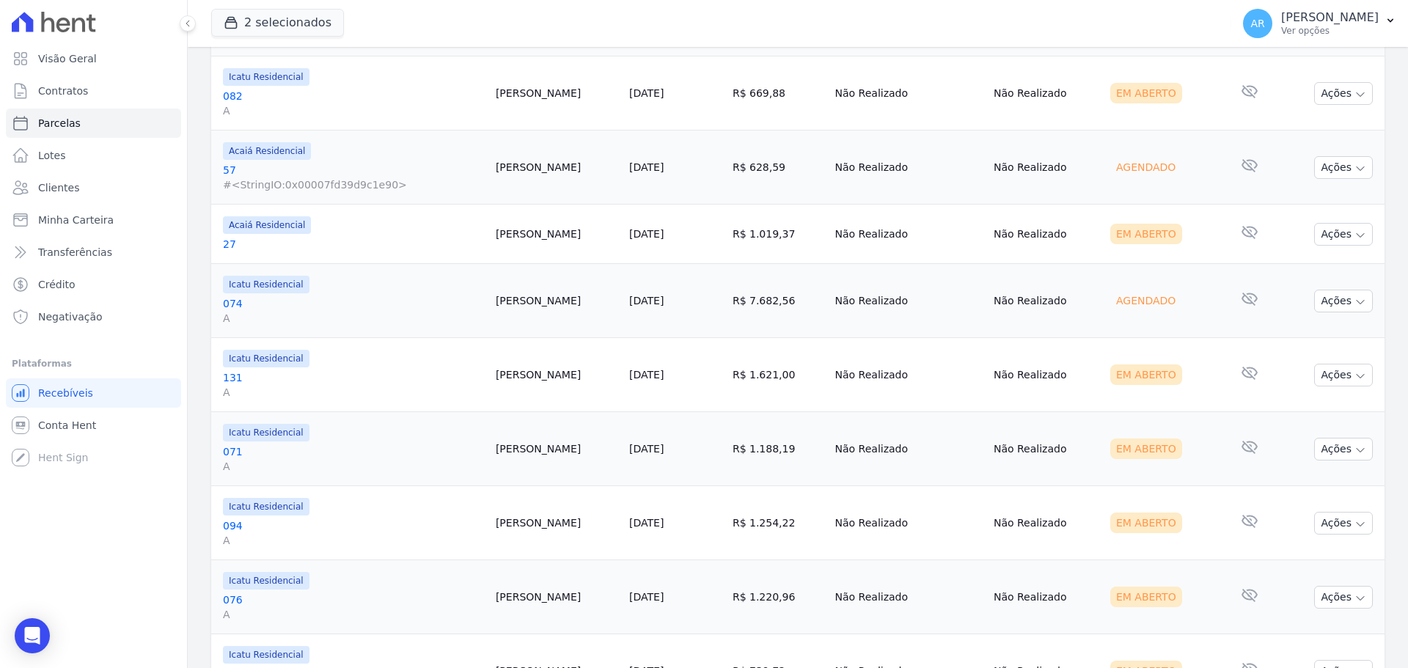
scroll to position [1670, 0]
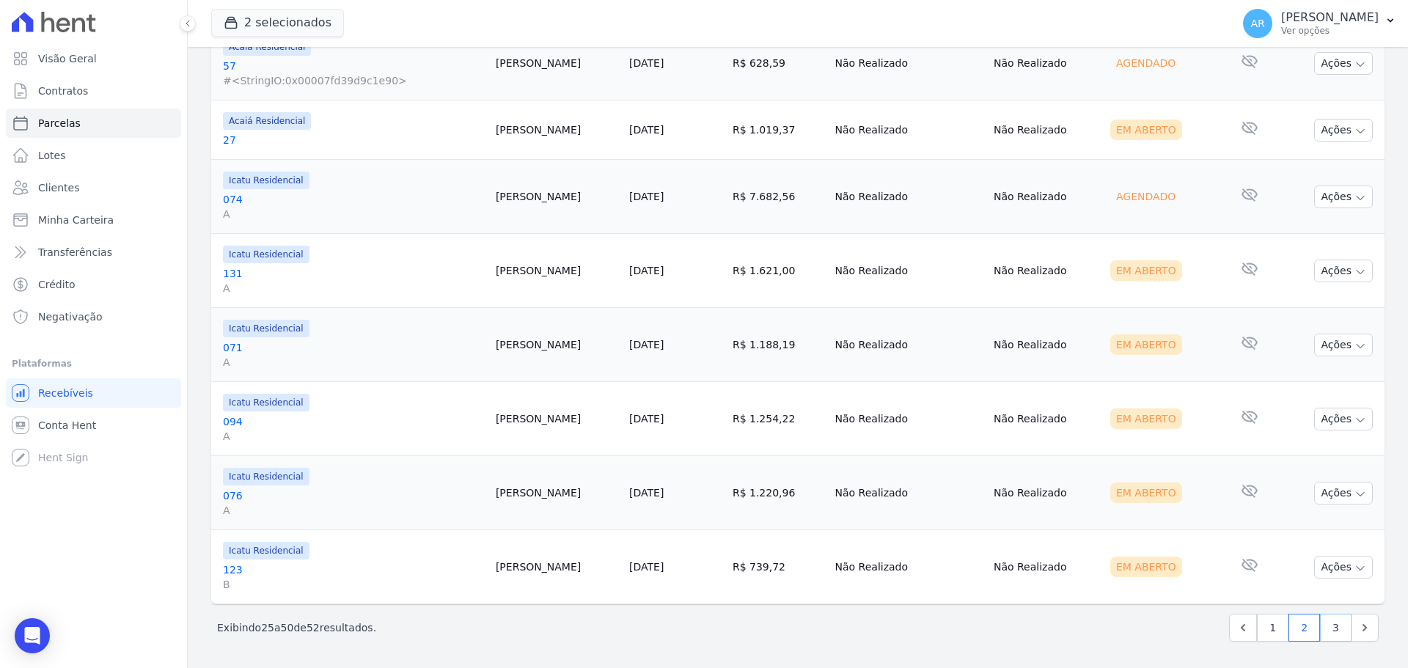
click at [1322, 626] on link "3" at bounding box center [1336, 628] width 32 height 28
select select
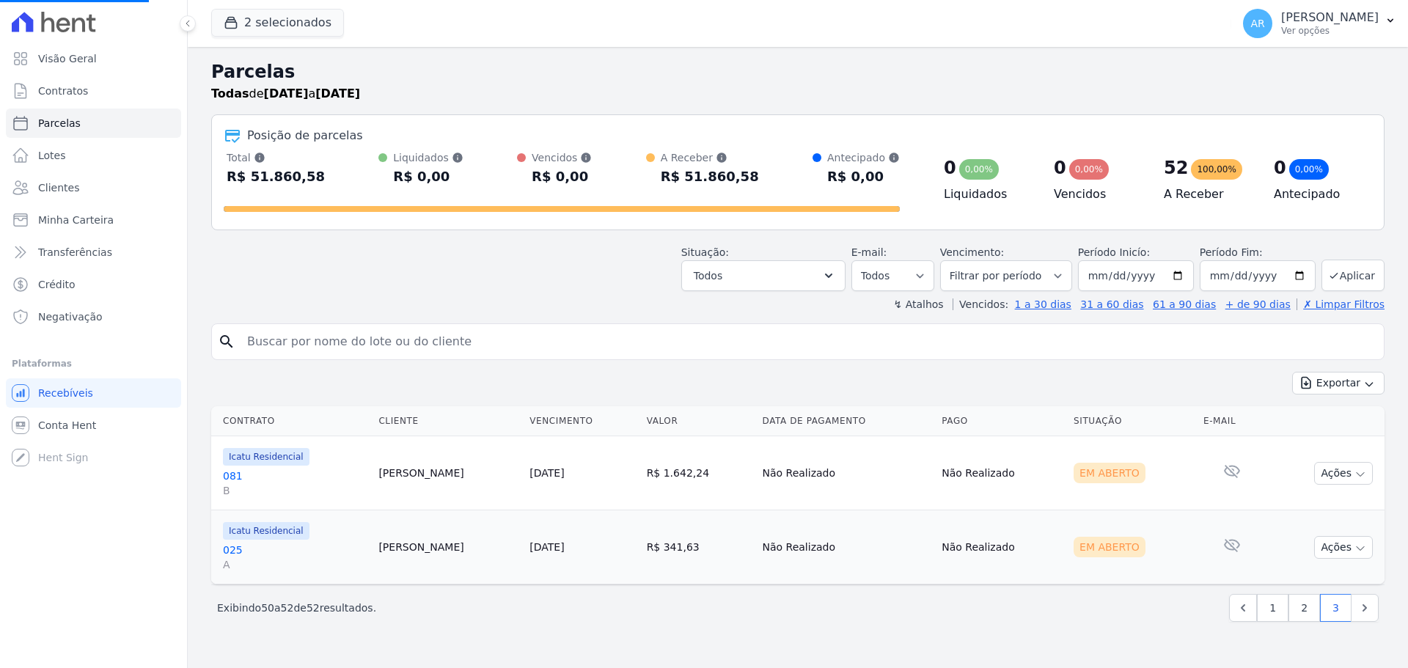
select select
drag, startPoint x: 302, startPoint y: 300, endPoint x: 304, endPoint y: 267, distance: 33.0
click at [302, 300] on div "↯ Atalhos Vencidos: 1 a 30 dias 31 a 60 dias 61 a 90 dias + de 90 dias ✗ Limpar…" at bounding box center [798, 304] width 1174 height 15
click at [64, 122] on span "Parcelas" at bounding box center [59, 123] width 43 height 15
select select
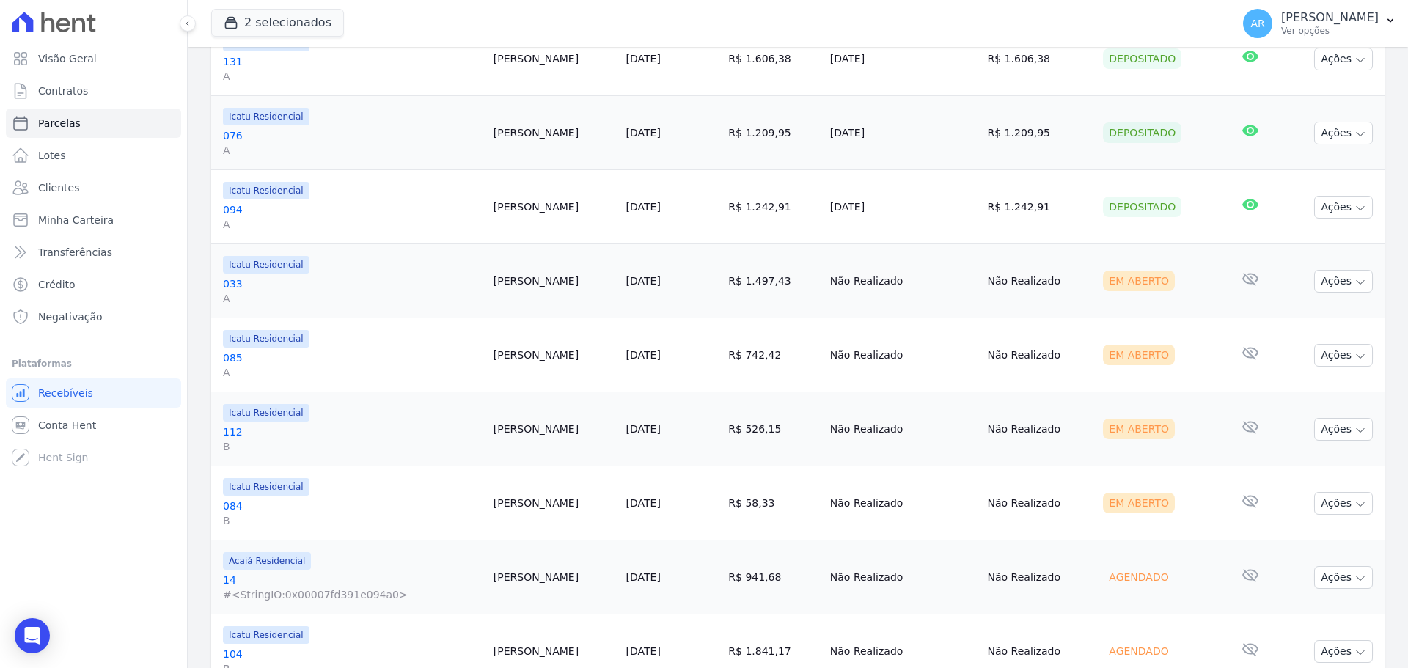
scroll to position [440, 0]
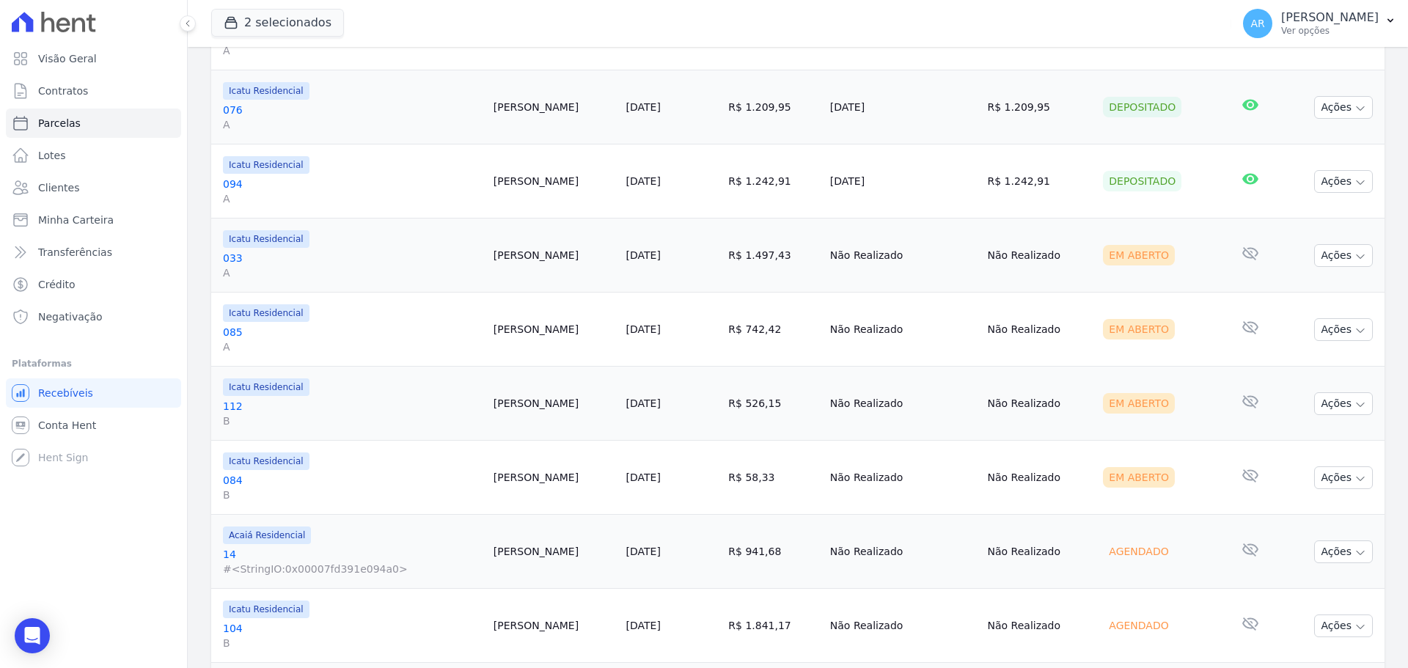
click at [1318, 257] on button "Ações" at bounding box center [1344, 255] width 59 height 23
click at [1301, 288] on link "Ver boleto" at bounding box center [1338, 289] width 141 height 27
click at [1173, 280] on td "Em Aberto" at bounding box center [1158, 256] width 123 height 74
click at [1319, 329] on button "Ações" at bounding box center [1344, 329] width 59 height 23
click at [1303, 351] on link "Ver boleto" at bounding box center [1338, 363] width 141 height 27
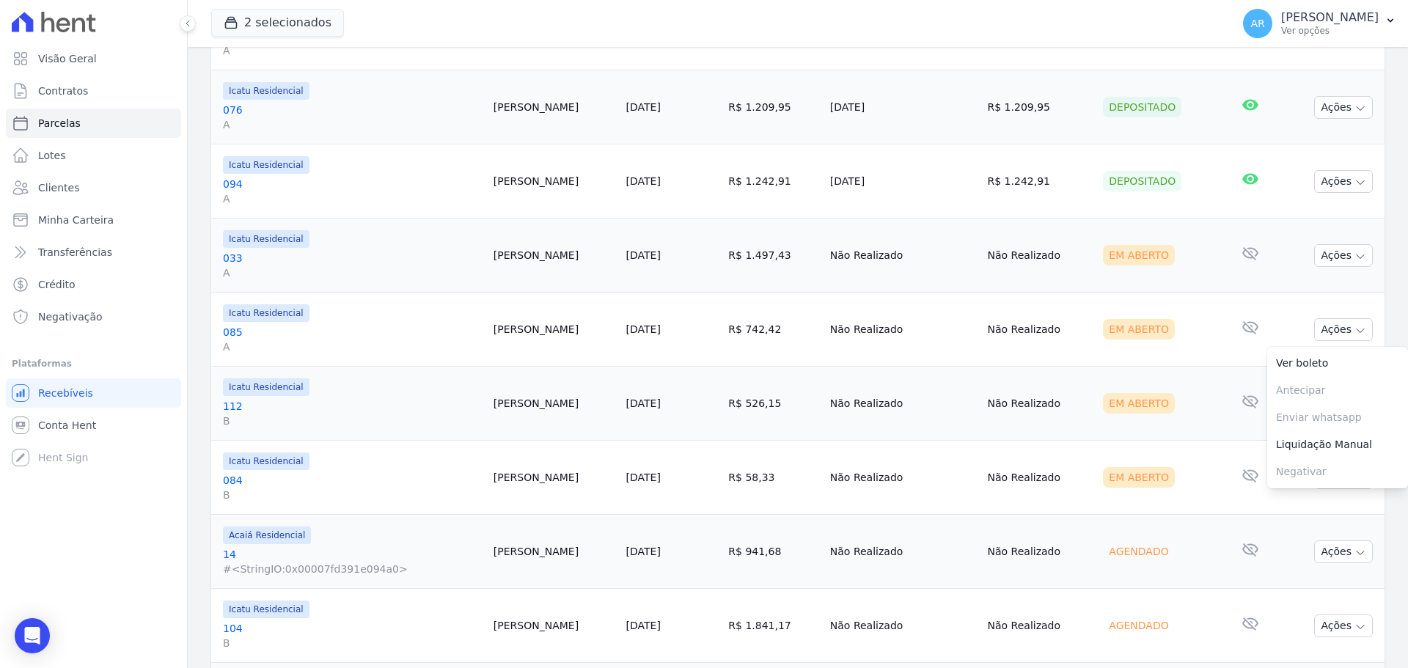
click at [1221, 308] on td "Nenhum e-mail lido" at bounding box center [1251, 330] width 60 height 74
click at [1329, 406] on button "Ações" at bounding box center [1344, 403] width 59 height 23
click at [1285, 437] on link "Ver boleto" at bounding box center [1338, 437] width 141 height 27
click at [1167, 464] on td "Em Aberto" at bounding box center [1158, 478] width 123 height 74
click at [1330, 481] on button "Ações" at bounding box center [1344, 478] width 59 height 23
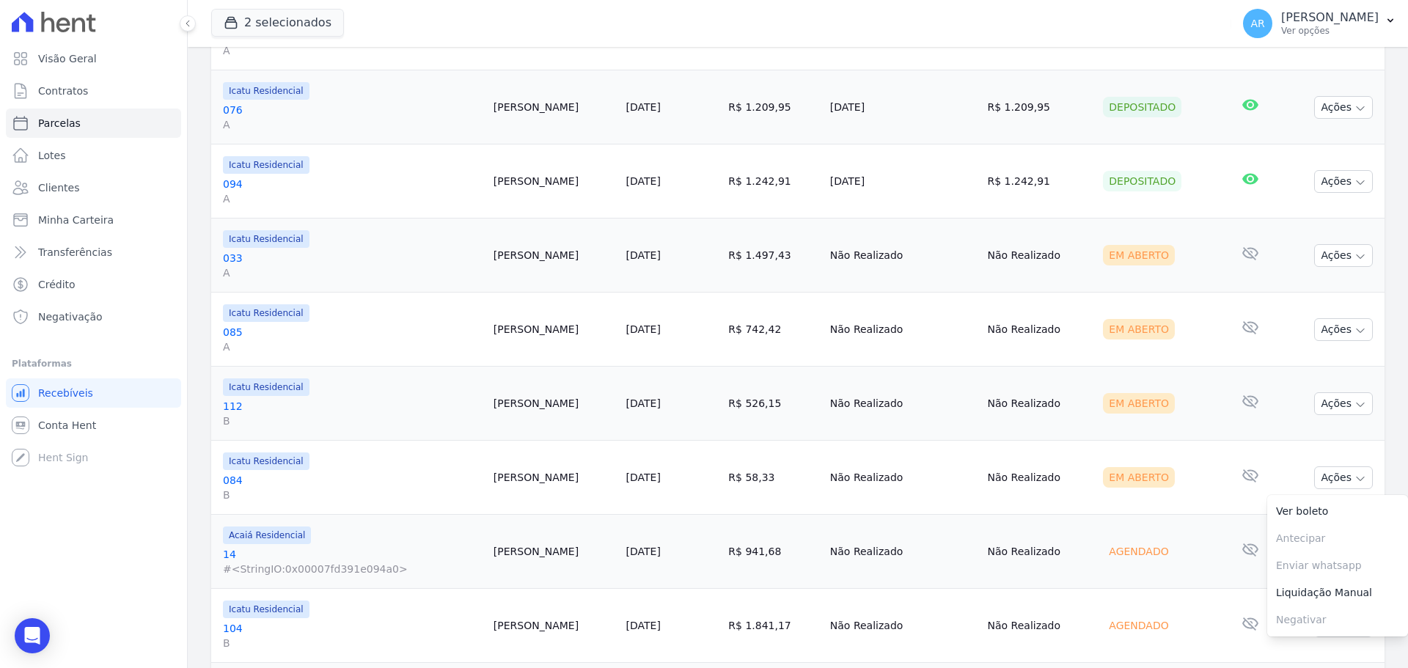
click at [1279, 512] on link "Ver boleto" at bounding box center [1338, 511] width 141 height 27
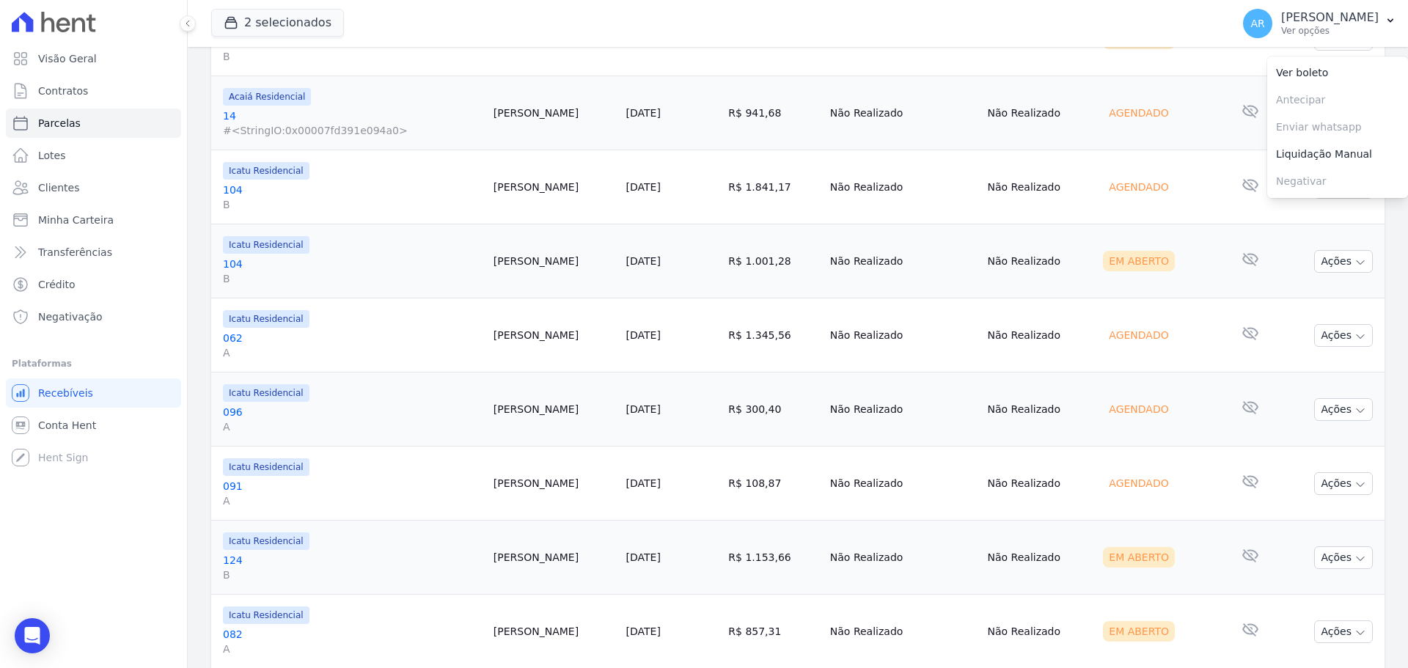
scroll to position [880, 0]
click at [1341, 258] on button "Ações" at bounding box center [1344, 260] width 59 height 23
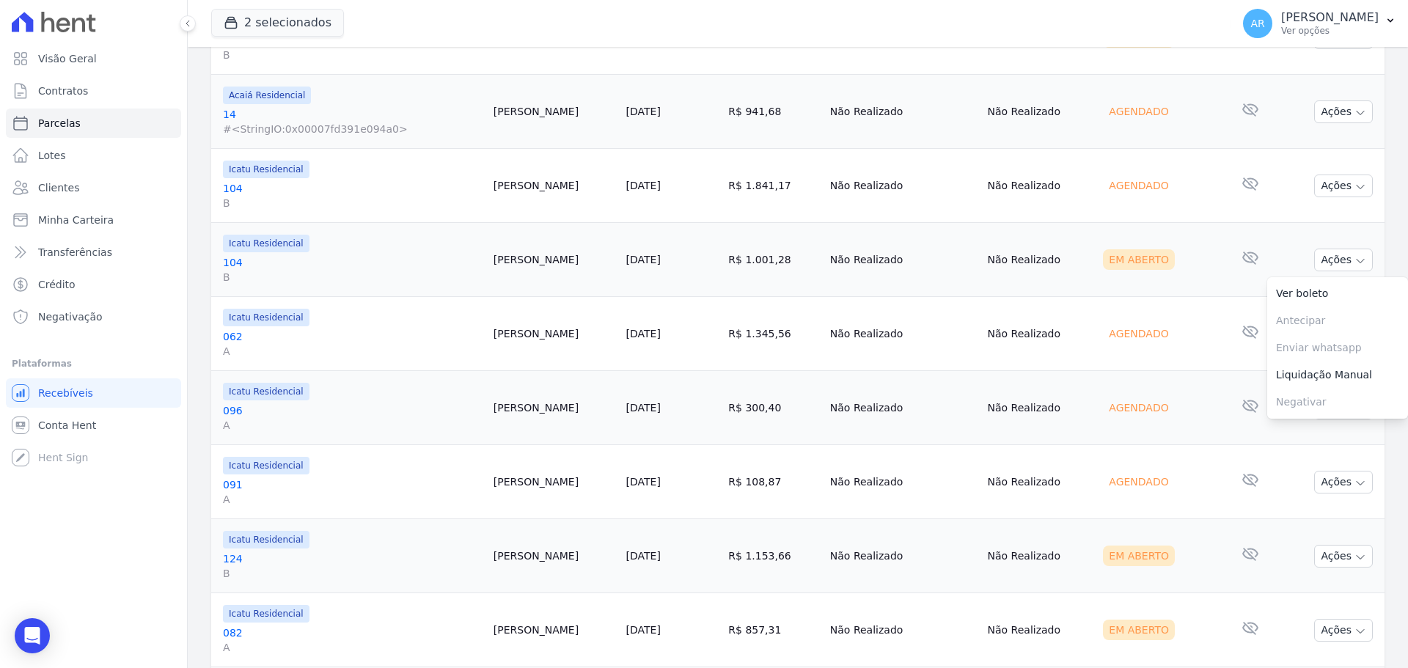
click at [1293, 294] on link "Ver boleto" at bounding box center [1338, 293] width 141 height 27
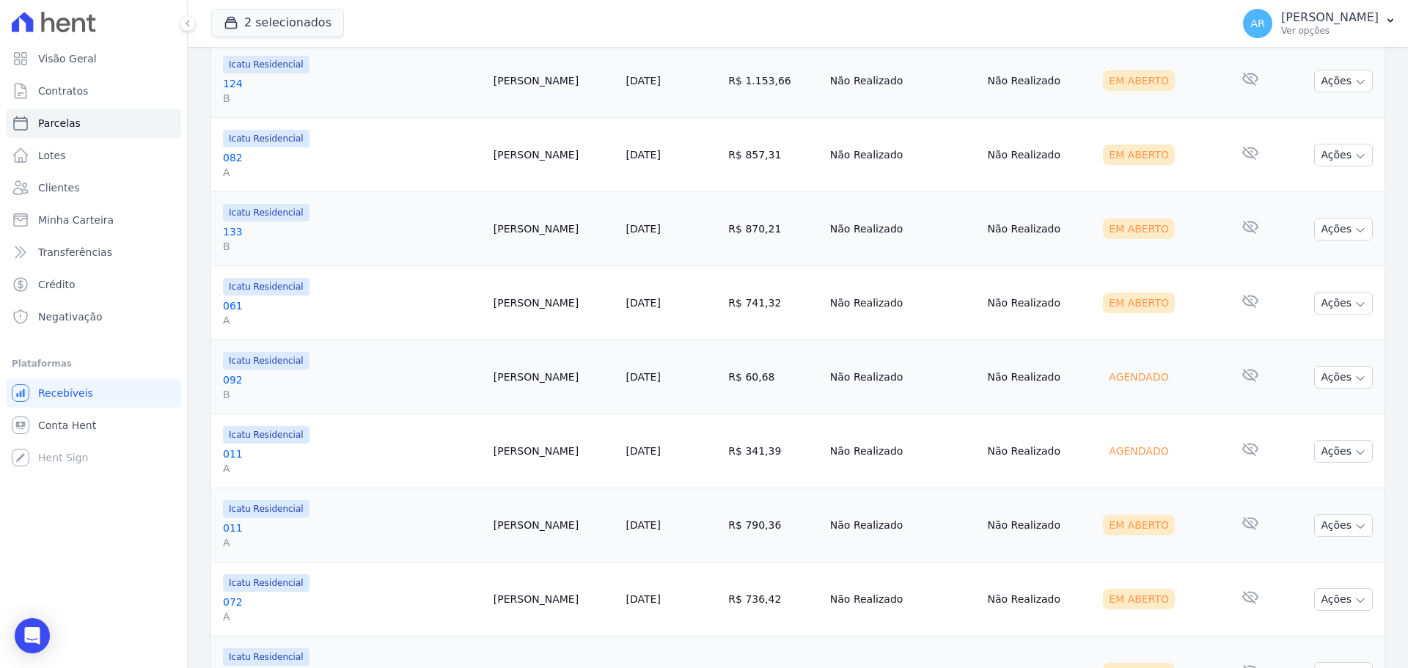
scroll to position [1364, 0]
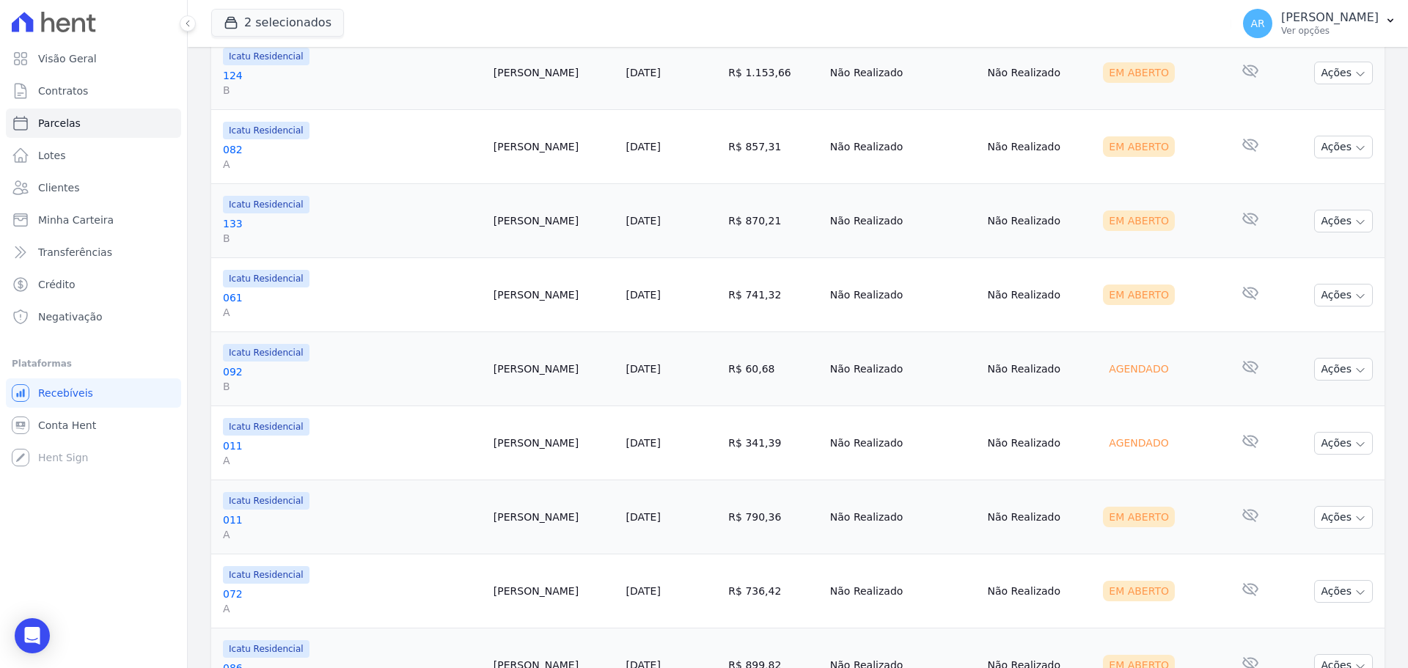
click at [1329, 76] on button "Ações" at bounding box center [1344, 73] width 59 height 23
click at [1300, 103] on link "Ver boleto" at bounding box center [1338, 106] width 141 height 27
click at [1165, 127] on td "Em Aberto" at bounding box center [1158, 147] width 123 height 74
click at [1324, 143] on button "Ações" at bounding box center [1344, 147] width 59 height 23
click at [1290, 181] on link "Ver boleto" at bounding box center [1338, 180] width 141 height 27
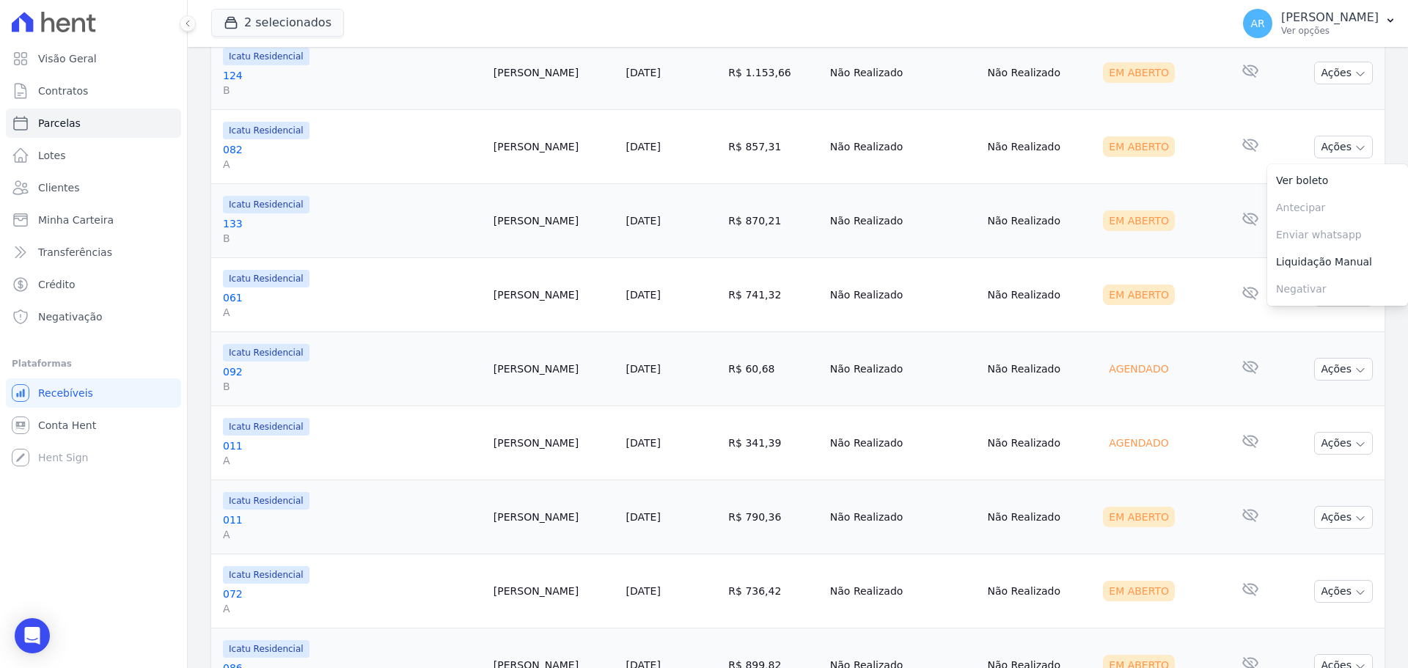
click at [1190, 219] on div "Em Aberto" at bounding box center [1159, 221] width 112 height 21
click at [1315, 222] on button "Ações" at bounding box center [1344, 221] width 59 height 23
click at [1276, 250] on link "Ver boleto" at bounding box center [1338, 254] width 141 height 27
click at [1180, 293] on div "Em Aberto" at bounding box center [1159, 295] width 112 height 21
click at [1323, 297] on button "Ações" at bounding box center [1344, 295] width 59 height 23
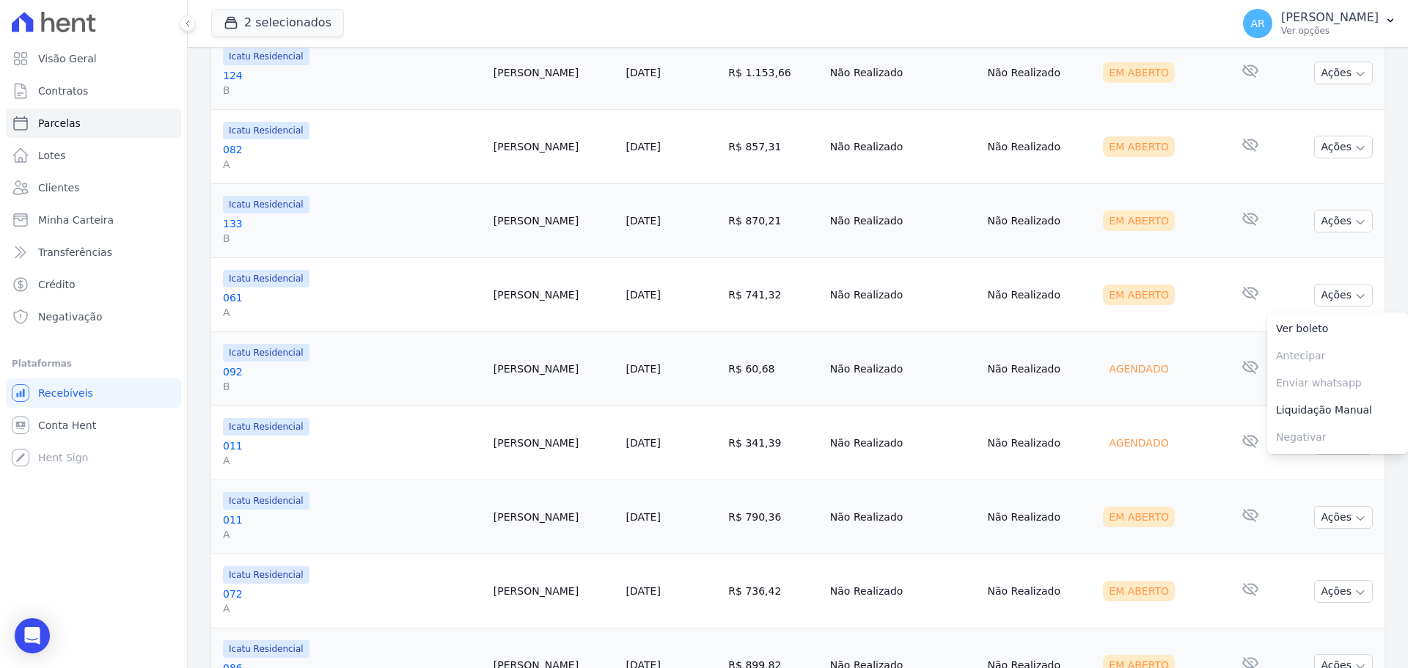
click at [1286, 324] on link "Ver boleto" at bounding box center [1338, 328] width 141 height 27
click at [1358, 526] on button "Ações" at bounding box center [1344, 517] width 59 height 23
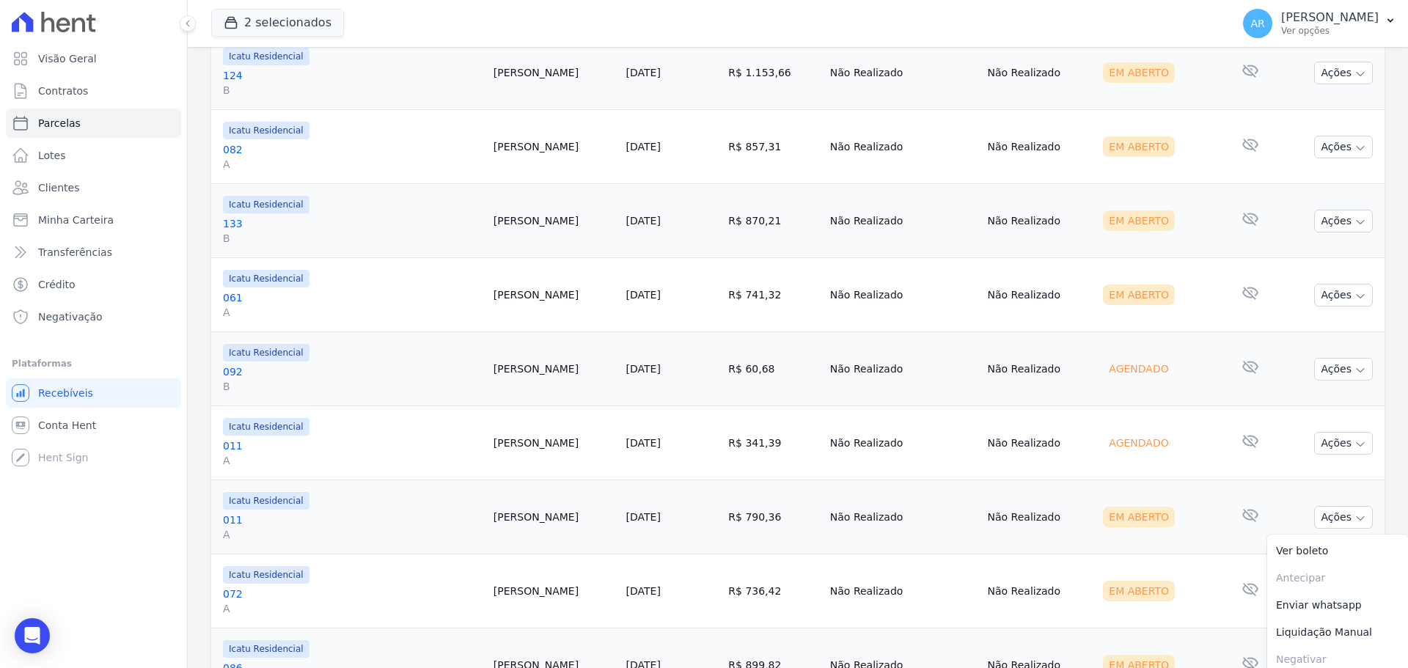
click at [1307, 546] on link "Ver boleto" at bounding box center [1338, 551] width 141 height 27
click at [1008, 577] on td "Não Realizado" at bounding box center [1040, 592] width 116 height 74
click at [1355, 595] on icon "button" at bounding box center [1361, 593] width 12 height 12
click at [1285, 623] on link "Ver boleto" at bounding box center [1338, 625] width 141 height 27
click at [1204, 615] on td "Em Aberto" at bounding box center [1158, 592] width 123 height 74
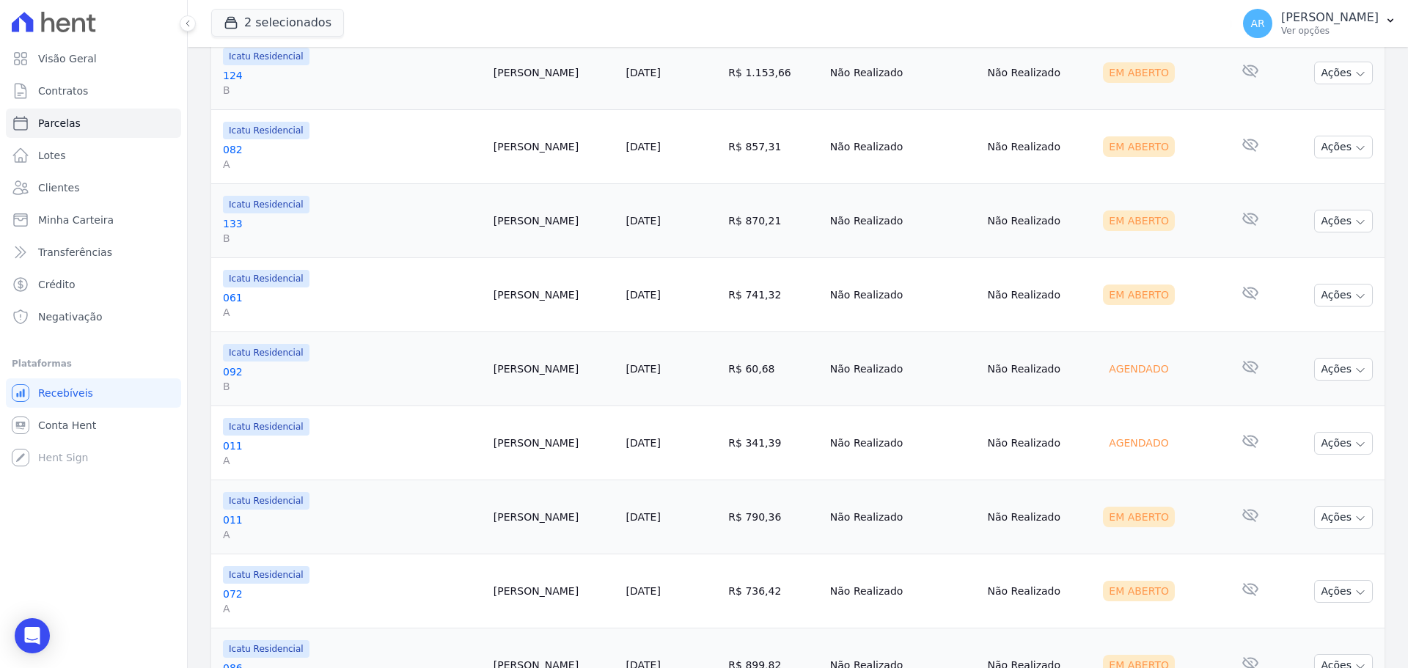
click at [1326, 662] on button "Ações" at bounding box center [1344, 665] width 59 height 23
click at [1323, 658] on button "Ações" at bounding box center [1344, 665] width 59 height 23
click at [1324, 659] on button "Ações" at bounding box center [1344, 665] width 59 height 23
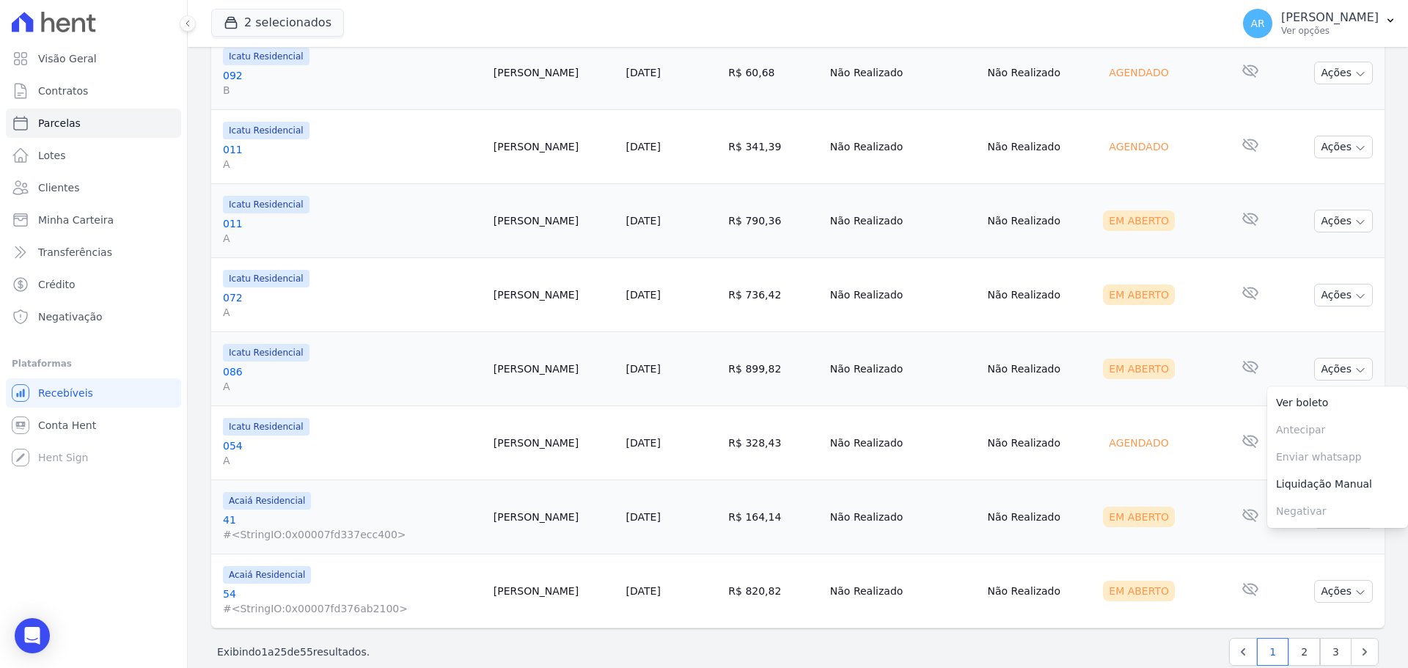
scroll to position [1684, 0]
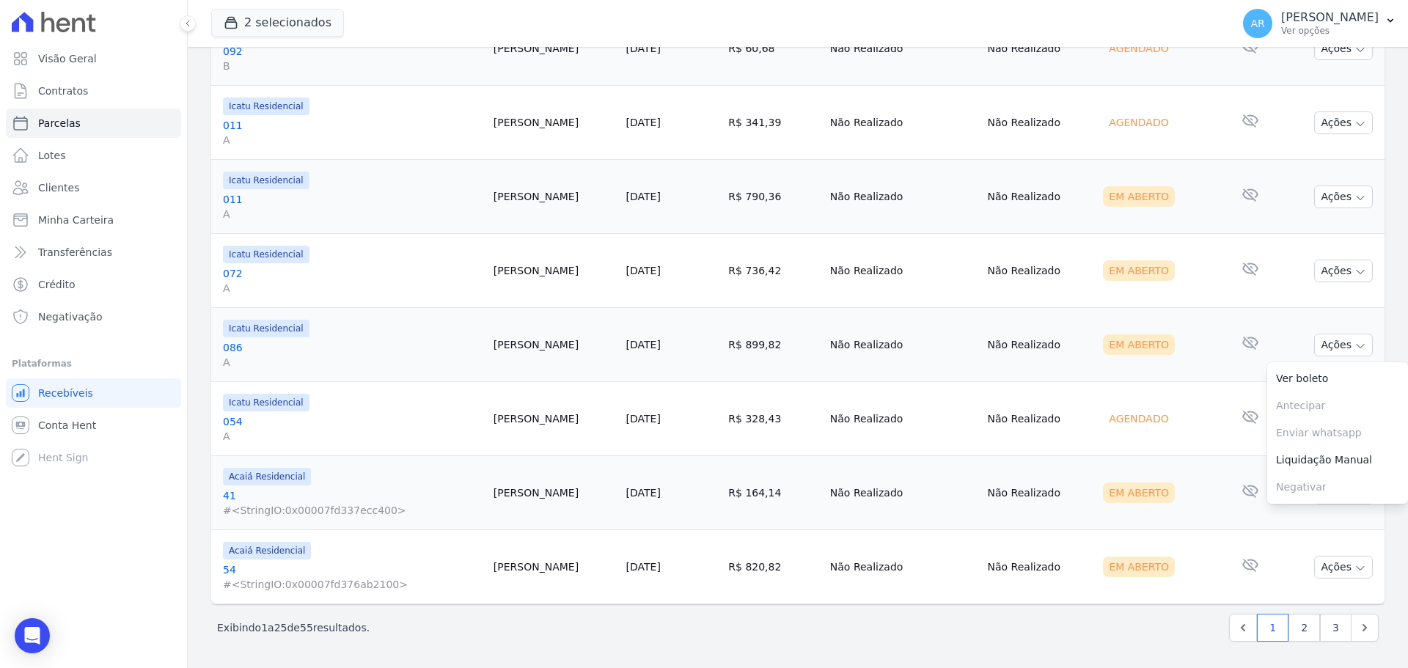
click at [1273, 376] on link "Ver boleto" at bounding box center [1338, 378] width 141 height 27
click at [1128, 409] on div "Agendado" at bounding box center [1138, 419] width 71 height 21
click at [1325, 498] on button "Ações" at bounding box center [1344, 493] width 59 height 23
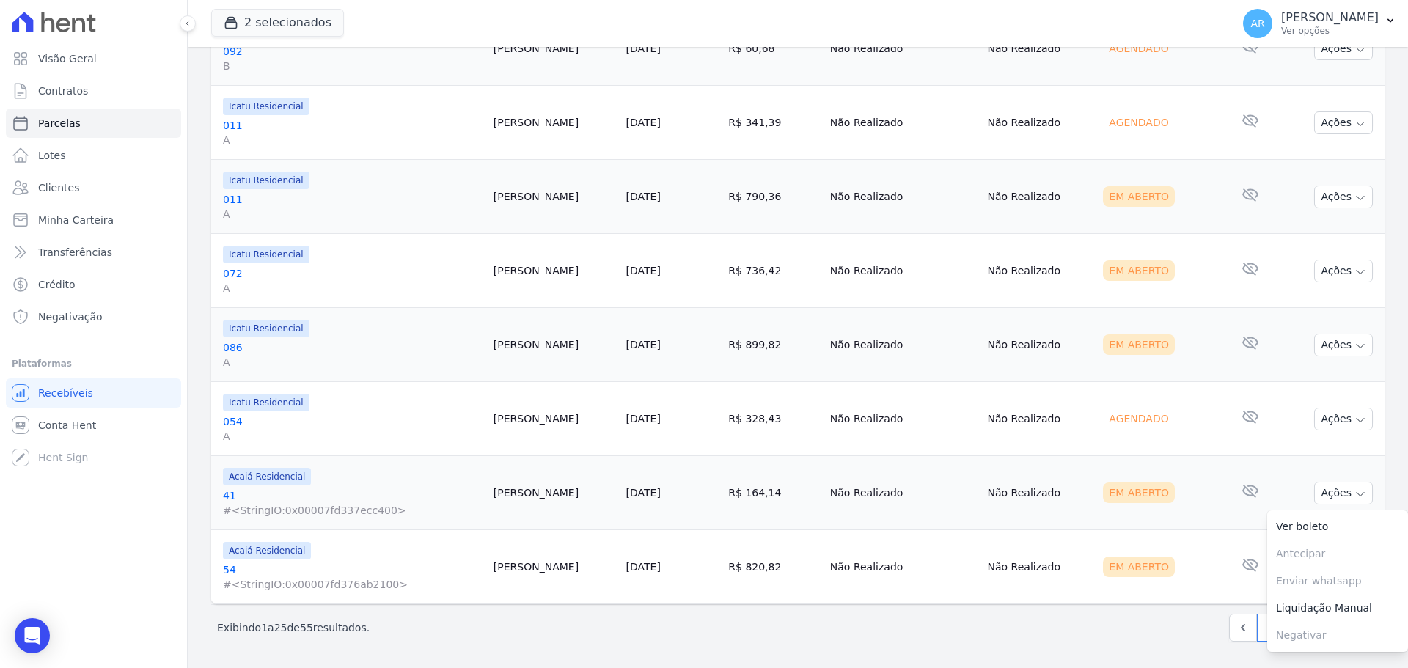
click at [1268, 522] on link "Ver boleto" at bounding box center [1338, 527] width 141 height 27
click at [1221, 519] on td "Nenhum e-mail lido" at bounding box center [1251, 493] width 60 height 74
click at [1342, 570] on button "Ações" at bounding box center [1344, 567] width 59 height 23
click at [1307, 599] on link "Ver boleto" at bounding box center [1338, 601] width 141 height 27
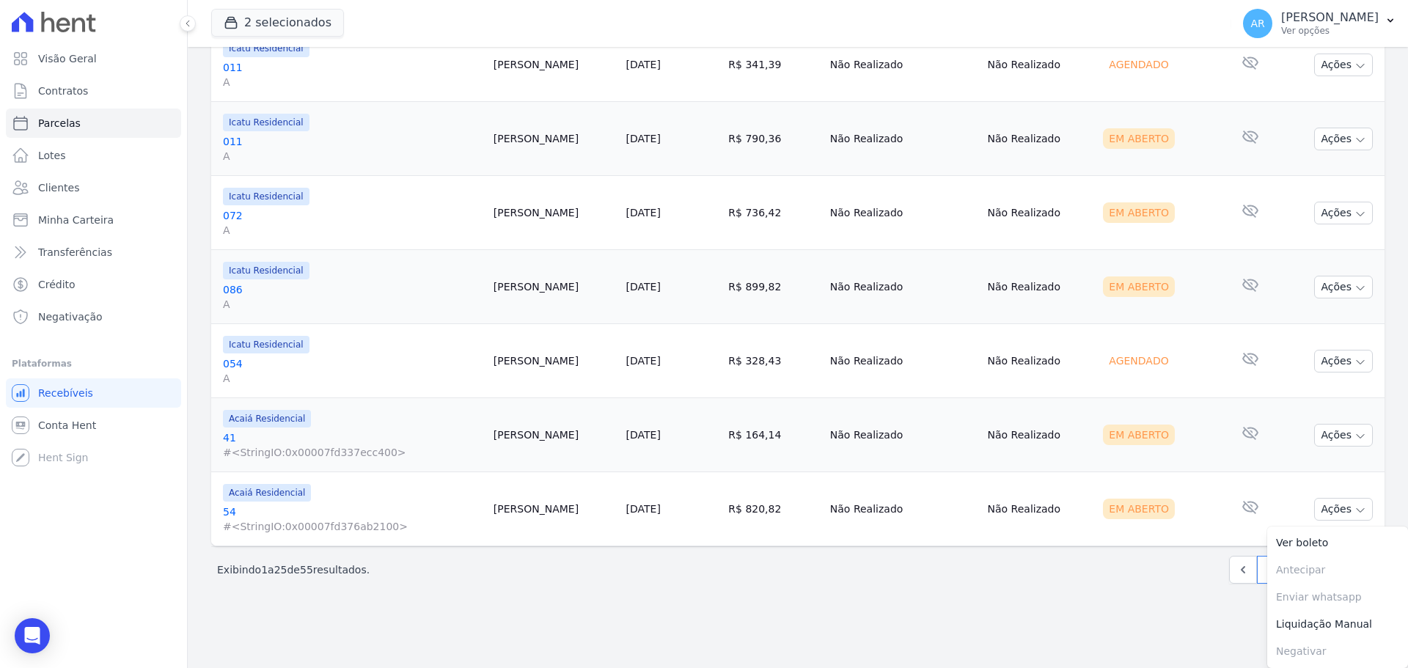
drag, startPoint x: 1152, startPoint y: 596, endPoint x: 1200, endPoint y: 593, distance: 48.5
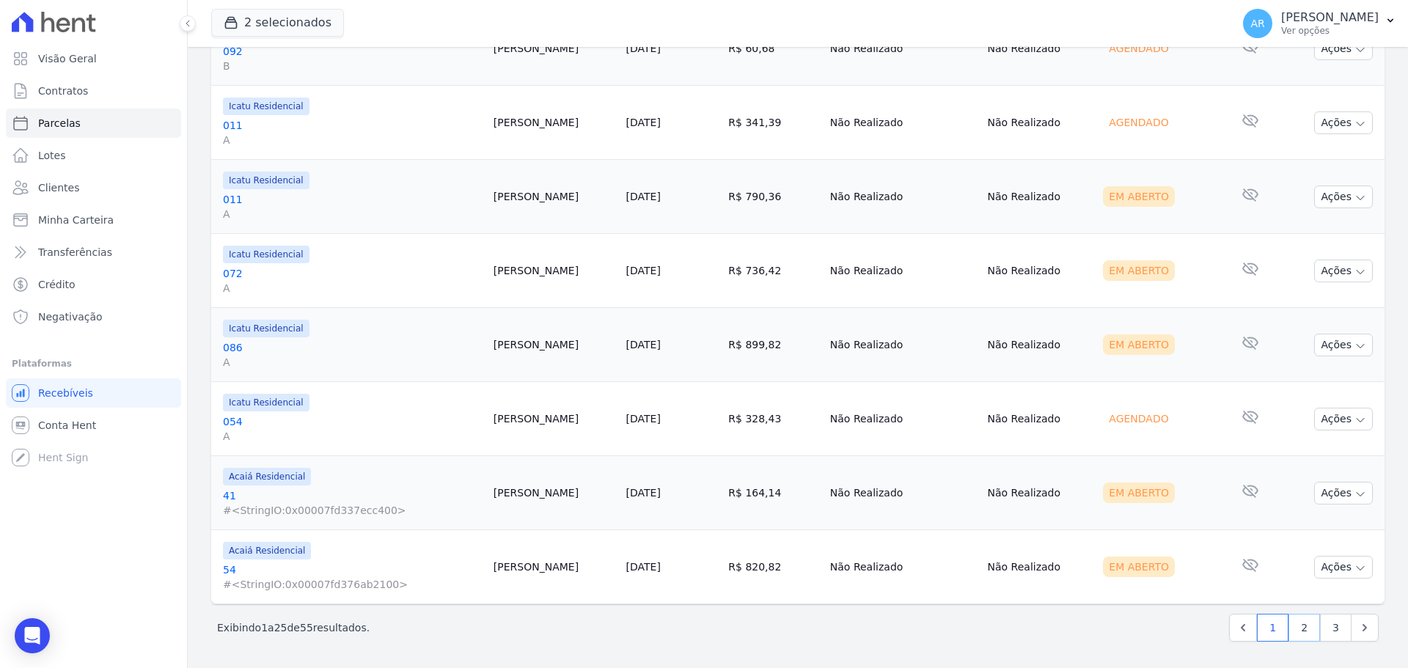
click at [1295, 629] on link "2" at bounding box center [1305, 628] width 32 height 28
select select
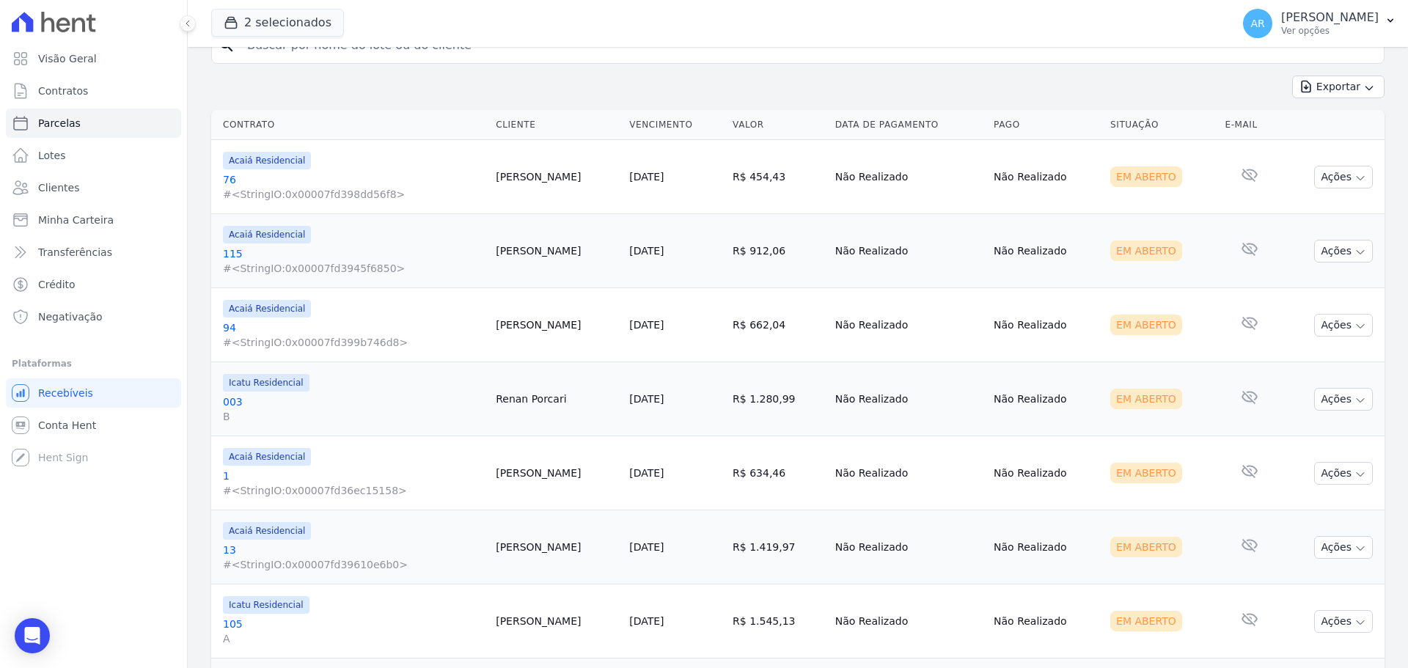
scroll to position [367, 0]
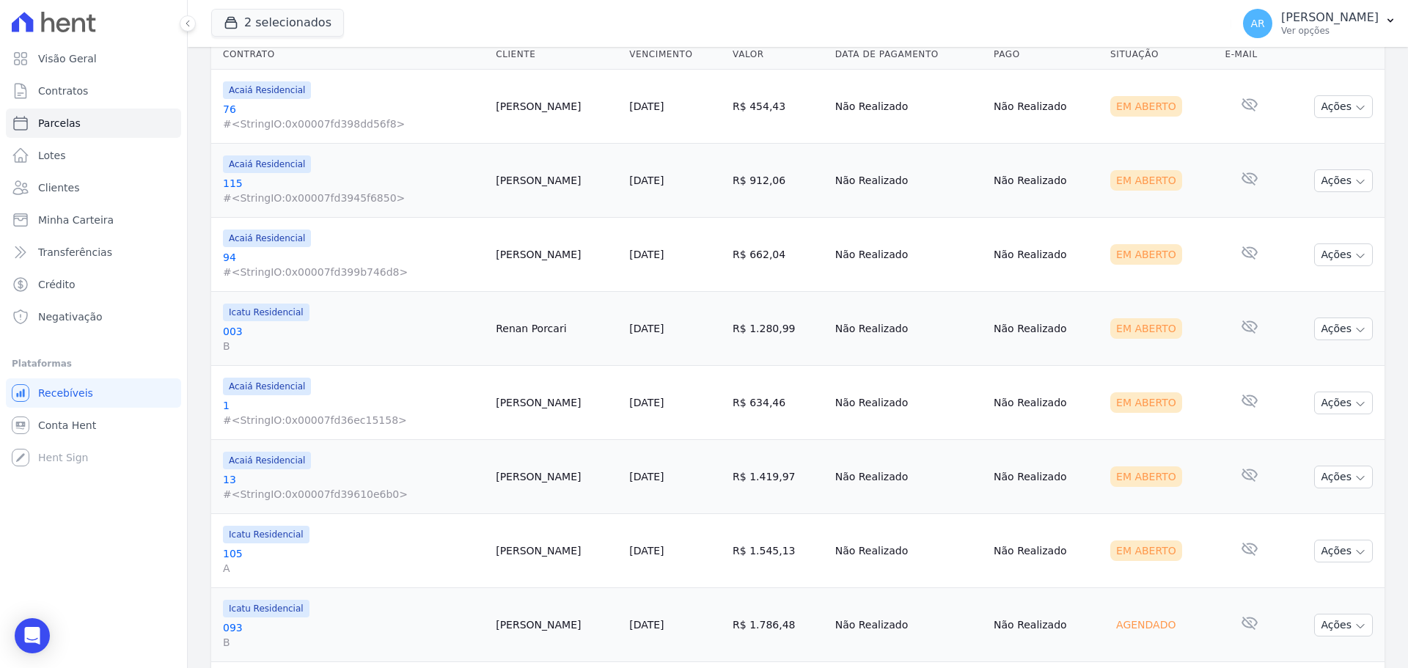
click at [1315, 106] on button "Ações" at bounding box center [1344, 106] width 59 height 23
click at [1298, 142] on link "Ver boleto" at bounding box center [1338, 140] width 141 height 27
click at [1219, 177] on td "Nenhum e-mail lido" at bounding box center [1249, 181] width 61 height 74
click at [1347, 189] on button "Ações" at bounding box center [1344, 180] width 59 height 23
click at [1301, 216] on link "Ver boleto" at bounding box center [1338, 214] width 141 height 27
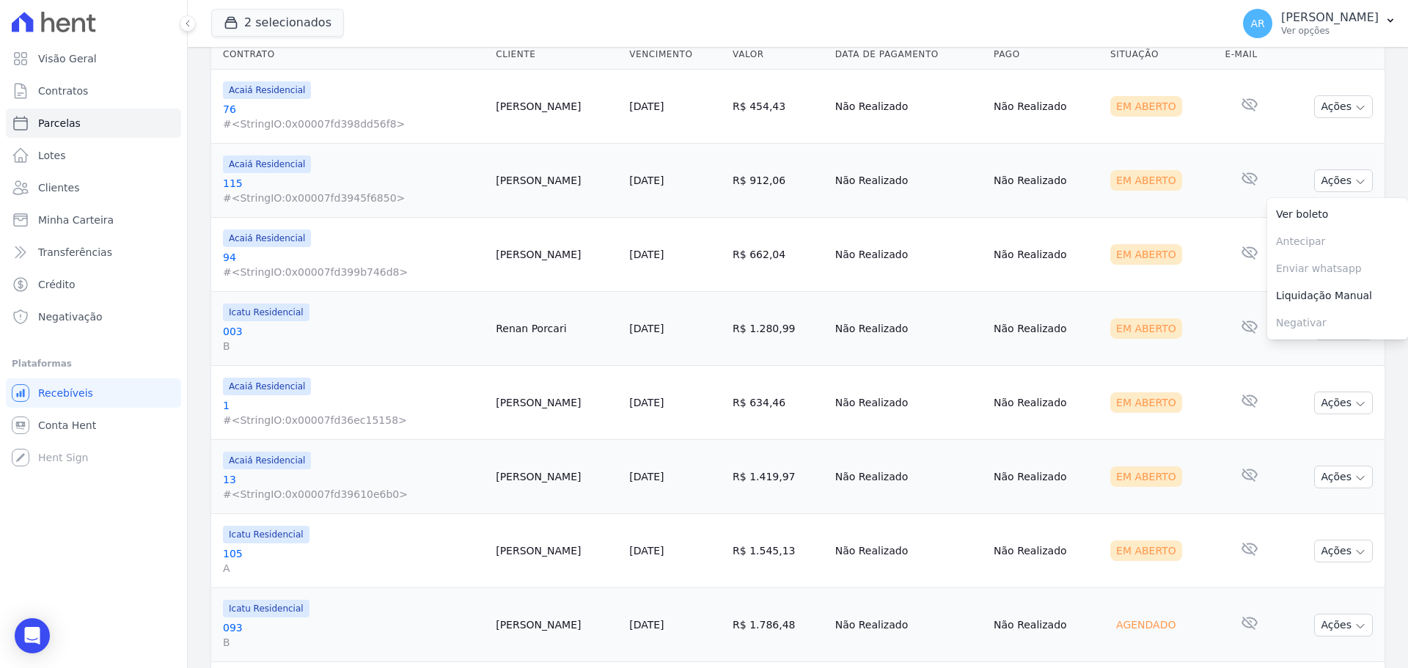
click at [1166, 235] on td "Em Aberto" at bounding box center [1162, 255] width 114 height 74
click at [1329, 258] on button "Ações" at bounding box center [1344, 255] width 59 height 23
click at [1278, 288] on link "Ver boleto" at bounding box center [1338, 288] width 141 height 27
click at [1219, 286] on td "Nenhum e-mail lido" at bounding box center [1249, 255] width 61 height 74
click at [1341, 326] on button "Ações" at bounding box center [1344, 329] width 59 height 23
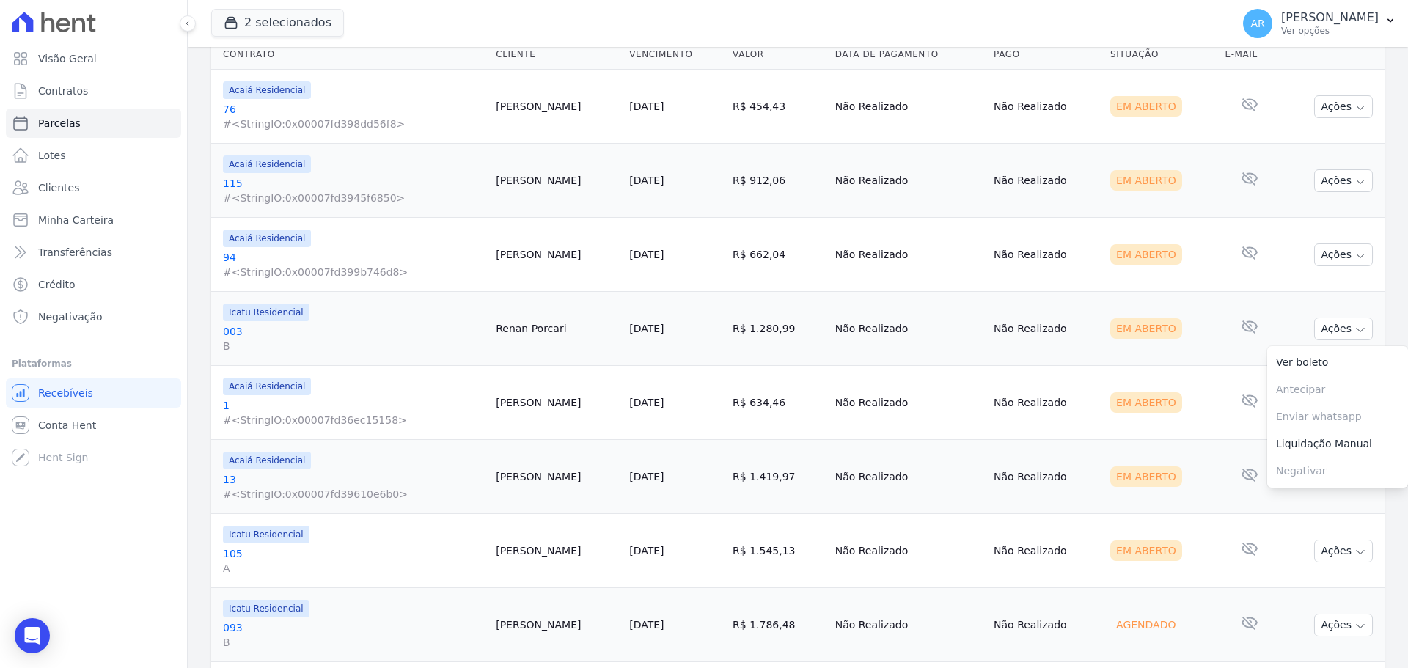
click at [1317, 359] on link "Ver boleto" at bounding box center [1338, 362] width 141 height 27
click at [1193, 339] on td "Em Aberto" at bounding box center [1162, 329] width 114 height 74
click at [1334, 405] on button "Ações" at bounding box center [1344, 403] width 59 height 23
click at [1295, 432] on link "Ver boleto" at bounding box center [1338, 436] width 141 height 27
click at [1219, 414] on td "Nenhum e-mail lido" at bounding box center [1249, 403] width 61 height 74
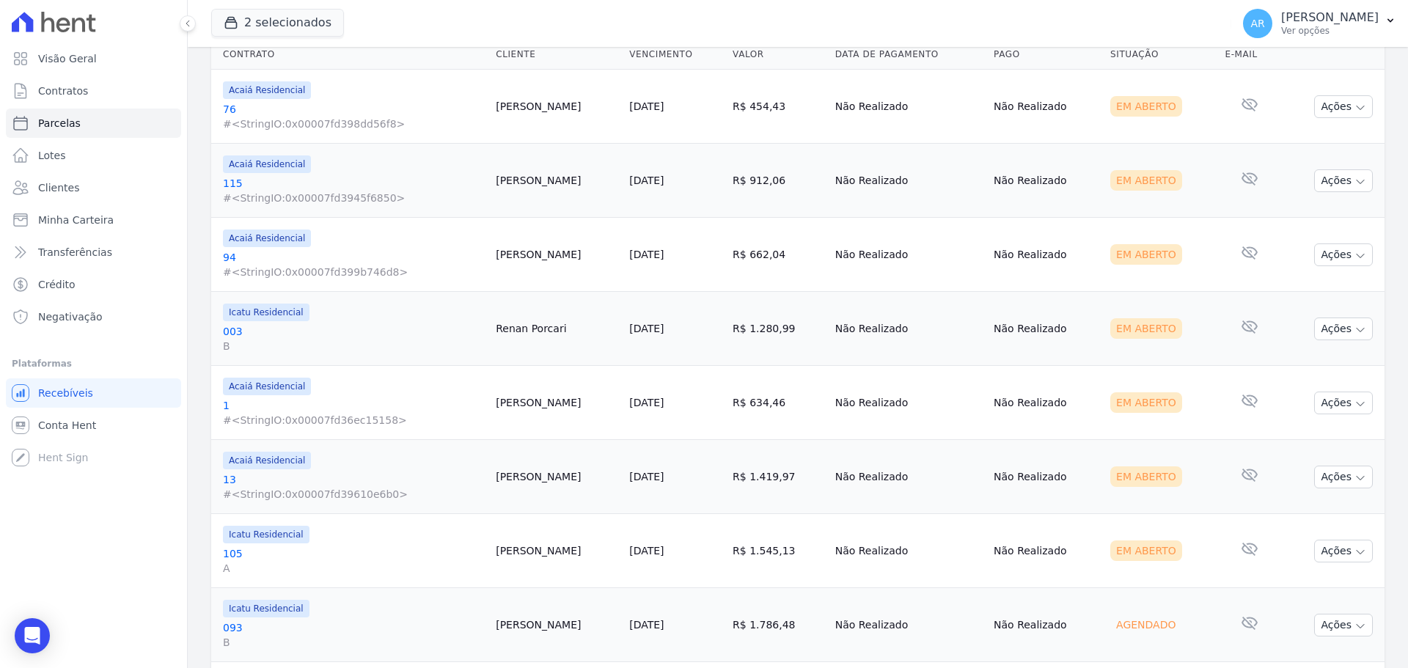
click at [1328, 482] on button "Ações" at bounding box center [1344, 477] width 59 height 23
click at [1315, 505] on link "Ver boleto" at bounding box center [1338, 510] width 141 height 27
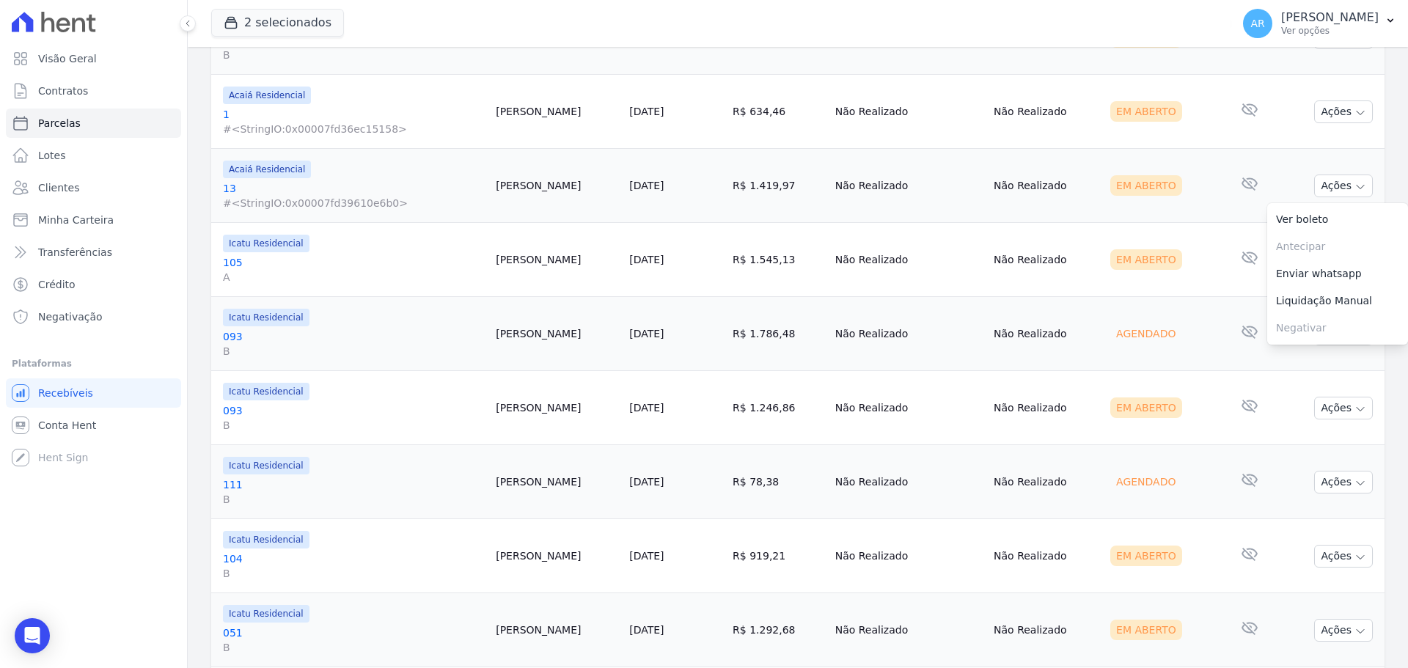
scroll to position [660, 0]
click at [1198, 225] on td "Em Aberto" at bounding box center [1162, 258] width 114 height 74
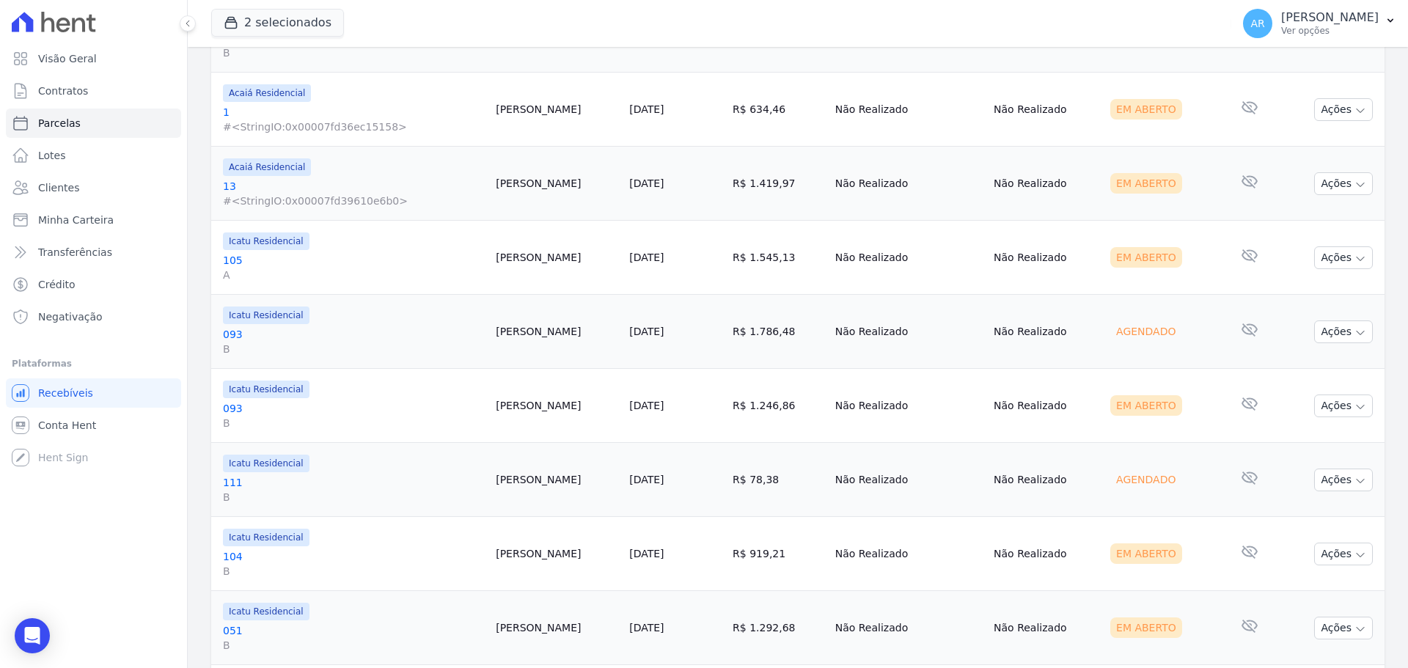
click at [1341, 273] on td "Ações Ver boleto Antecipar Antecipação não disponível Enviar whatsapp Registrar…" at bounding box center [1332, 258] width 105 height 74
click at [1323, 260] on button "Ações" at bounding box center [1344, 257] width 59 height 23
click at [1322, 286] on link "Ver boleto" at bounding box center [1338, 291] width 141 height 27
click at [1203, 313] on td "Agendado" at bounding box center [1162, 332] width 114 height 74
click at [1337, 416] on button "Ações" at bounding box center [1344, 406] width 59 height 23
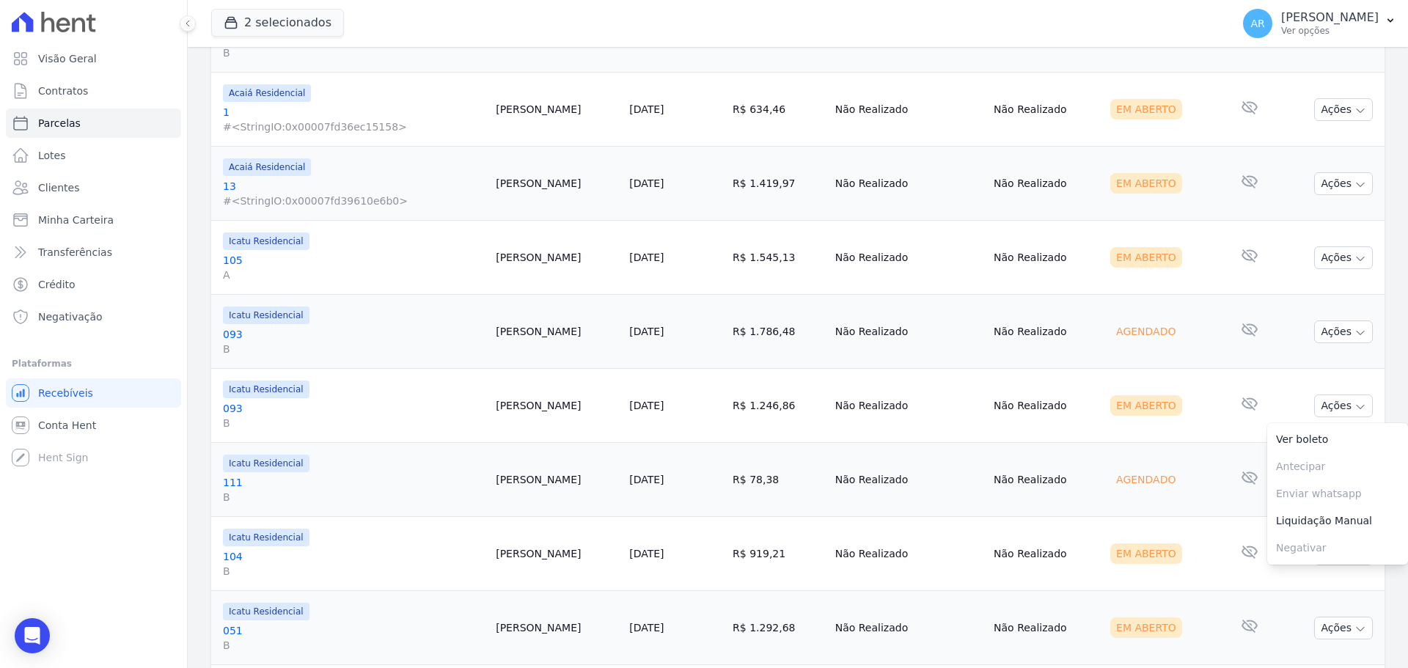
click at [1298, 442] on link "Ver boleto" at bounding box center [1338, 439] width 141 height 27
drag, startPoint x: 1224, startPoint y: 552, endPoint x: 1248, endPoint y: 554, distance: 24.3
click at [1224, 552] on td "Nenhum e-mail lido" at bounding box center [1249, 554] width 61 height 74
click at [1324, 550] on button "Ações" at bounding box center [1344, 554] width 59 height 23
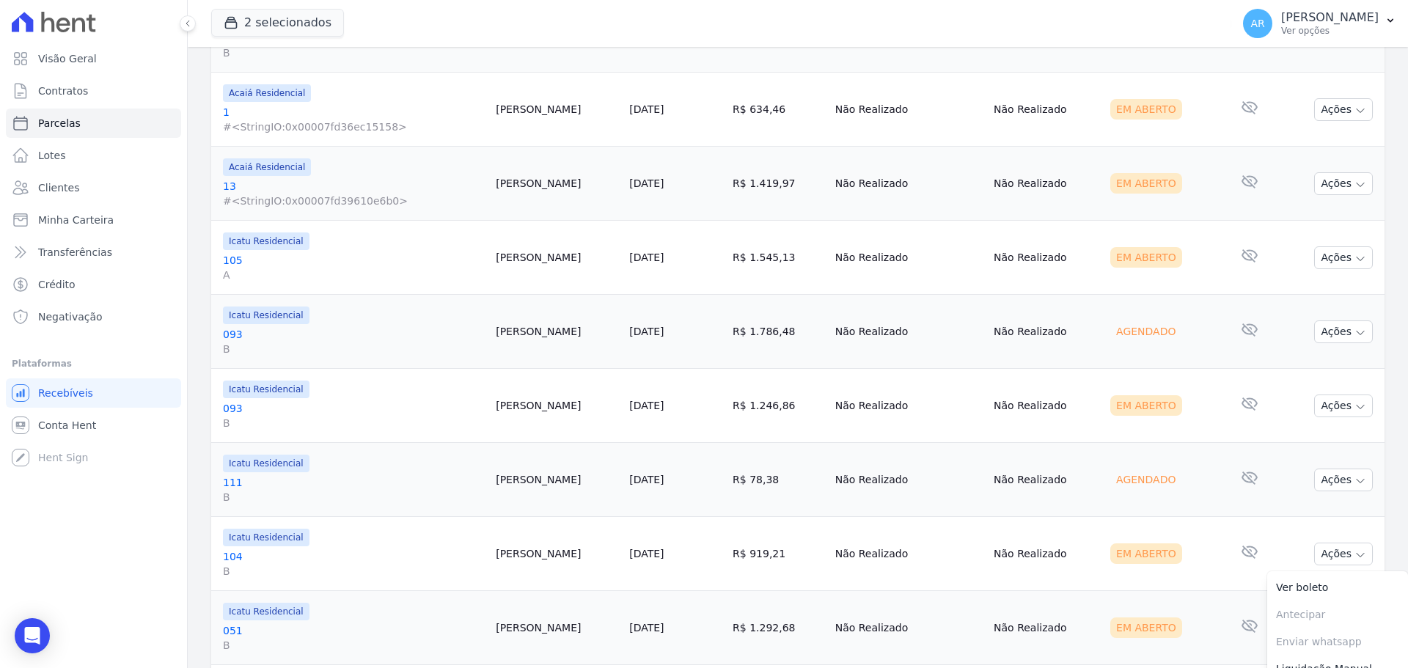
click at [1297, 585] on link "Ver boleto" at bounding box center [1338, 587] width 141 height 27
drag, startPoint x: 1193, startPoint y: 613, endPoint x: 1227, endPoint y: 624, distance: 36.2
click at [1193, 613] on td "Em Aberto" at bounding box center [1162, 628] width 114 height 74
click at [1339, 634] on button "Ações" at bounding box center [1344, 628] width 59 height 23
click at [1296, 657] on link "Ver boleto" at bounding box center [1338, 661] width 141 height 27
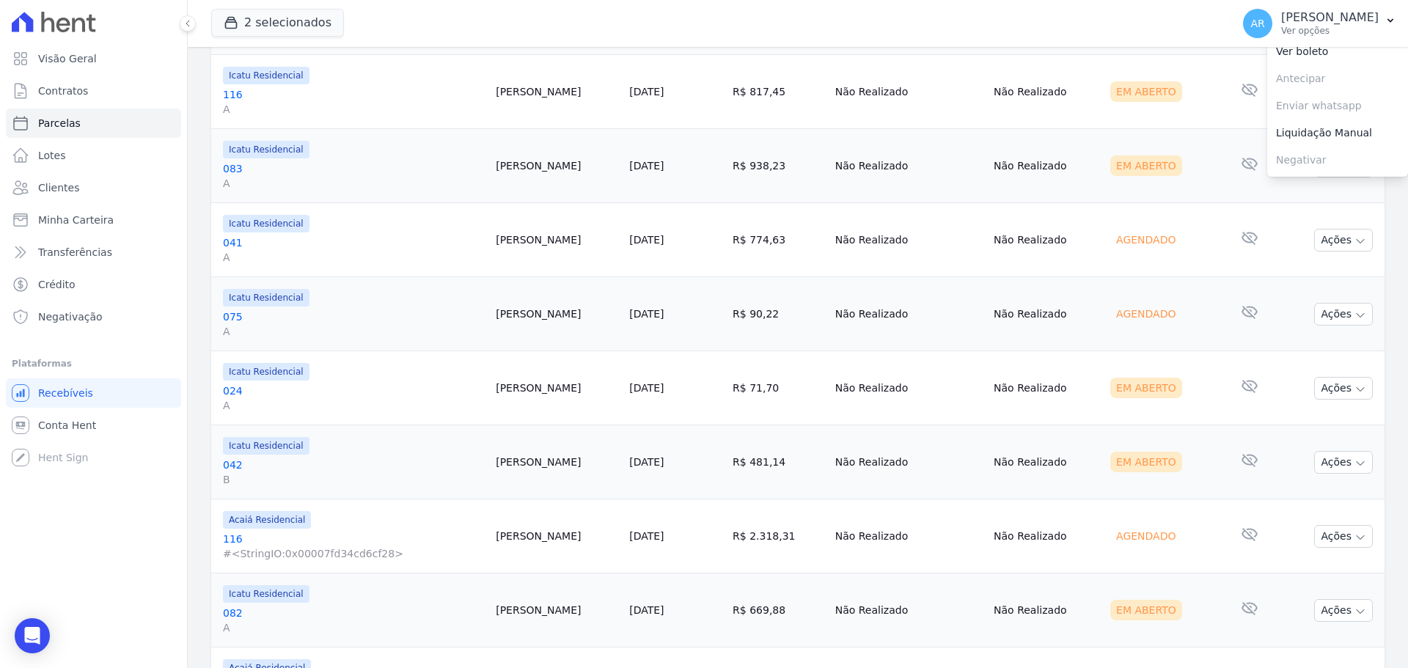
scroll to position [1268, 0]
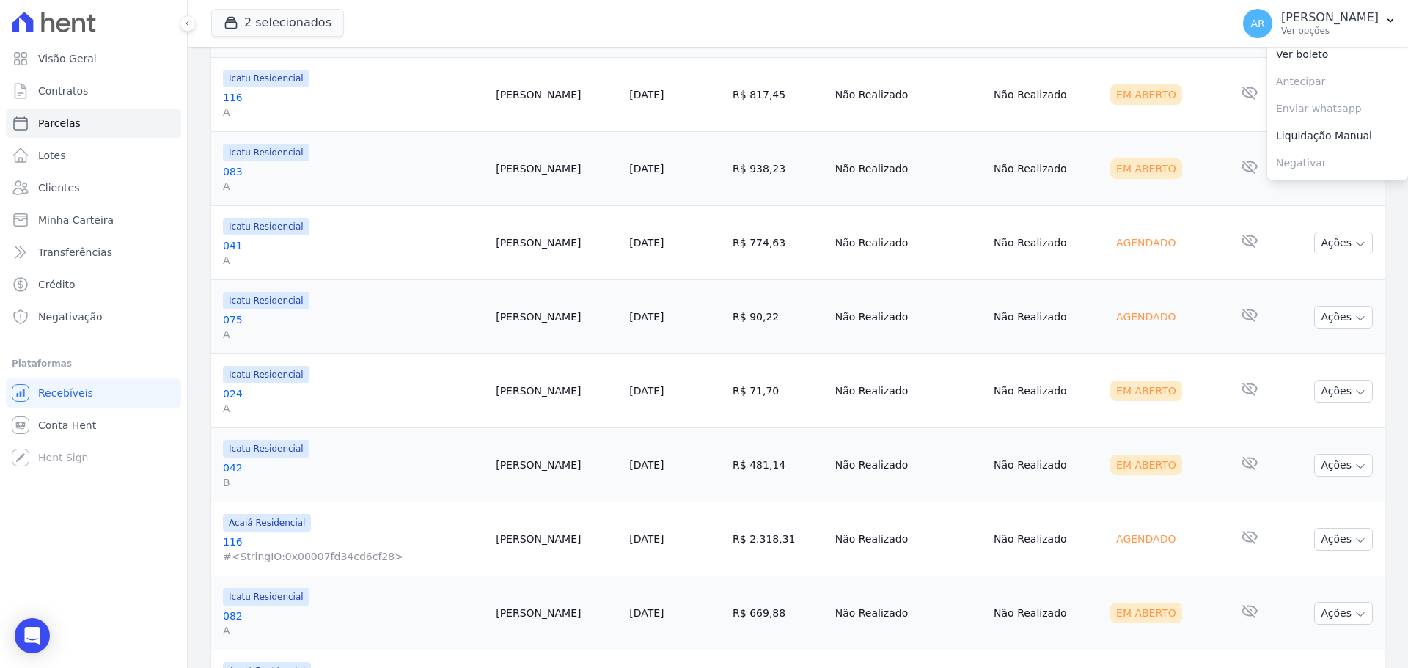
click at [1151, 108] on td "Em Aberto" at bounding box center [1162, 95] width 114 height 74
click at [1329, 91] on button "Ações" at bounding box center [1344, 95] width 59 height 23
click at [1287, 130] on link "Ver boleto" at bounding box center [1338, 128] width 141 height 27
click at [1184, 185] on td "Em Aberto" at bounding box center [1162, 169] width 114 height 74
click at [1315, 167] on button "Ações" at bounding box center [1344, 169] width 59 height 23
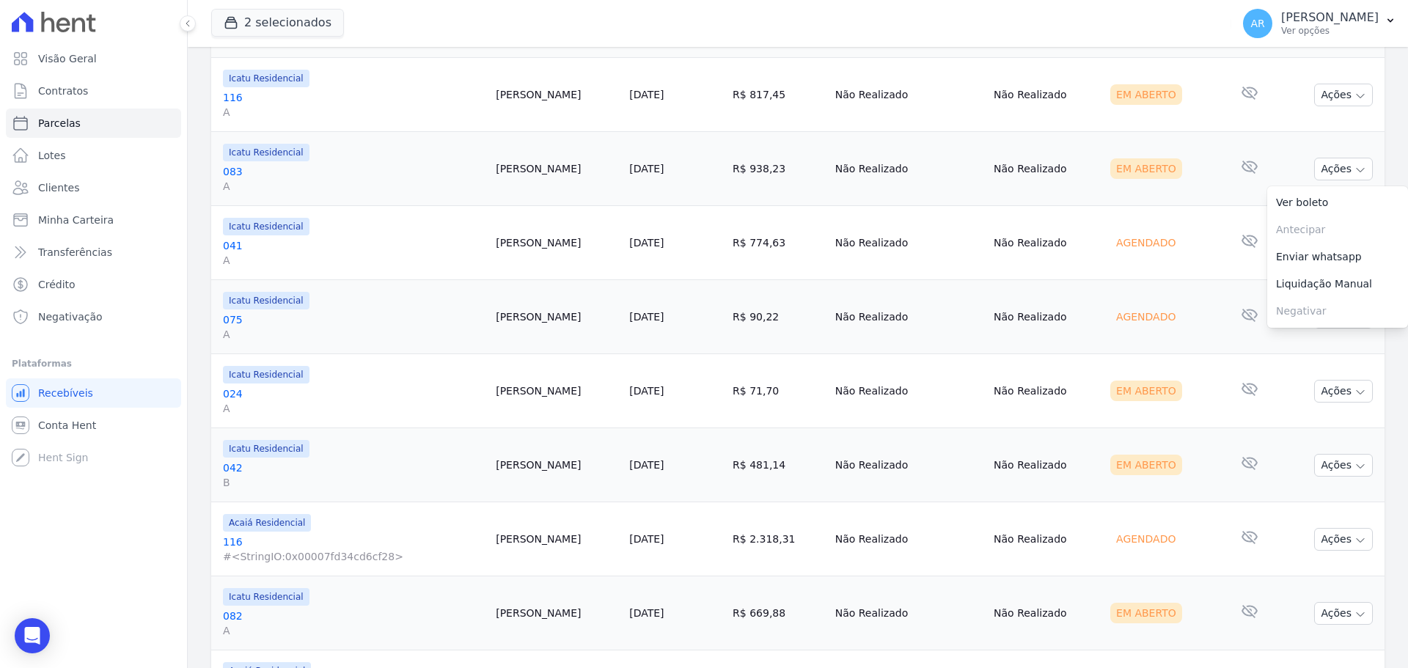
click at [1285, 201] on link "Ver boleto" at bounding box center [1338, 202] width 141 height 27
click at [1317, 392] on button "Ações" at bounding box center [1344, 391] width 59 height 23
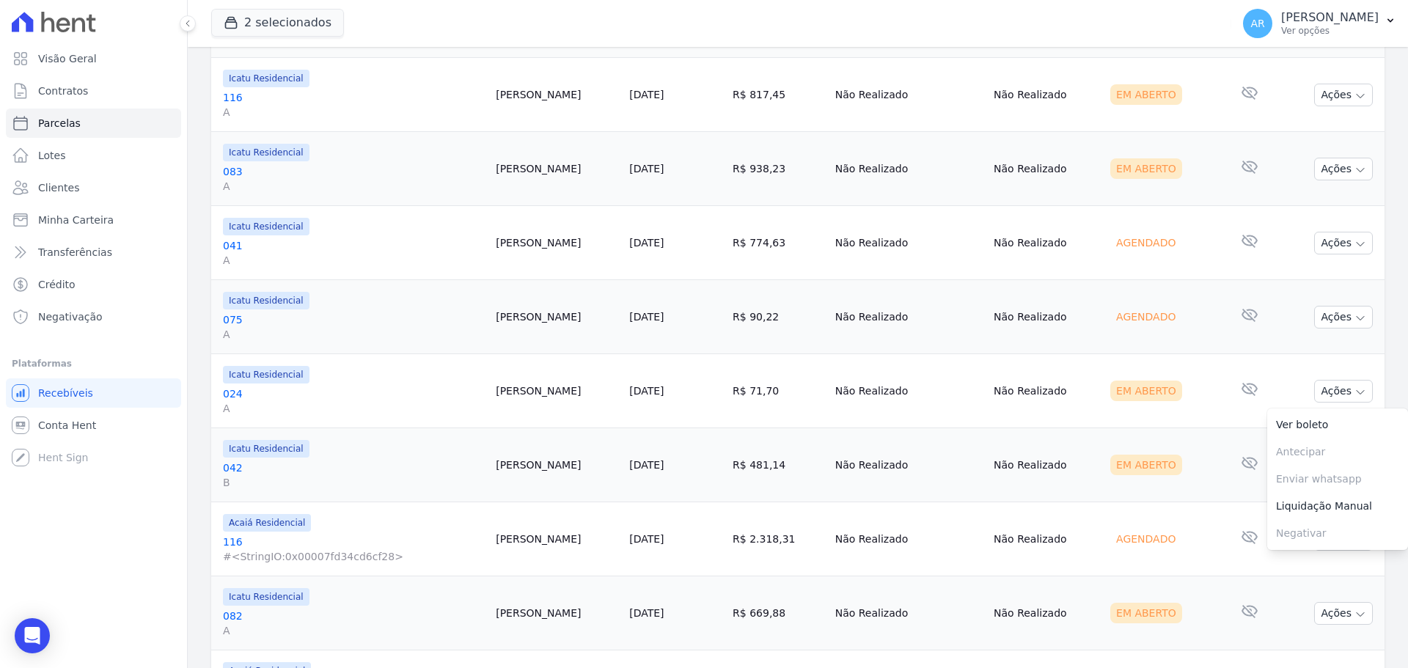
click at [1308, 428] on link "Ver boleto" at bounding box center [1338, 425] width 141 height 27
click at [1195, 447] on td "Em Aberto" at bounding box center [1162, 465] width 114 height 74
click at [1318, 468] on button "Ações" at bounding box center [1344, 465] width 59 height 23
click at [1302, 494] on link "Ver boleto" at bounding box center [1338, 499] width 141 height 27
click at [1174, 511] on td "Agendado" at bounding box center [1162, 540] width 114 height 74
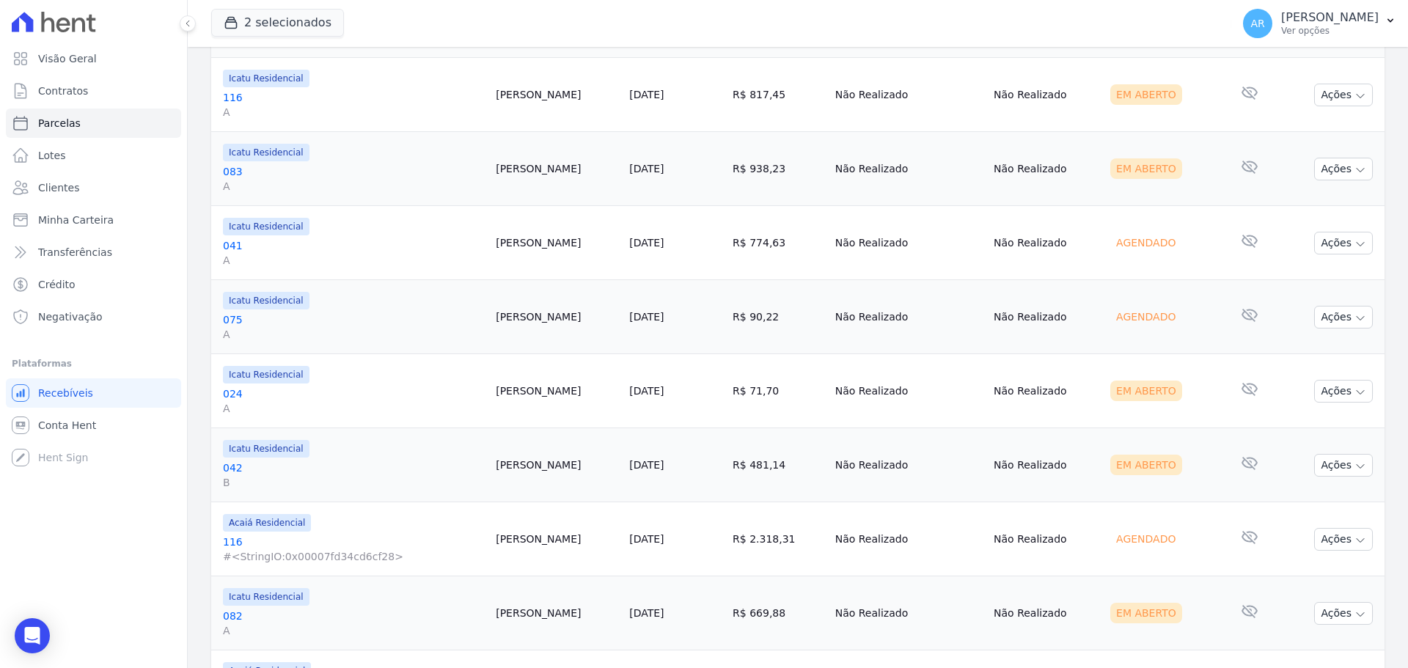
click at [1315, 611] on button "Ações" at bounding box center [1344, 613] width 59 height 23
click at [1278, 651] on link "Ver boleto" at bounding box center [1338, 647] width 141 height 27
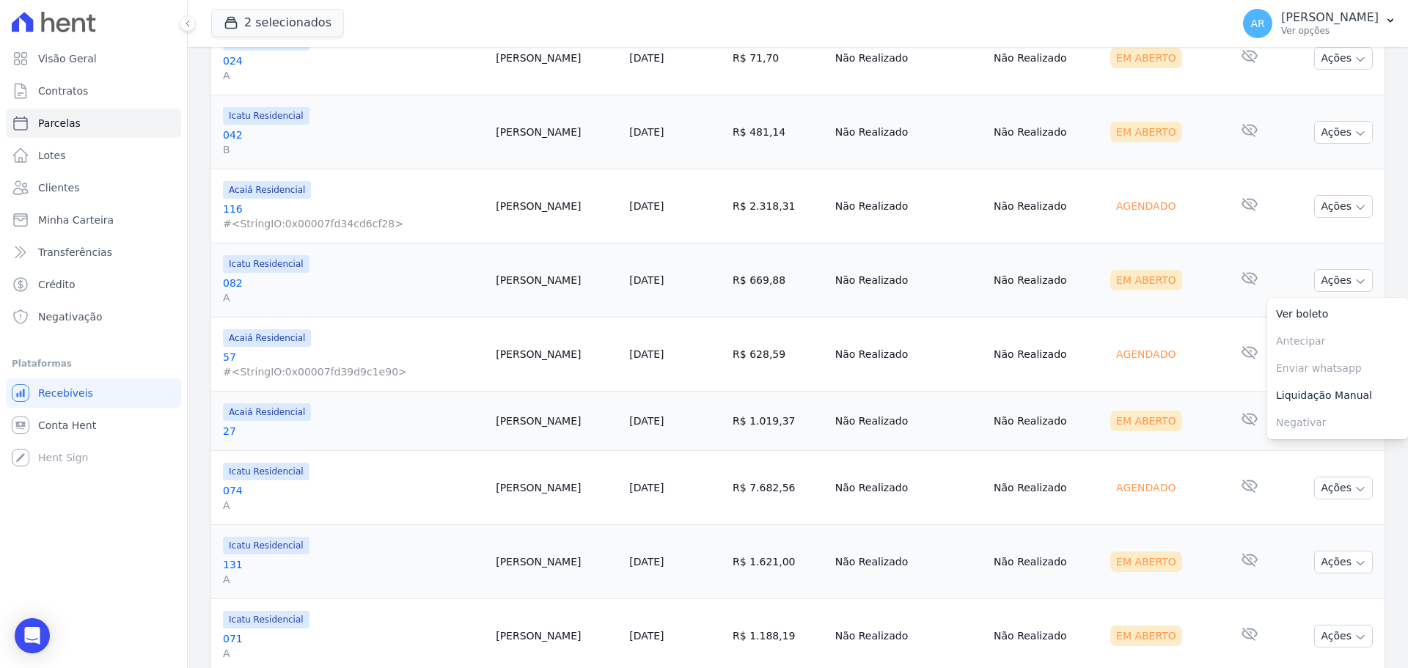
scroll to position [1670, 0]
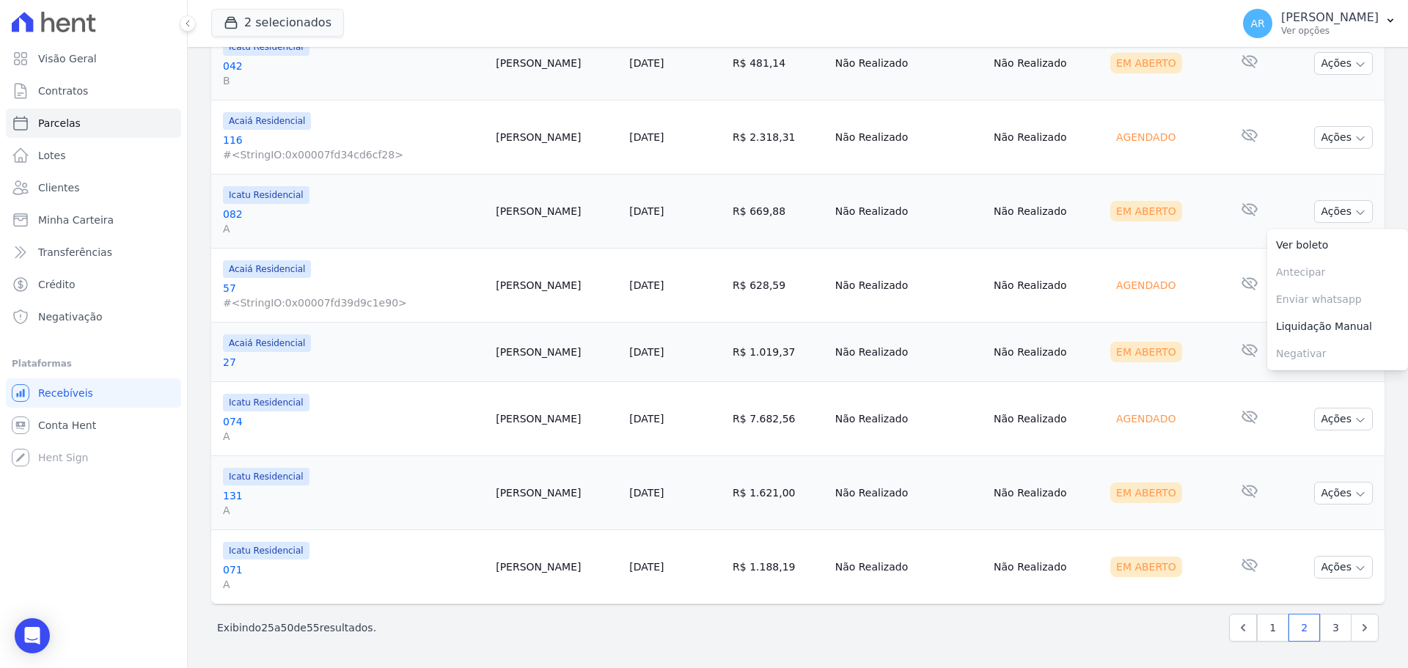
drag, startPoint x: 1217, startPoint y: 369, endPoint x: 1298, endPoint y: 362, distance: 81.8
click at [1219, 369] on td "Nenhum e-mail lido" at bounding box center [1249, 352] width 61 height 59
click at [1318, 354] on button "Ações" at bounding box center [1344, 352] width 59 height 23
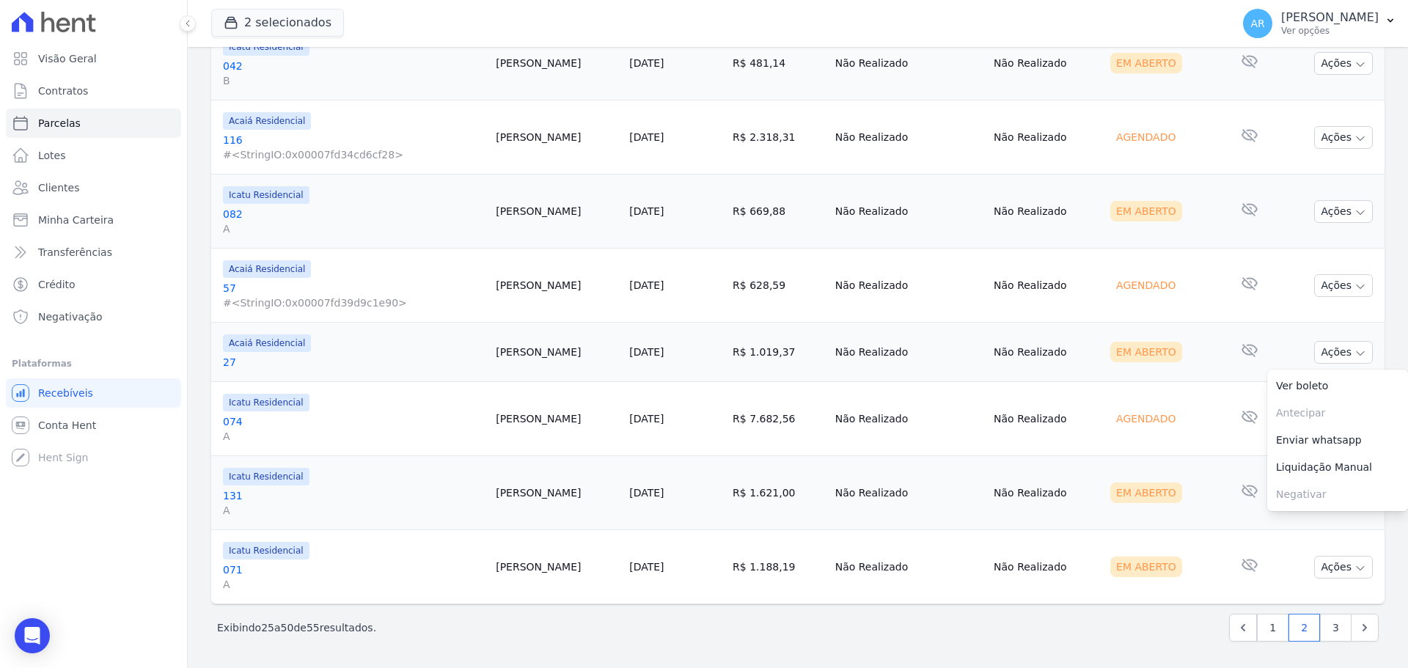
click at [1314, 389] on link "Ver boleto" at bounding box center [1338, 386] width 141 height 27
click at [1185, 461] on td "Em Aberto" at bounding box center [1162, 493] width 114 height 74
click at [1315, 496] on button "Ações" at bounding box center [1344, 493] width 59 height 23
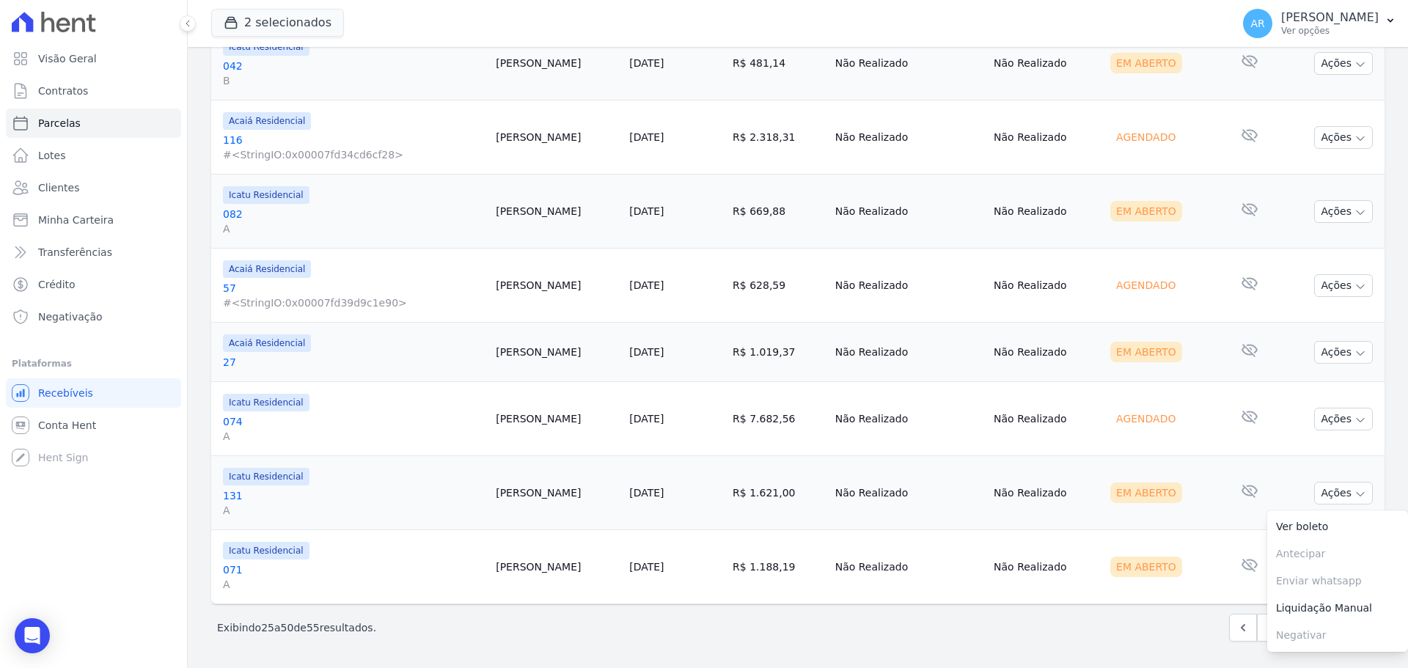
click at [1304, 521] on link "Ver boleto" at bounding box center [1338, 527] width 141 height 27
click at [1205, 506] on td "Em Aberto" at bounding box center [1162, 493] width 114 height 74
click at [1355, 571] on icon "button" at bounding box center [1361, 569] width 12 height 12
click at [1308, 601] on link "Ver boleto" at bounding box center [1338, 601] width 141 height 27
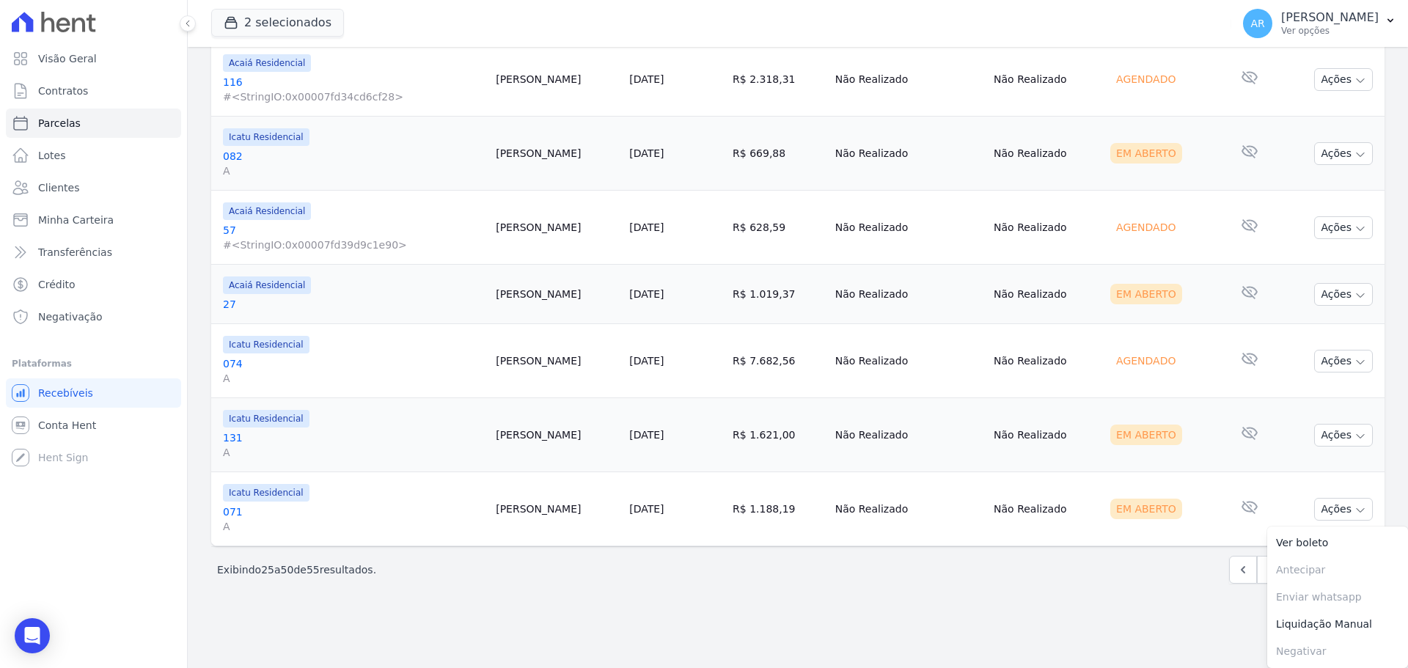
drag, startPoint x: 1183, startPoint y: 565, endPoint x: 1236, endPoint y: 569, distance: 53.0
click at [1183, 565] on div "Exibindo 25 a 50 de 55 resultados. 1 2 3" at bounding box center [798, 570] width 1162 height 28
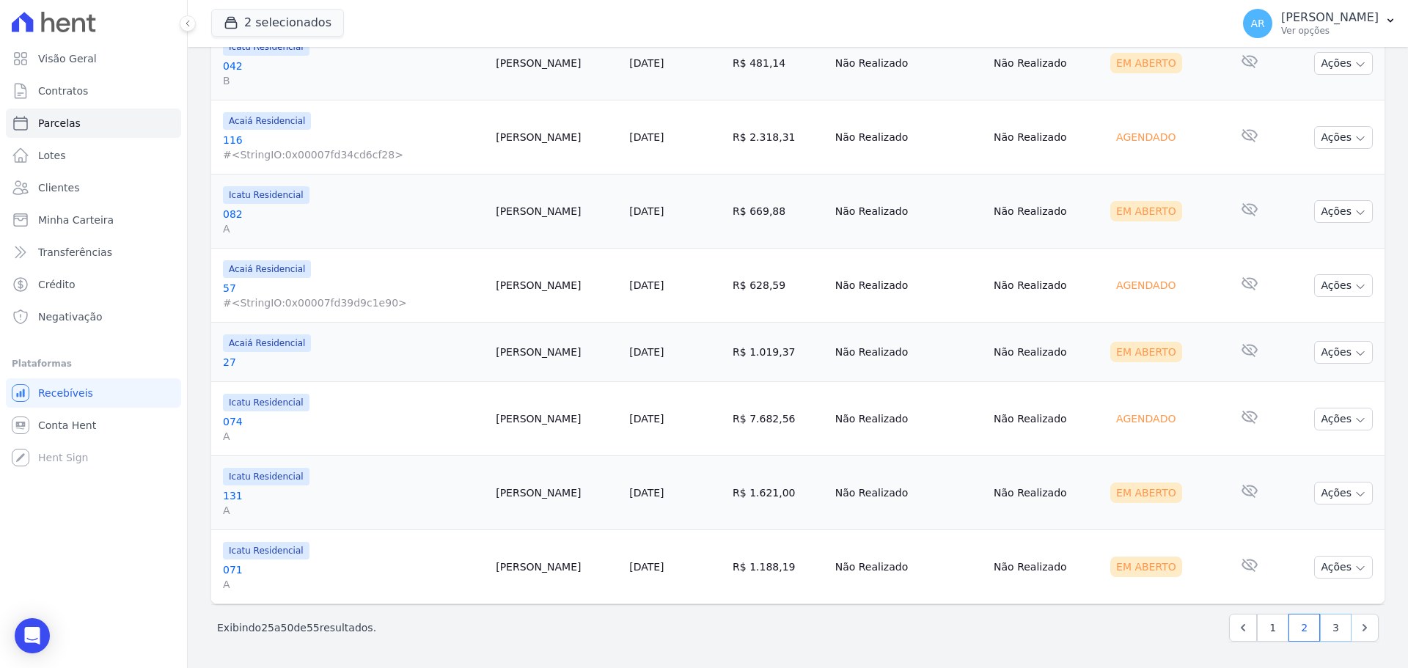
click at [1326, 628] on link "3" at bounding box center [1336, 628] width 32 height 28
click at [1323, 628] on link "3" at bounding box center [1336, 628] width 32 height 28
select select
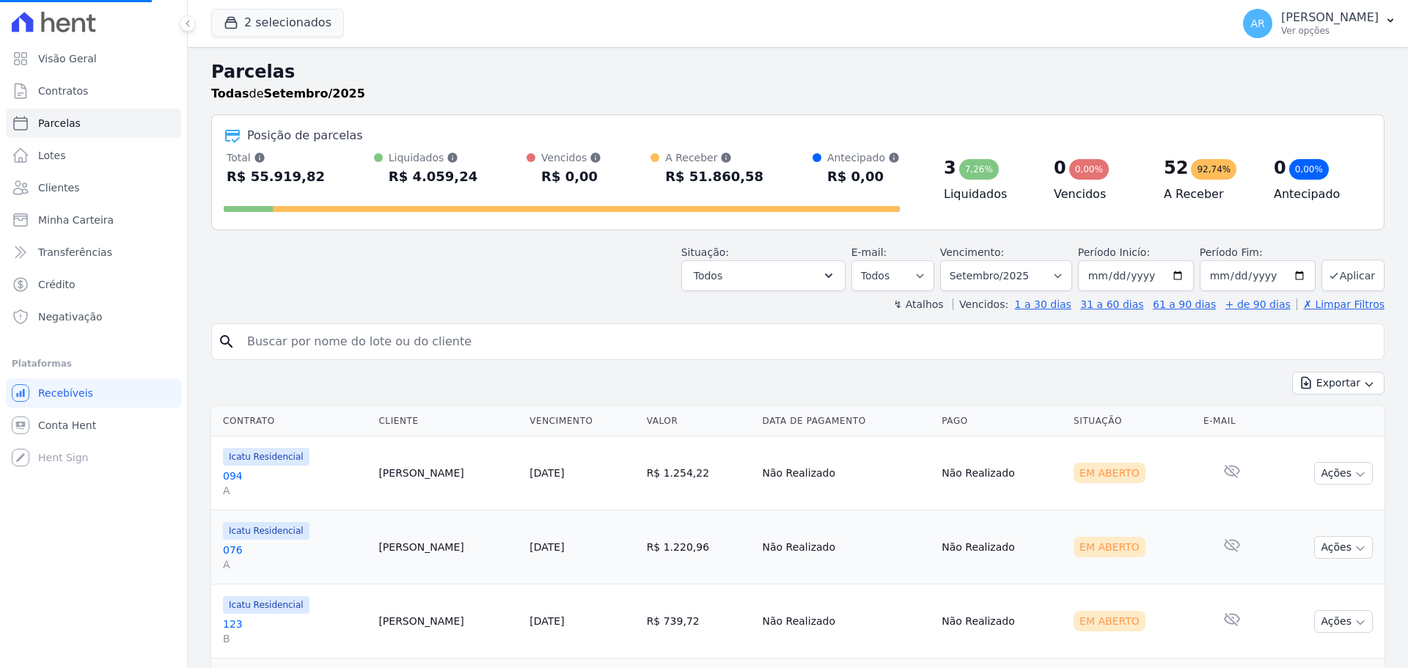
select select
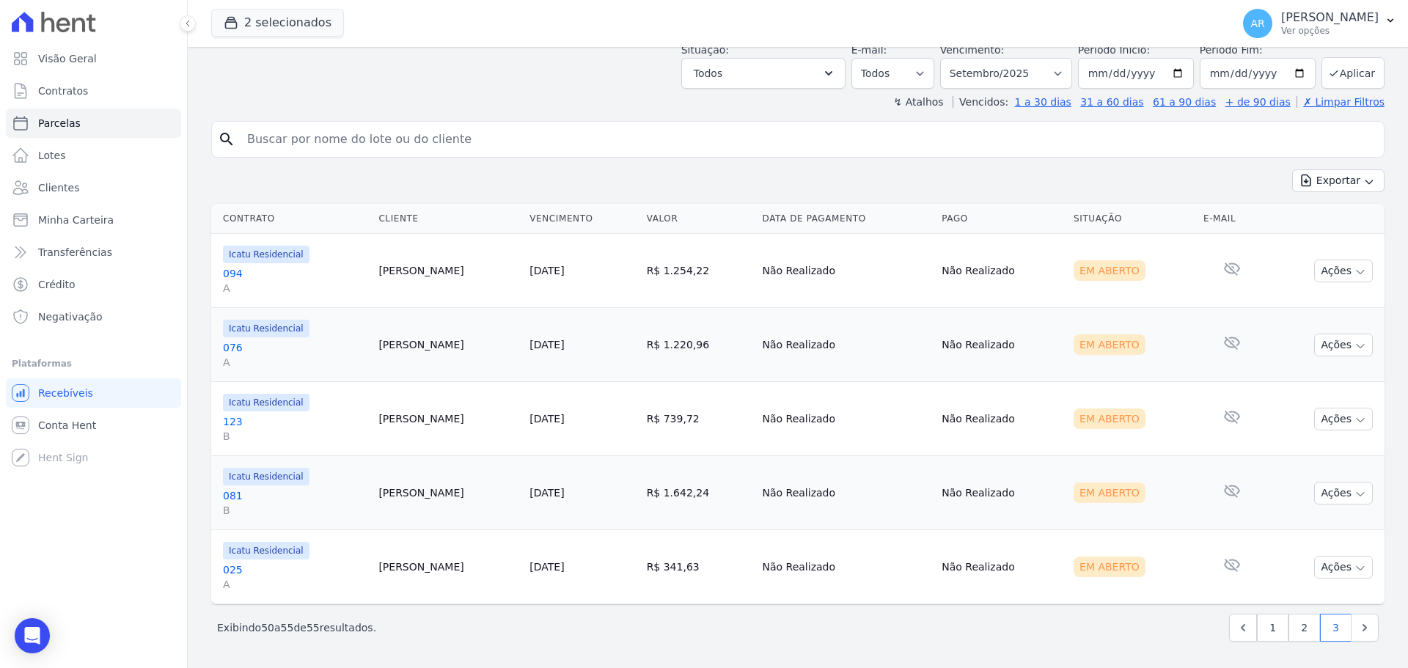
drag, startPoint x: 1317, startPoint y: 276, endPoint x: 1310, endPoint y: 304, distance: 28.6
click at [1317, 275] on button "Ações" at bounding box center [1344, 271] width 59 height 23
click at [1310, 304] on link "Ver boleto" at bounding box center [1338, 304] width 141 height 27
click at [1155, 329] on td "Em Aberto" at bounding box center [1133, 345] width 130 height 74
click at [1319, 348] on button "Ações" at bounding box center [1344, 345] width 59 height 23
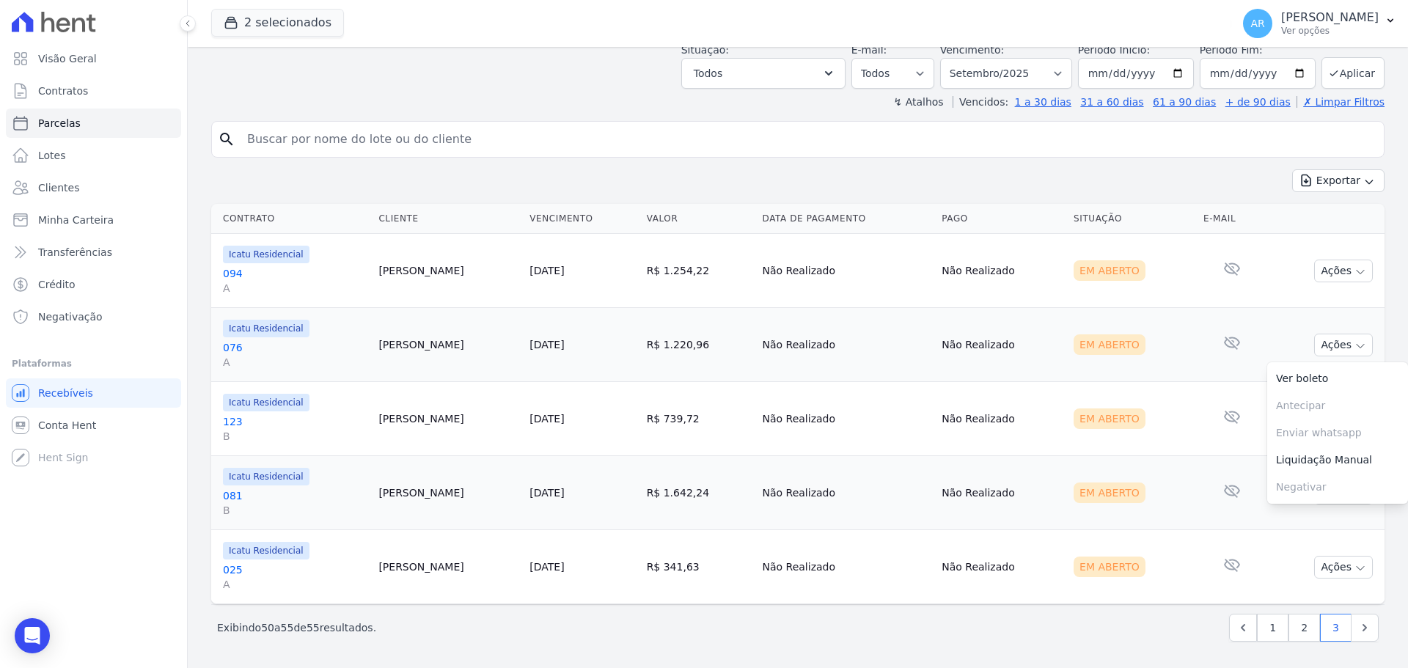
click at [1321, 371] on link "Ver boleto" at bounding box center [1338, 378] width 141 height 27
click at [1202, 362] on td "Nenhum e-mail lido" at bounding box center [1232, 345] width 69 height 74
click at [1319, 408] on button "Ações" at bounding box center [1344, 419] width 59 height 23
click at [1313, 445] on link "Ver boleto" at bounding box center [1338, 452] width 141 height 27
click at [1198, 428] on td "Nenhum e-mail lido" at bounding box center [1232, 419] width 69 height 74
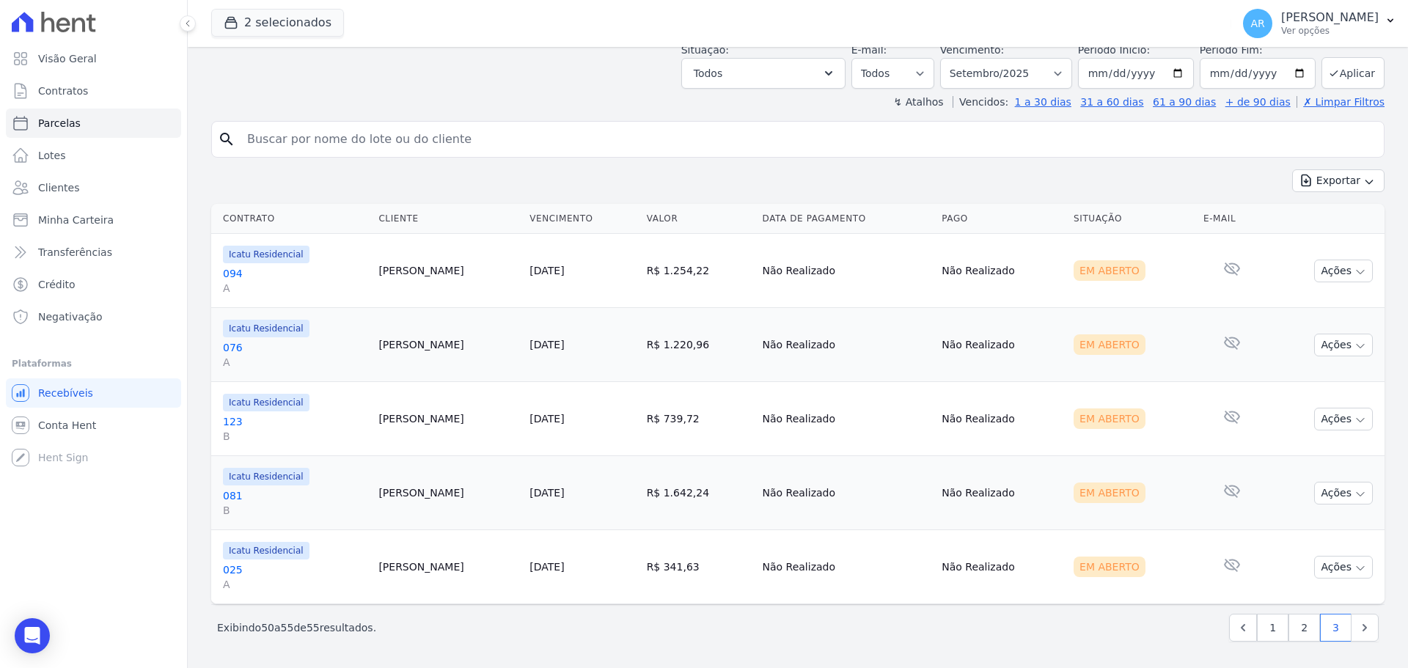
click at [1333, 499] on button "Ações" at bounding box center [1344, 493] width 59 height 23
click at [1313, 518] on link "Ver boleto" at bounding box center [1338, 527] width 141 height 27
click at [1161, 517] on td "Em Aberto" at bounding box center [1133, 493] width 130 height 74
click at [1329, 568] on button "Ações" at bounding box center [1344, 567] width 59 height 23
click at [1291, 596] on link "Ver boleto" at bounding box center [1338, 601] width 141 height 27
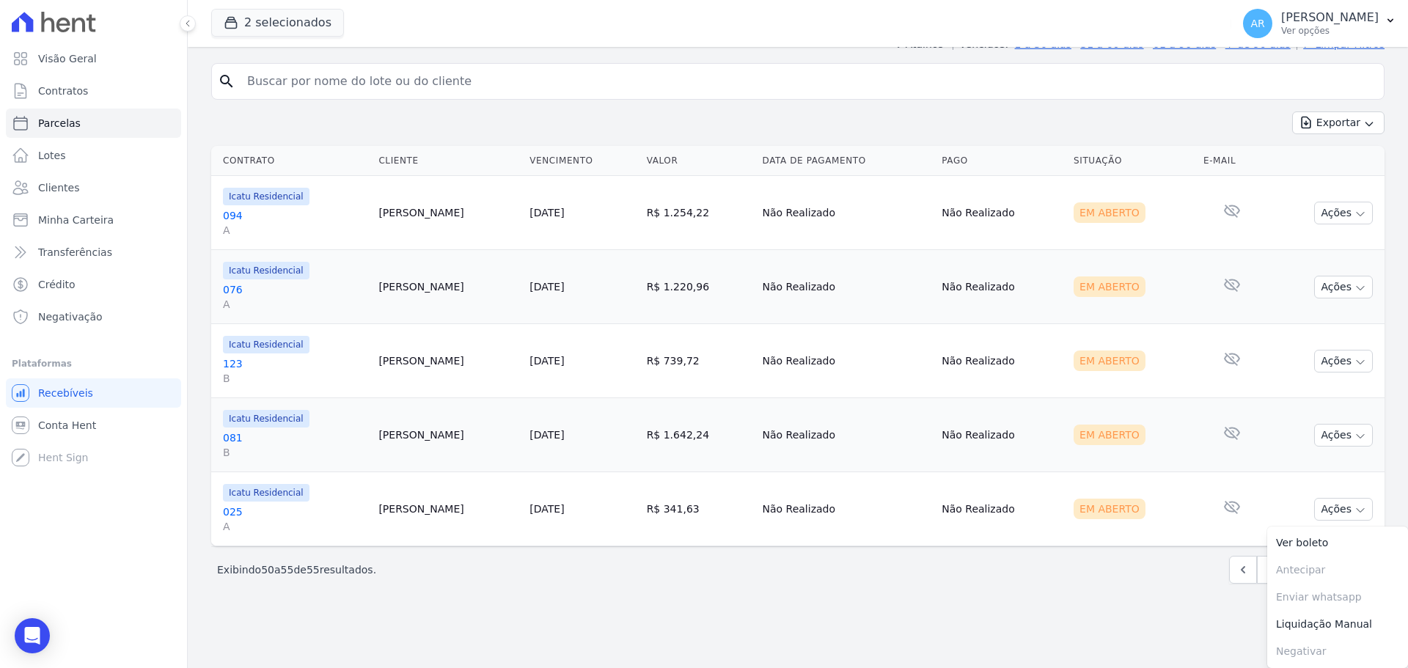
click at [967, 505] on td "Não Realizado" at bounding box center [1002, 509] width 132 height 74
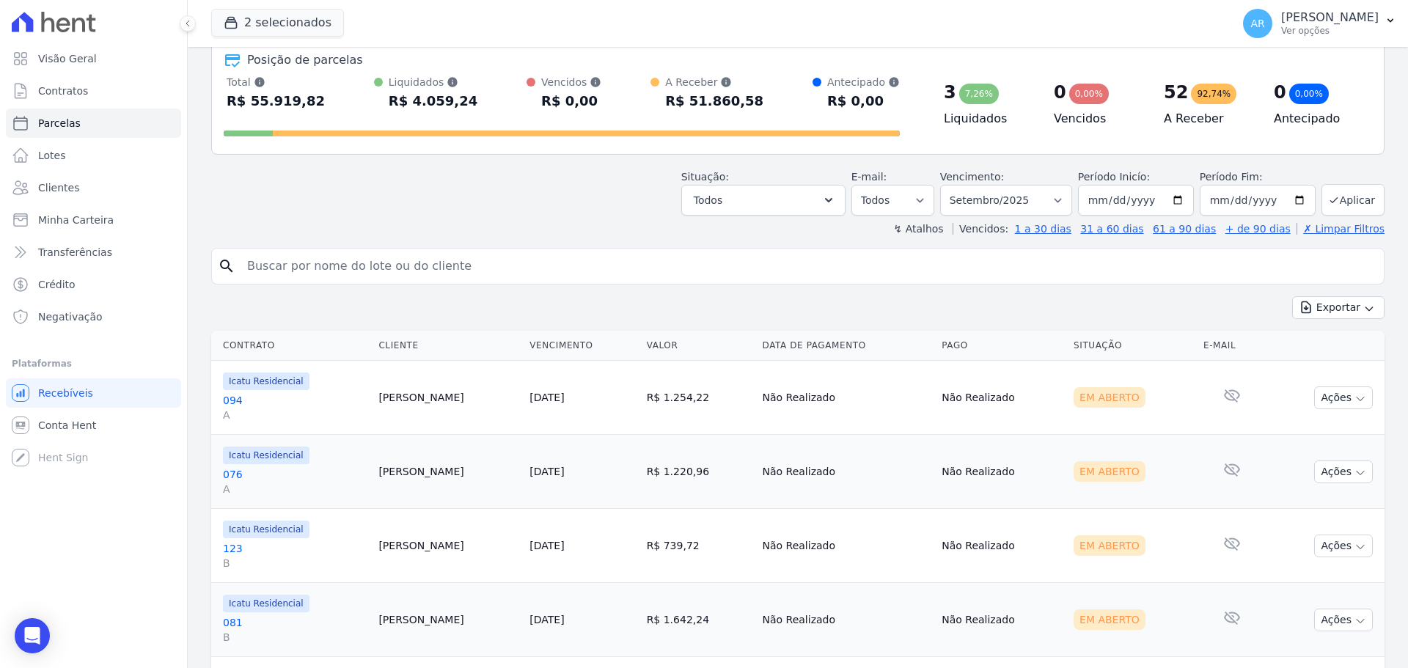
scroll to position [0, 0]
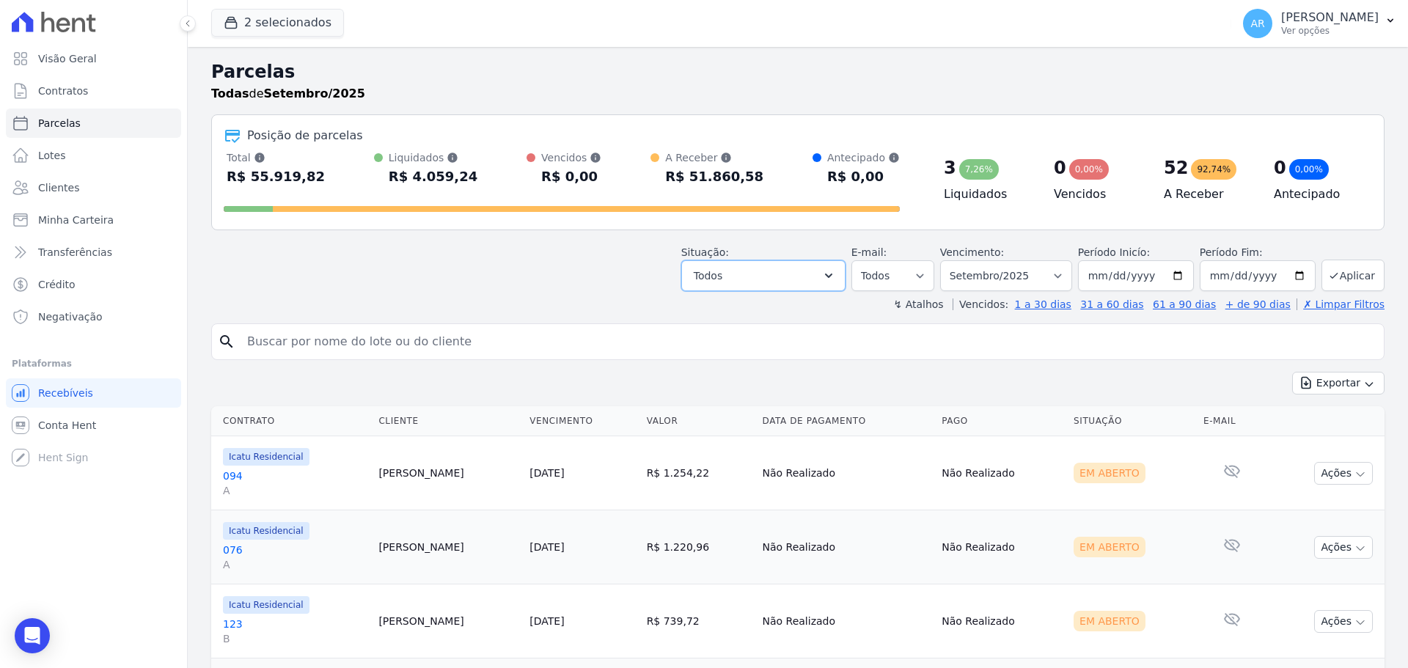
click at [766, 274] on button "Todos" at bounding box center [764, 275] width 164 height 31
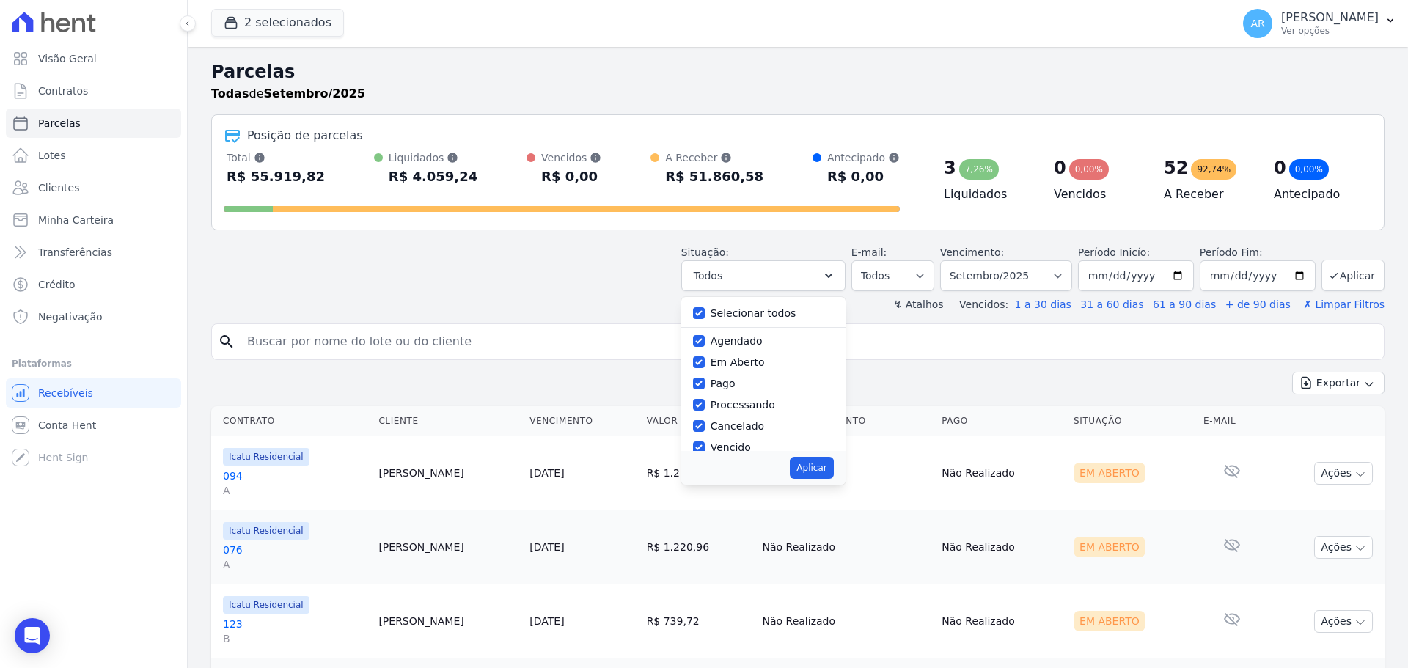
click at [722, 315] on label "Selecionar todos" at bounding box center [754, 313] width 86 height 12
click at [705, 315] on input "Selecionar todos" at bounding box center [699, 313] width 12 height 12
checkbox input "false"
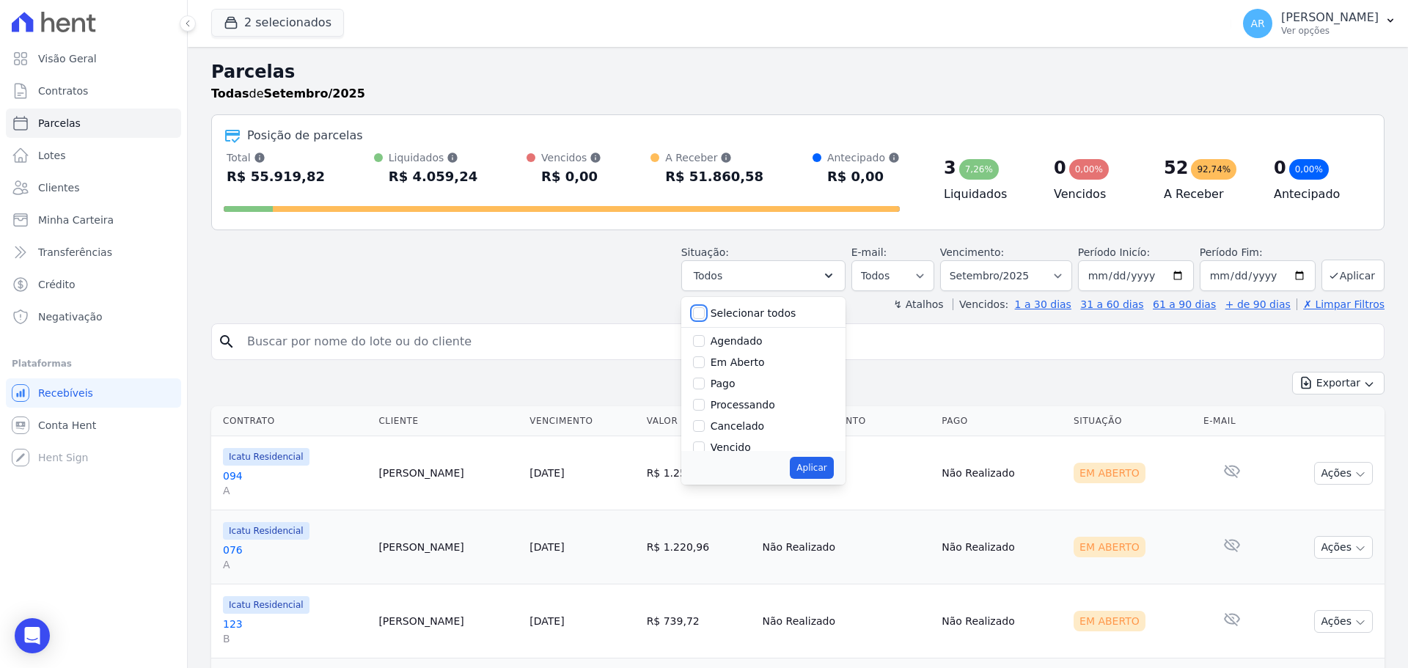
checkbox input "false"
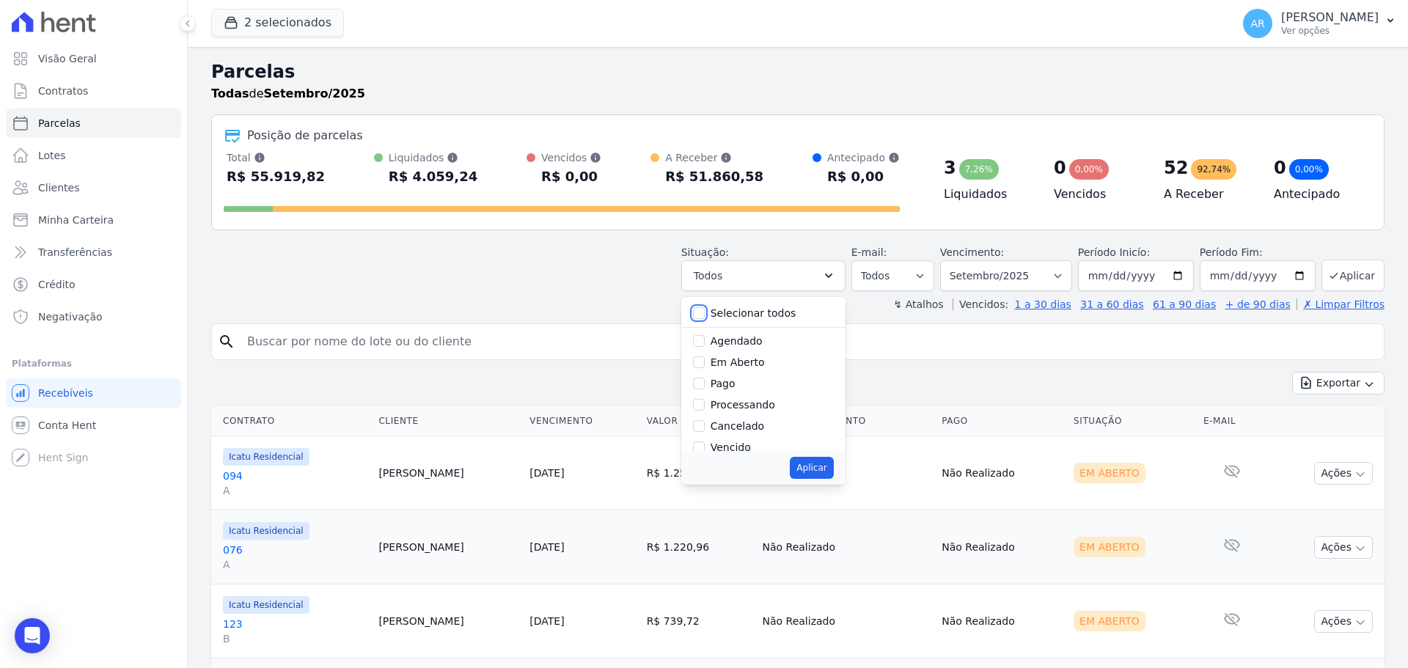
checkbox input "false"
click at [705, 362] on input "Em Aberto" at bounding box center [699, 363] width 12 height 12
checkbox input "true"
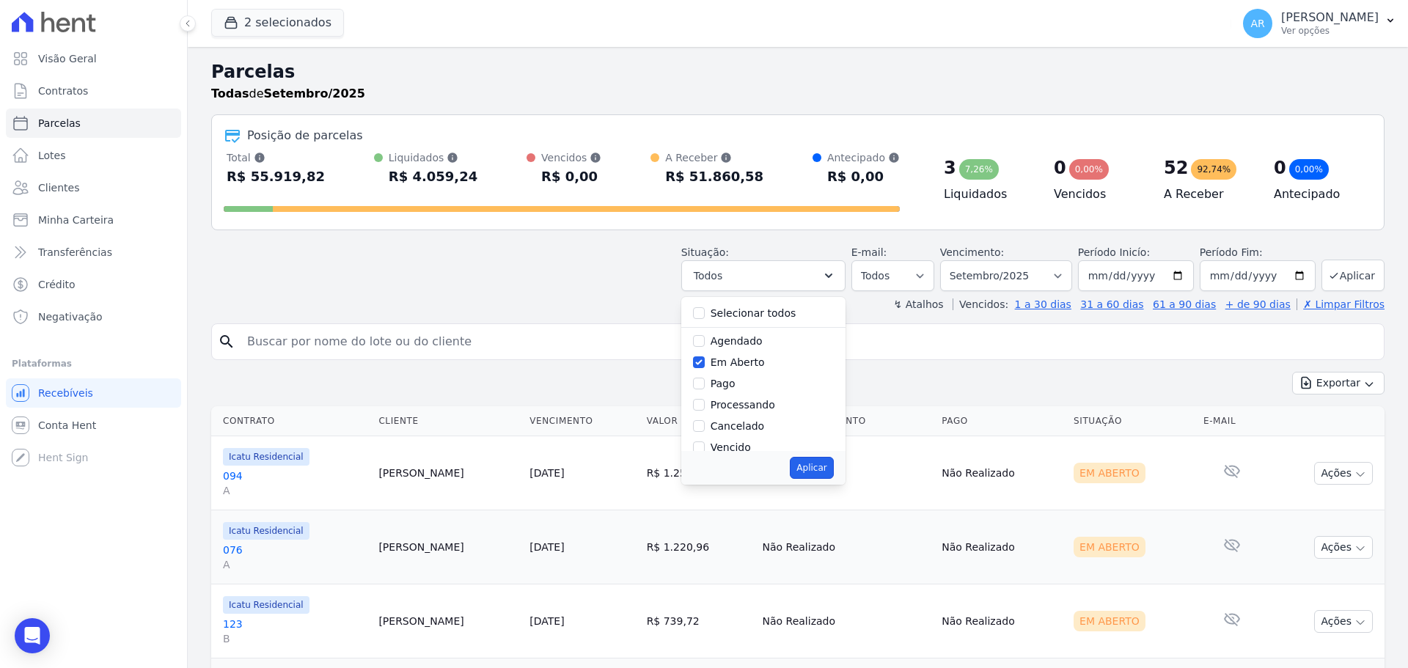
click at [811, 468] on button "Aplicar" at bounding box center [811, 468] width 43 height 22
select select "pending"
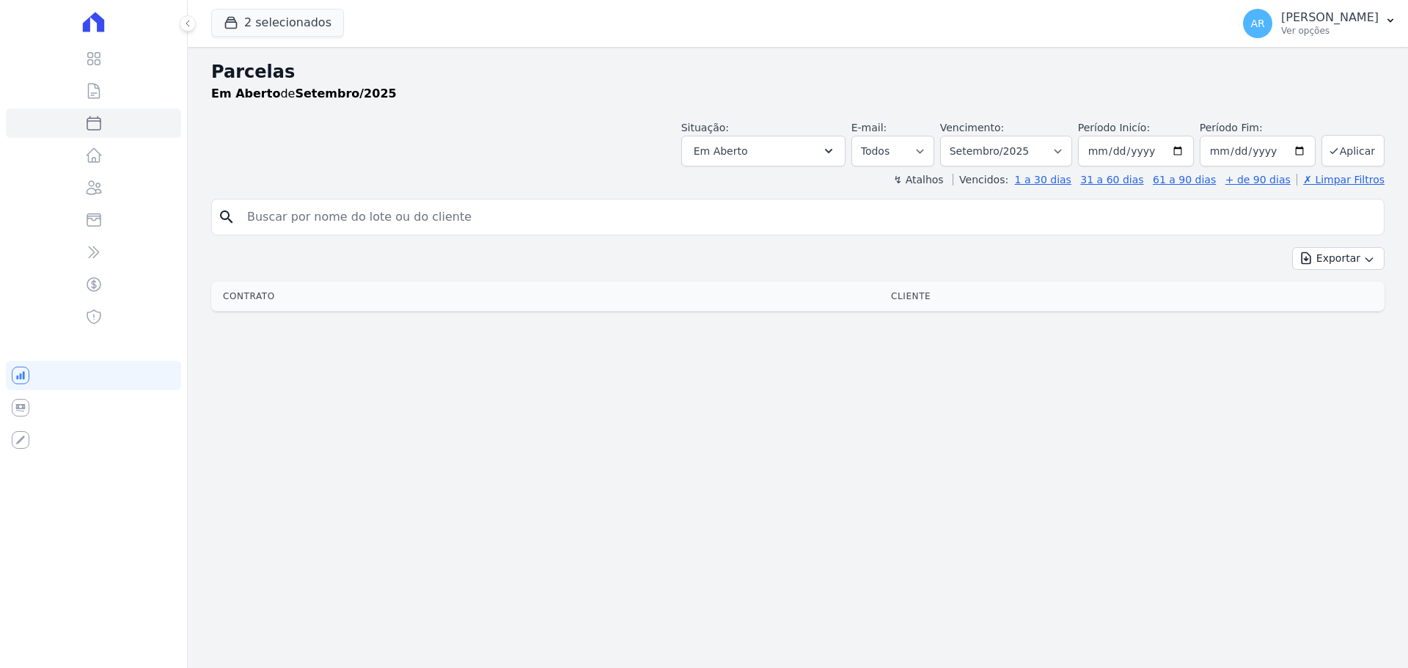
select select
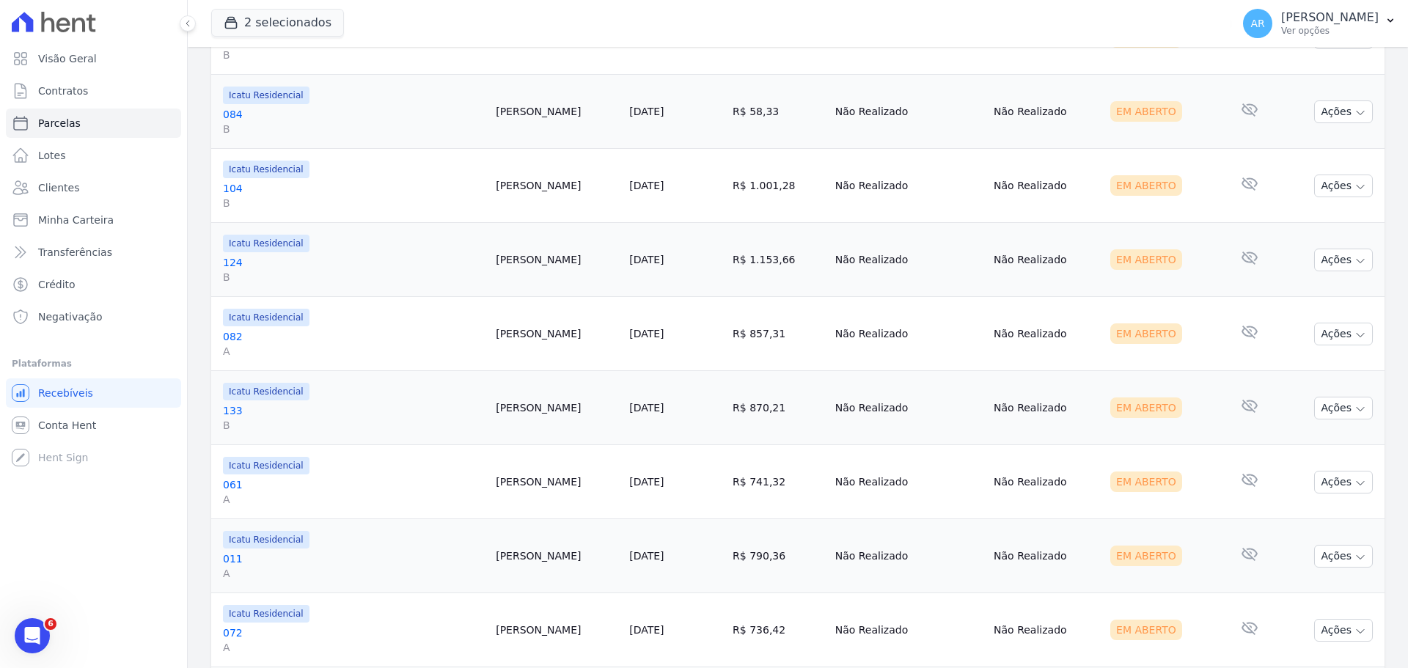
scroll to position [166, 0]
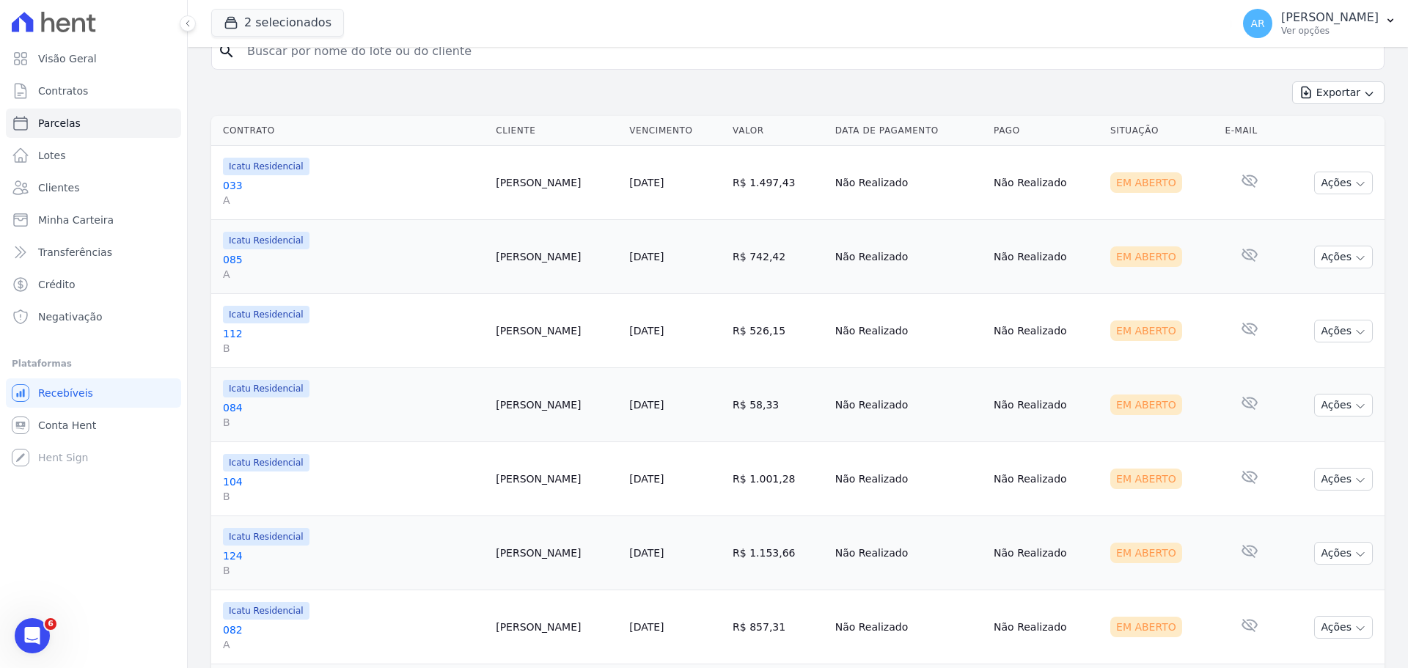
click at [1326, 92] on button "Exportar" at bounding box center [1339, 92] width 92 height 23
click at [1317, 154] on span "Exportar CSV" at bounding box center [1337, 152] width 78 height 15
drag, startPoint x: 647, startPoint y: 85, endPoint x: 637, endPoint y: 92, distance: 12.6
click at [647, 85] on div "Exportar Exportar PDF Exportar CSV" at bounding box center [798, 98] width 1174 height 34
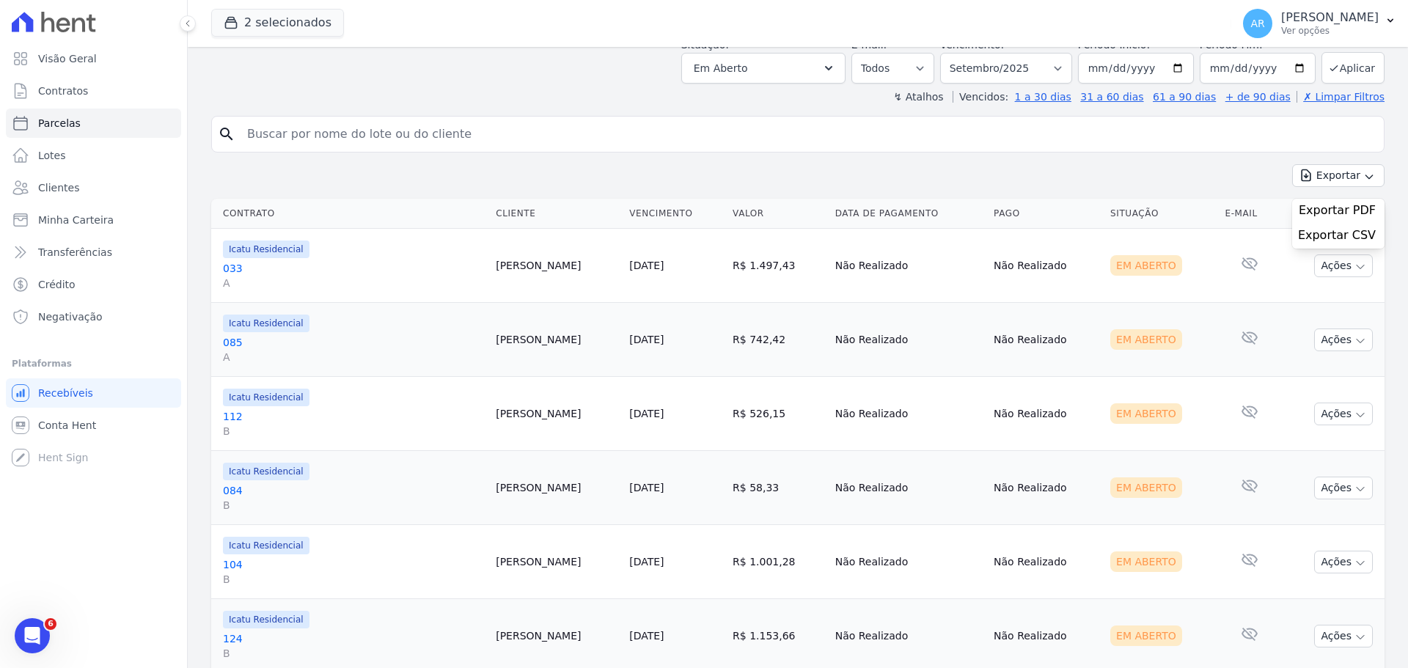
scroll to position [0, 0]
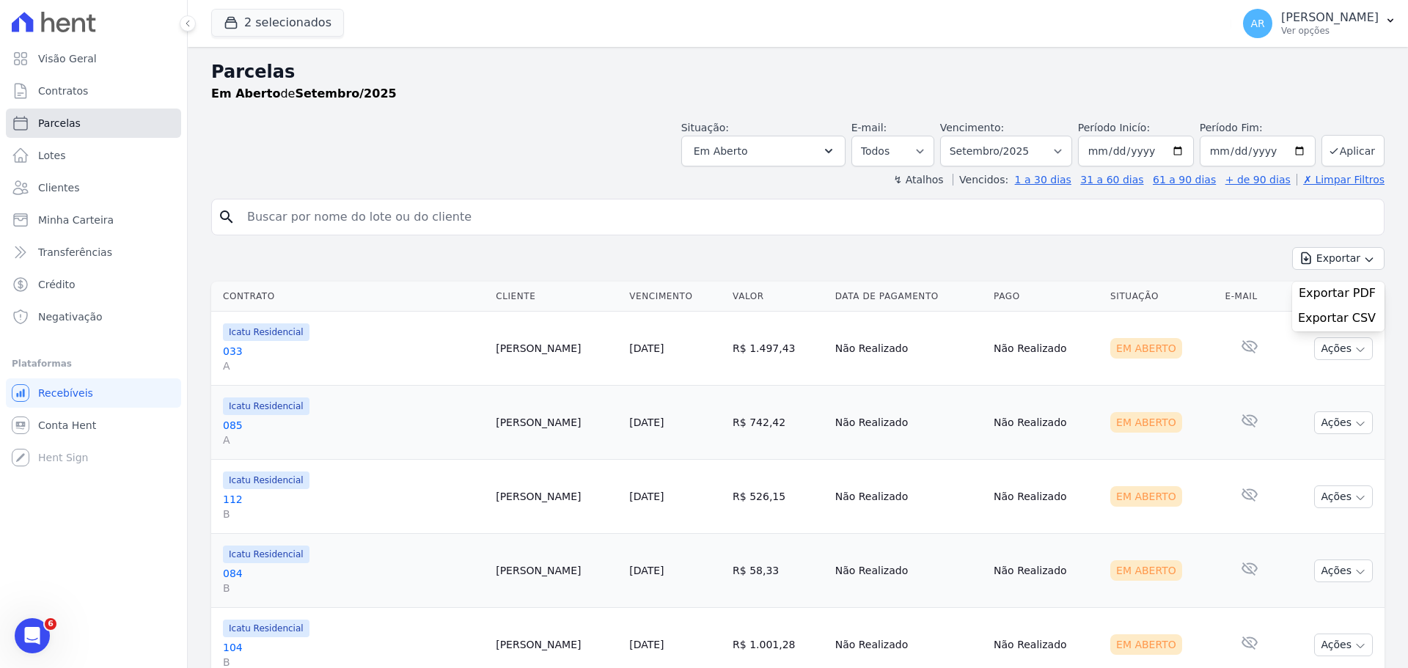
click at [48, 119] on span "Parcelas" at bounding box center [59, 123] width 43 height 15
select select
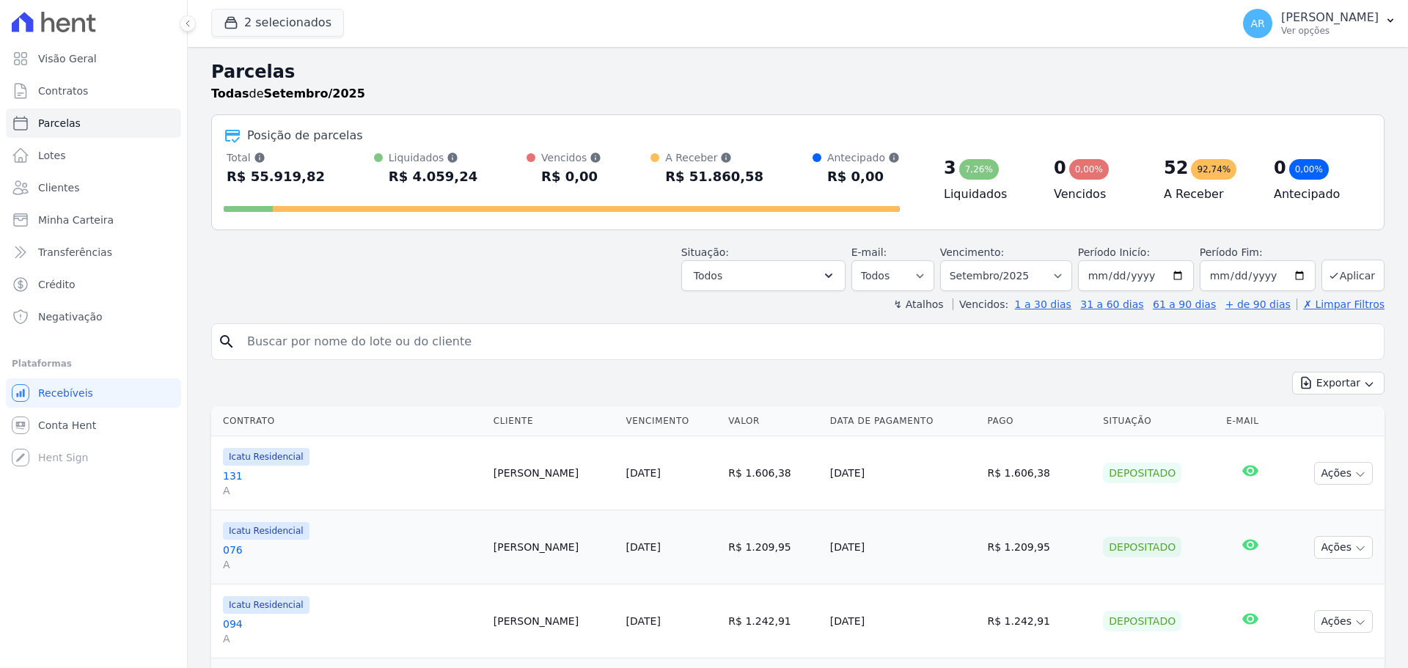
click at [516, 324] on div "search" at bounding box center [798, 342] width 1174 height 37
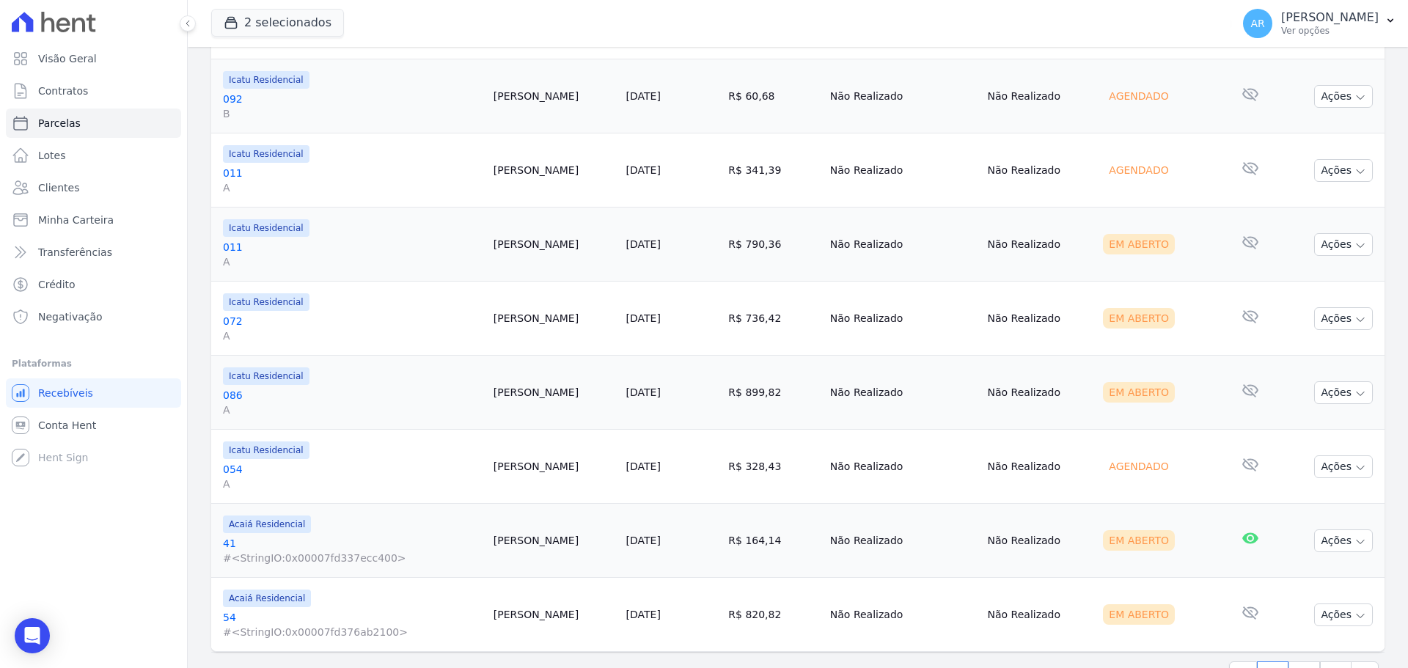
scroll to position [1611, 0]
